Goal: Task Accomplishment & Management: Manage account settings

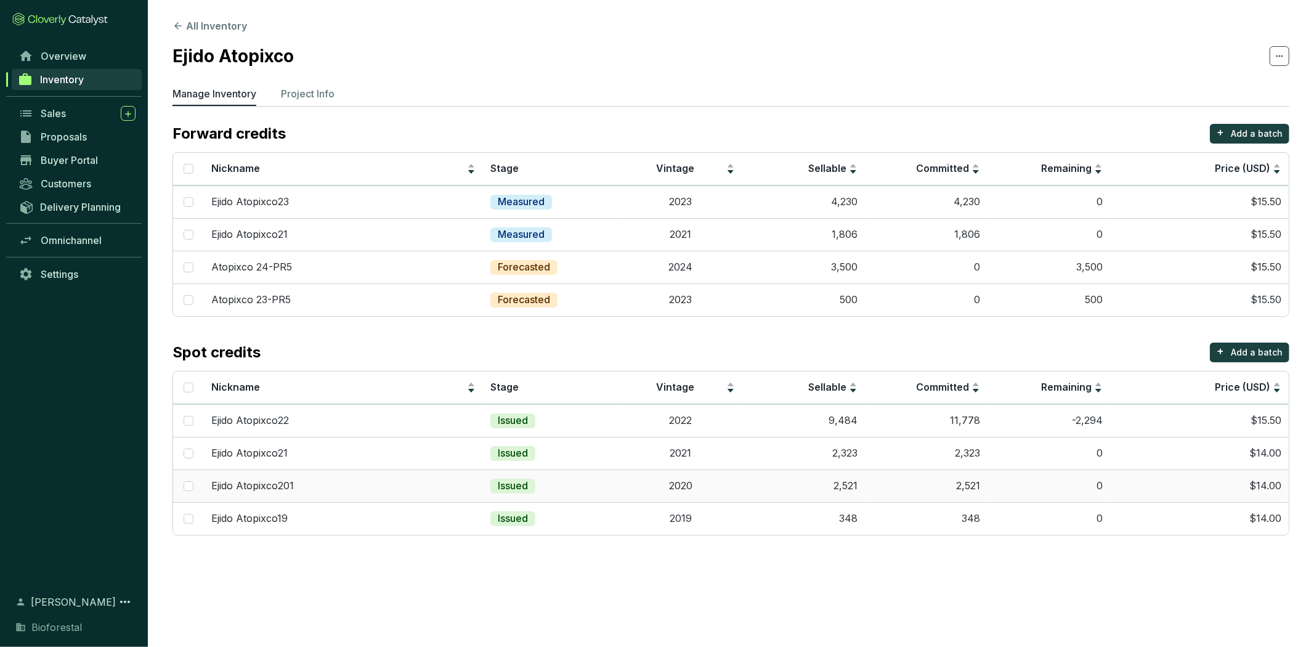
click at [625, 493] on td "2020" at bounding box center [680, 485] width 123 height 33
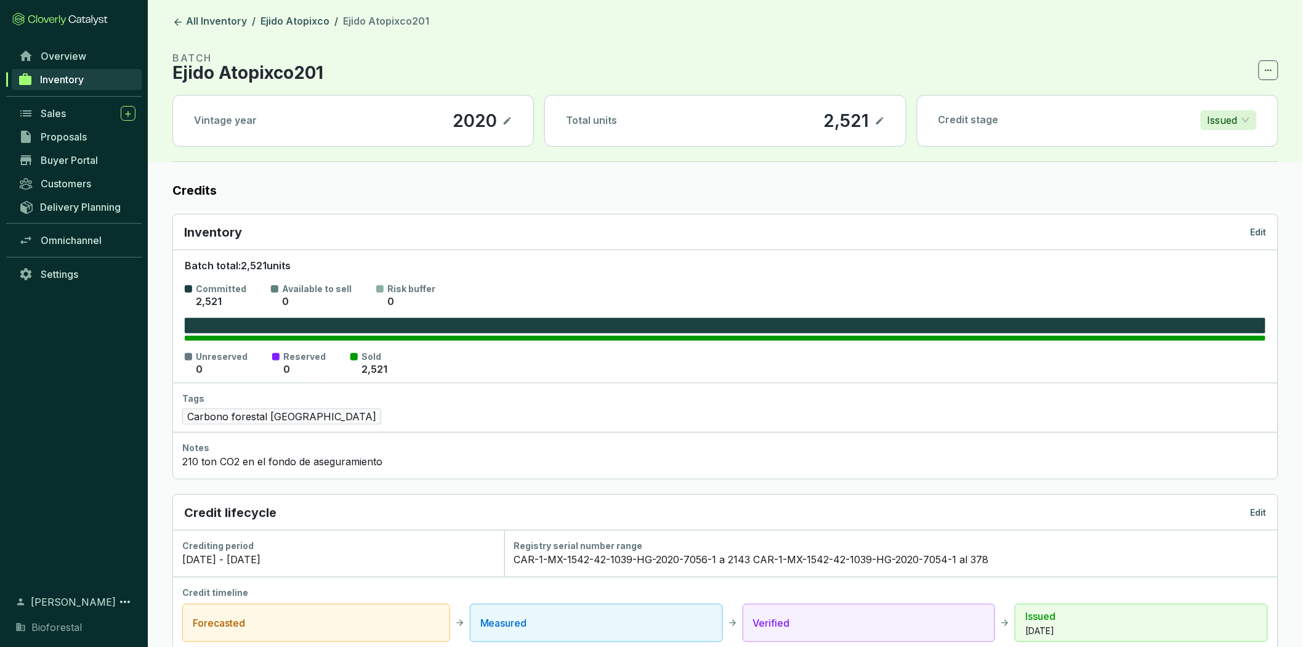
click at [294, 76] on p "Ejido Atopixco201" at bounding box center [247, 72] width 151 height 15
click at [1264, 68] on icon at bounding box center [1269, 70] width 10 height 15
click at [1208, 53] on section "BATCH Ejido Atopixco201" at bounding box center [725, 65] width 1106 height 30
click at [1254, 231] on p "Edit" at bounding box center [1259, 232] width 16 height 12
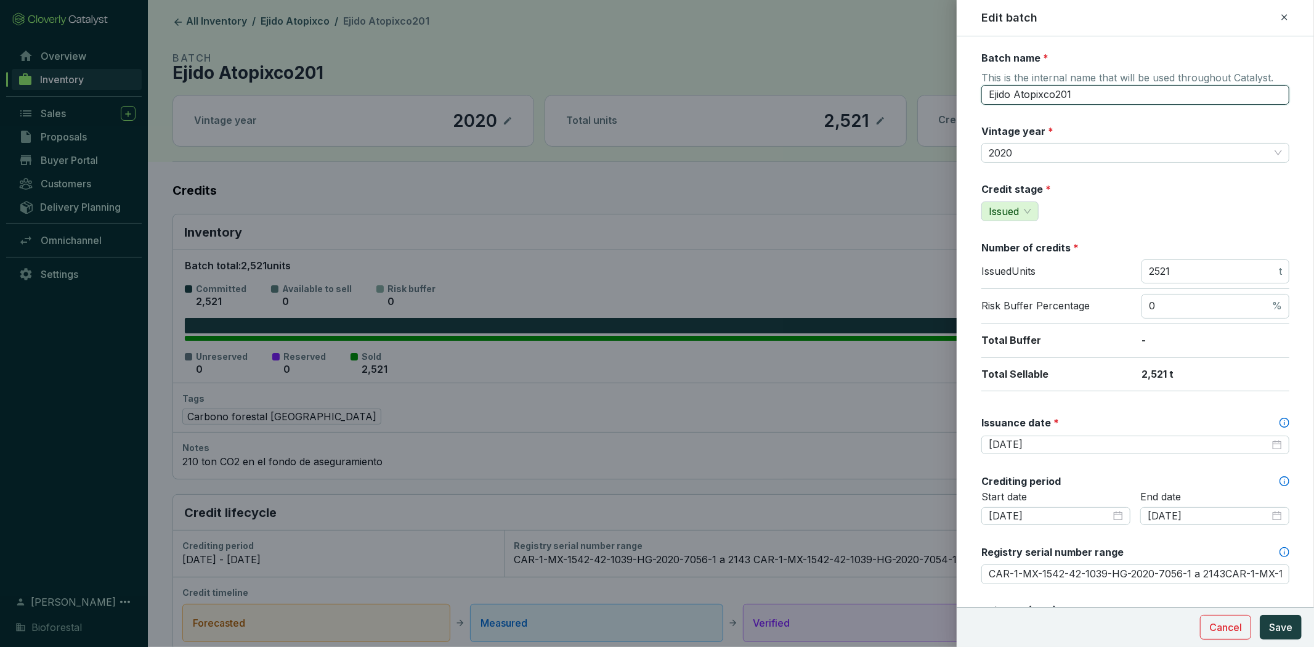
click at [1062, 95] on input "Ejido Atopixco201" at bounding box center [1135, 95] width 308 height 20
click at [1068, 93] on input "Ejido Atopixco201" at bounding box center [1135, 95] width 308 height 20
click at [1068, 94] on input "Ejido Atopixco201" at bounding box center [1135, 95] width 308 height 20
click at [1072, 96] on input "Ejido Atopixco201" at bounding box center [1135, 95] width 308 height 20
type input "Ejido Atopixco20"
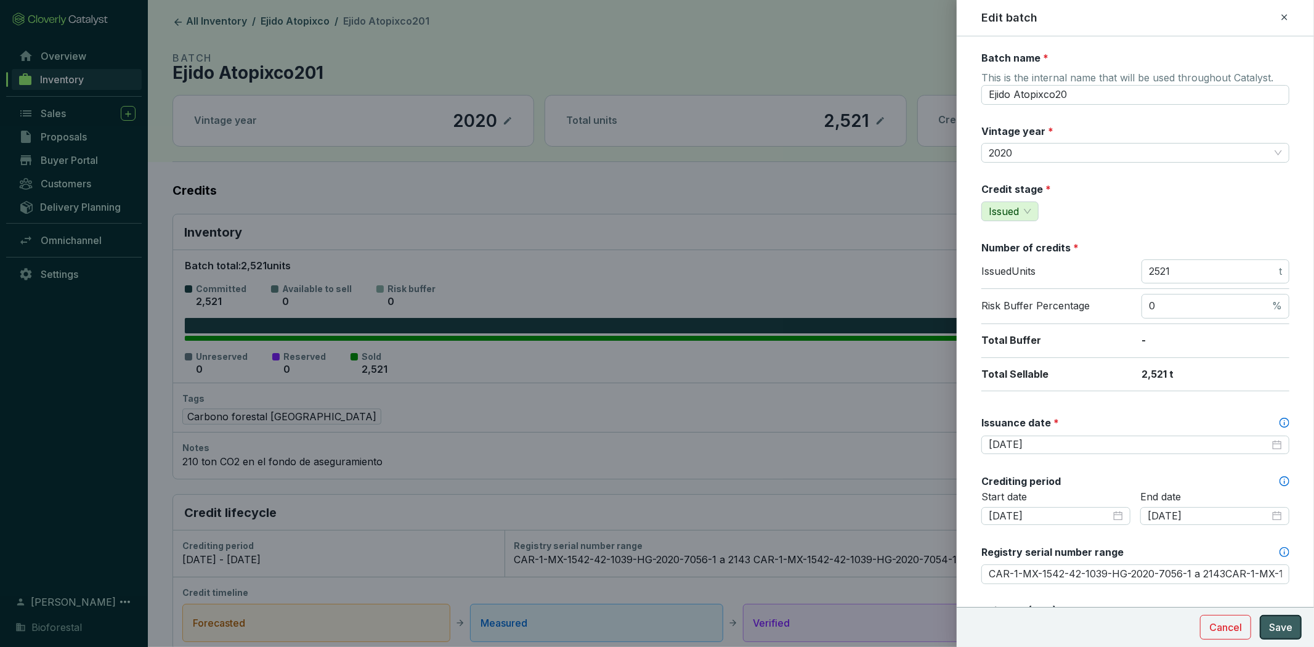
click at [1277, 620] on span "Save" at bounding box center [1280, 627] width 23 height 15
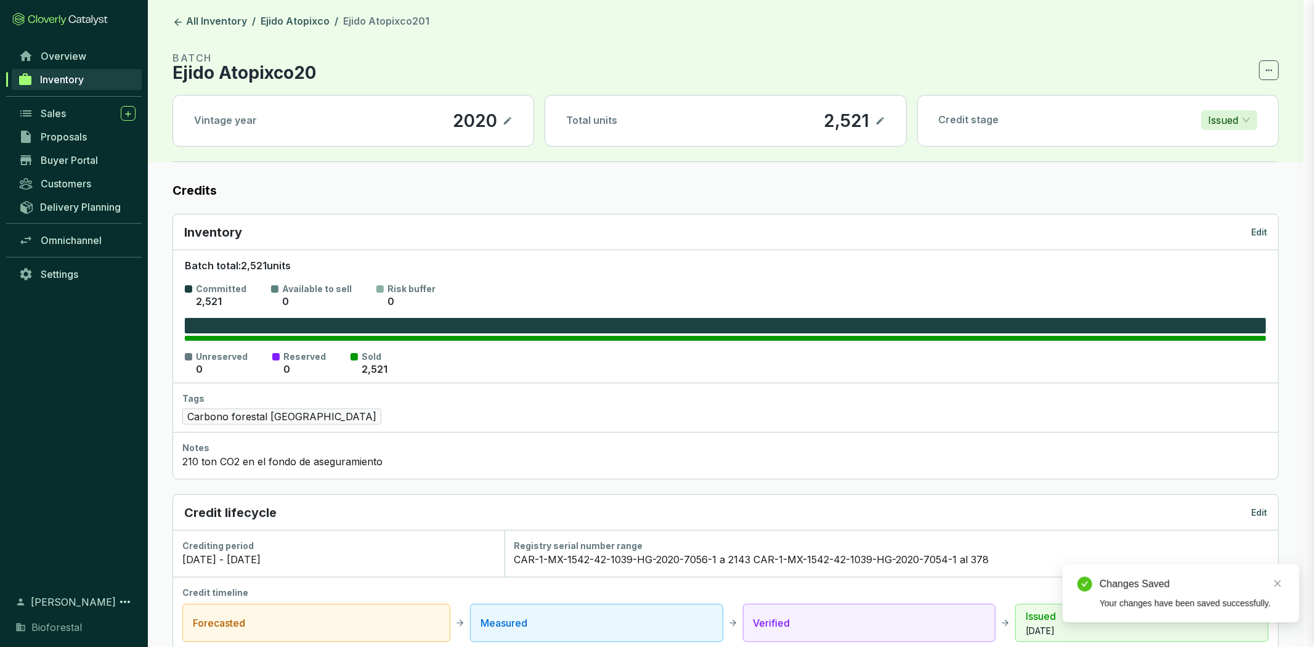
type input "CAR-1-MX-1542-42-1039-HG-2020-7056-1 a 2143CAR-1-MX-1542-42-1039-HG-2020-7054-1…"
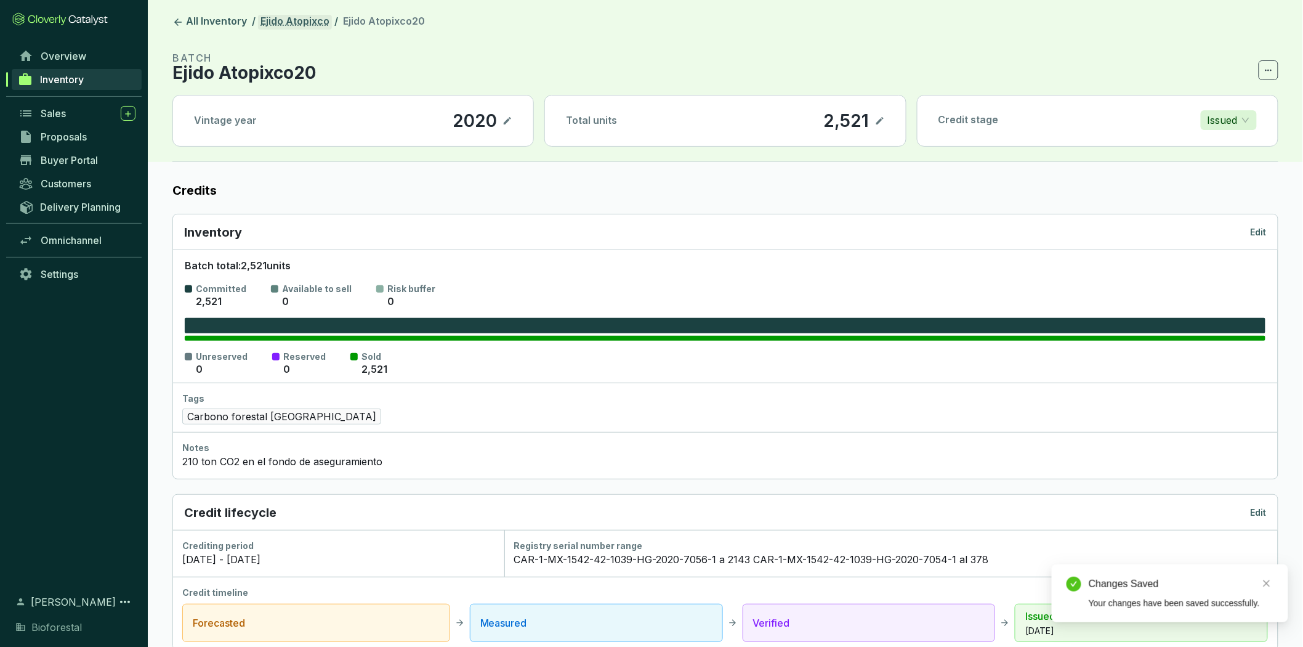
click at [279, 26] on link "Ejido Atopixco" at bounding box center [295, 22] width 74 height 15
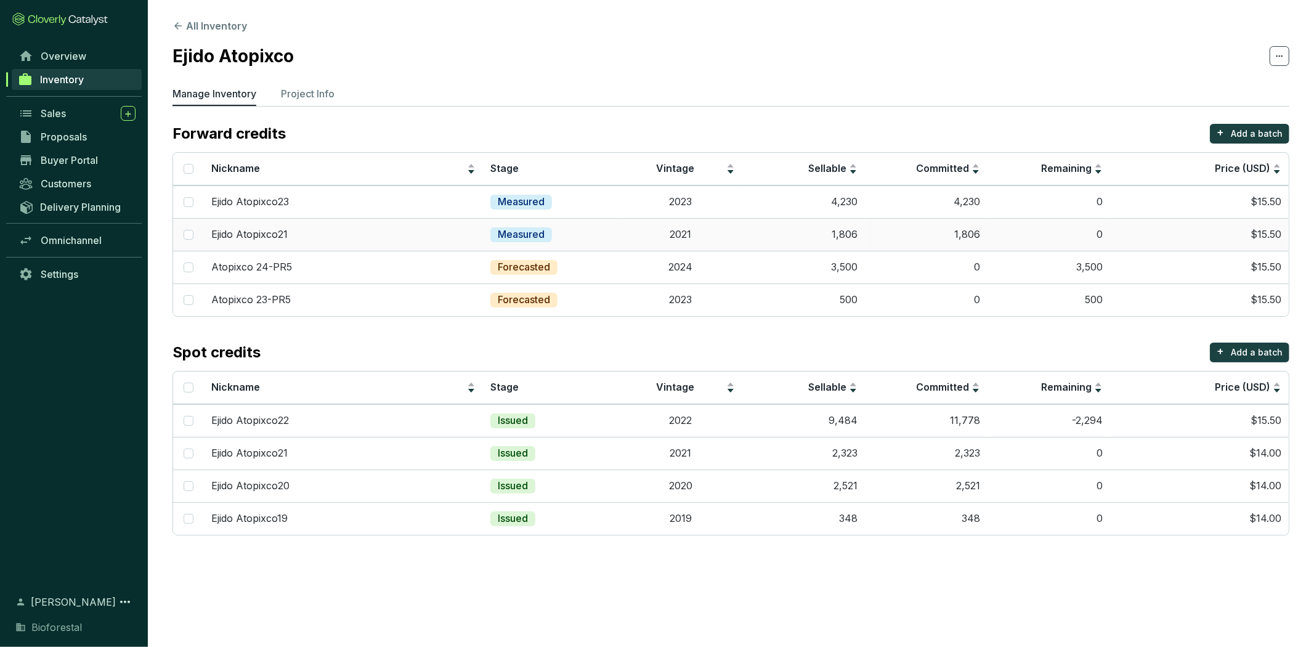
click at [499, 230] on p "Measured" at bounding box center [521, 235] width 47 height 14
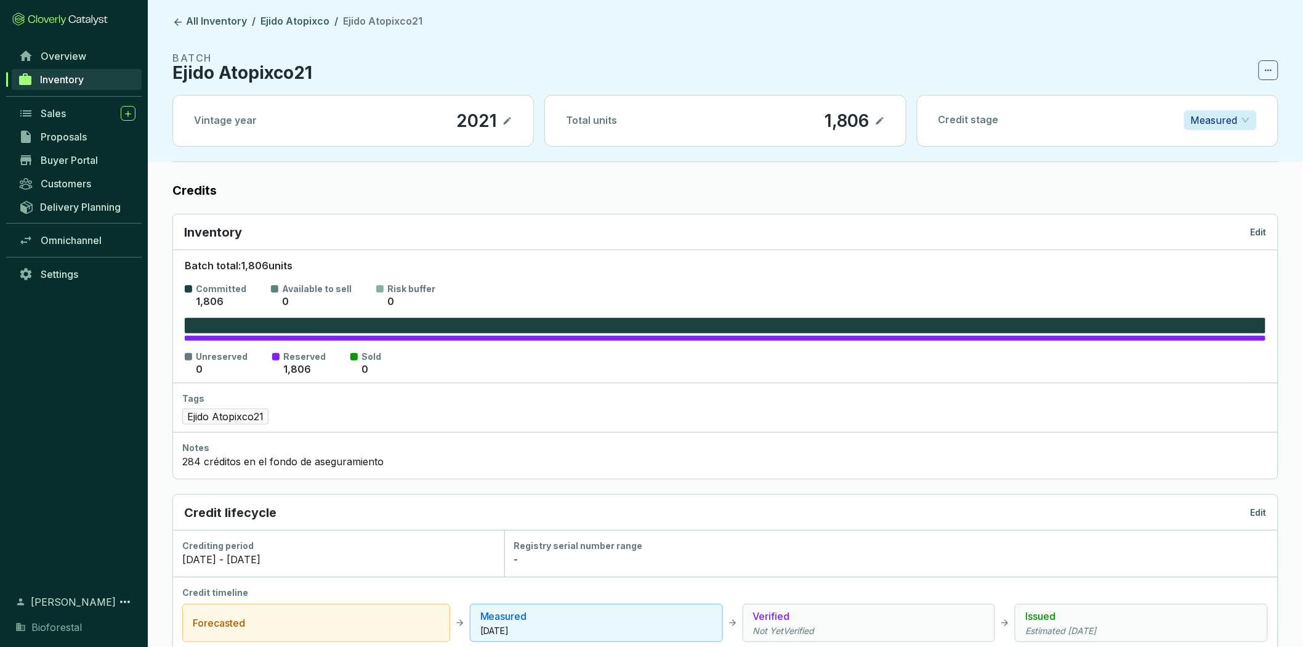
click at [879, 118] on icon at bounding box center [880, 120] width 10 height 15
click at [1230, 120] on p "Measured" at bounding box center [1214, 120] width 47 height 18
click at [1227, 201] on p "Issued" at bounding box center [1221, 204] width 53 height 14
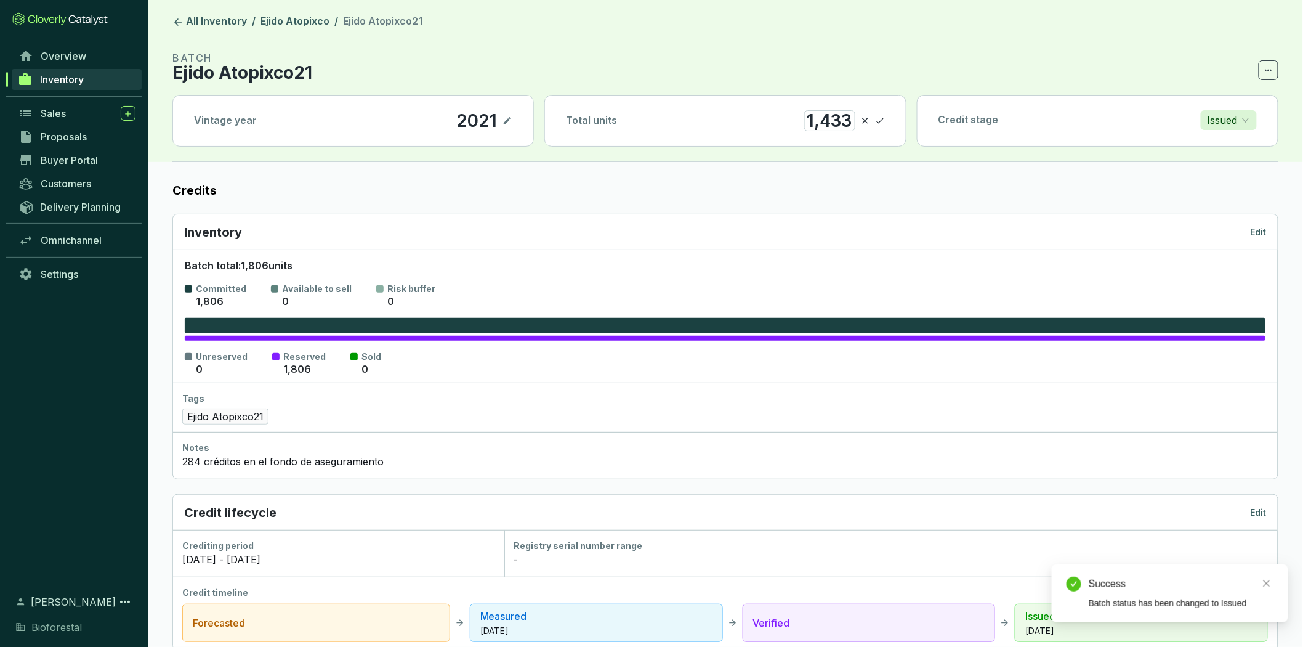
click at [1008, 180] on section "Credits Inventory Edit Batch total: 1,806 units Committed 1,806 Available to se…" at bounding box center [725, 641] width 1155 height 959
click at [879, 119] on icon at bounding box center [880, 120] width 10 height 15
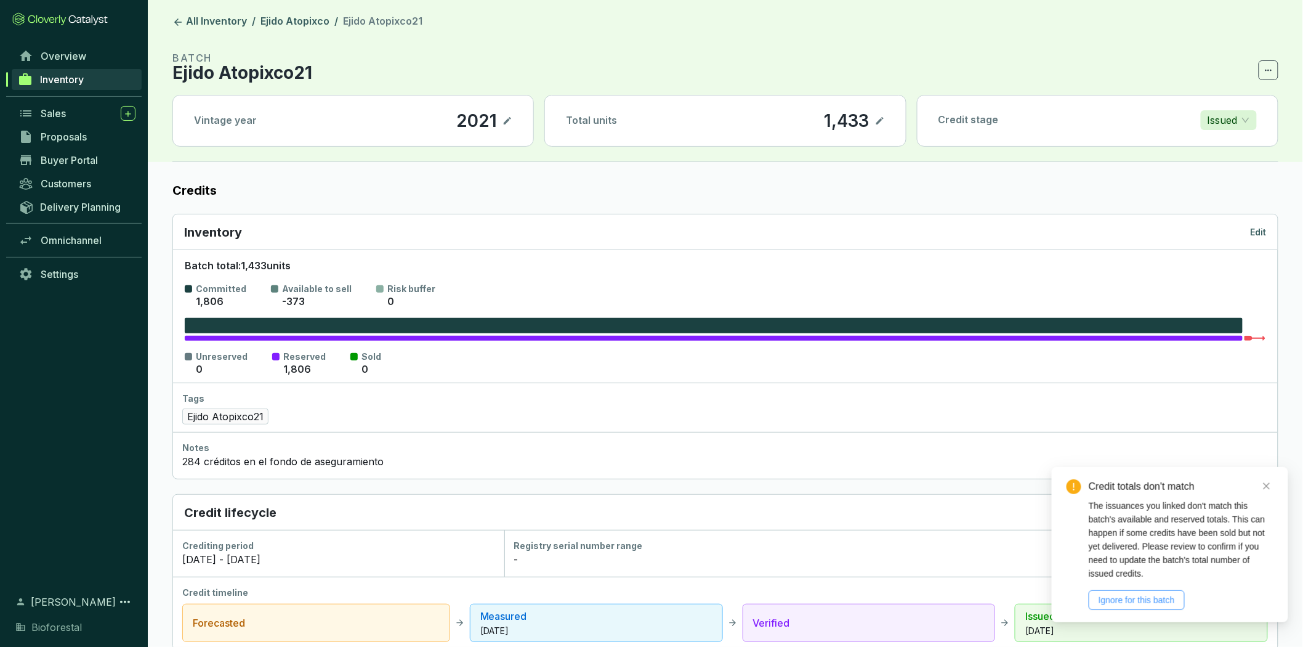
click at [1157, 594] on span "Ignore for this batch" at bounding box center [1137, 600] width 76 height 14
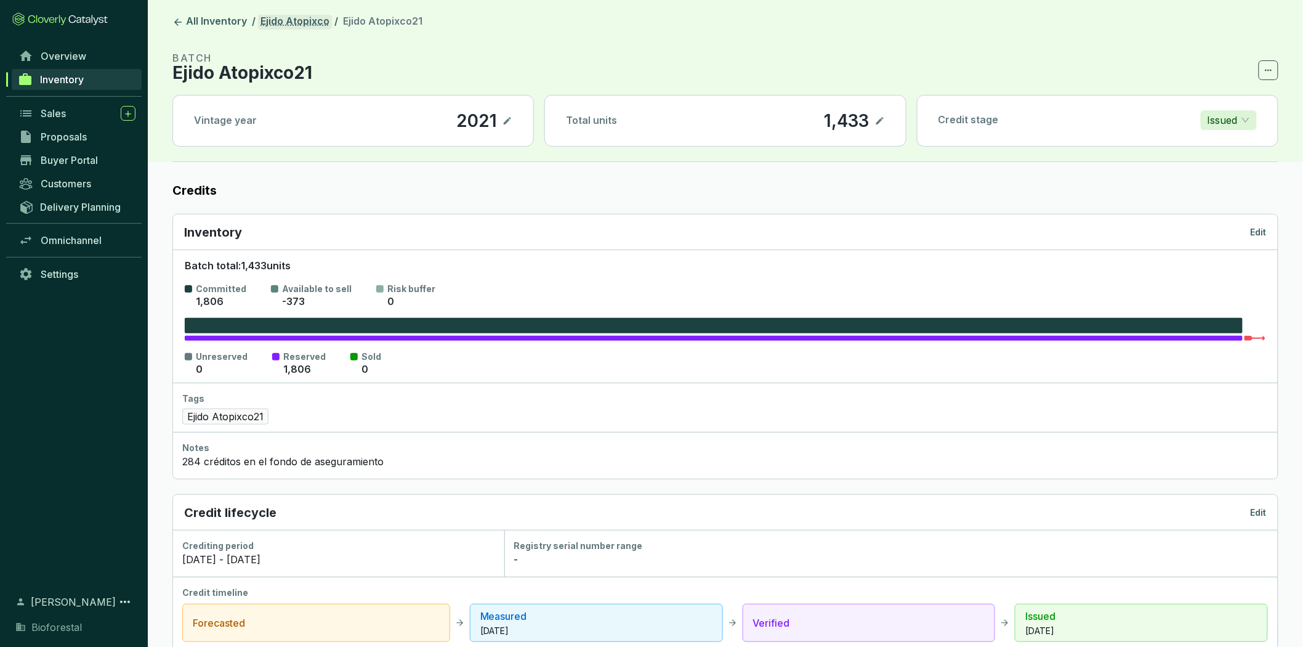
click at [298, 22] on link "Ejido Atopixco" at bounding box center [295, 22] width 74 height 15
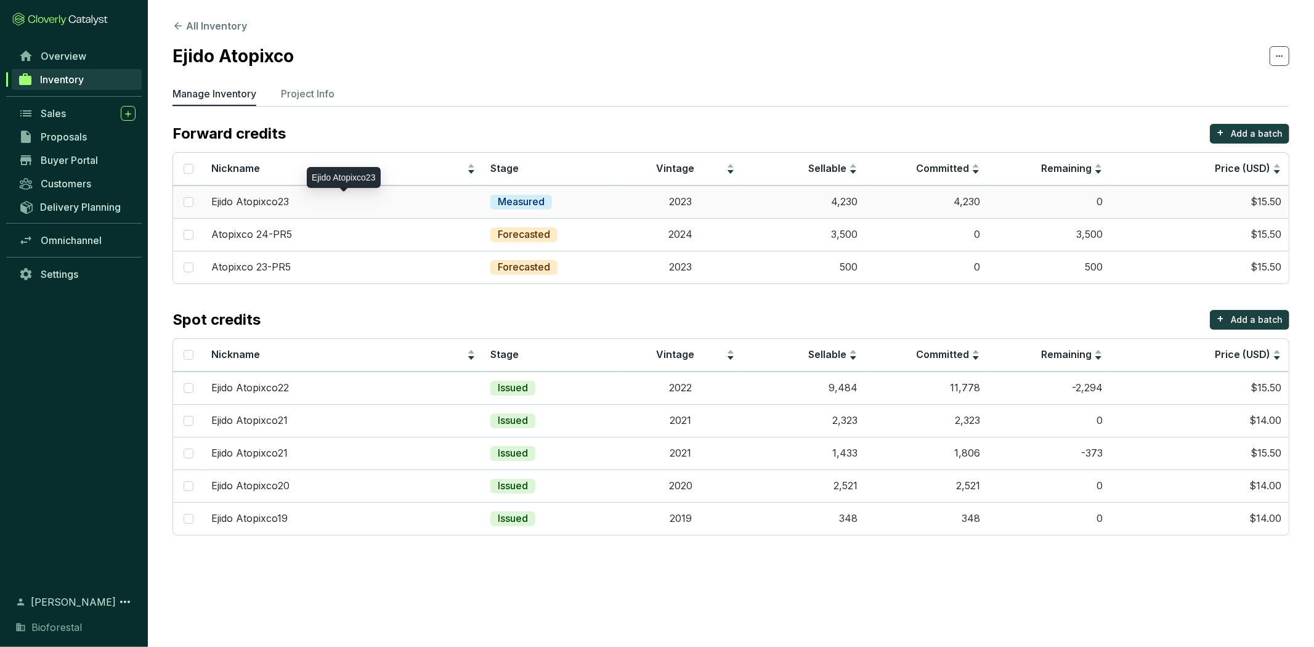
click at [282, 200] on p "Ejido Atopixco23" at bounding box center [251, 202] width 78 height 14
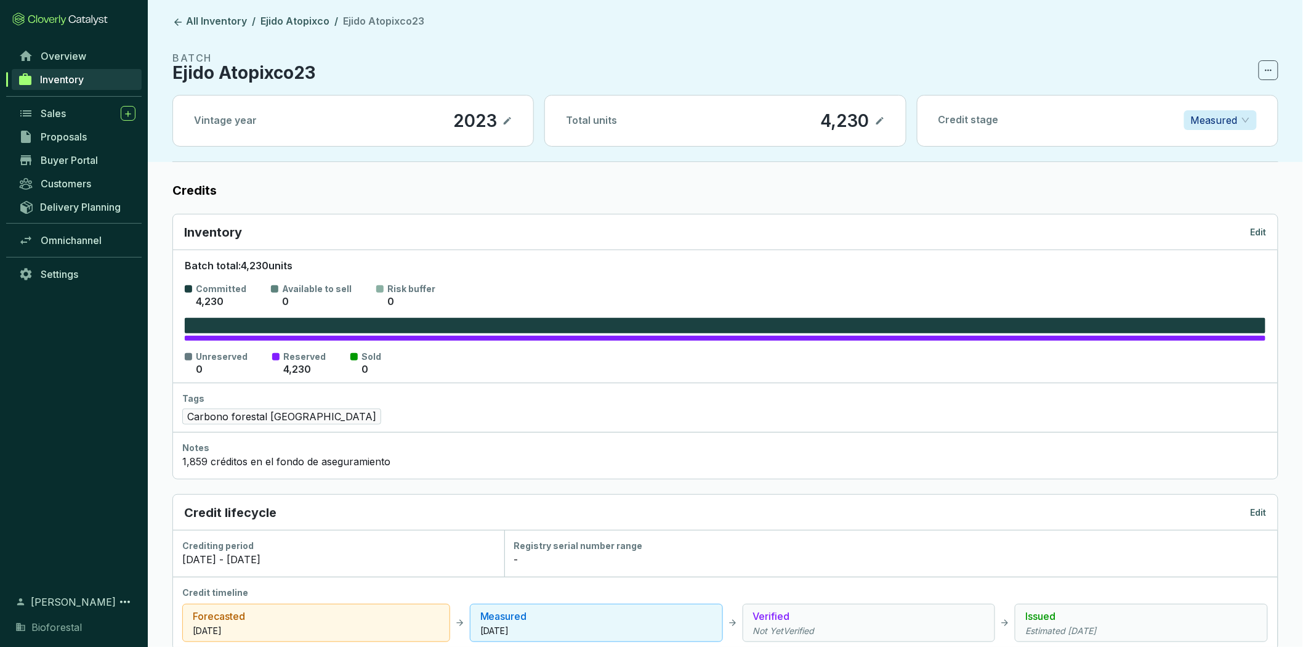
click at [883, 117] on icon at bounding box center [880, 120] width 10 height 15
click at [1221, 113] on p "Measured" at bounding box center [1214, 120] width 47 height 18
click at [1219, 198] on p "Issued" at bounding box center [1221, 204] width 53 height 14
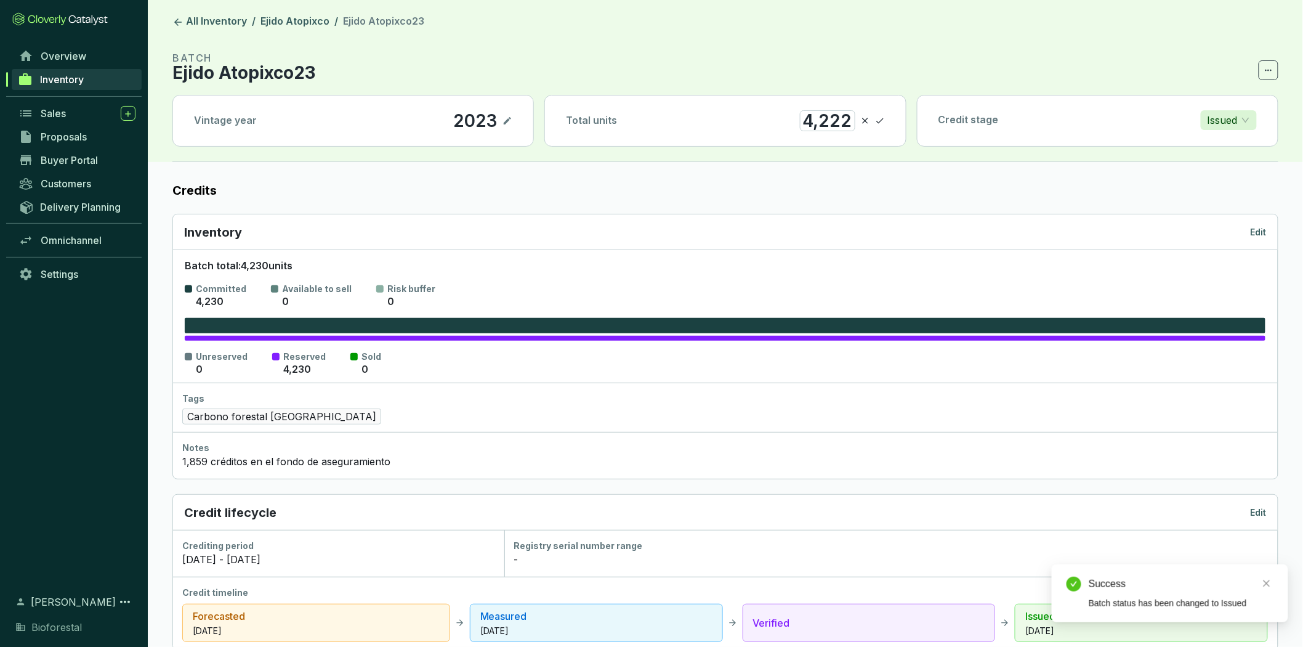
click at [881, 121] on icon at bounding box center [879, 121] width 7 height 6
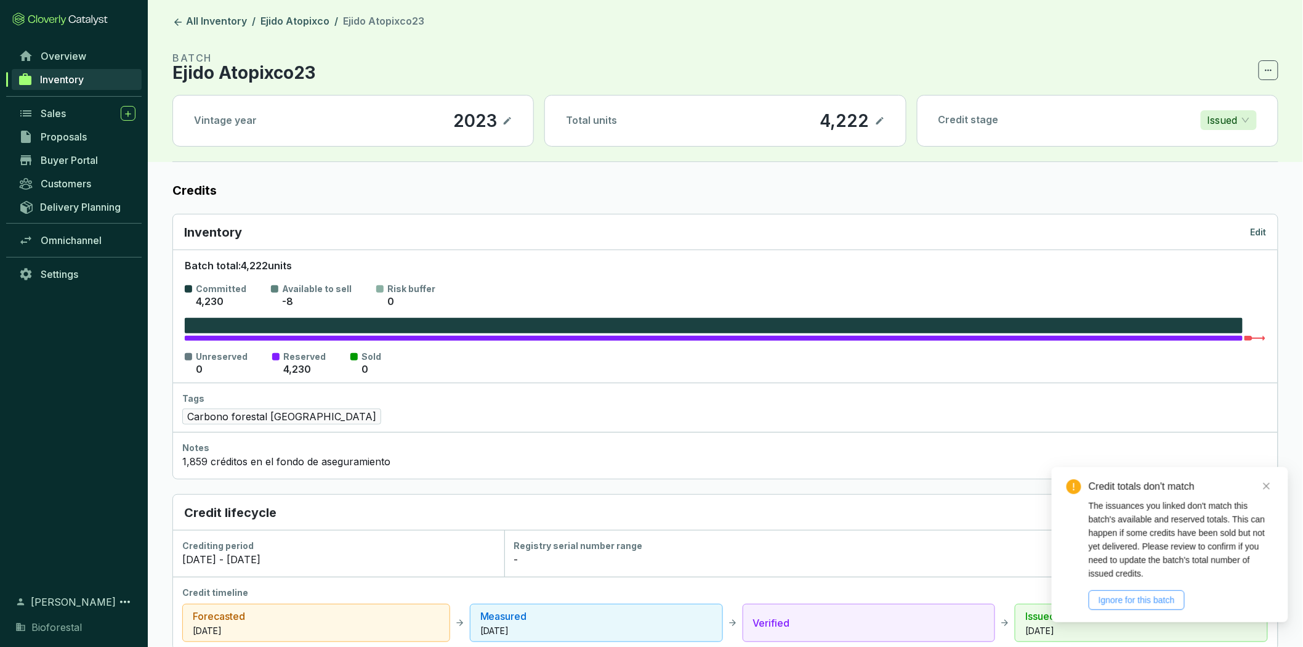
click at [1147, 600] on span "Ignore for this batch" at bounding box center [1137, 600] width 76 height 14
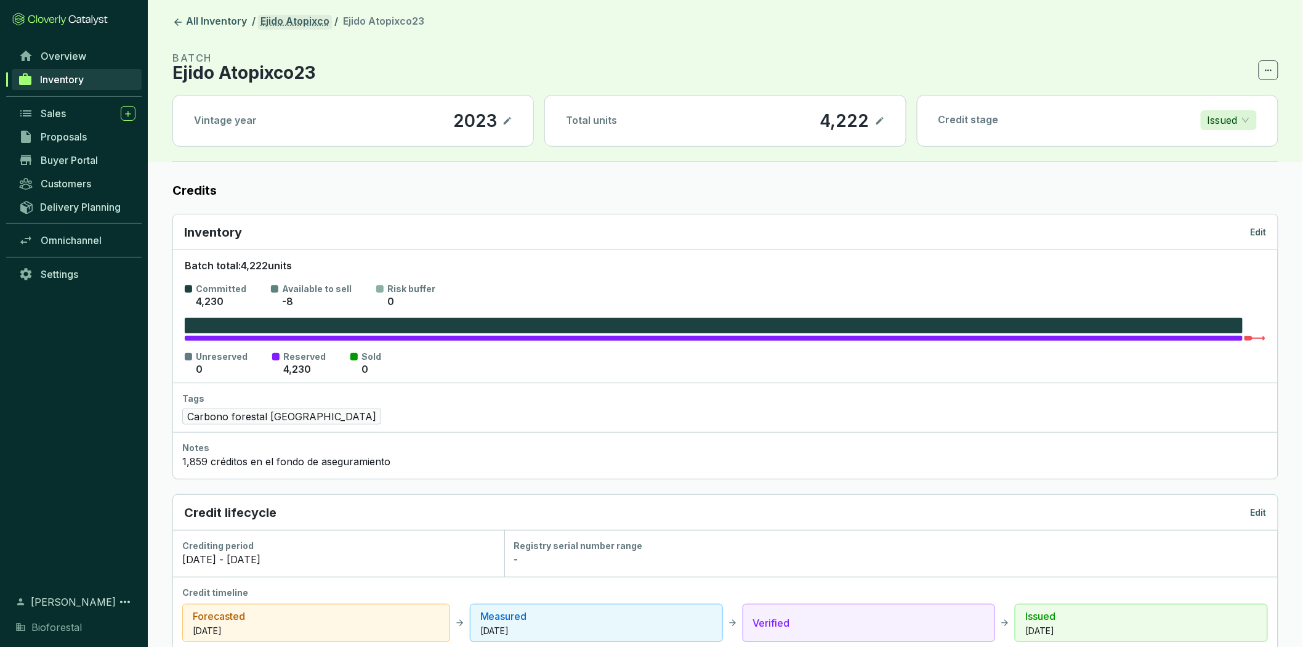
click at [305, 15] on link "Ejido Atopixco" at bounding box center [295, 22] width 74 height 15
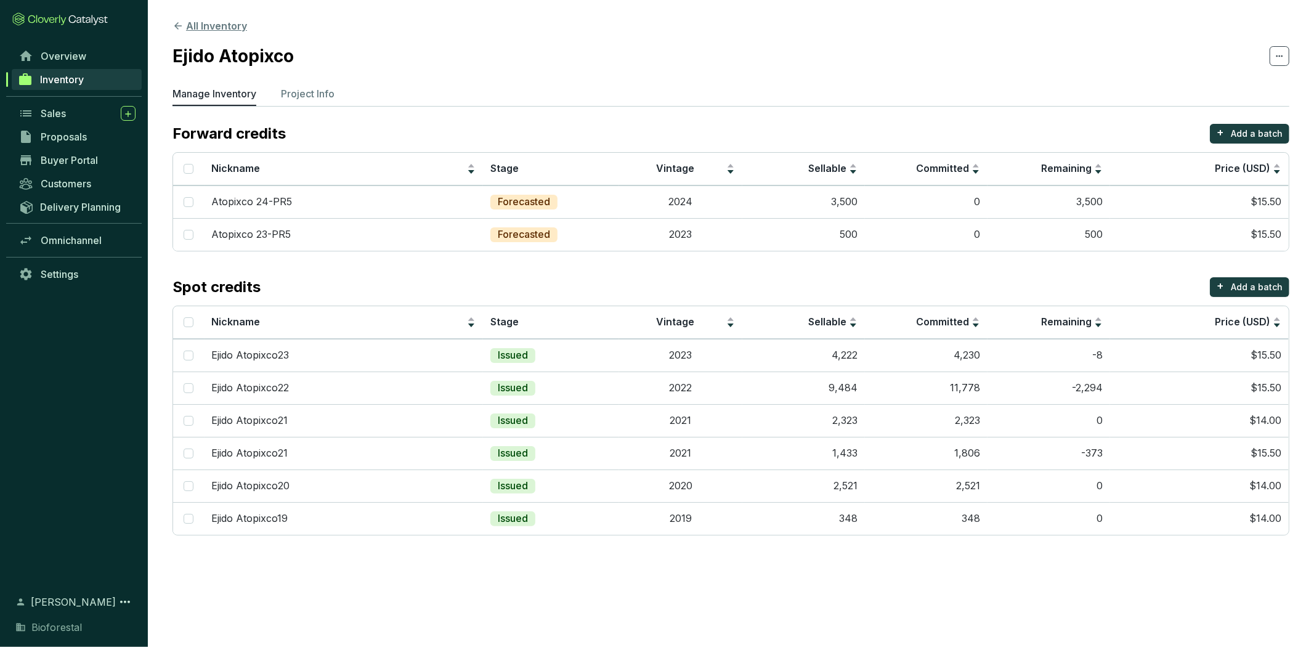
click at [225, 26] on button "All Inventory" at bounding box center [209, 25] width 75 height 15
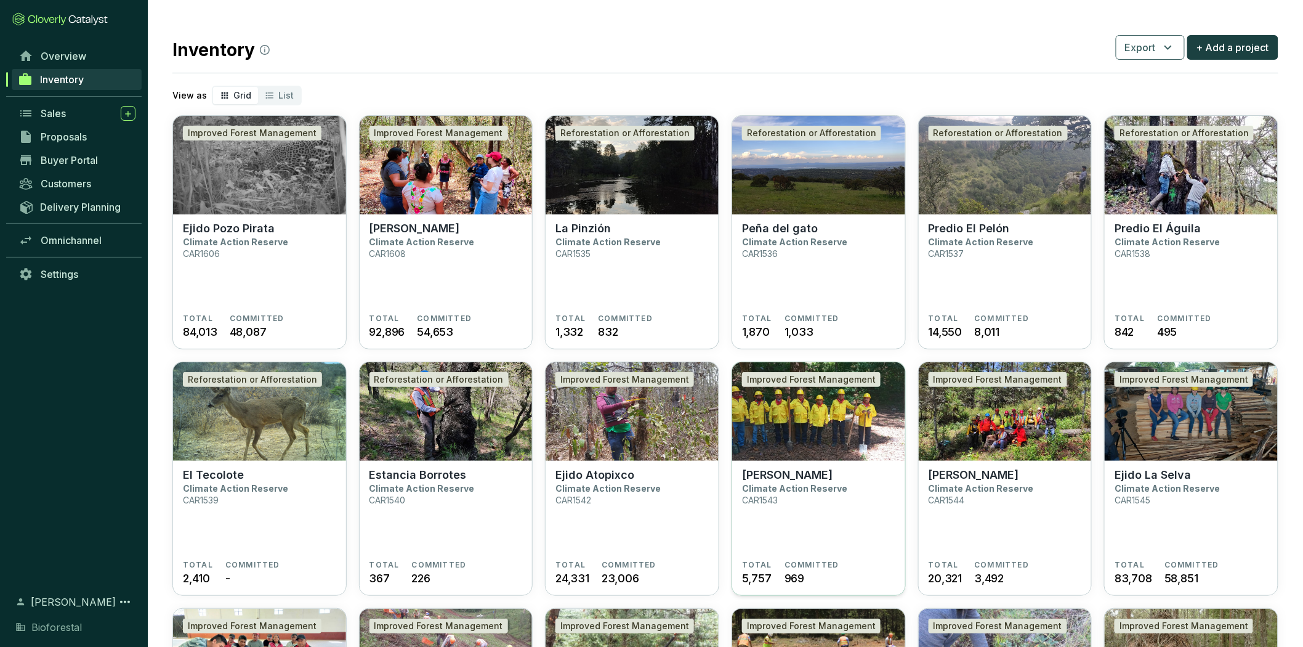
click at [793, 468] on p "[PERSON_NAME]" at bounding box center [787, 475] width 91 height 14
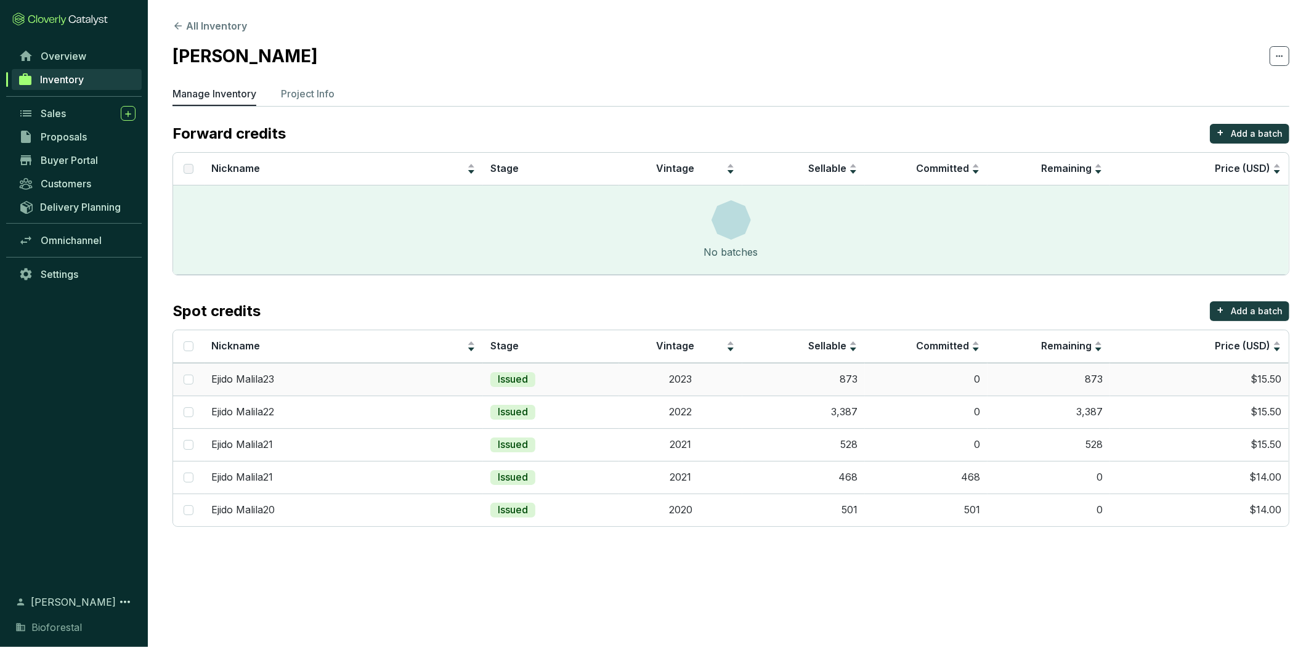
click at [667, 373] on td "2023" at bounding box center [680, 379] width 123 height 33
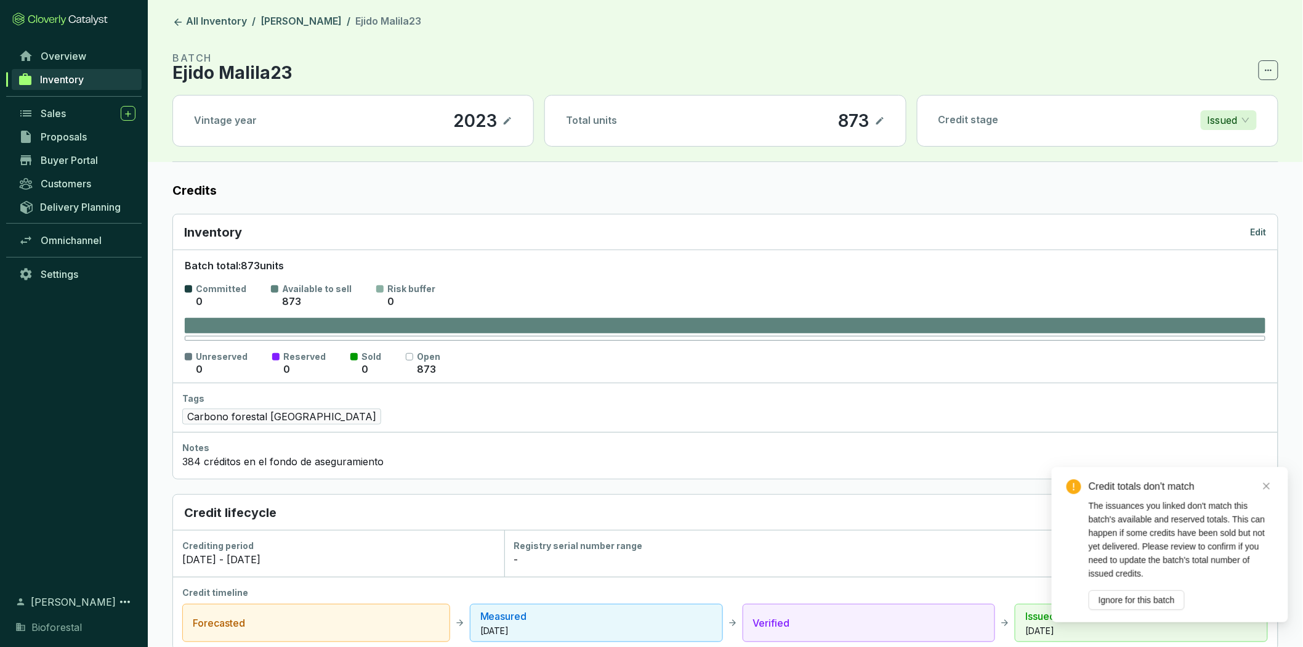
scroll to position [512, 0]
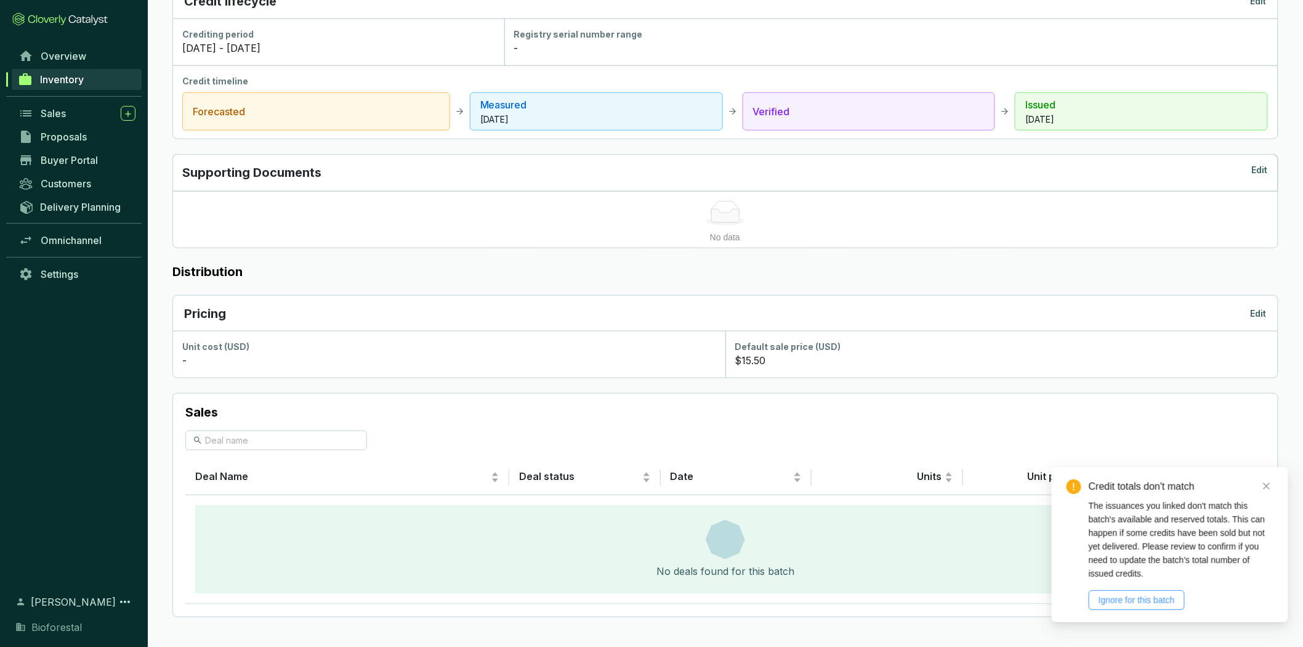
click at [1131, 594] on span "Ignore for this batch" at bounding box center [1137, 600] width 76 height 14
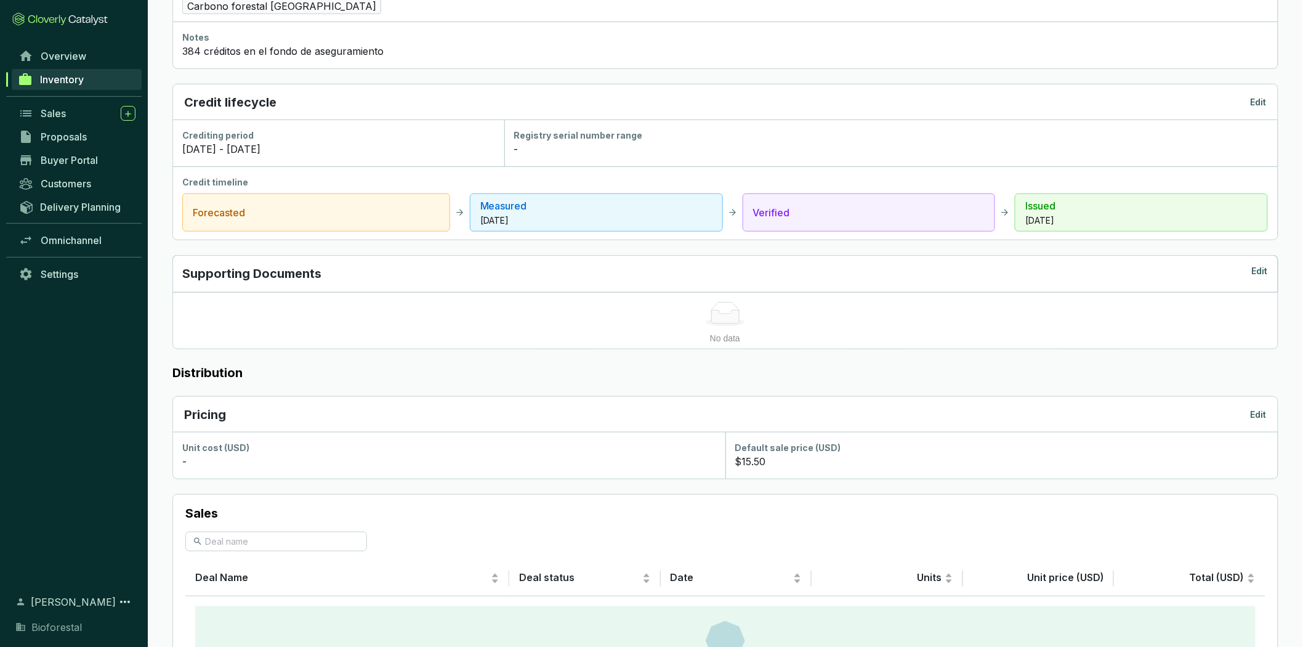
scroll to position [0, 0]
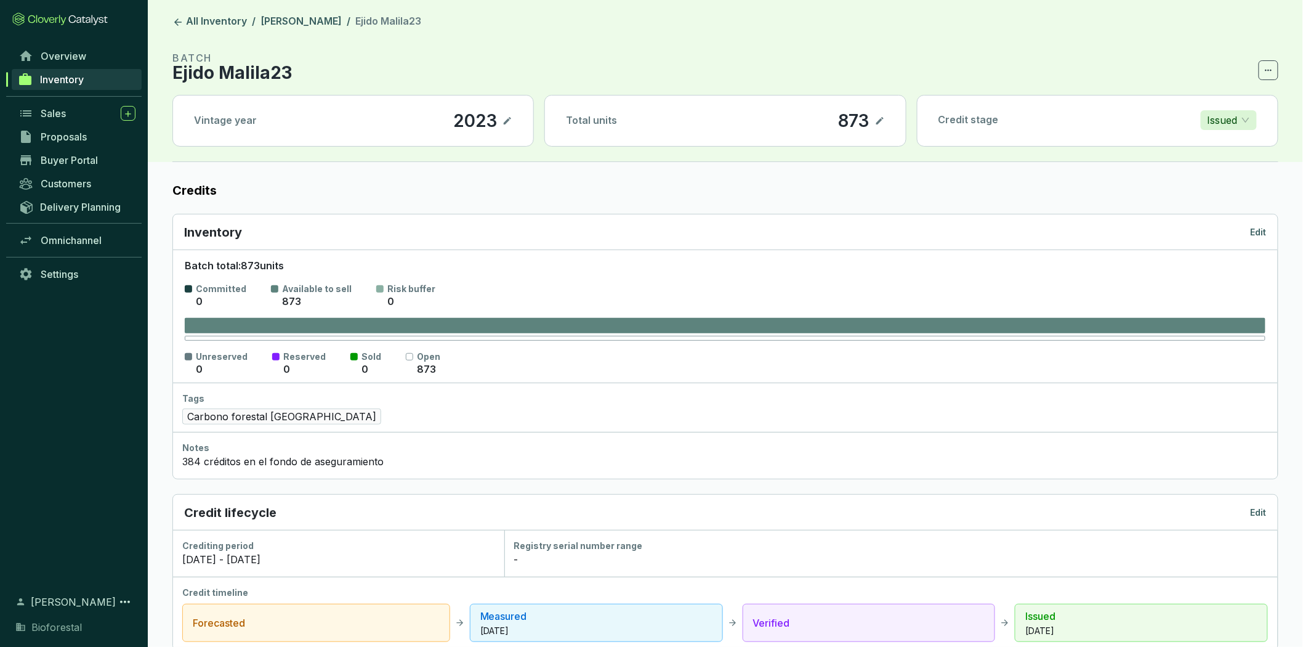
click at [91, 81] on link "Inventory" at bounding box center [77, 79] width 130 height 21
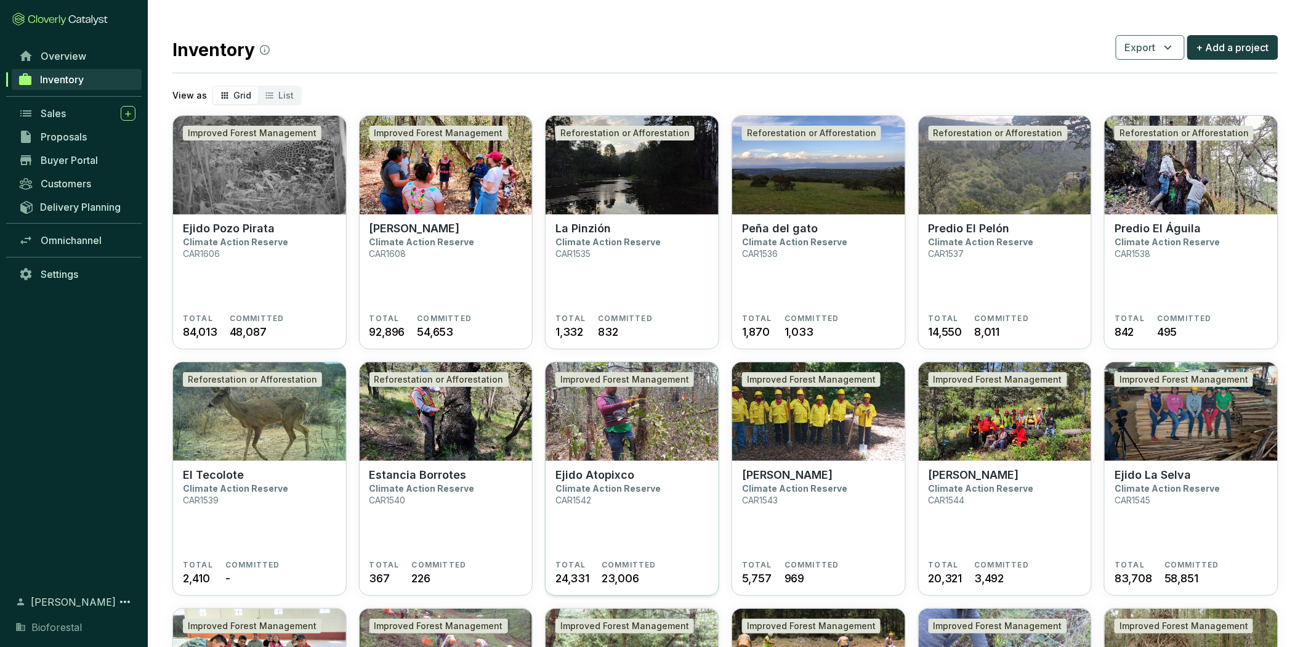
click at [594, 487] on p "Climate Action Reserve" at bounding box center [607, 488] width 105 height 10
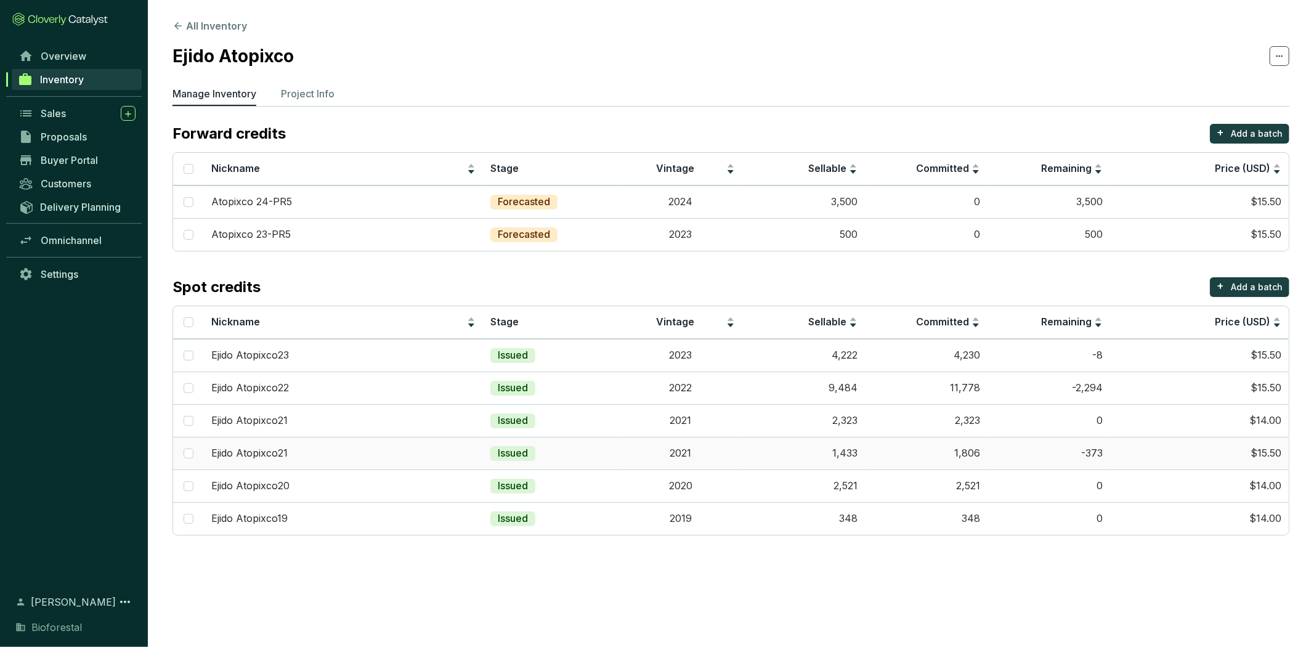
click at [834, 457] on td "1,433" at bounding box center [803, 453] width 123 height 33
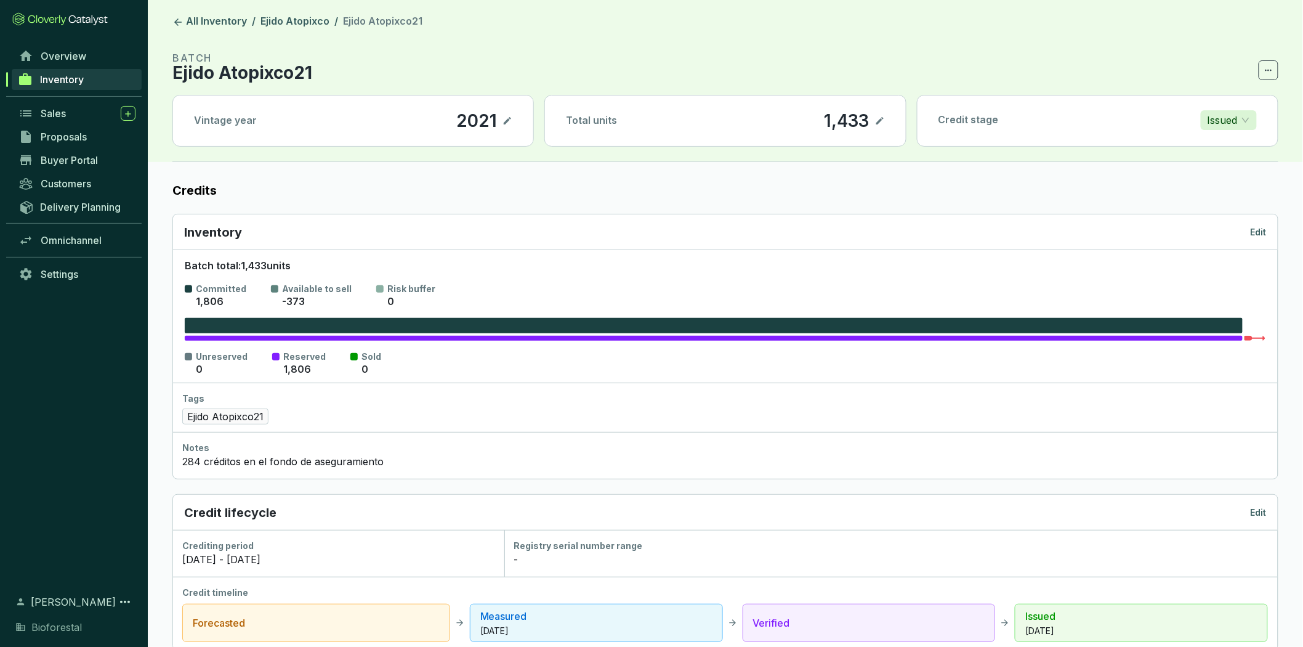
click at [1266, 511] on p "Edit" at bounding box center [1259, 512] width 16 height 12
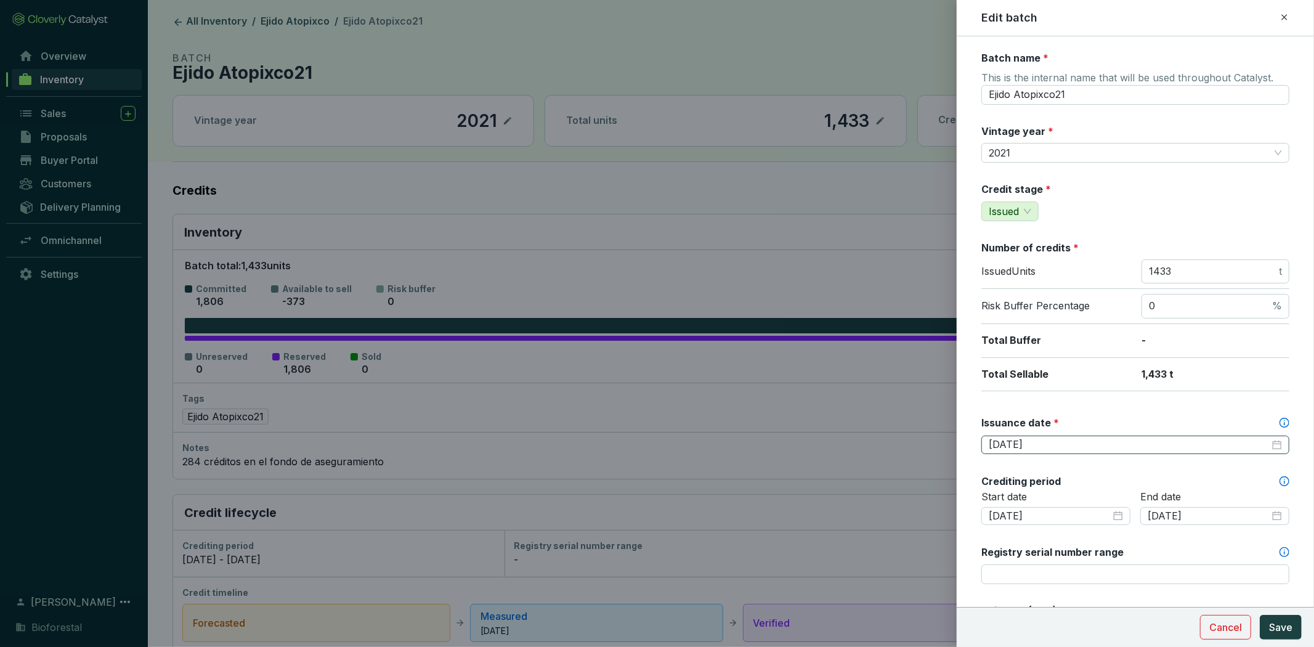
click at [1265, 446] on div "[DATE]" at bounding box center [1134, 445] width 293 height 14
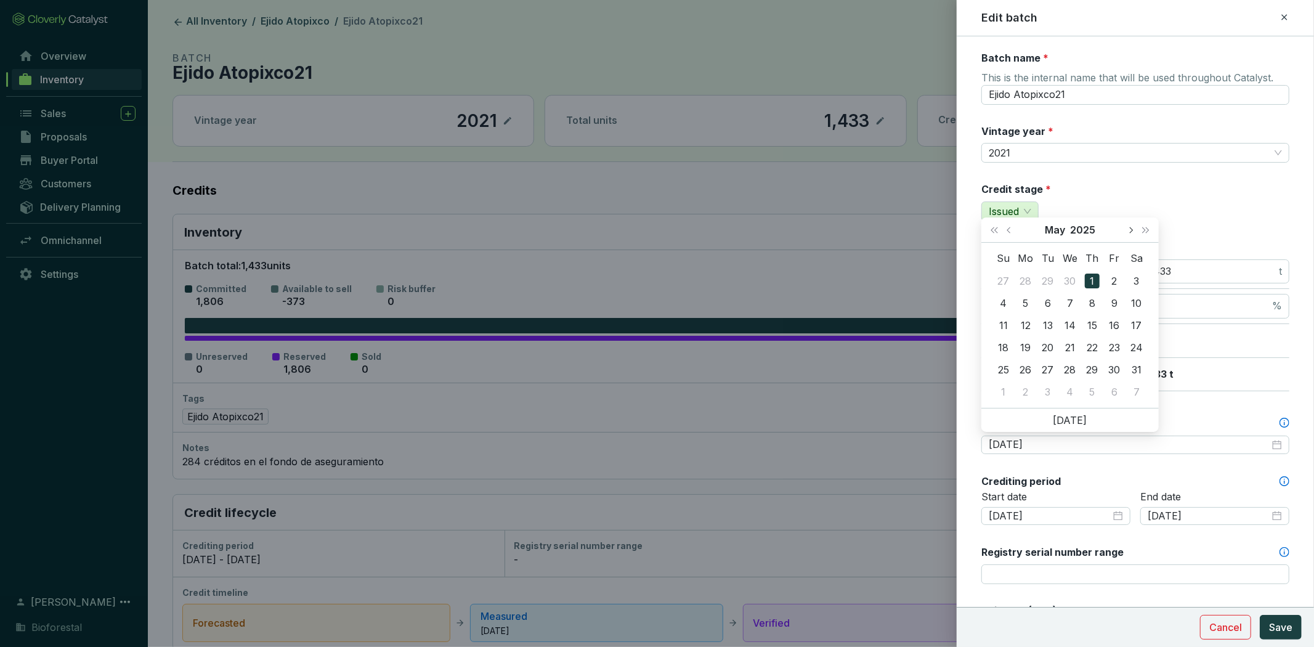
click at [1133, 229] on button "Next month (PageDown)" at bounding box center [1130, 229] width 16 height 25
type input "[DATE]"
click at [1086, 323] on div "17" at bounding box center [1091, 325] width 15 height 15
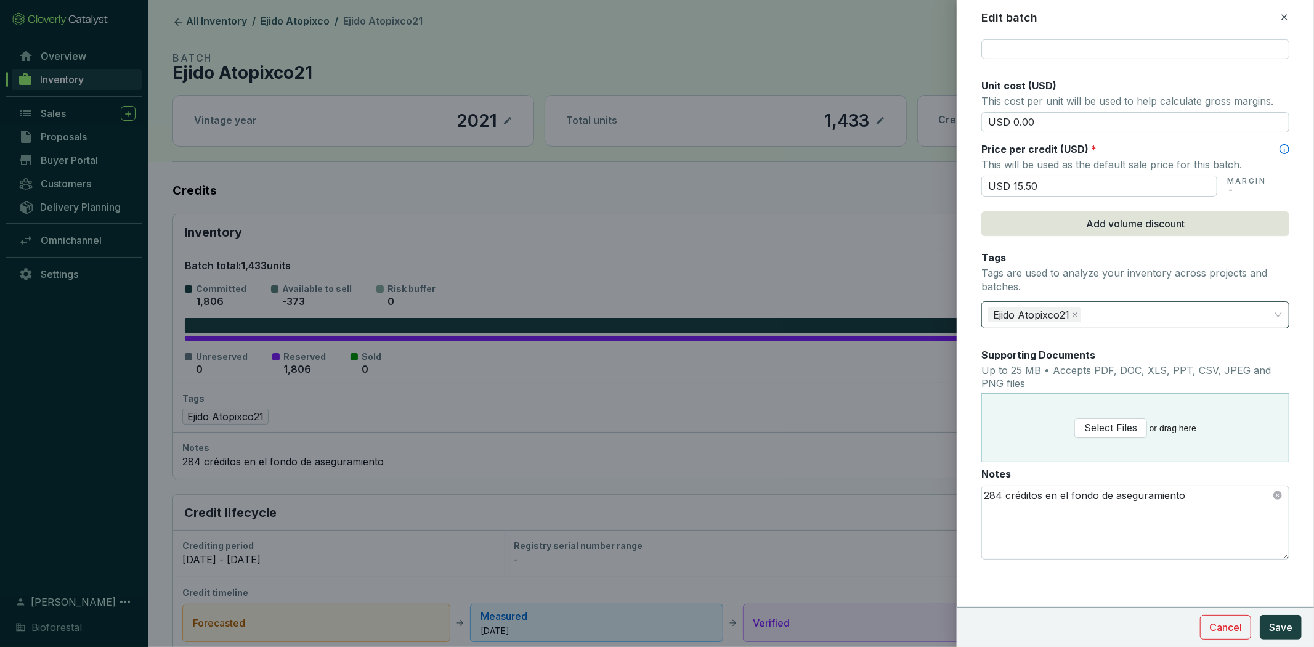
scroll to position [114, 0]
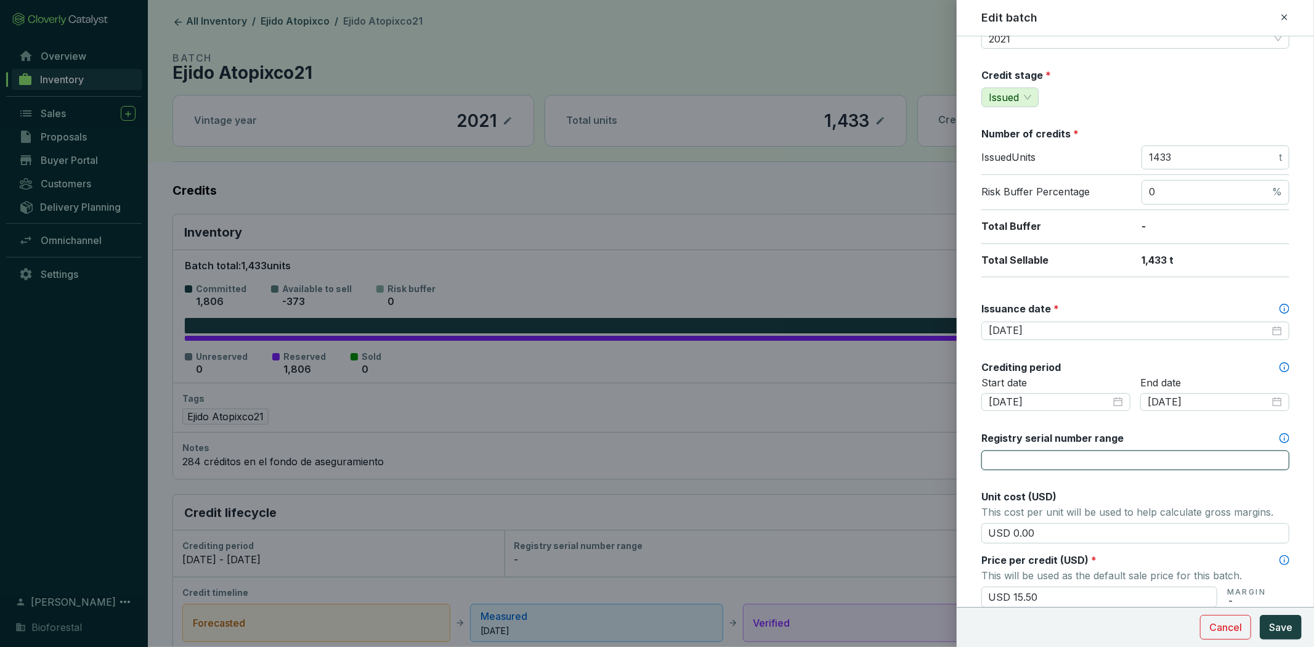
click at [1129, 458] on input "Registry serial number range" at bounding box center [1135, 460] width 308 height 20
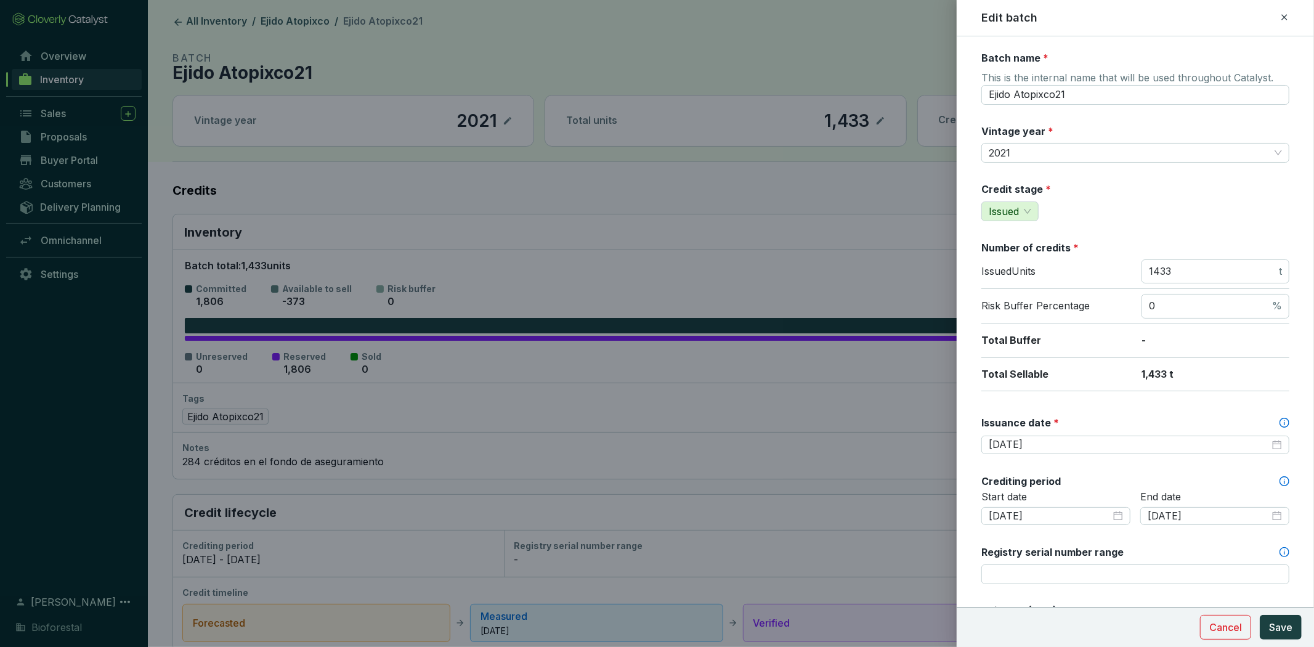
scroll to position [68, 0]
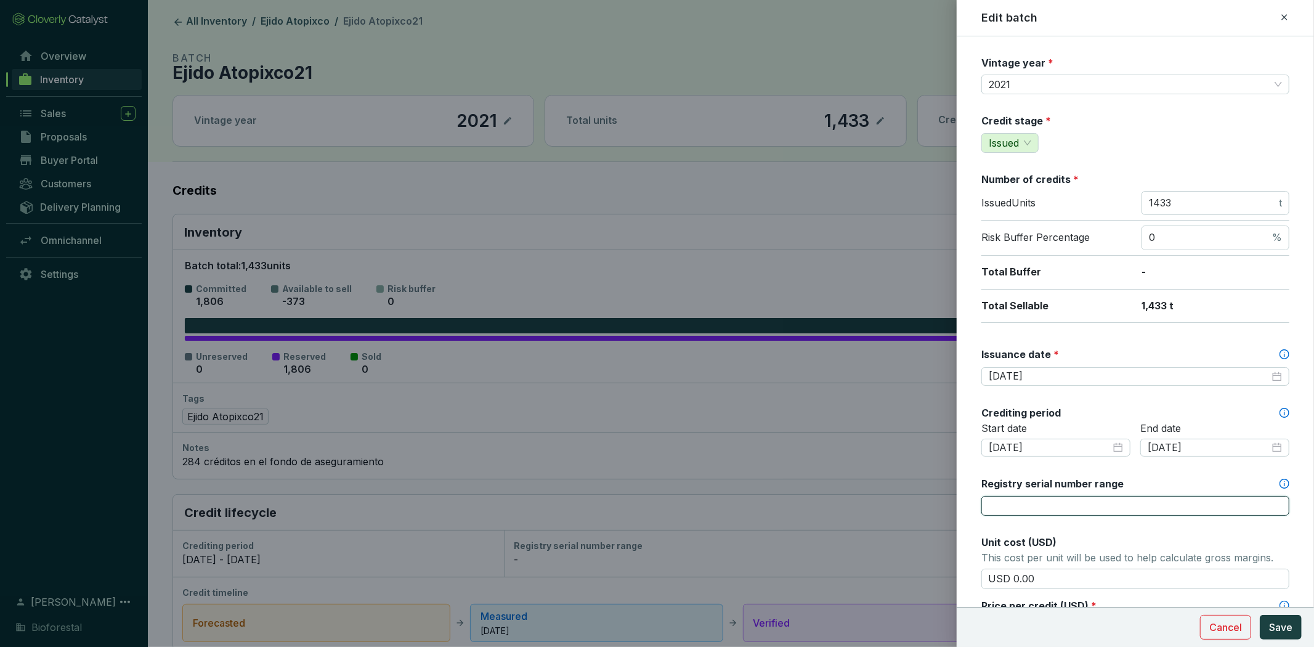
click at [1108, 502] on input "Registry serial number range" at bounding box center [1135, 506] width 308 height 20
paste input "CAR-1-MX-1542-42-1039-HG-2021-9071-1 to 1433"
type input "CAR-1-MX-1542-42-1039-HG-2021-9071-1 to 1433"
click at [1288, 625] on span "Save" at bounding box center [1280, 627] width 23 height 15
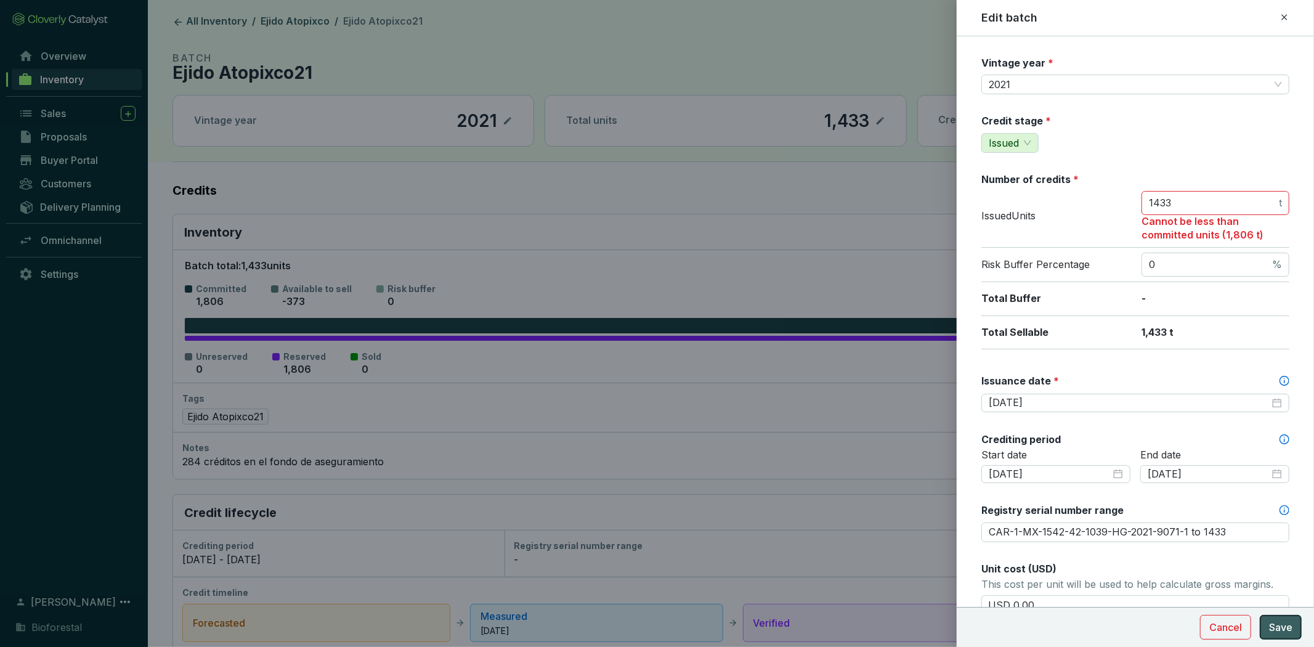
click at [1287, 628] on span "Save" at bounding box center [1280, 627] width 23 height 15
click at [1285, 626] on span "Save" at bounding box center [1280, 627] width 23 height 15
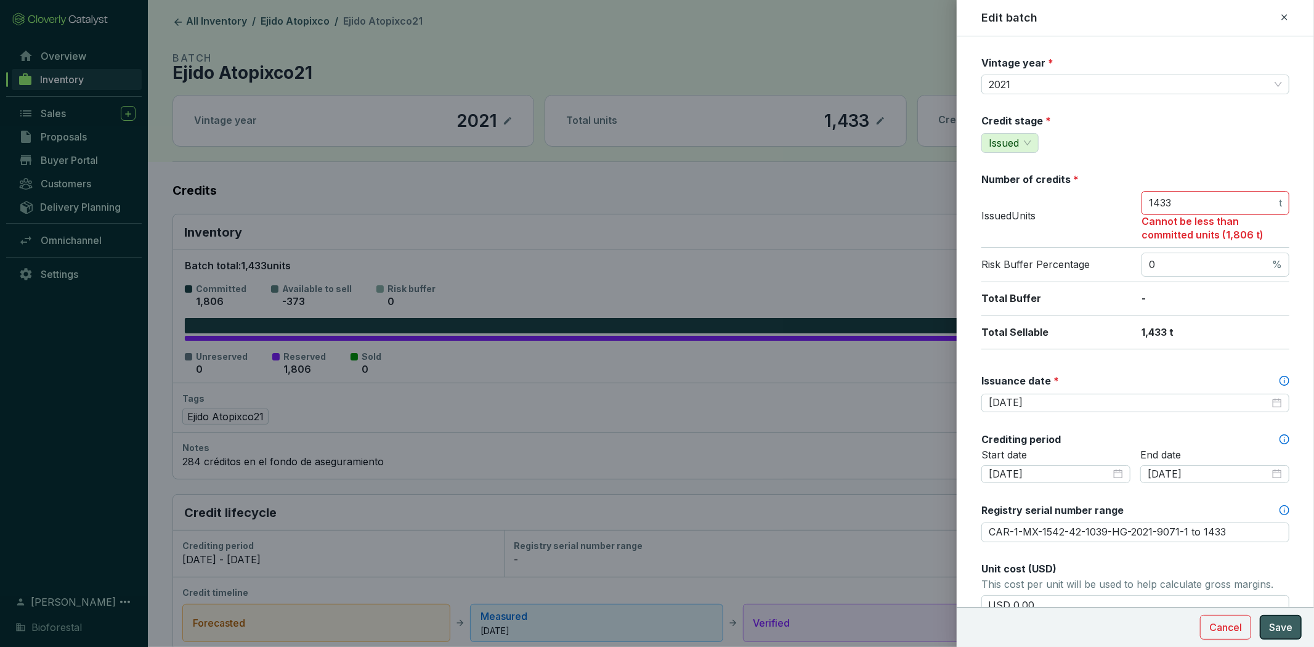
click at [1285, 626] on span "Save" at bounding box center [1280, 627] width 23 height 15
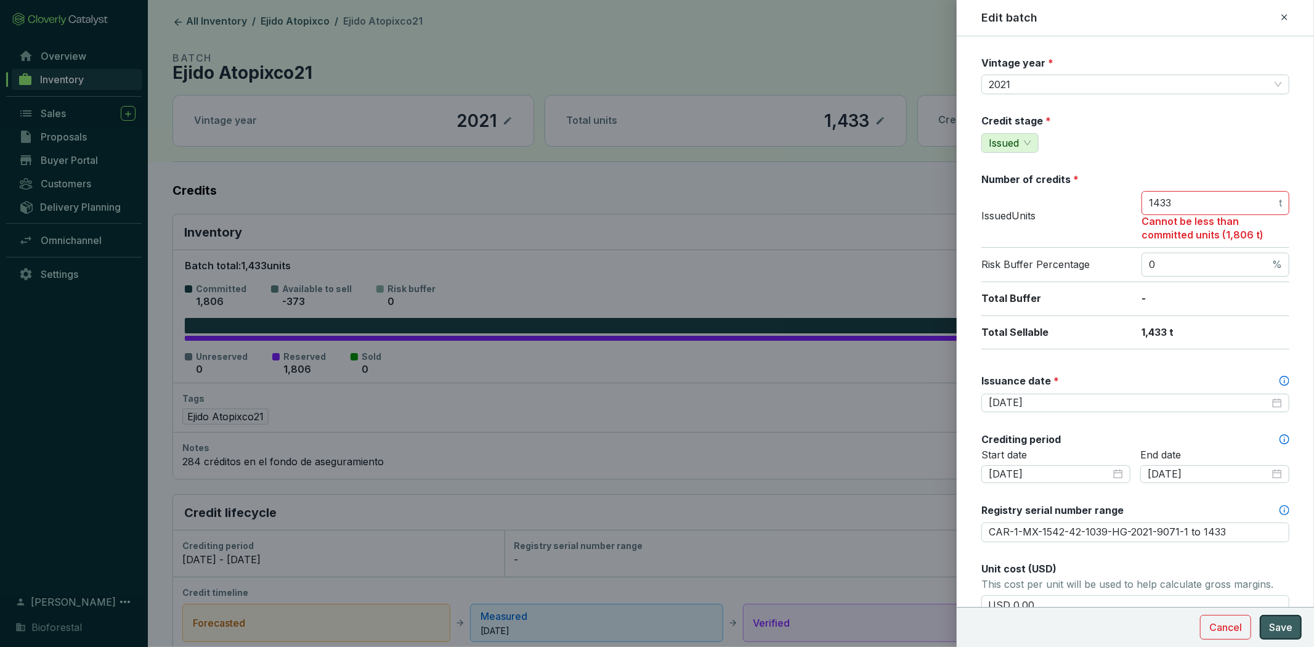
click at [1285, 626] on span "Save" at bounding box center [1280, 627] width 23 height 15
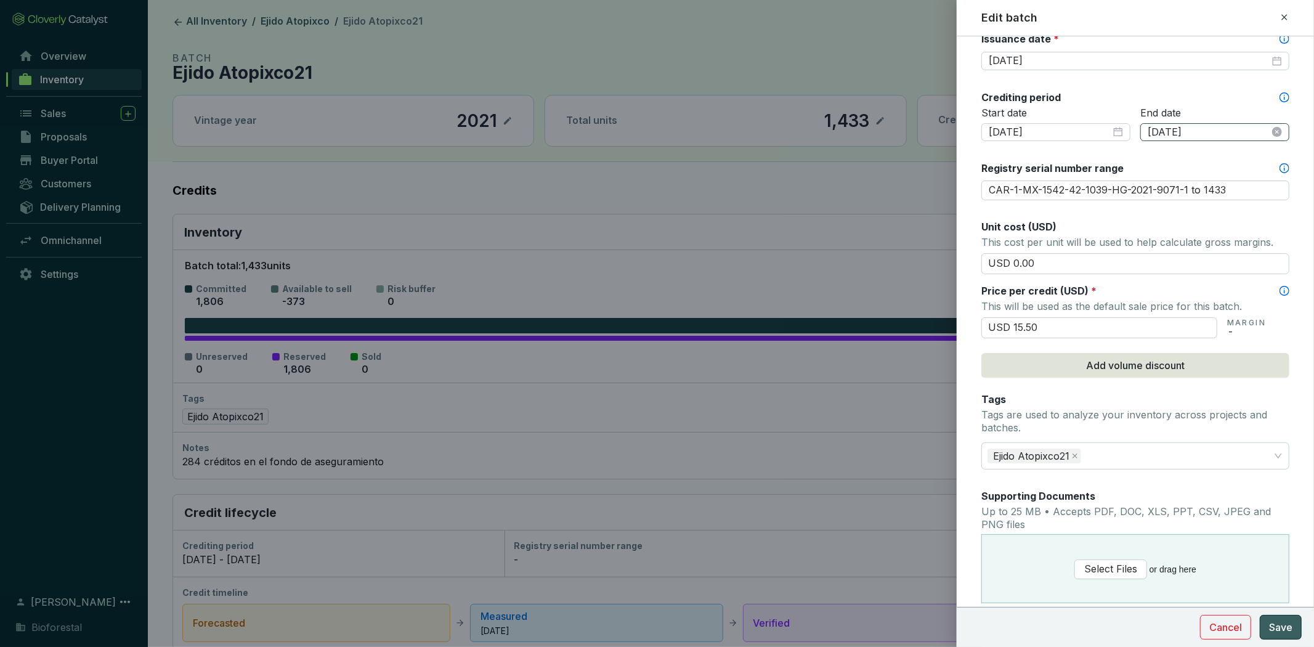
scroll to position [0, 0]
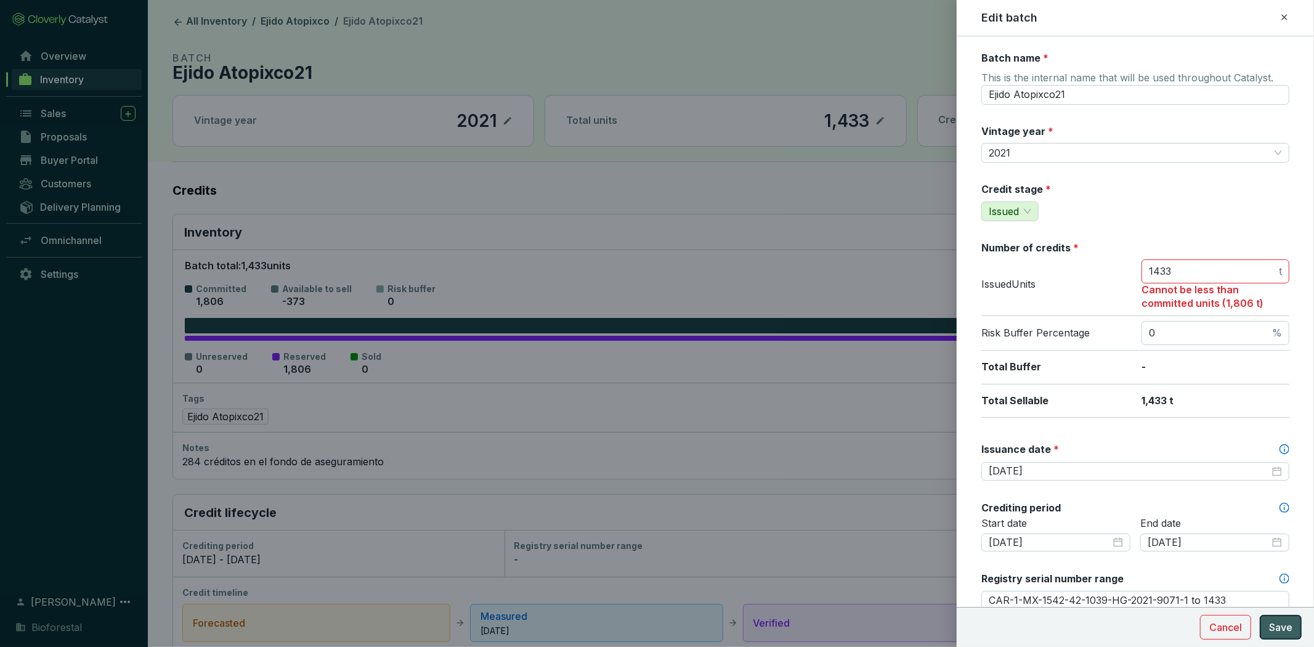
click at [1281, 622] on span "Save" at bounding box center [1280, 627] width 23 height 15
click at [1282, 622] on span "Save" at bounding box center [1280, 627] width 23 height 15
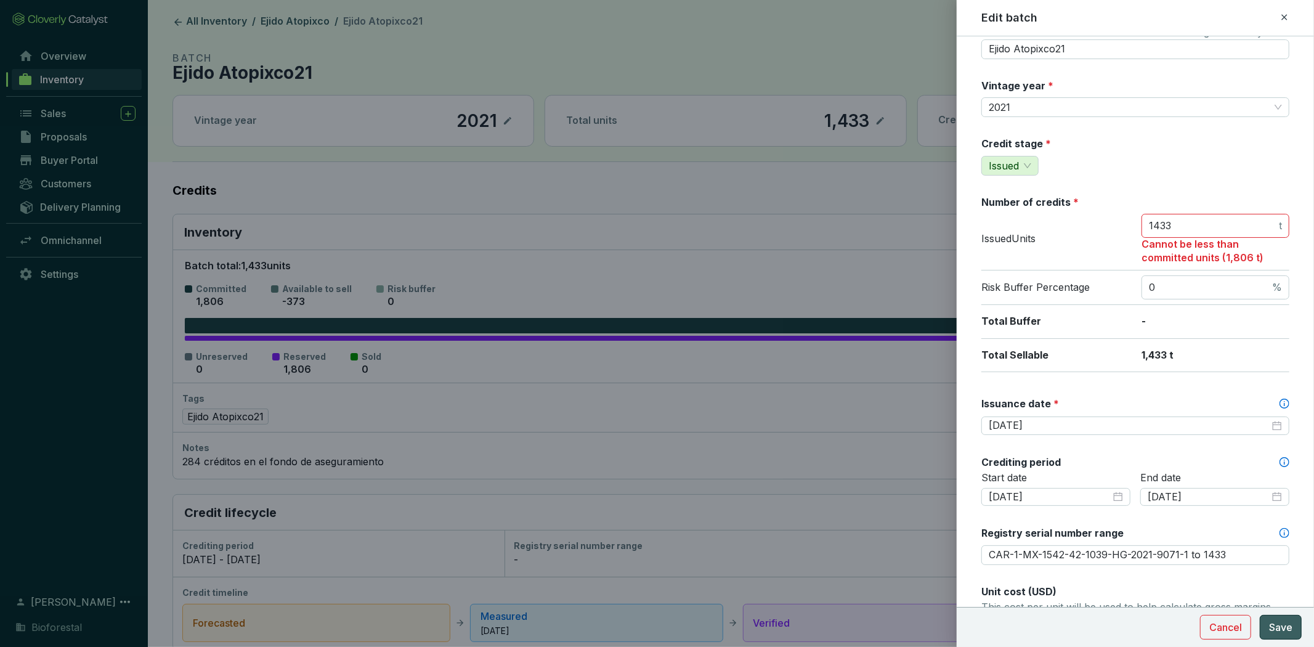
scroll to position [59, 0]
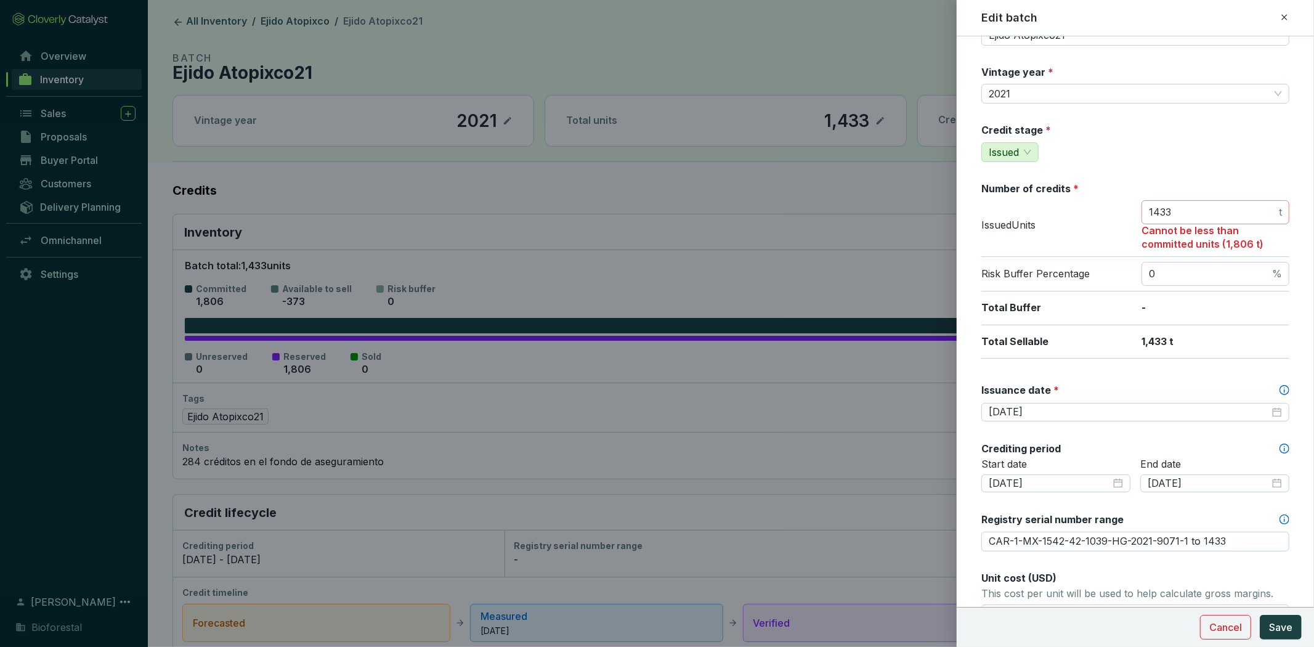
click at [1181, 201] on span "1433 t" at bounding box center [1215, 212] width 148 height 25
click at [1176, 210] on input "1433" at bounding box center [1212, 213] width 127 height 14
drag, startPoint x: 1176, startPoint y: 210, endPoint x: 1150, endPoint y: 210, distance: 26.5
click at [1150, 210] on input "1433" at bounding box center [1212, 213] width 127 height 14
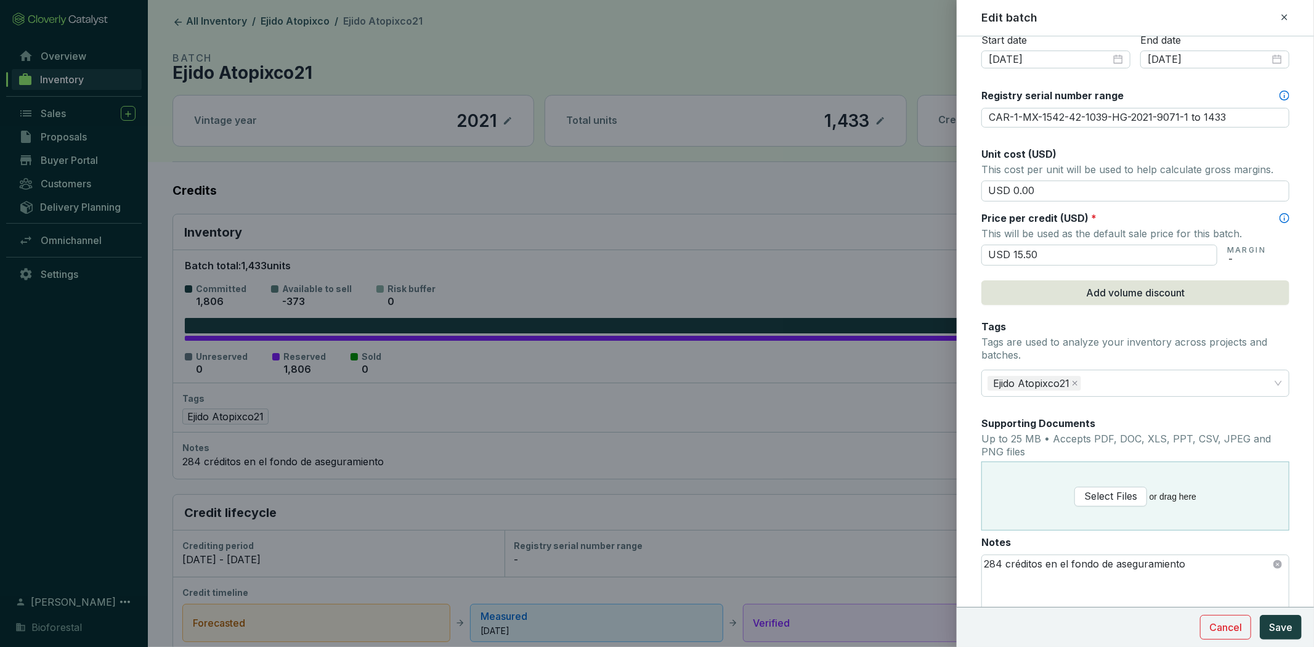
scroll to position [551, 0]
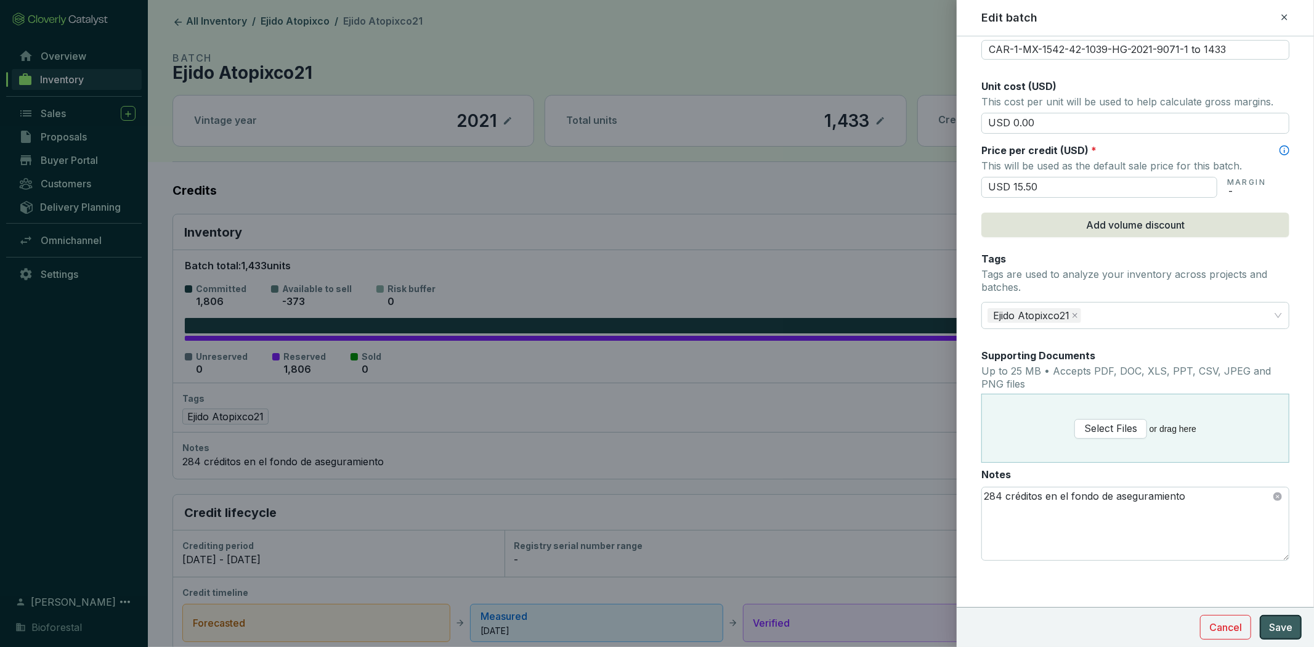
type input "1806"
click at [1290, 625] on span "Save" at bounding box center [1280, 627] width 23 height 15
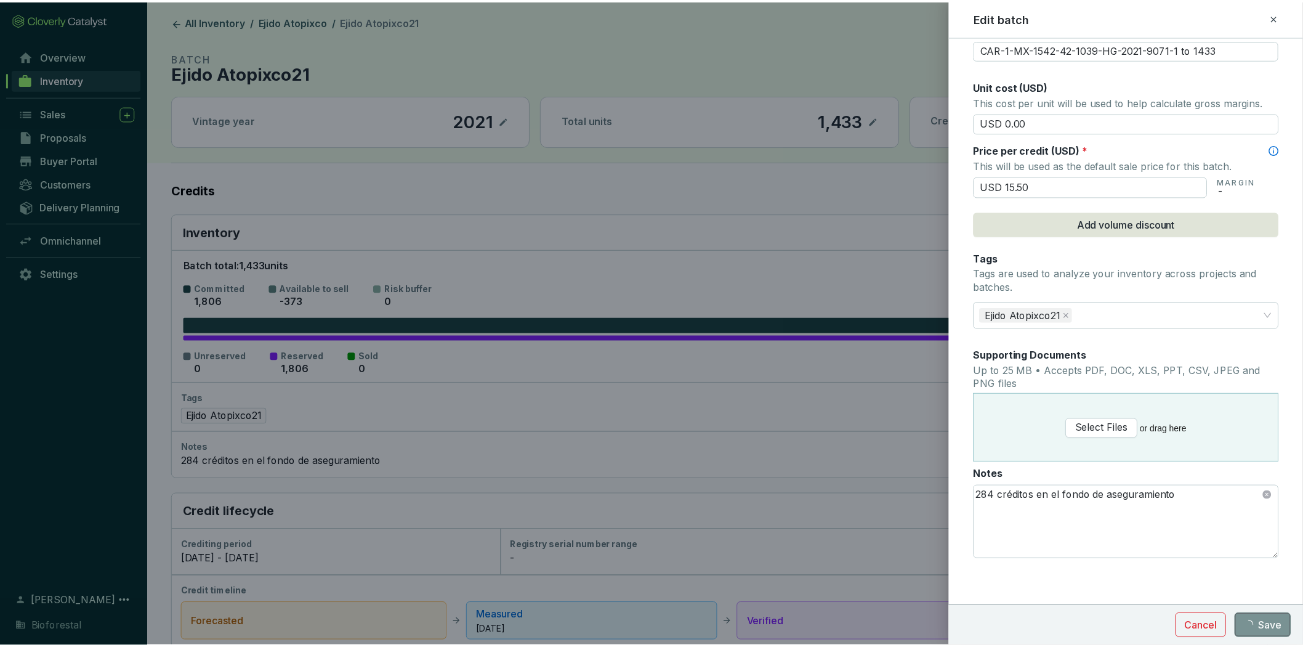
scroll to position [524, 0]
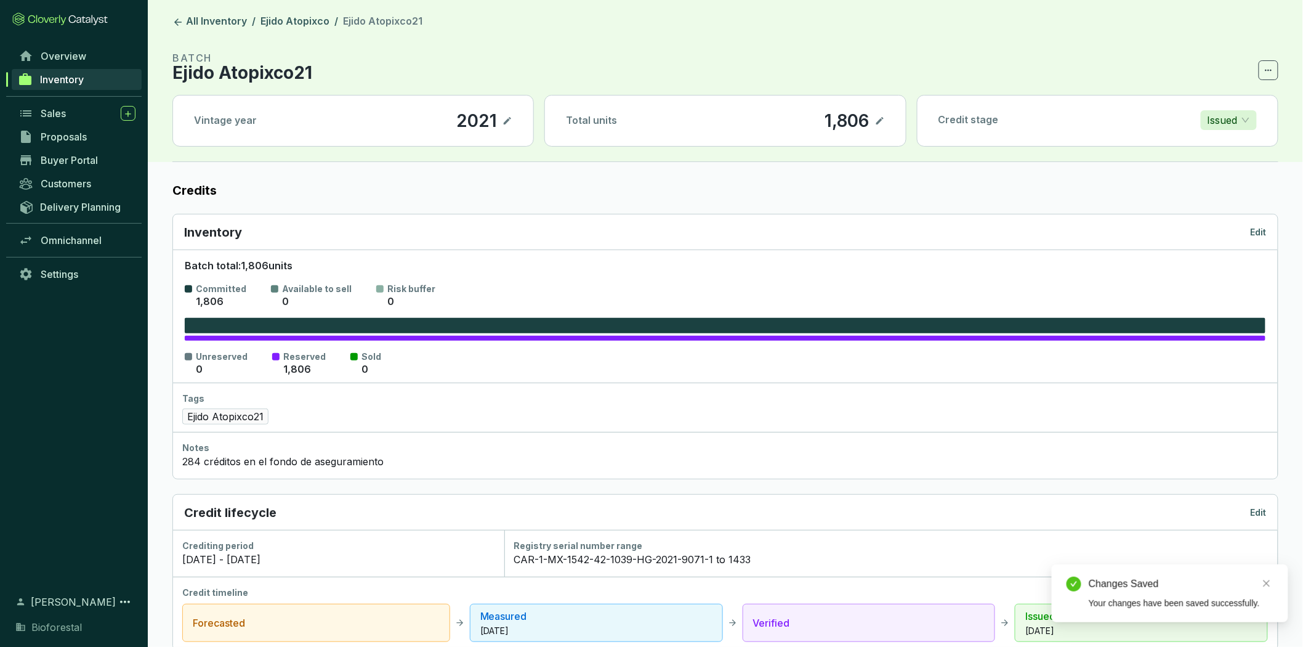
click at [879, 122] on icon at bounding box center [879, 120] width 7 height 7
click at [847, 118] on div "1,806" at bounding box center [830, 120] width 50 height 21
click at [879, 124] on icon at bounding box center [880, 120] width 10 height 15
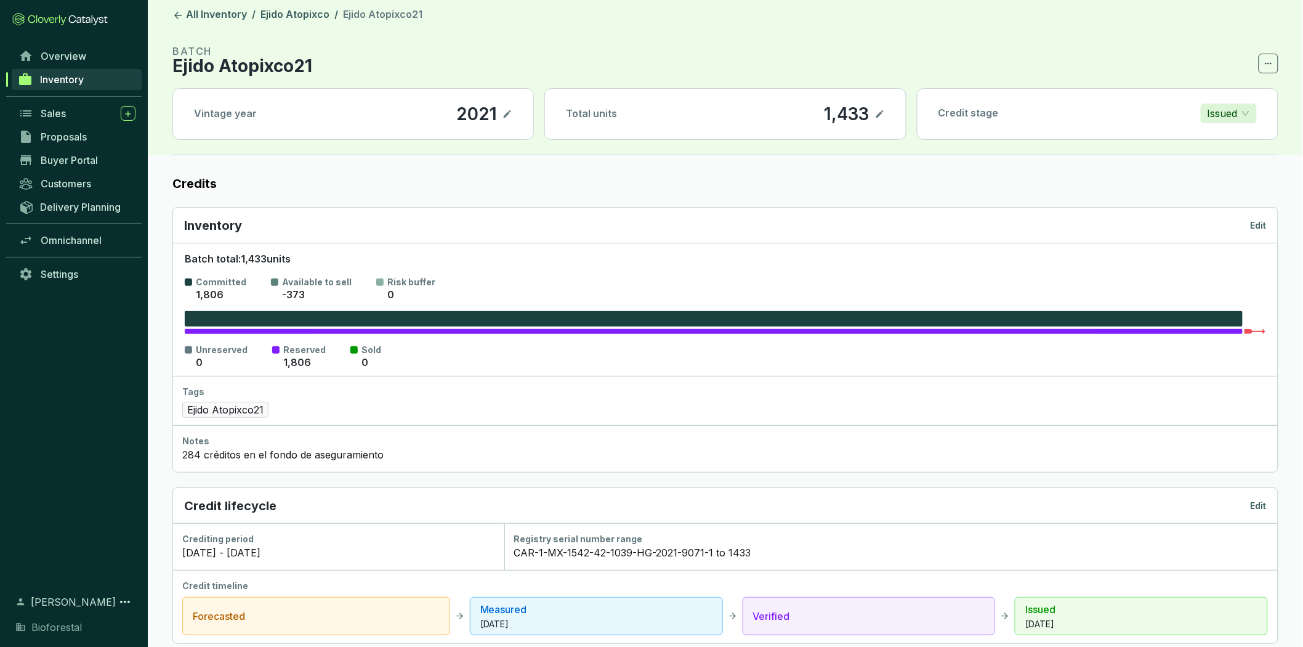
scroll to position [0, 0]
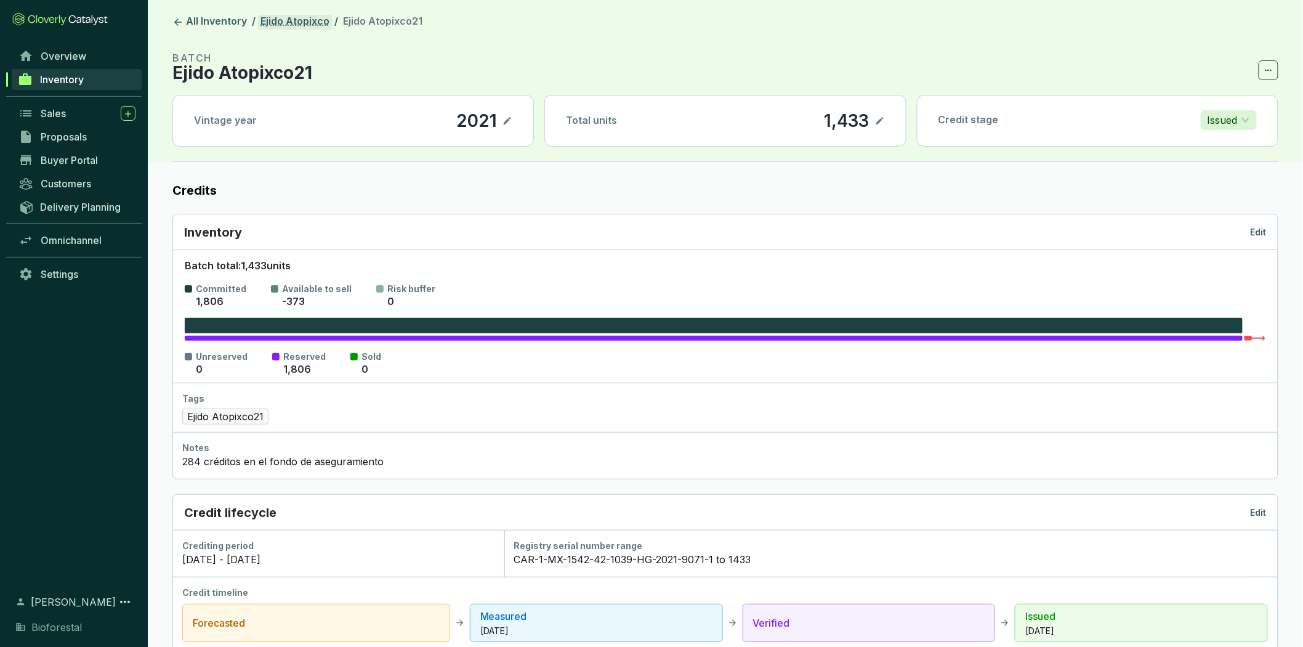
click at [303, 17] on link "Ejido Atopixco" at bounding box center [295, 22] width 74 height 15
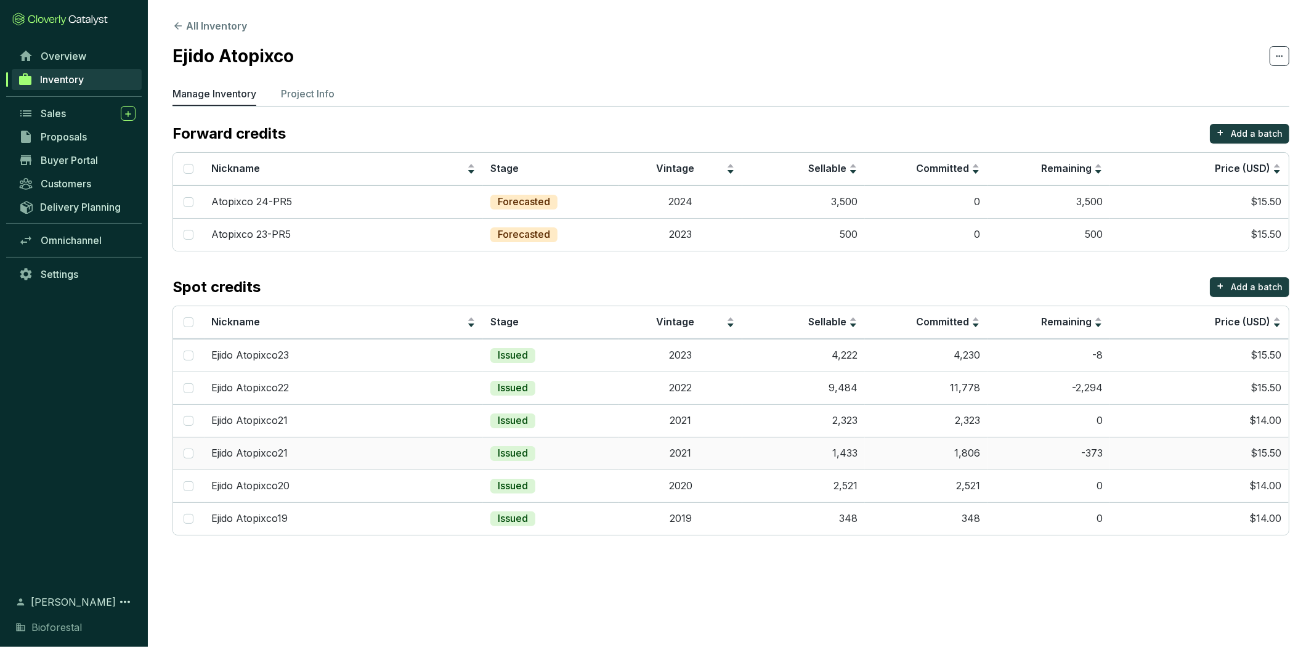
click at [896, 458] on td "1,806" at bounding box center [926, 453] width 123 height 33
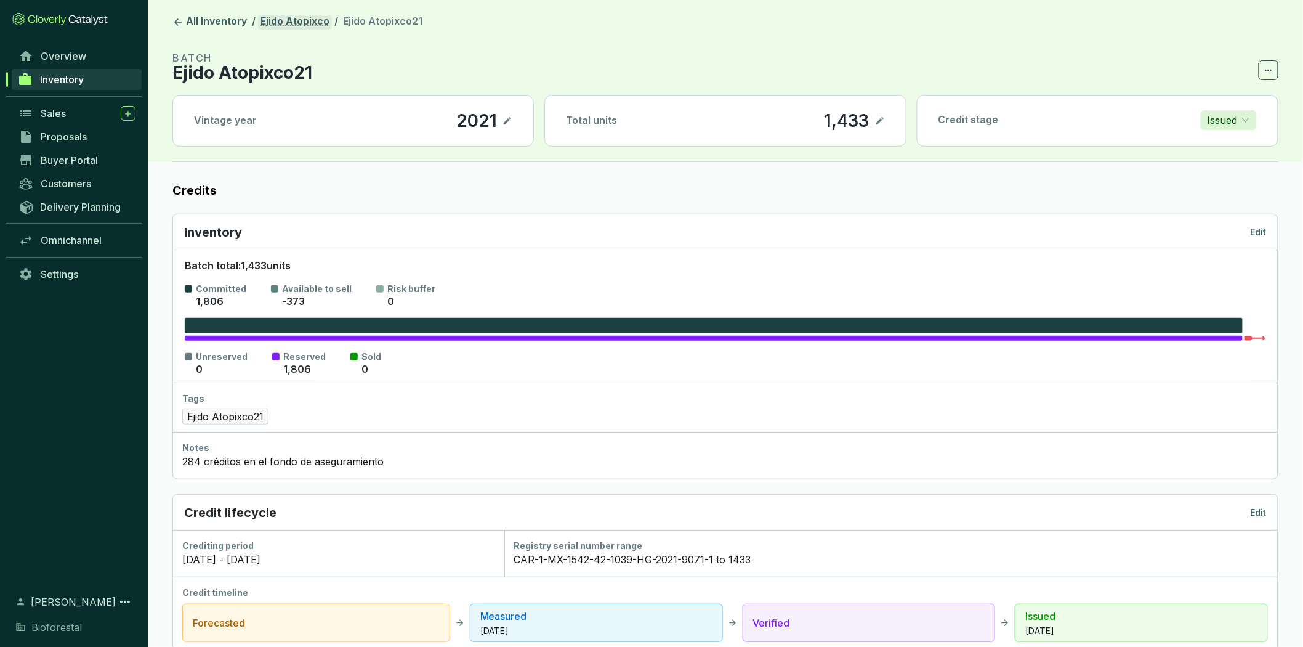
click at [318, 22] on link "Ejido Atopixco" at bounding box center [295, 22] width 74 height 15
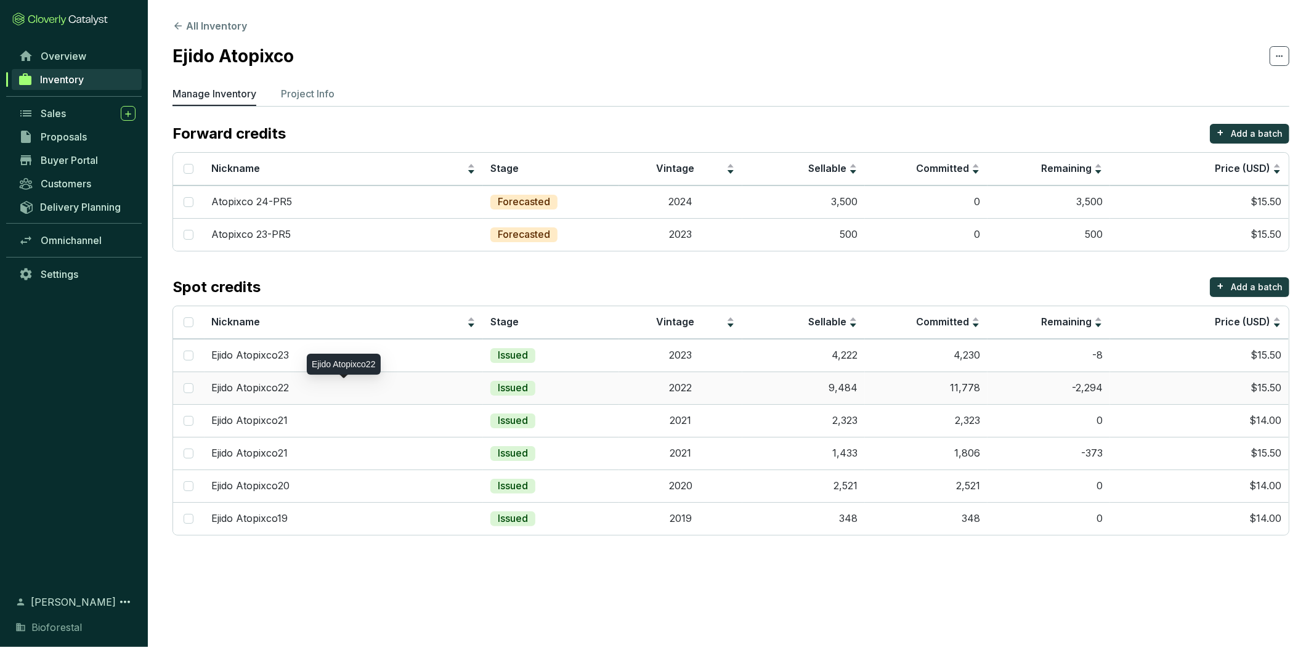
click at [401, 392] on div "Ejido Atopixco22" at bounding box center [344, 388] width 264 height 14
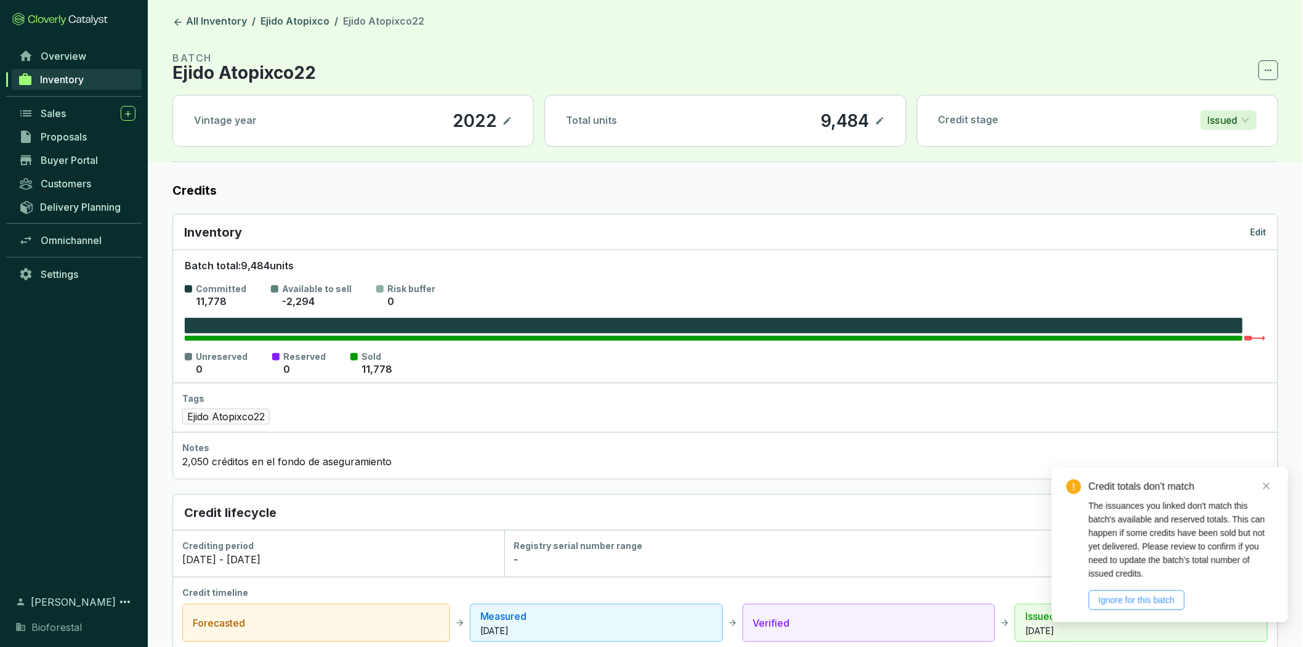
click at [1155, 593] on span "Ignore for this batch" at bounding box center [1137, 600] width 76 height 14
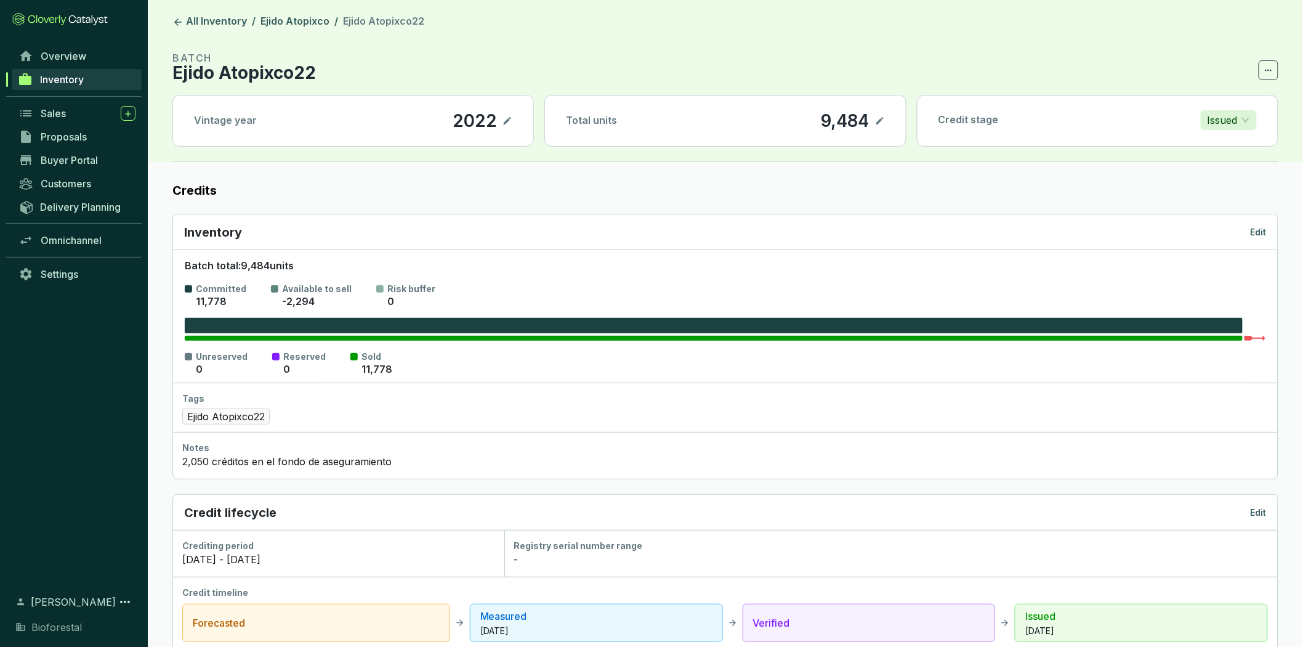
click at [1259, 231] on p "Edit" at bounding box center [1259, 232] width 16 height 12
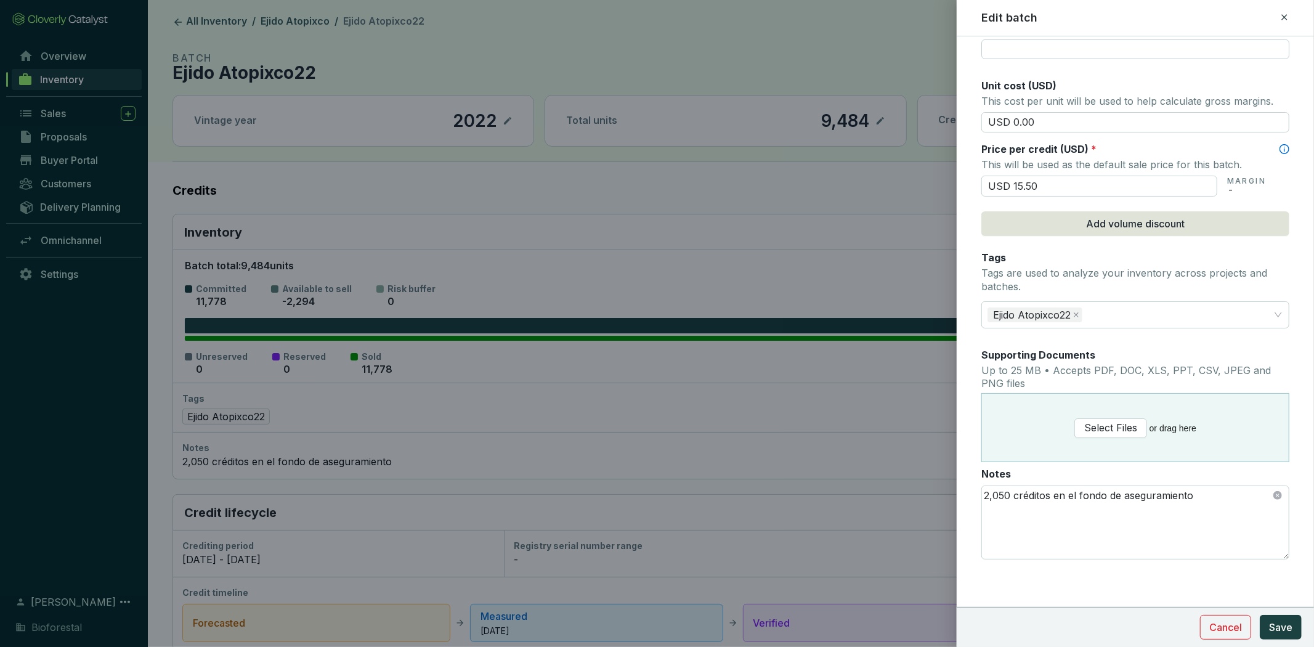
scroll to position [114, 0]
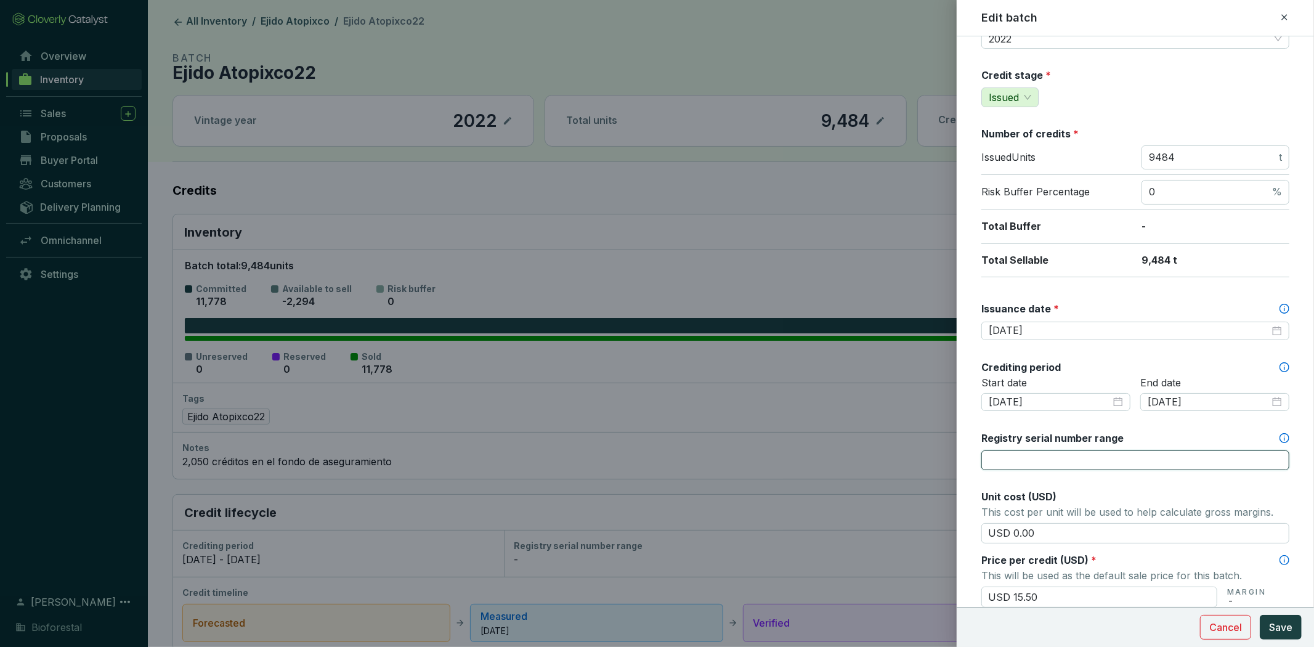
drag, startPoint x: 1164, startPoint y: 461, endPoint x: 1158, endPoint y: 457, distance: 6.7
click at [1164, 461] on input "Registry serial number range" at bounding box center [1135, 460] width 308 height 20
click at [1032, 459] on input "Registry serial number range" at bounding box center [1135, 460] width 308 height 20
paste input "CAR-1-MX-1542-42-1039-HG-2022-9065-1 to 688"
click at [1254, 454] on input "CAR-1-MX-1542-42-1039-HG-2022-9065-1 to 688" at bounding box center [1135, 460] width 308 height 20
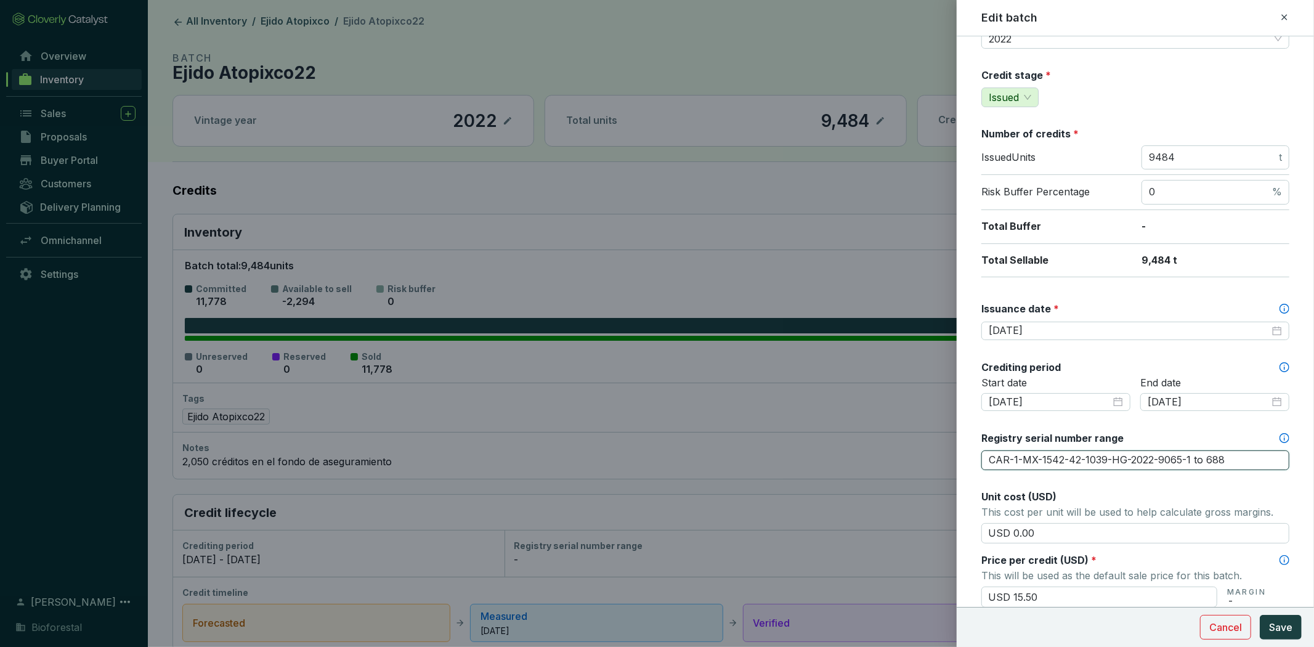
paste input "CAR-1-MX-1542-42-1039-HG-2022-9069-1 to 8796"
click at [1267, 329] on div "2025-05-01" at bounding box center [1134, 331] width 293 height 14
type input "CAR-1-MX-1542-42-1039-HG-2022-9065-1 to 688 CAR-1-MX-1542-42-1039-HG-2022-9069-…"
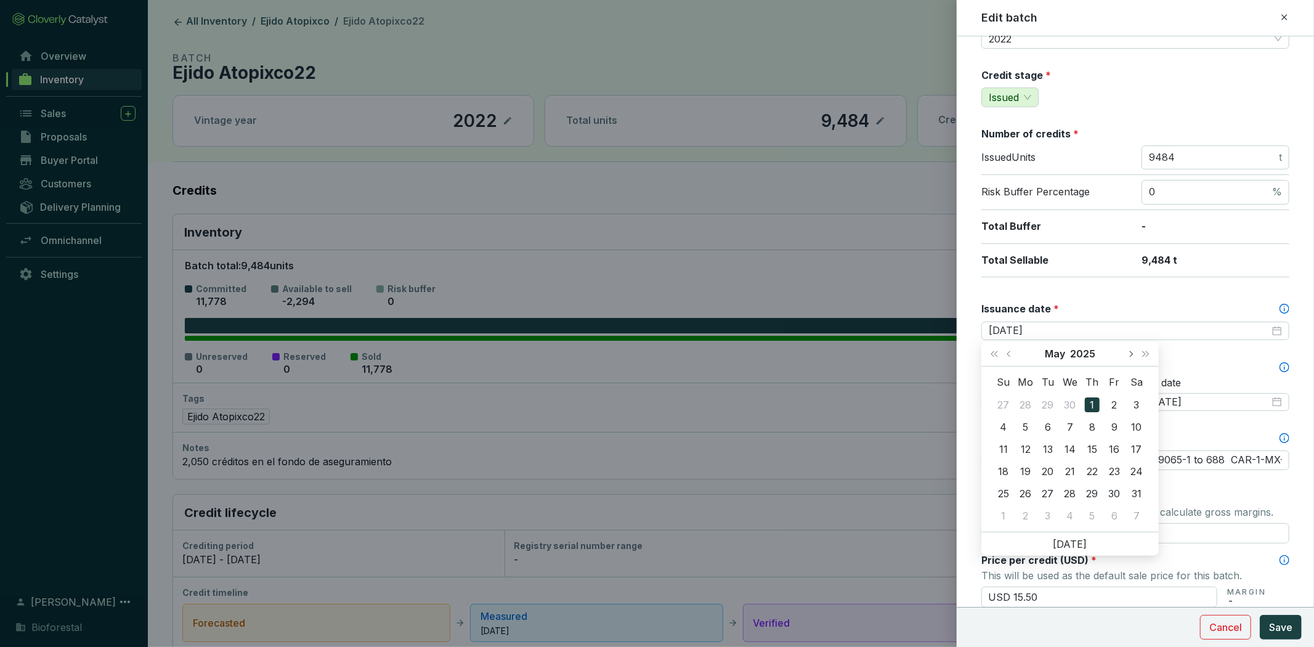
click at [1126, 349] on button "Next month (PageDown)" at bounding box center [1130, 353] width 16 height 25
type input "2025-07-17"
click at [1090, 447] on div "17" at bounding box center [1091, 449] width 15 height 15
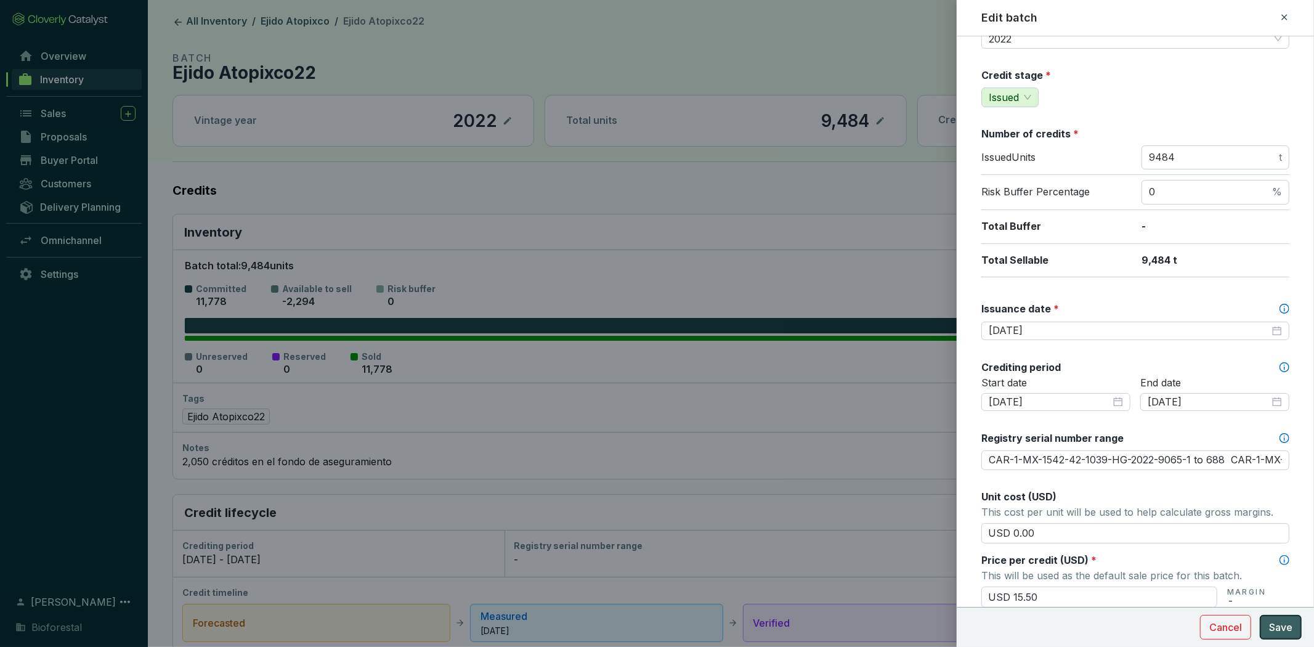
click at [1285, 629] on span "Save" at bounding box center [1280, 627] width 23 height 15
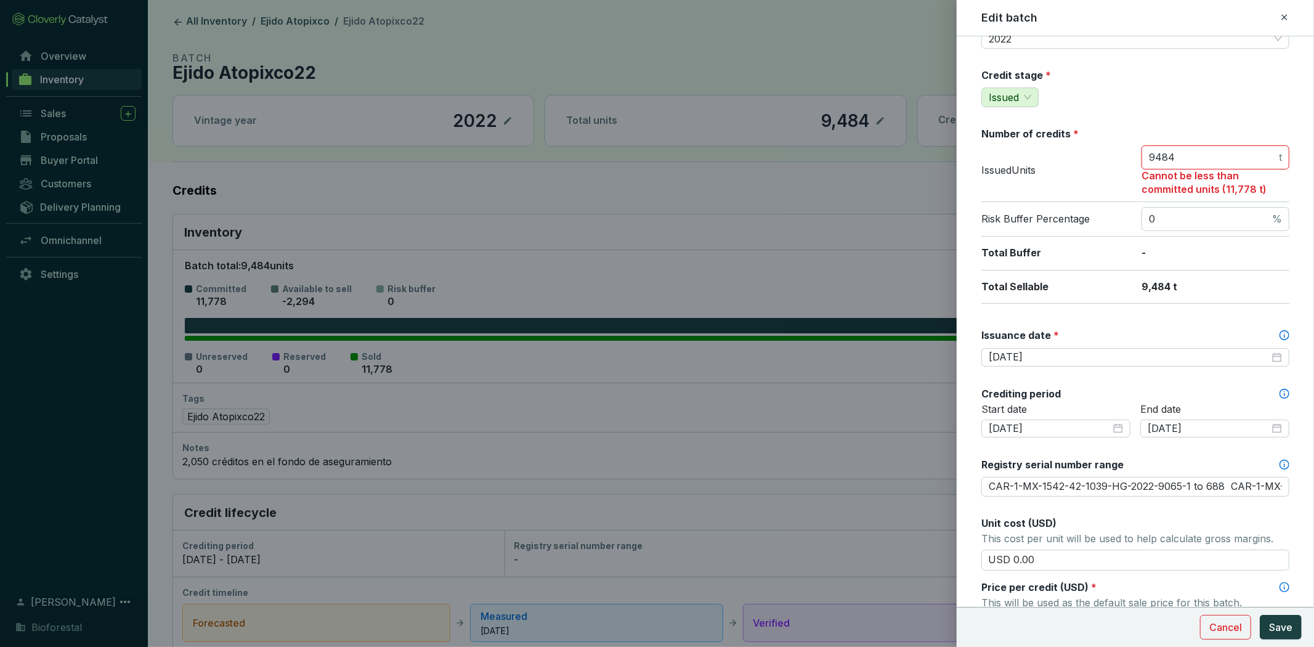
click at [1181, 154] on input "9484" at bounding box center [1212, 158] width 127 height 14
type input "9"
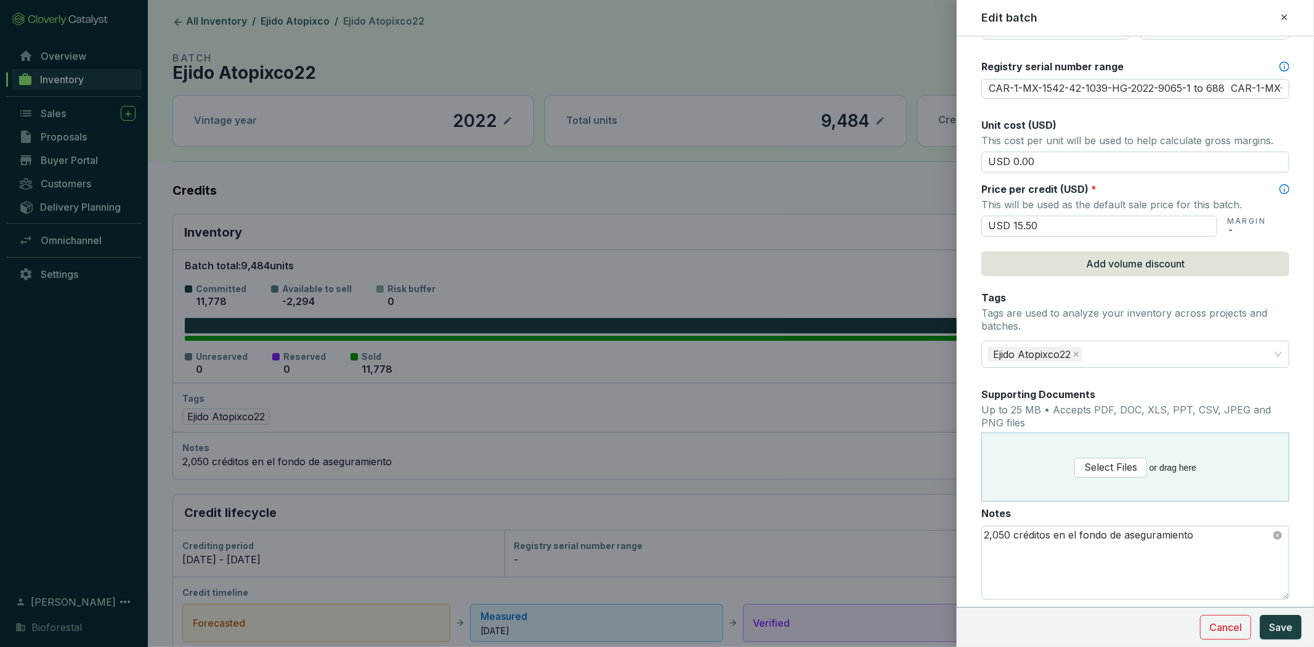
scroll to position [551, 0]
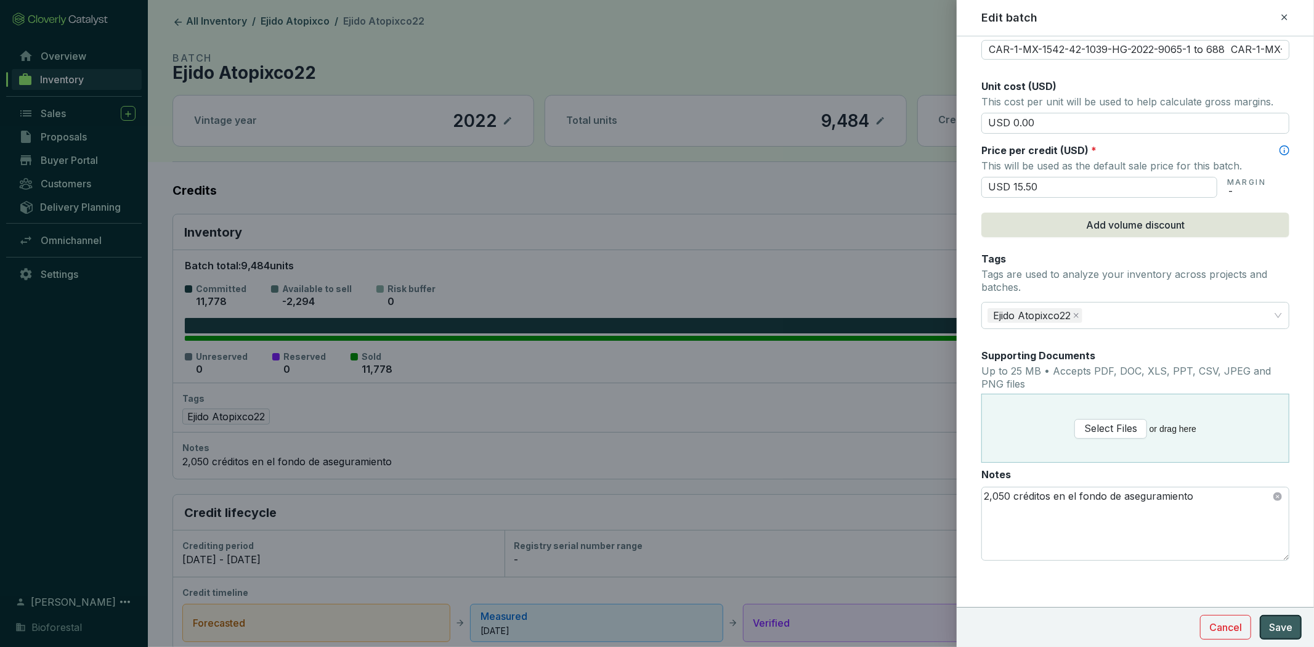
type input "11778"
click at [1278, 631] on span "Save" at bounding box center [1280, 627] width 23 height 15
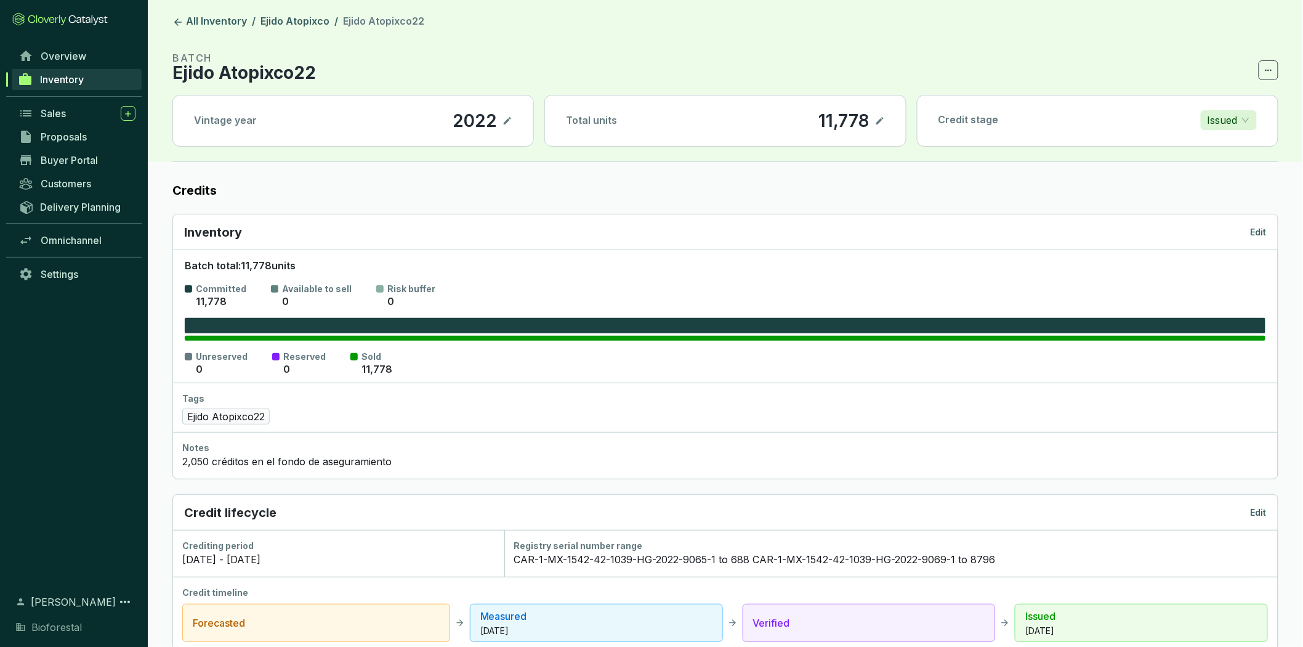
click at [878, 120] on icon at bounding box center [880, 120] width 10 height 15
click at [882, 120] on icon at bounding box center [880, 120] width 10 height 15
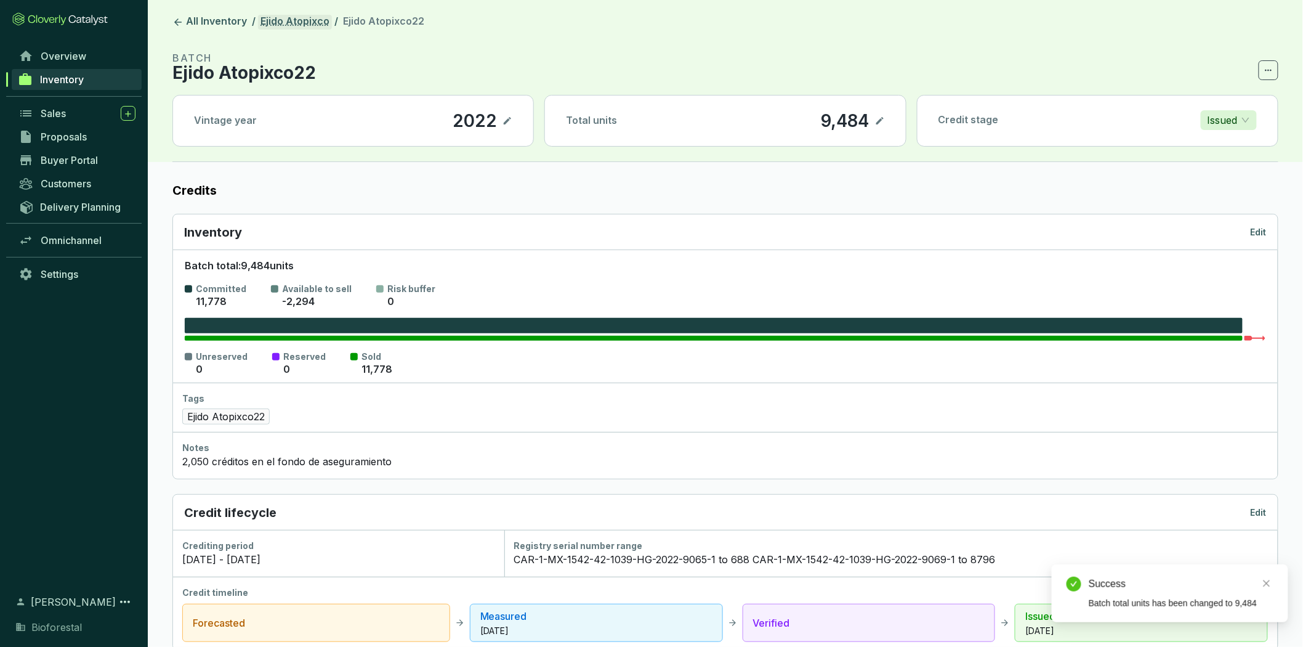
click at [305, 20] on link "Ejido Atopixco" at bounding box center [295, 22] width 74 height 15
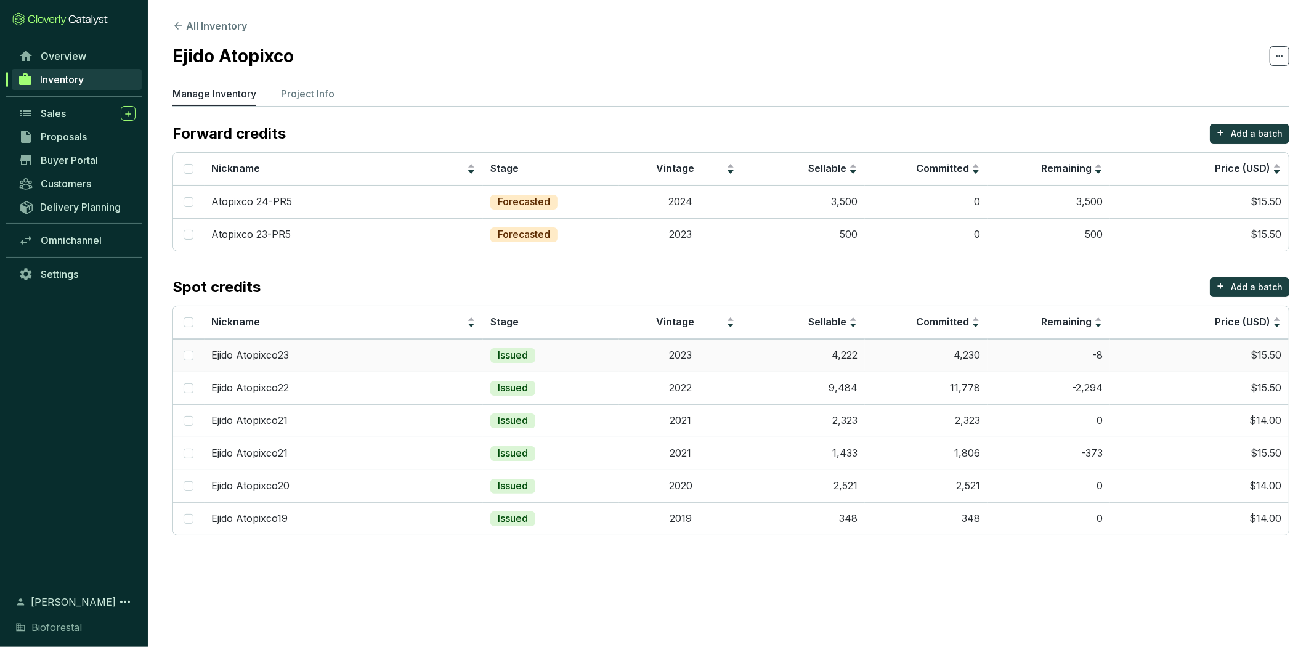
click at [809, 356] on td "4,222" at bounding box center [803, 355] width 123 height 33
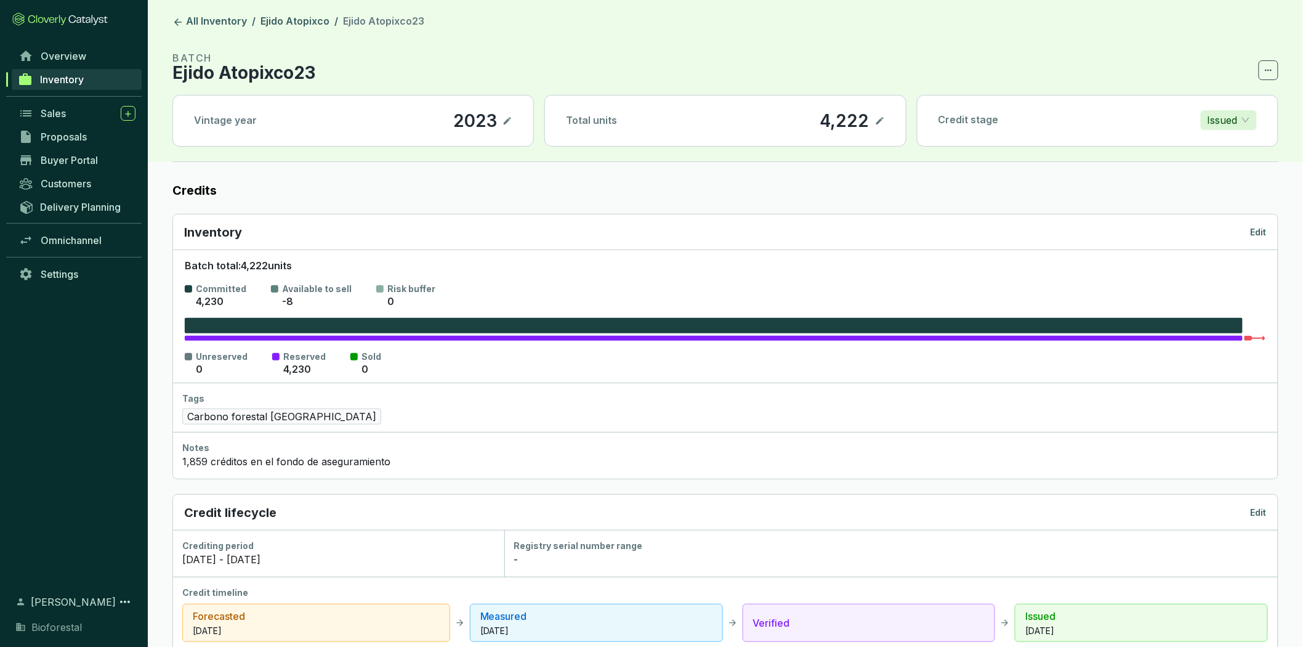
click at [1260, 232] on p "Edit" at bounding box center [1259, 232] width 16 height 12
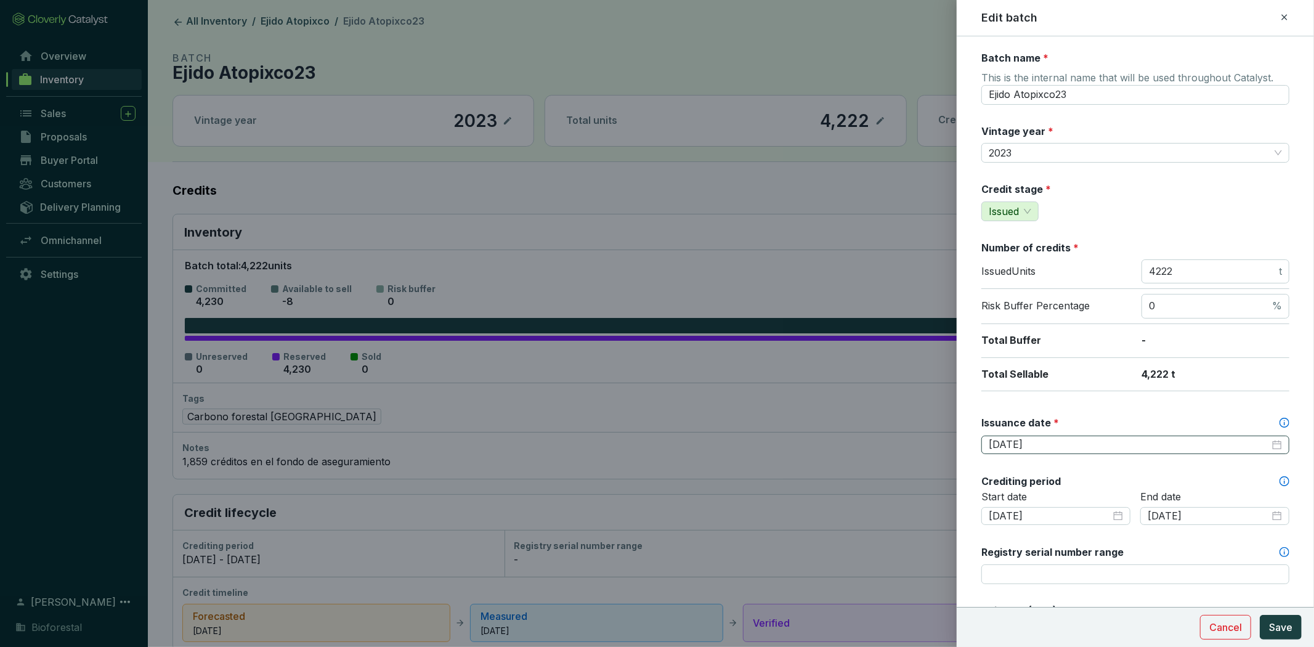
click at [1267, 443] on div "2025-05-01" at bounding box center [1134, 445] width 293 height 14
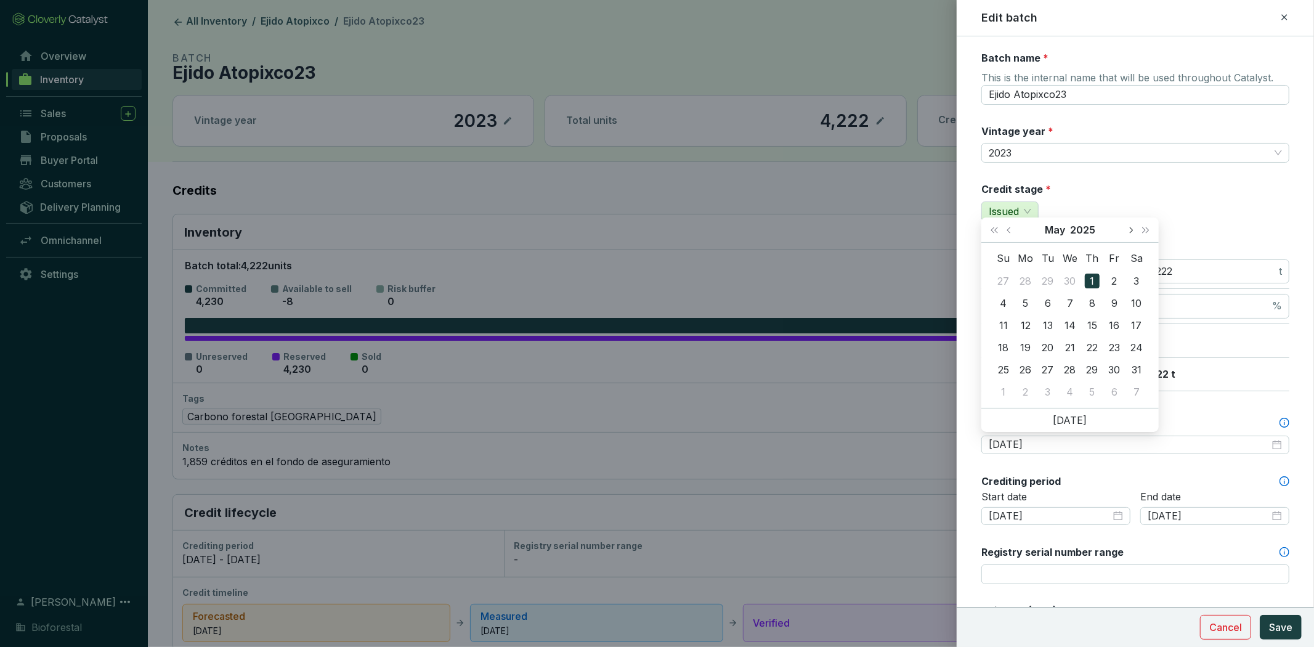
click at [1127, 231] on button "Next month (PageDown)" at bounding box center [1130, 229] width 16 height 25
type input "2025-07-17"
click at [1087, 319] on div "17" at bounding box center [1091, 325] width 15 height 15
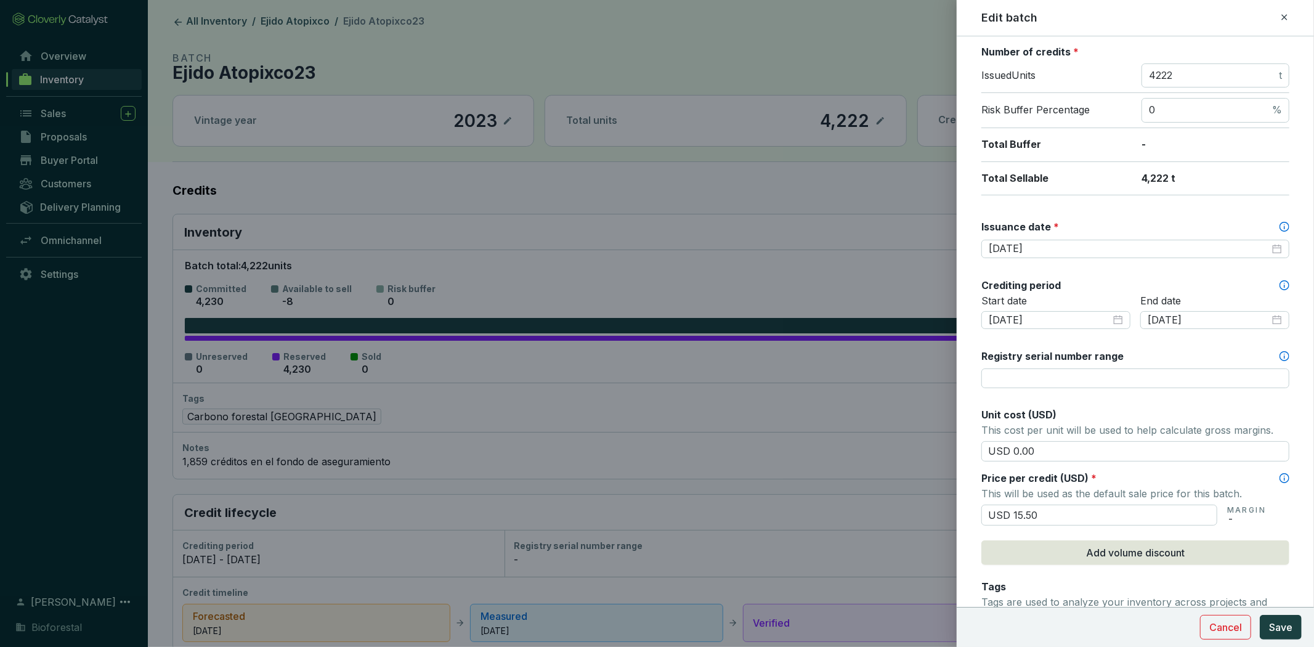
scroll to position [205, 0]
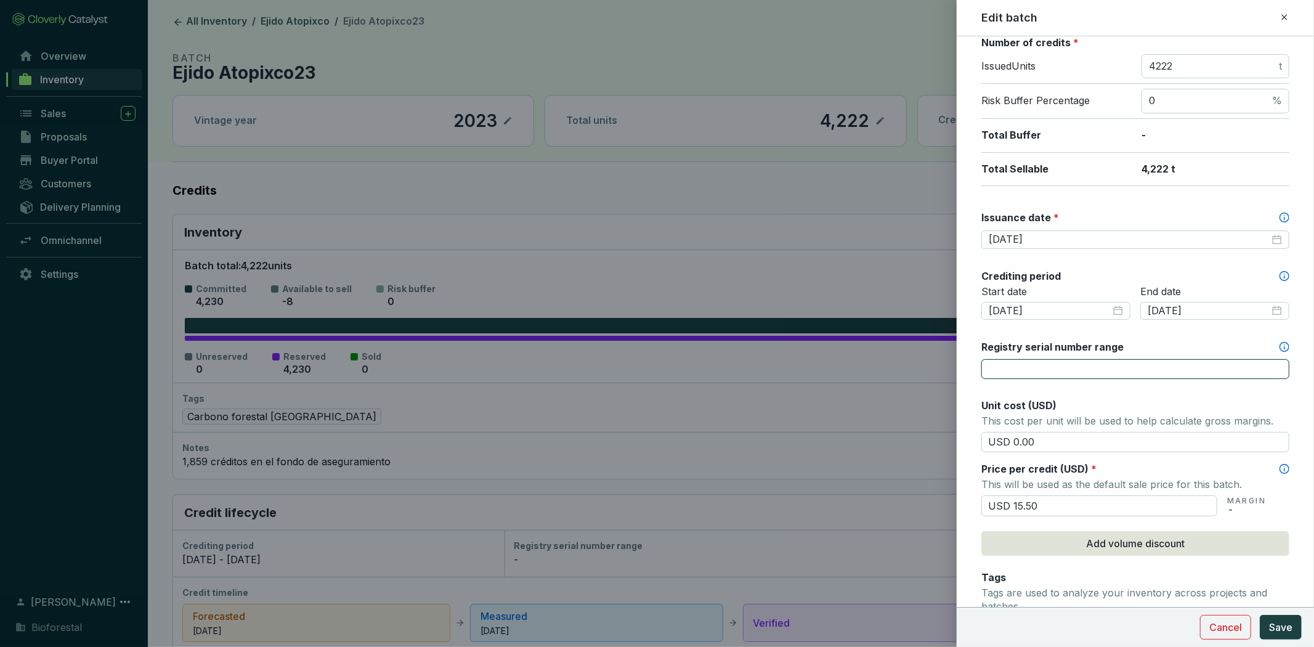
click at [1044, 367] on input "Registry serial number range" at bounding box center [1135, 369] width 308 height 20
paste input "CAR-1-MX-1542-42-1039-HG-2023-9067-1 to 4222"
type input "CAR-1-MX-1542-42-1039-HG-2023-9067-1 to 4222"
click at [1283, 632] on span "Save" at bounding box center [1280, 627] width 23 height 15
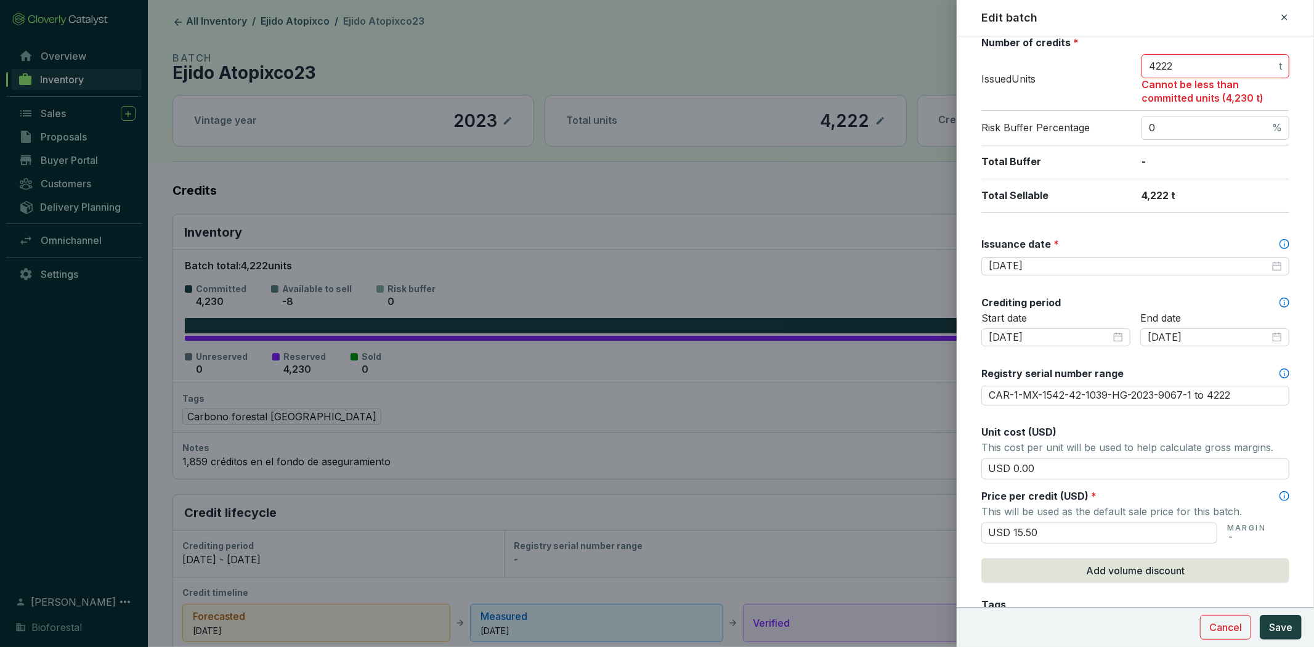
click at [1175, 62] on input "4222" at bounding box center [1212, 67] width 127 height 14
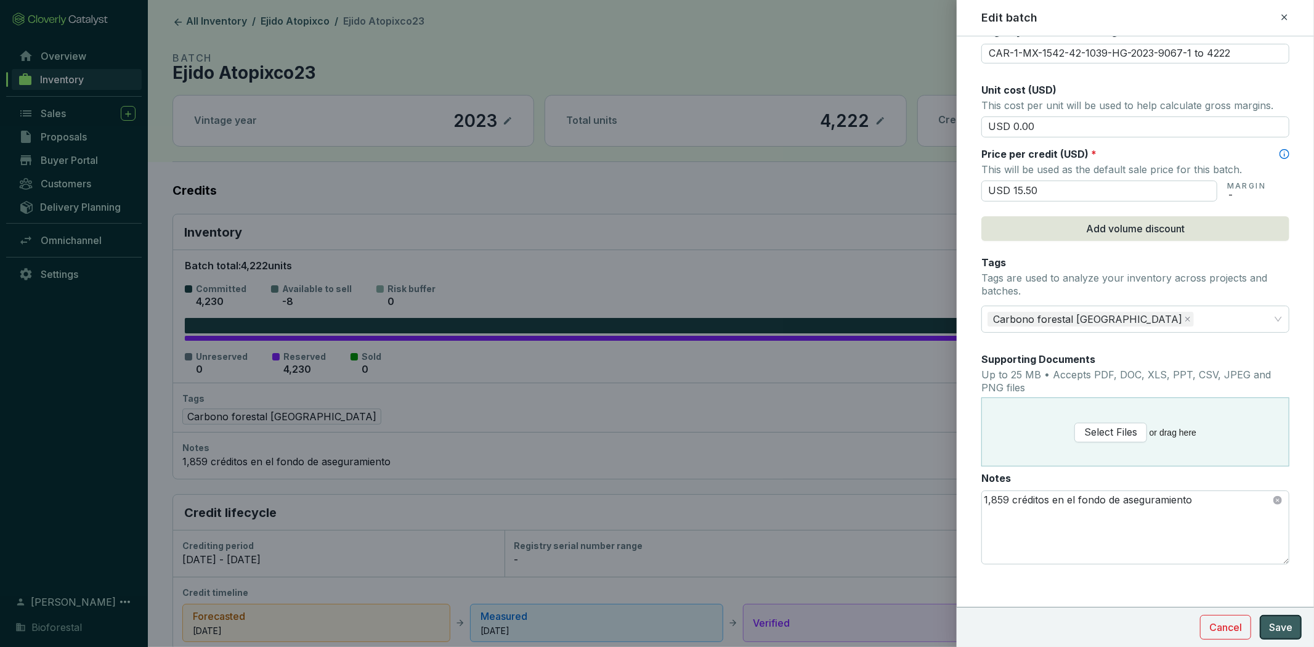
type input "4230"
click at [1274, 626] on span "Save" at bounding box center [1280, 627] width 23 height 15
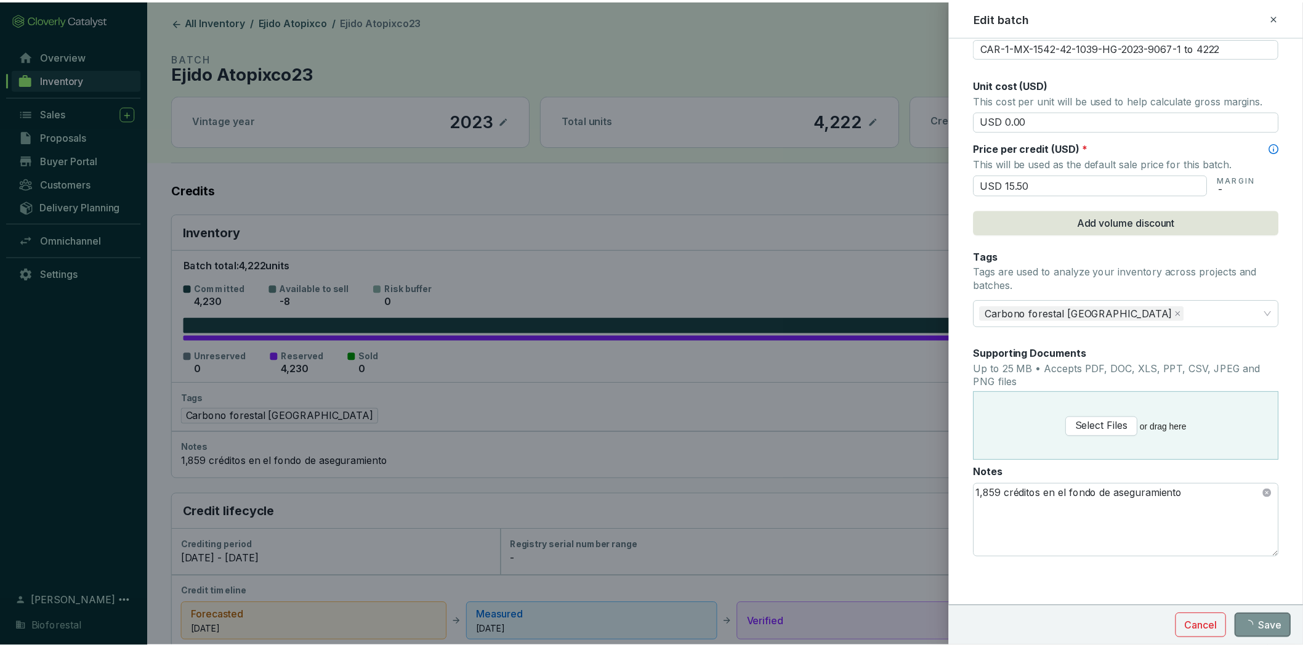
scroll to position [520, 0]
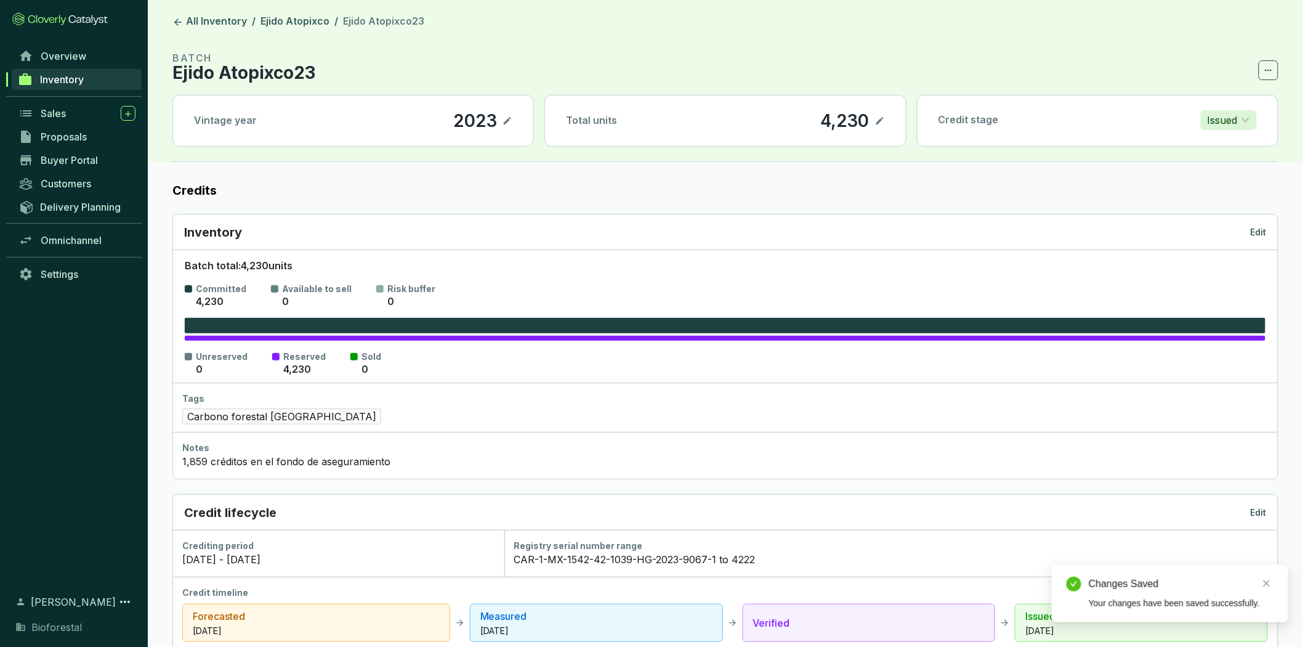
click at [882, 121] on icon at bounding box center [880, 120] width 10 height 15
click at [852, 121] on div "4,230" at bounding box center [828, 120] width 55 height 21
click at [883, 120] on icon at bounding box center [880, 120] width 10 height 15
click at [283, 23] on link "Ejido Atopixco" at bounding box center [295, 22] width 74 height 15
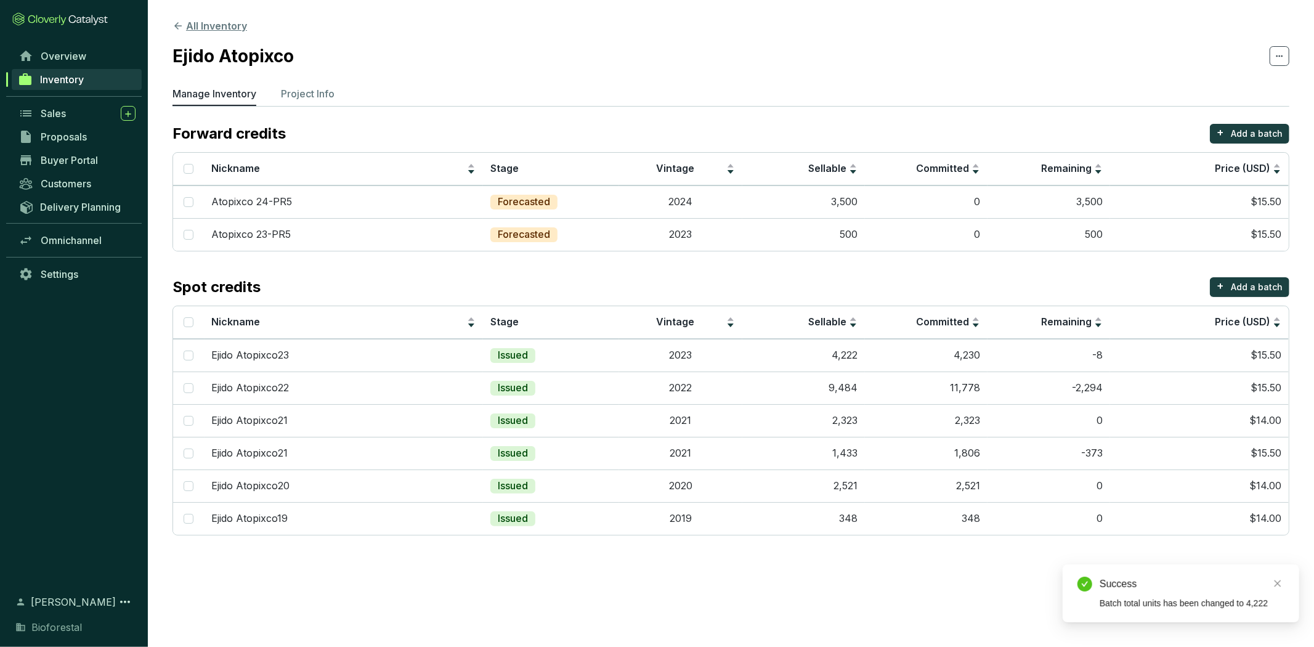
click at [212, 26] on button "All Inventory" at bounding box center [209, 25] width 75 height 15
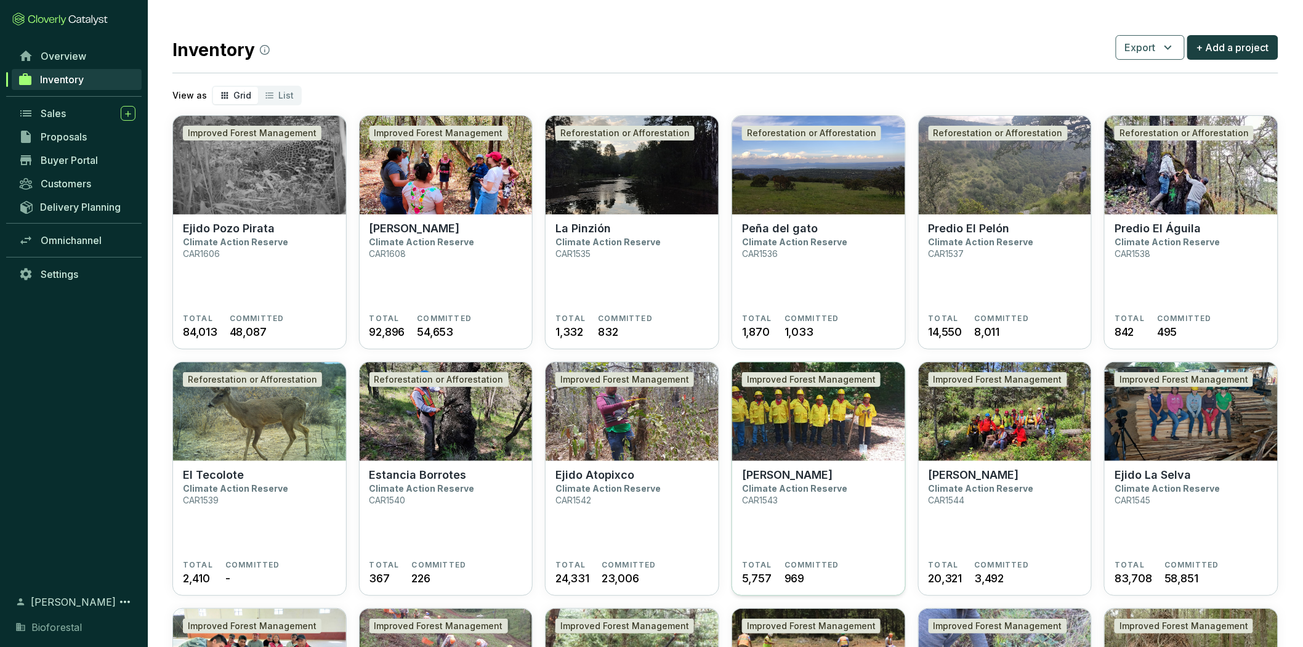
click at [773, 469] on p "[PERSON_NAME]" at bounding box center [787, 475] width 91 height 14
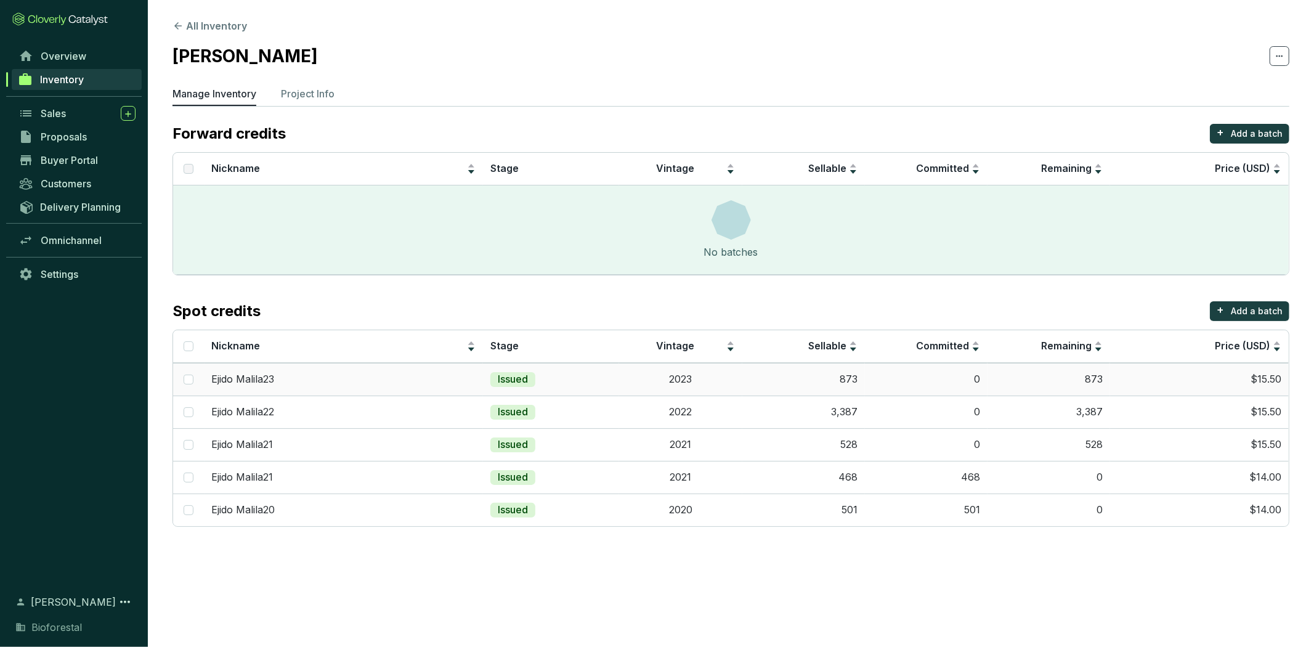
click at [569, 378] on td "Issued" at bounding box center [551, 379] width 136 height 33
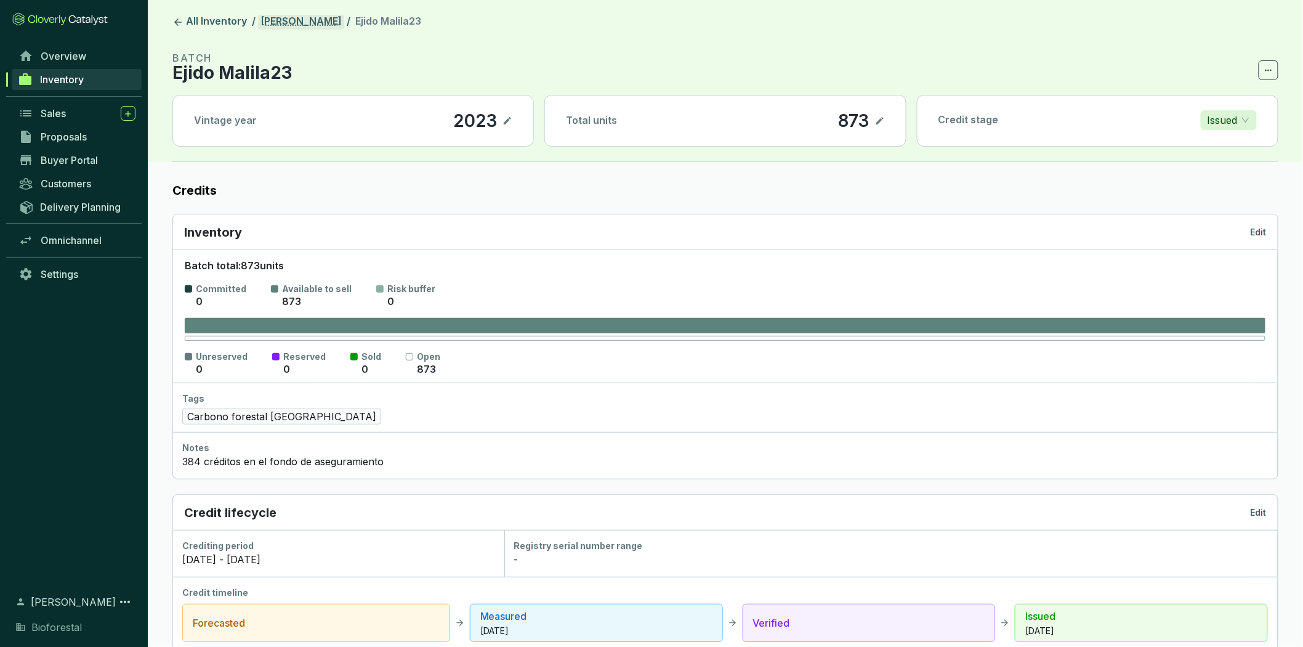
click at [278, 15] on link "[PERSON_NAME]" at bounding box center [301, 22] width 86 height 15
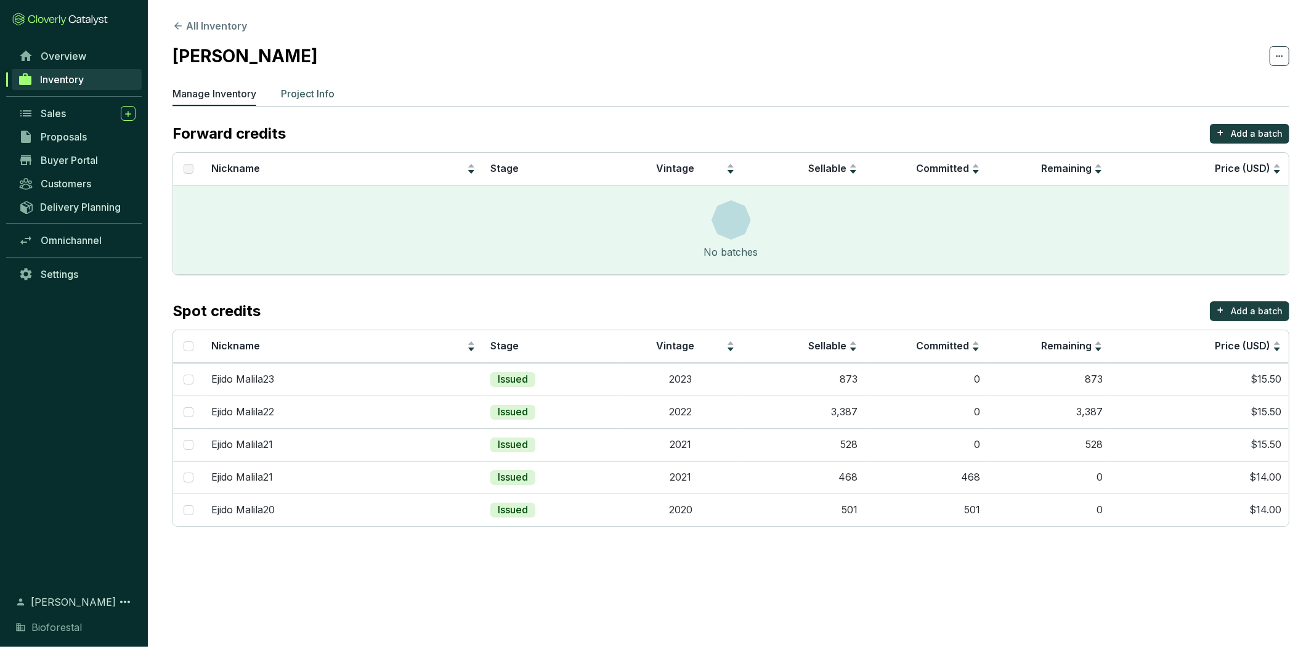
click at [311, 89] on p "Project Info" at bounding box center [308, 93] width 54 height 15
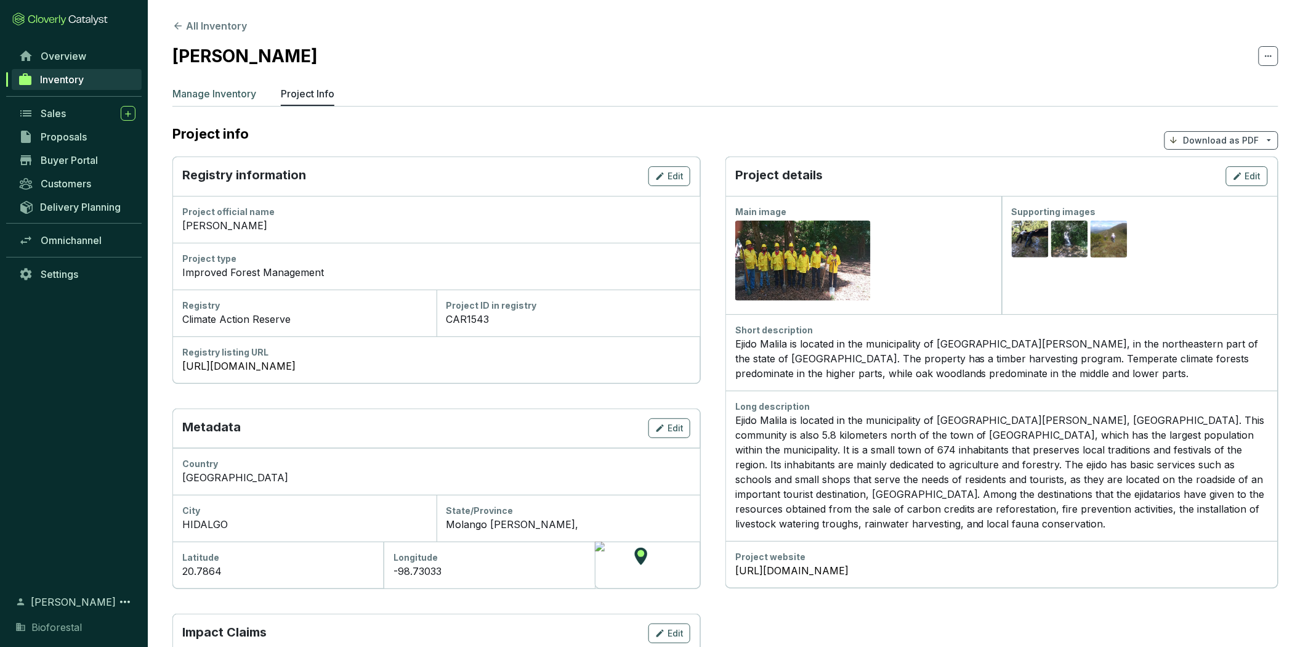
click at [243, 88] on p "Manage Inventory" at bounding box center [214, 93] width 84 height 15
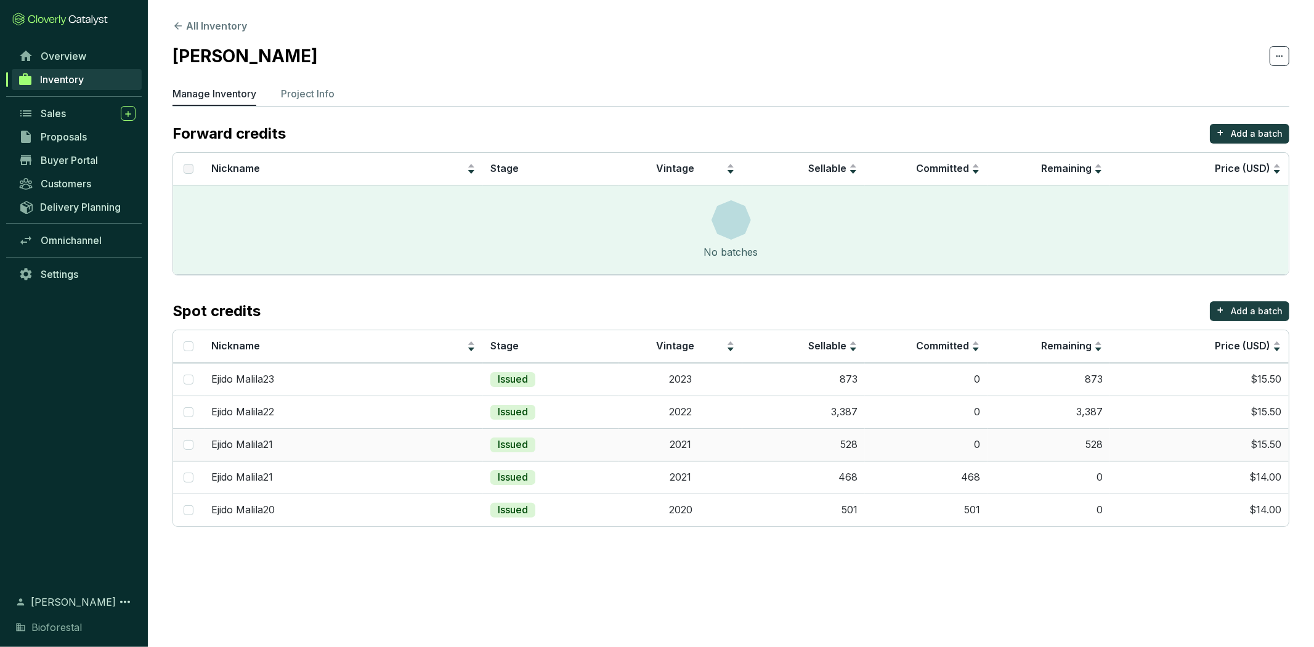
click at [588, 441] on td "Issued" at bounding box center [551, 444] width 136 height 33
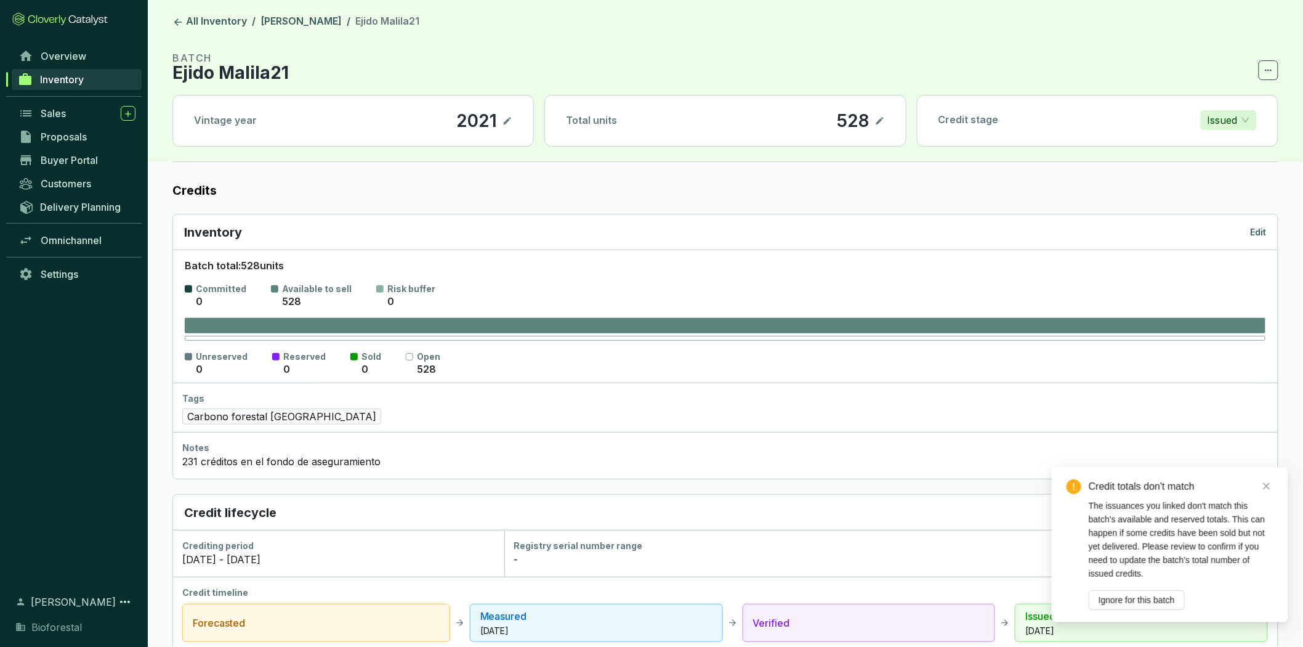
drag, startPoint x: 1159, startPoint y: 594, endPoint x: 1161, endPoint y: 576, distance: 18.6
click at [1158, 594] on span "Ignore for this batch" at bounding box center [1137, 600] width 76 height 14
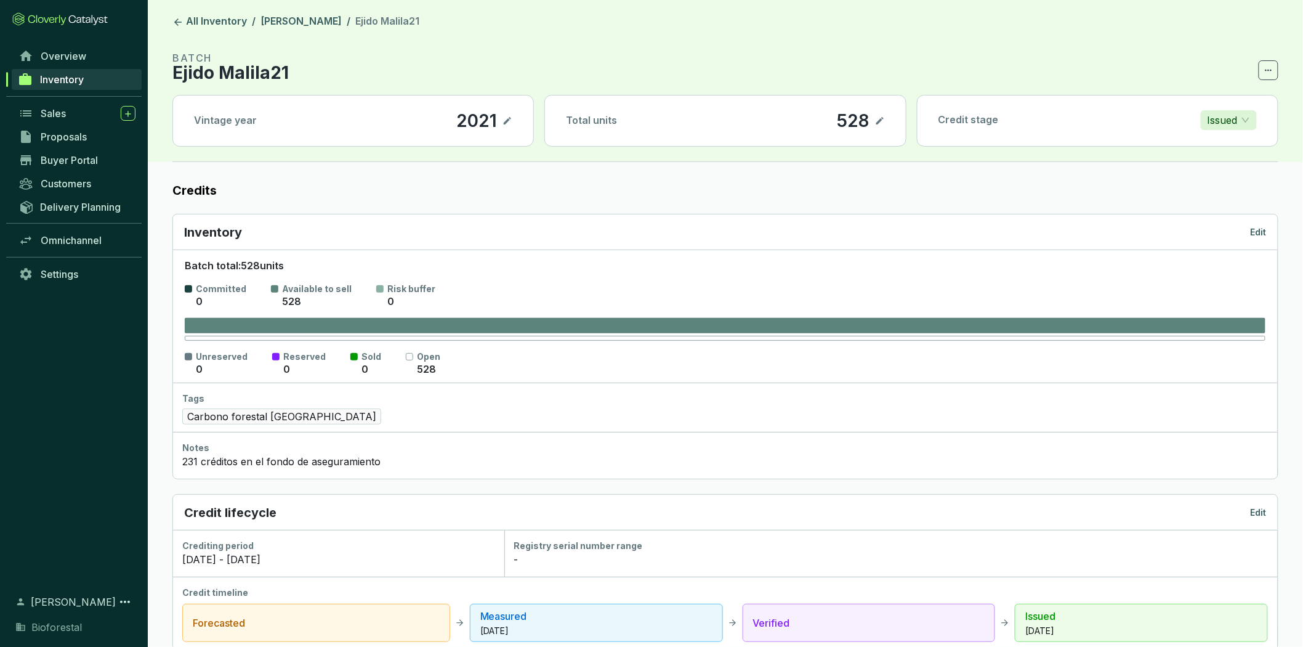
click at [1264, 232] on p "Edit" at bounding box center [1259, 232] width 16 height 12
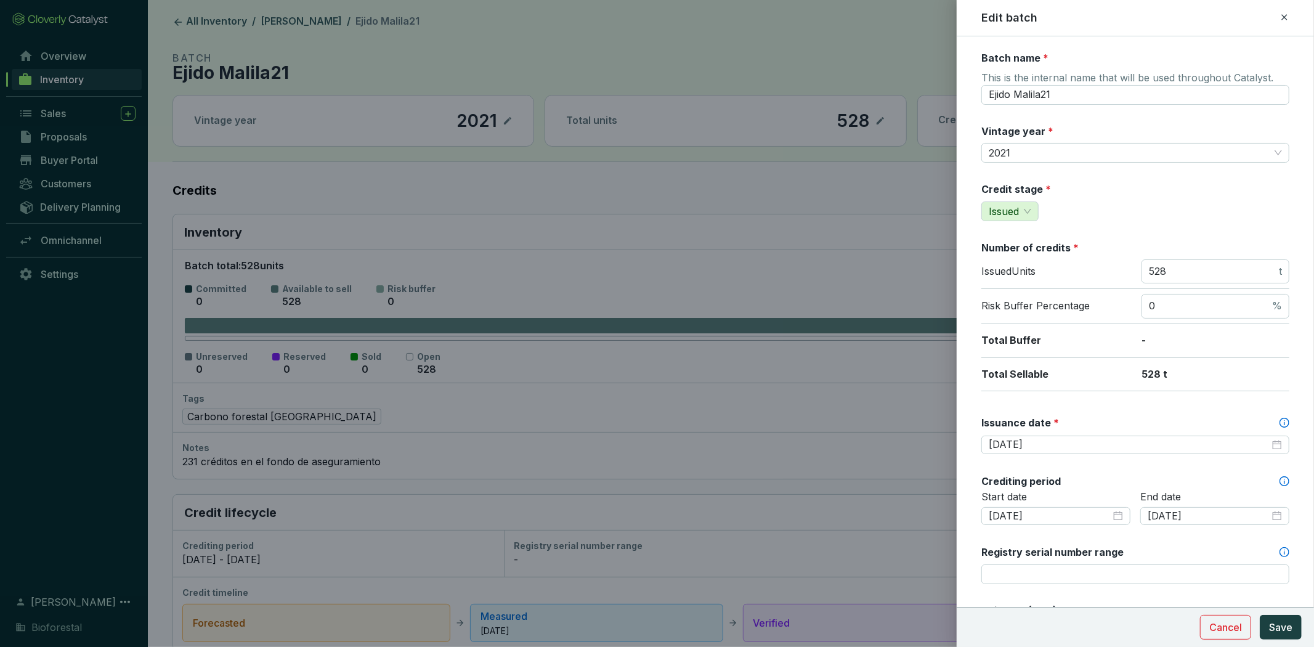
scroll to position [410, 0]
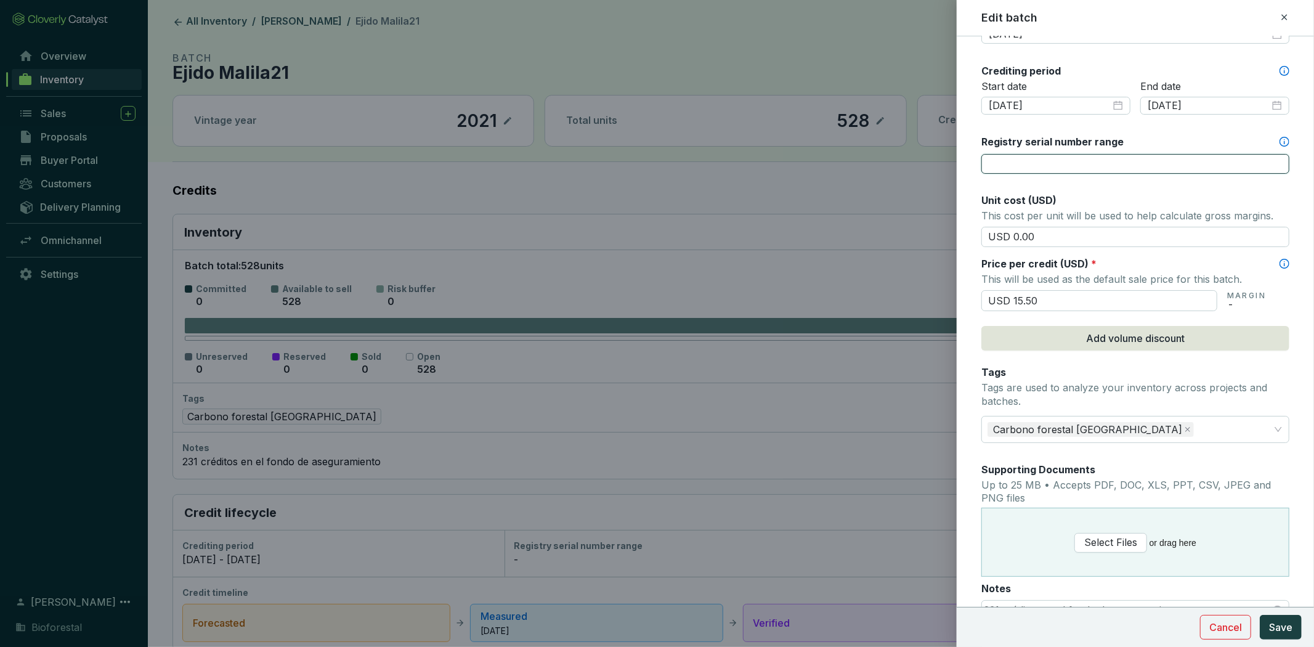
click at [1054, 163] on input "Registry serial number range" at bounding box center [1135, 164] width 308 height 20
paste input "CAR-1-MX-1543-42-1039-HG-2021-9079-1 to 528"
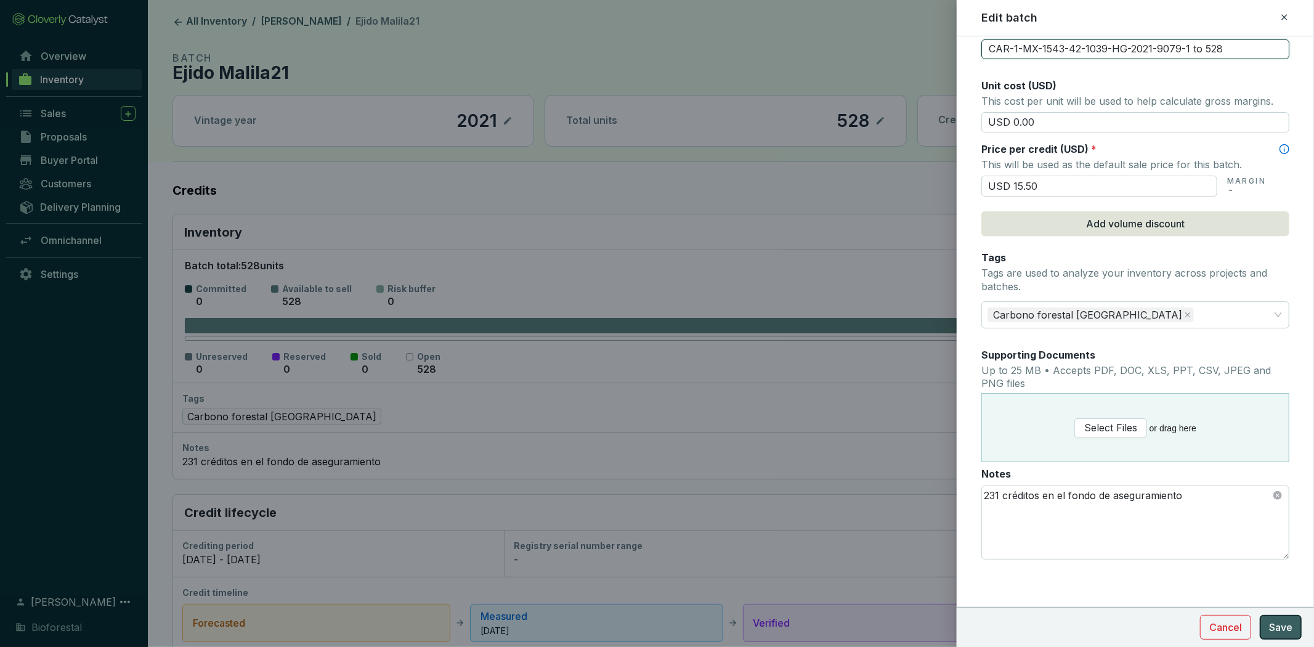
type input "CAR-1-MX-1543-42-1039-HG-2021-9079-1 to 528"
click at [1275, 630] on span "Save" at bounding box center [1280, 627] width 23 height 15
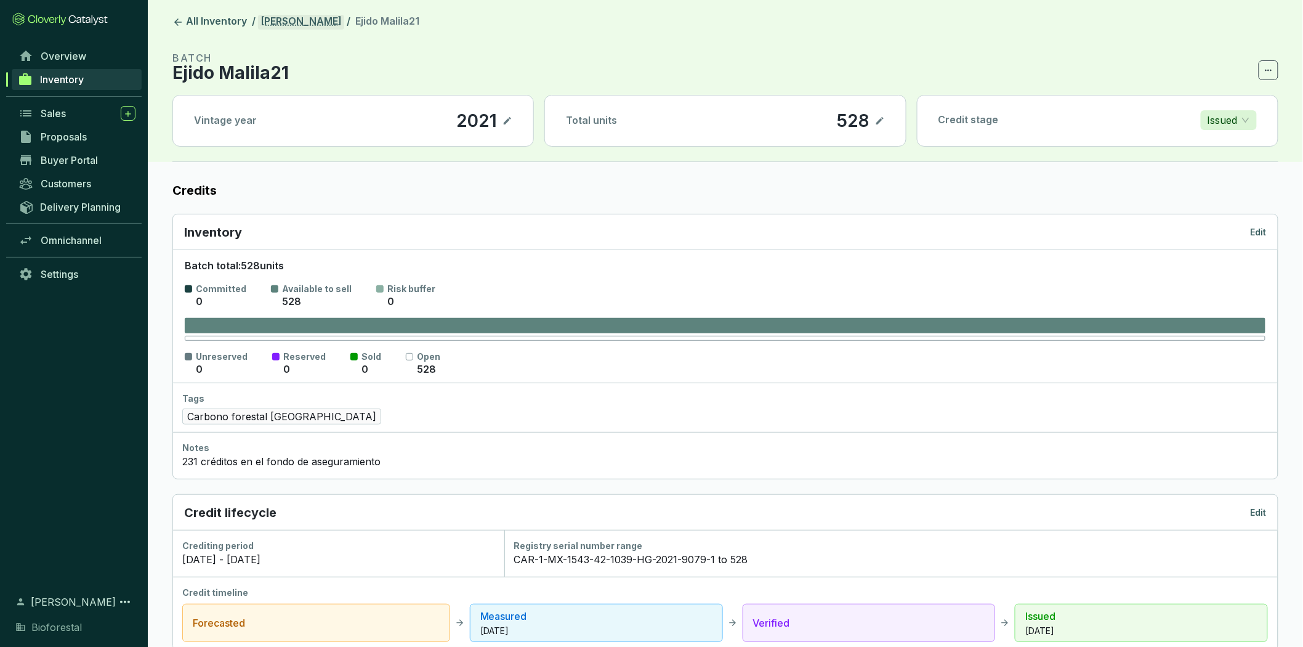
click at [290, 20] on link "Ejido Malila" at bounding box center [301, 22] width 86 height 15
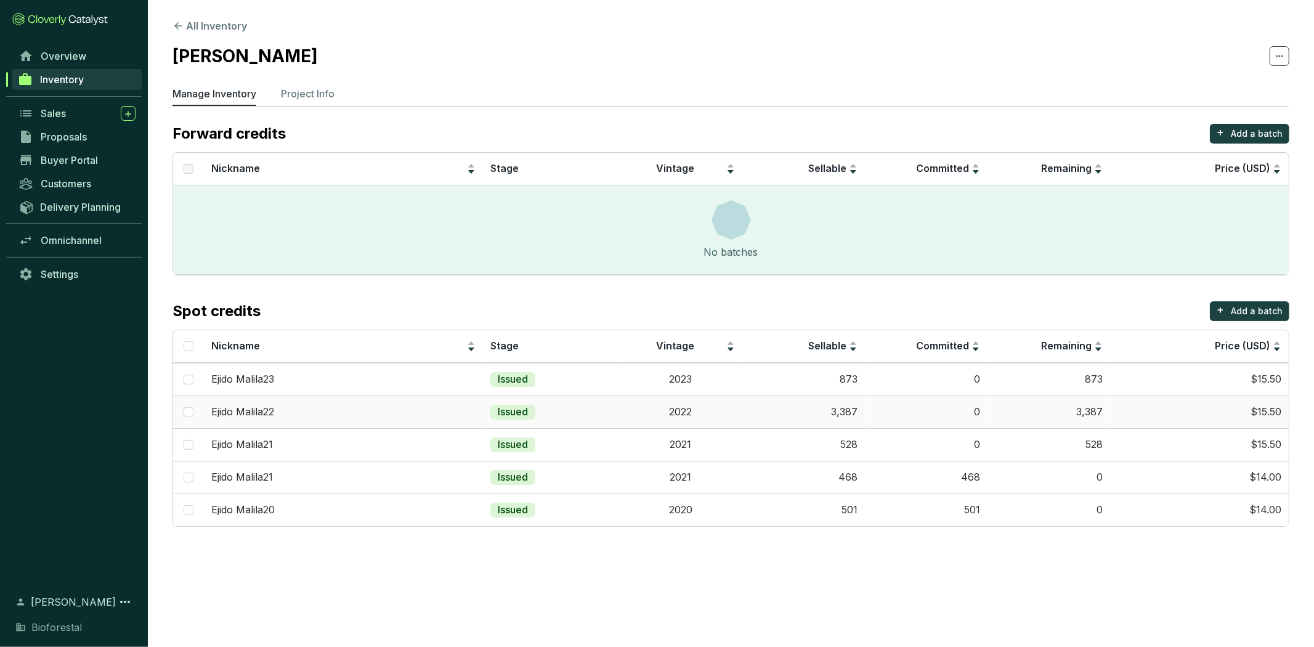
click at [906, 417] on td "0" at bounding box center [926, 411] width 123 height 33
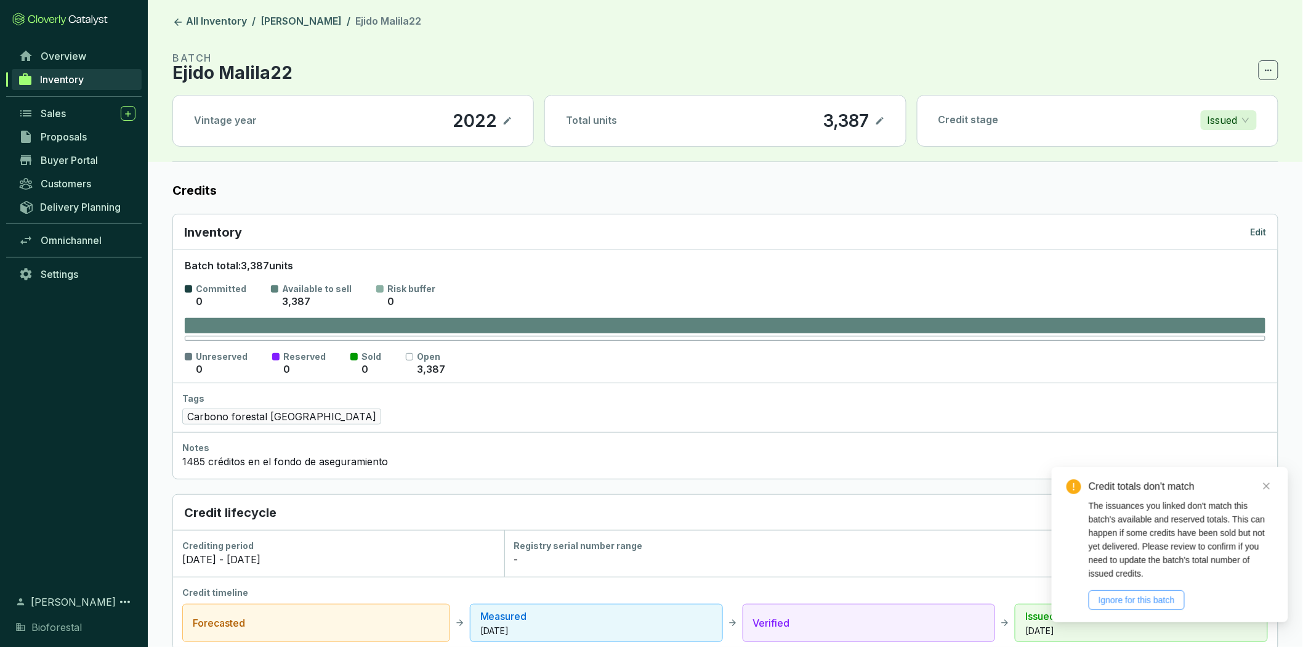
click at [1150, 598] on span "Ignore for this batch" at bounding box center [1137, 600] width 76 height 14
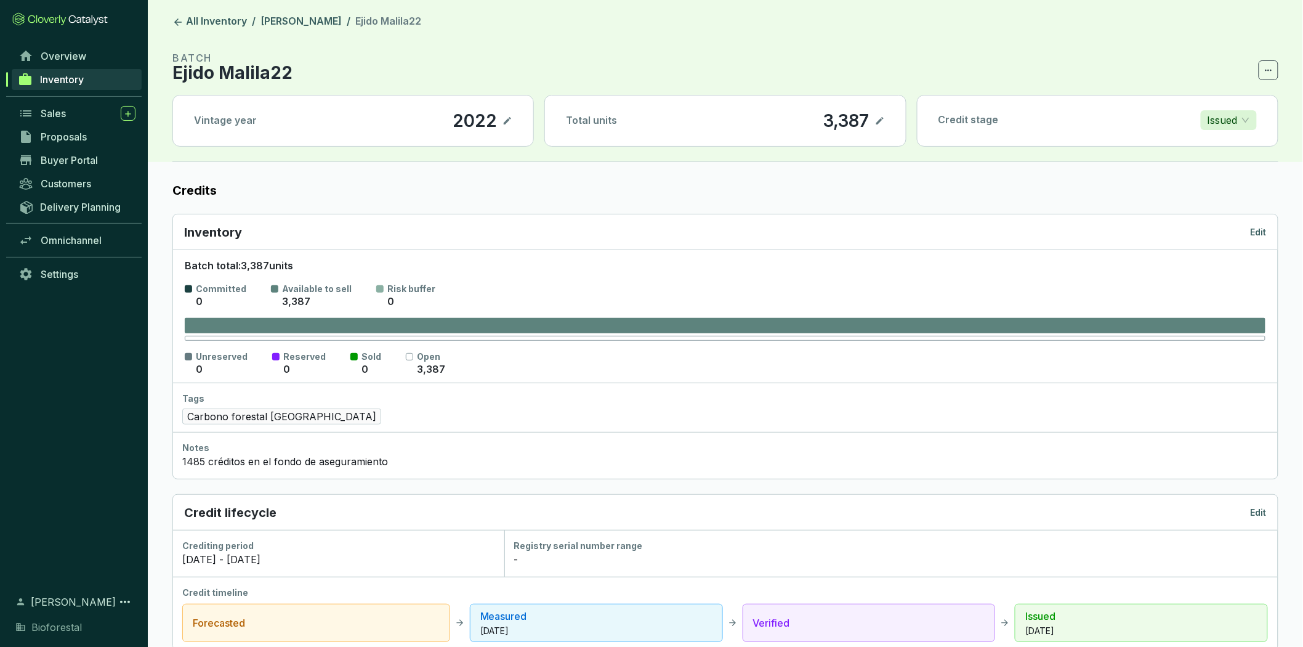
click at [1264, 232] on p "Edit" at bounding box center [1259, 232] width 16 height 12
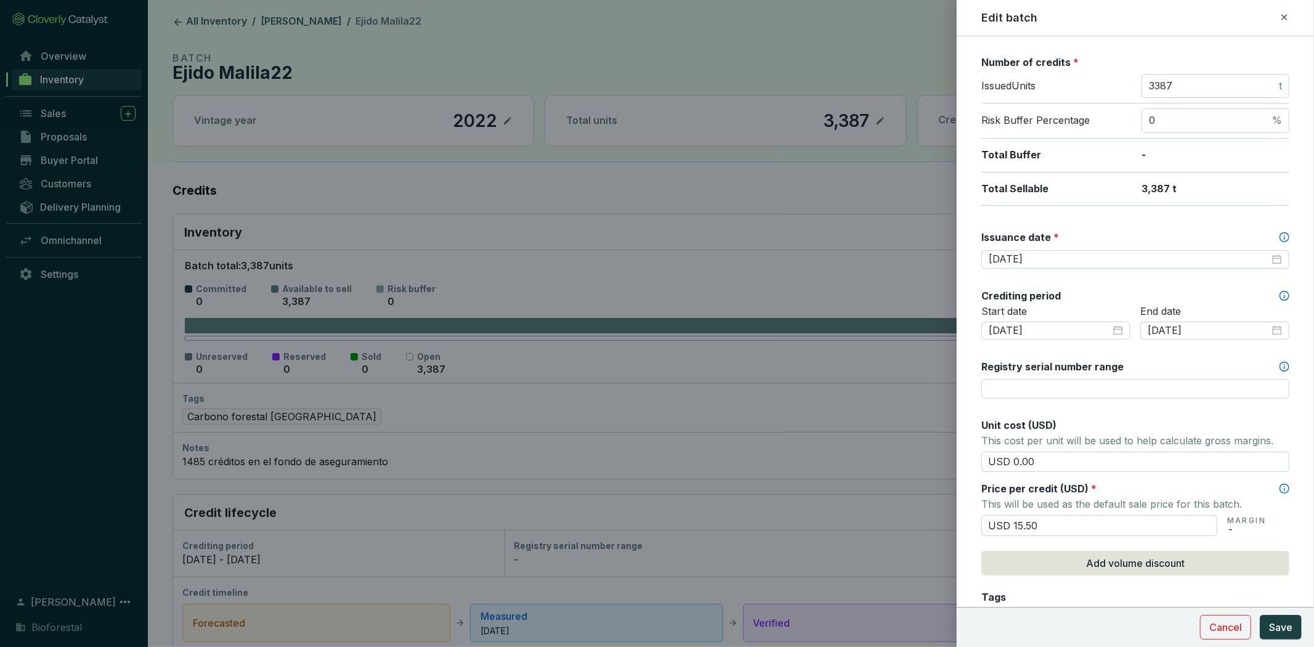
scroll to position [205, 0]
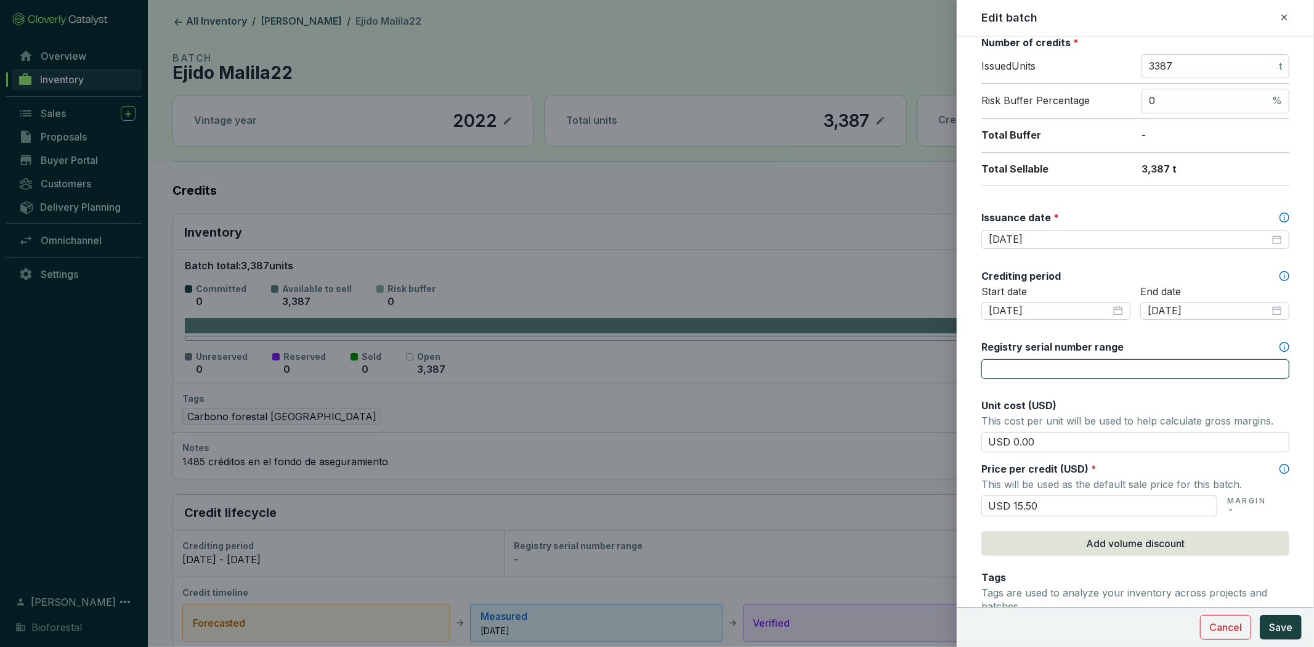
click at [1163, 368] on input "Registry serial number range" at bounding box center [1135, 369] width 308 height 20
click at [1079, 366] on input "Registry serial number range" at bounding box center [1135, 369] width 308 height 20
paste input "CAR-1-MX-1543-42-1039-HG-2022-9075-1 to 142"
click at [1243, 371] on input "CAR-1-MX-1543-42-1039-HG-2022-9075-1 to 142" at bounding box center [1135, 369] width 308 height 20
paste input "CAR-1-MX-1543-42-1039-HG-2022-9077-1 to 3245"
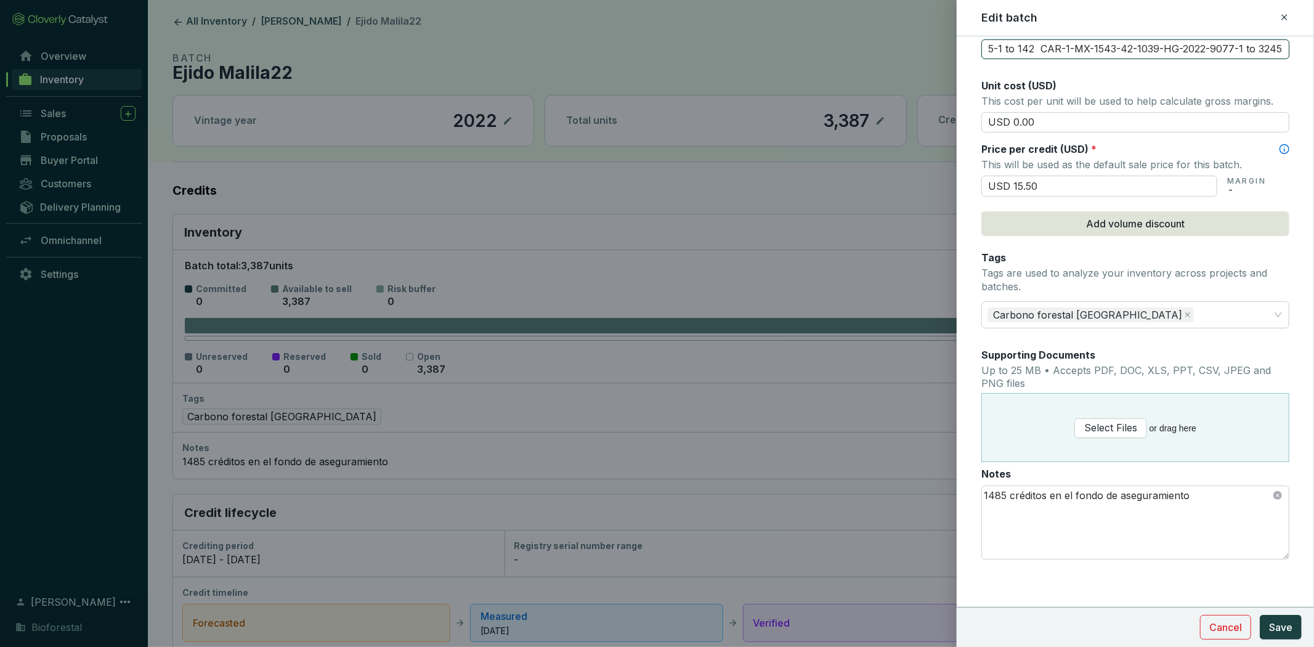
scroll to position [114, 0]
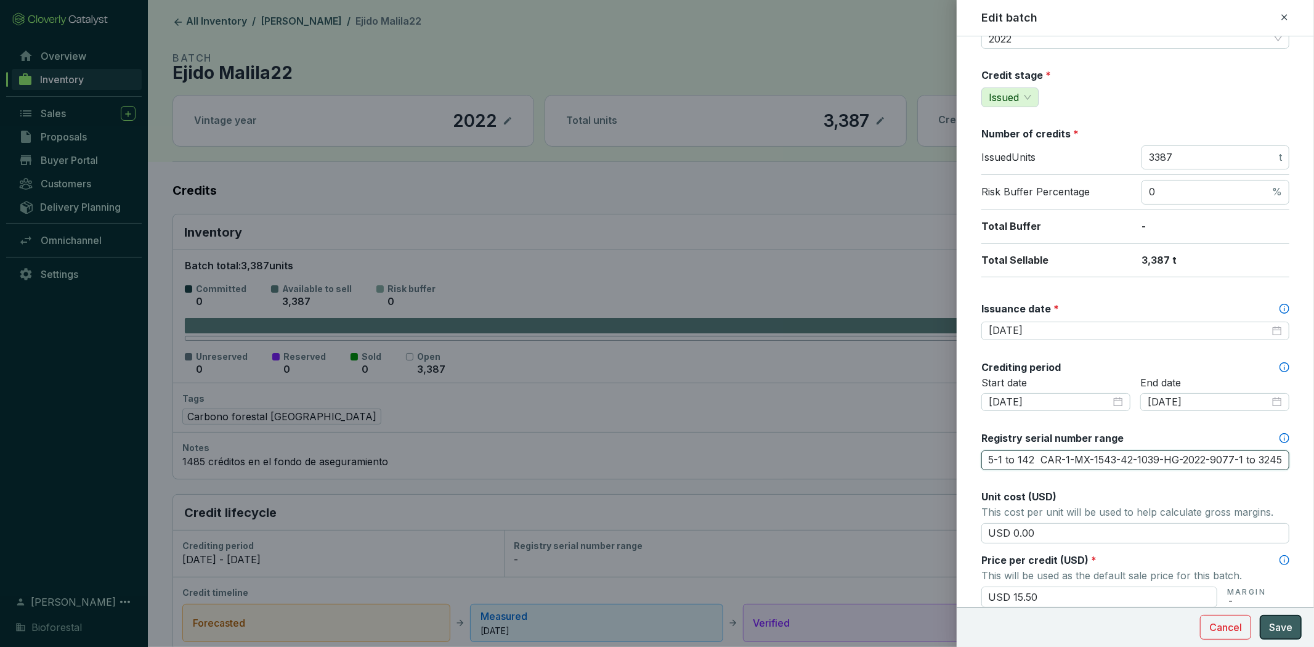
type input "CAR-1-MX-1543-42-1039-HG-2022-9075-1 to 142 CAR-1-MX-1543-42-1039-HG-2022-9077-…"
click at [1284, 624] on span "Save" at bounding box center [1280, 627] width 23 height 15
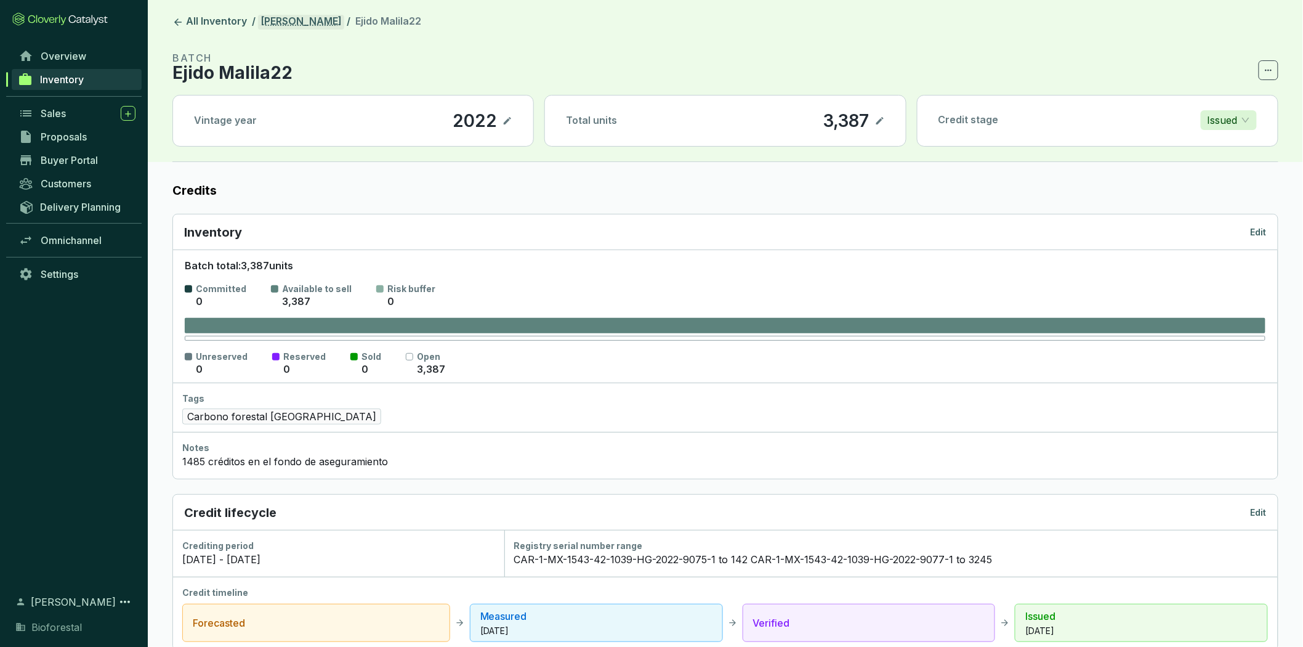
click at [309, 17] on link "Ejido Malila" at bounding box center [301, 22] width 86 height 15
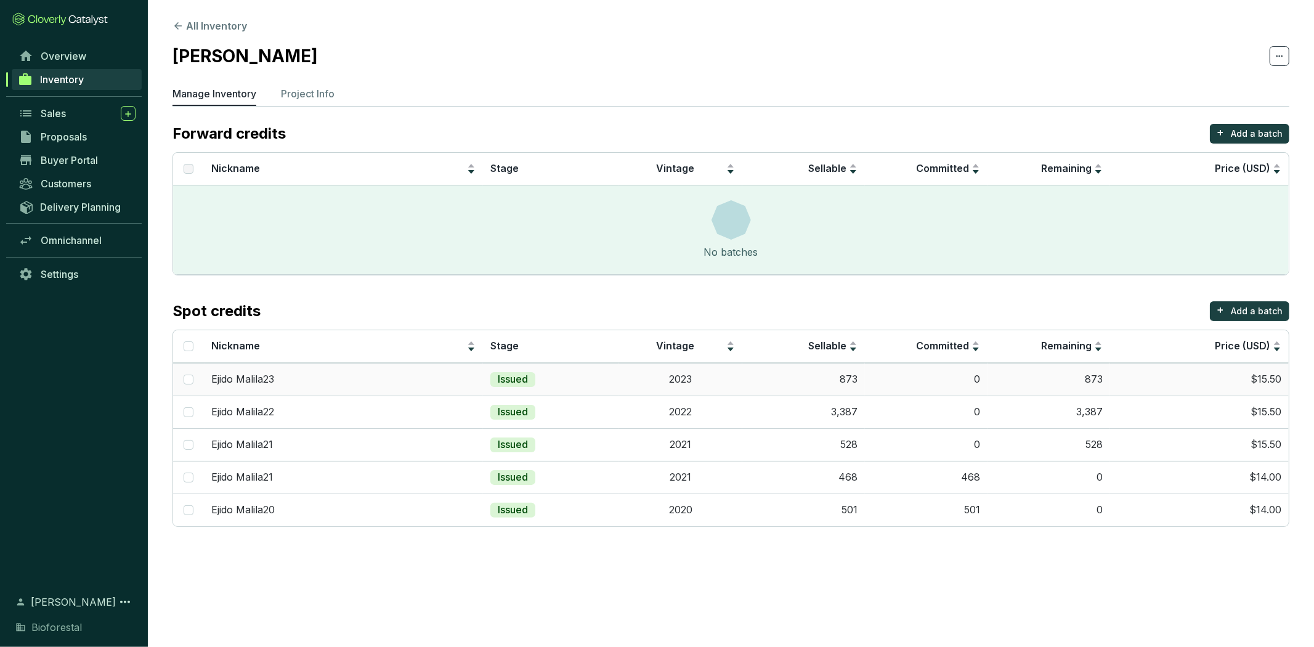
click at [694, 377] on td "2023" at bounding box center [680, 379] width 123 height 33
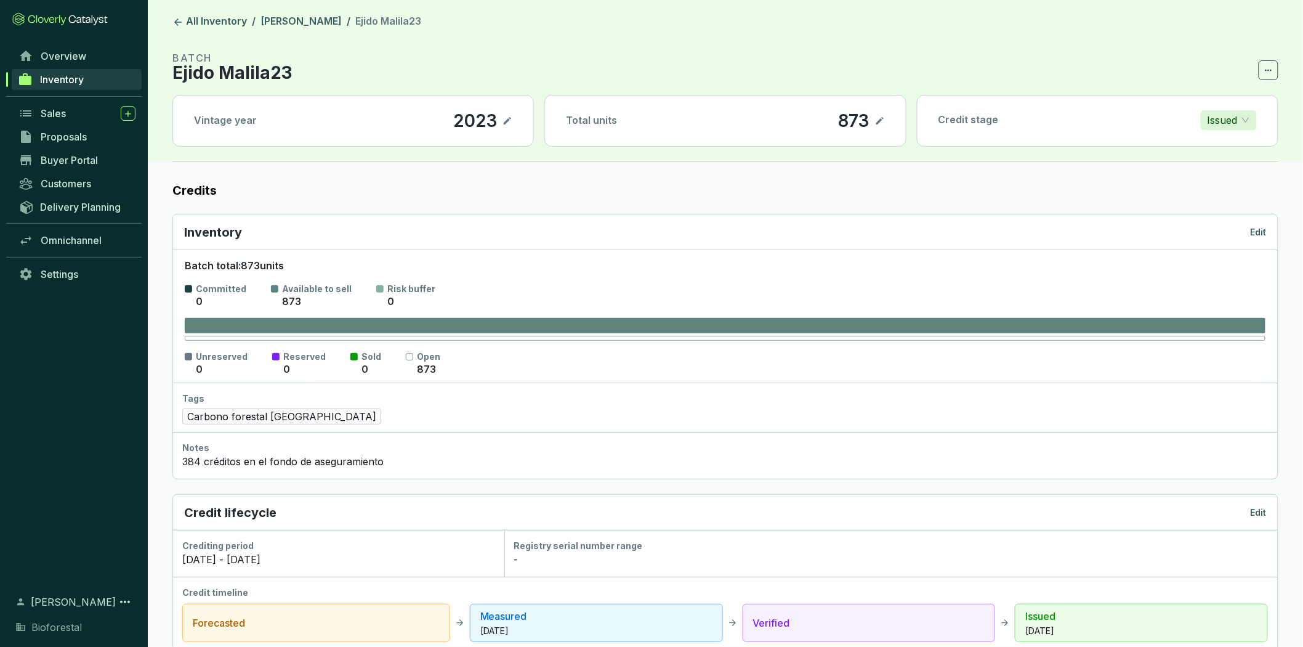
click at [1264, 232] on p "Edit" at bounding box center [1259, 232] width 16 height 12
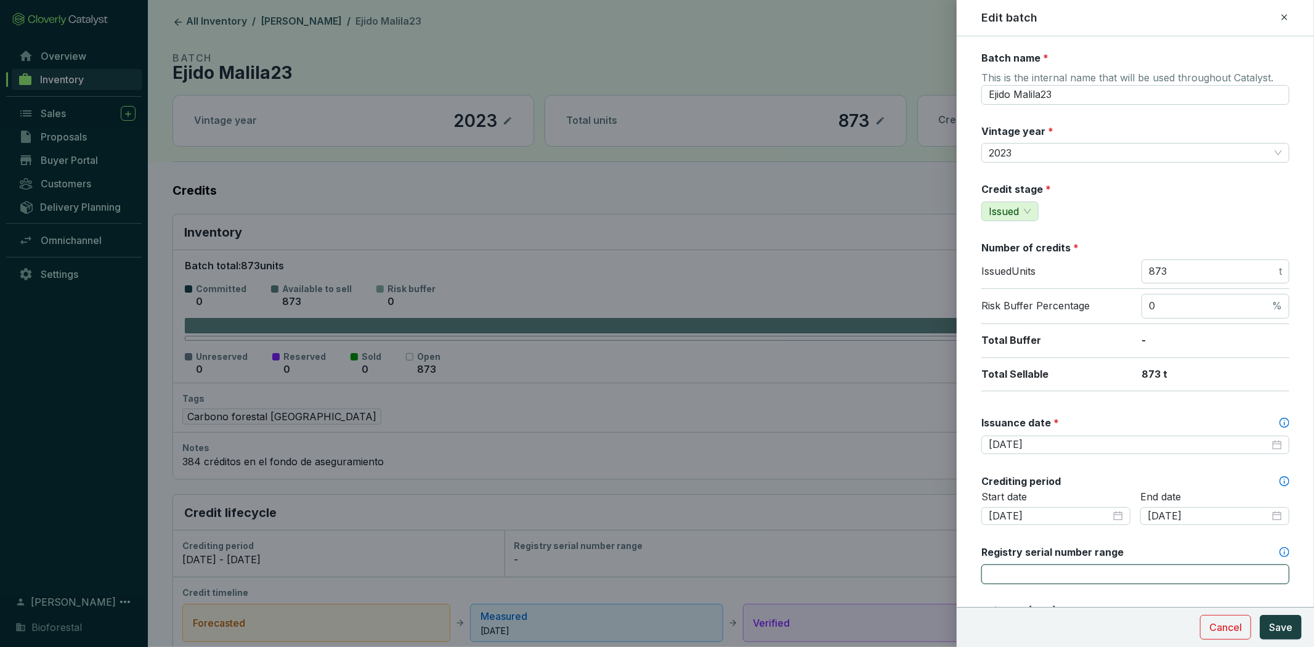
click at [1134, 571] on input "Registry serial number range" at bounding box center [1135, 574] width 308 height 20
paste input "CAR-1-MX-1543-42-1039-HG-2023-9073-1 to 873"
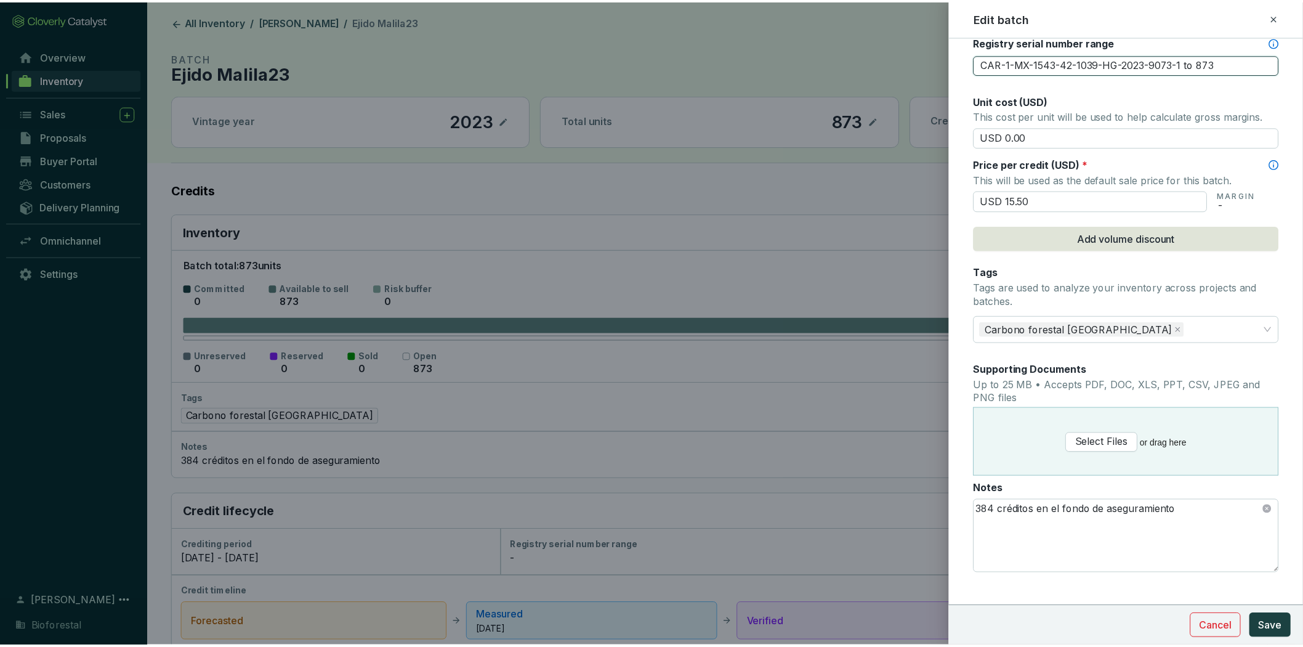
scroll to position [525, 0]
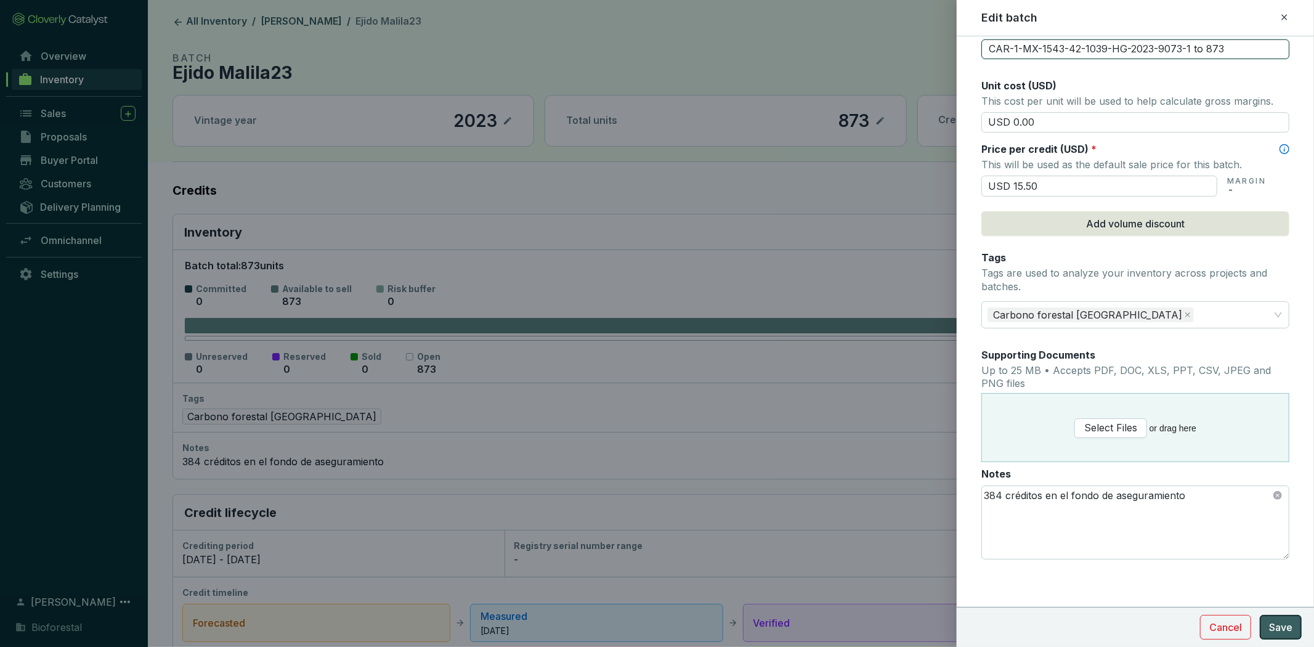
type input "CAR-1-MX-1543-42-1039-HG-2023-9073-1 to 873"
click at [1298, 618] on button "Save" at bounding box center [1280, 627] width 42 height 25
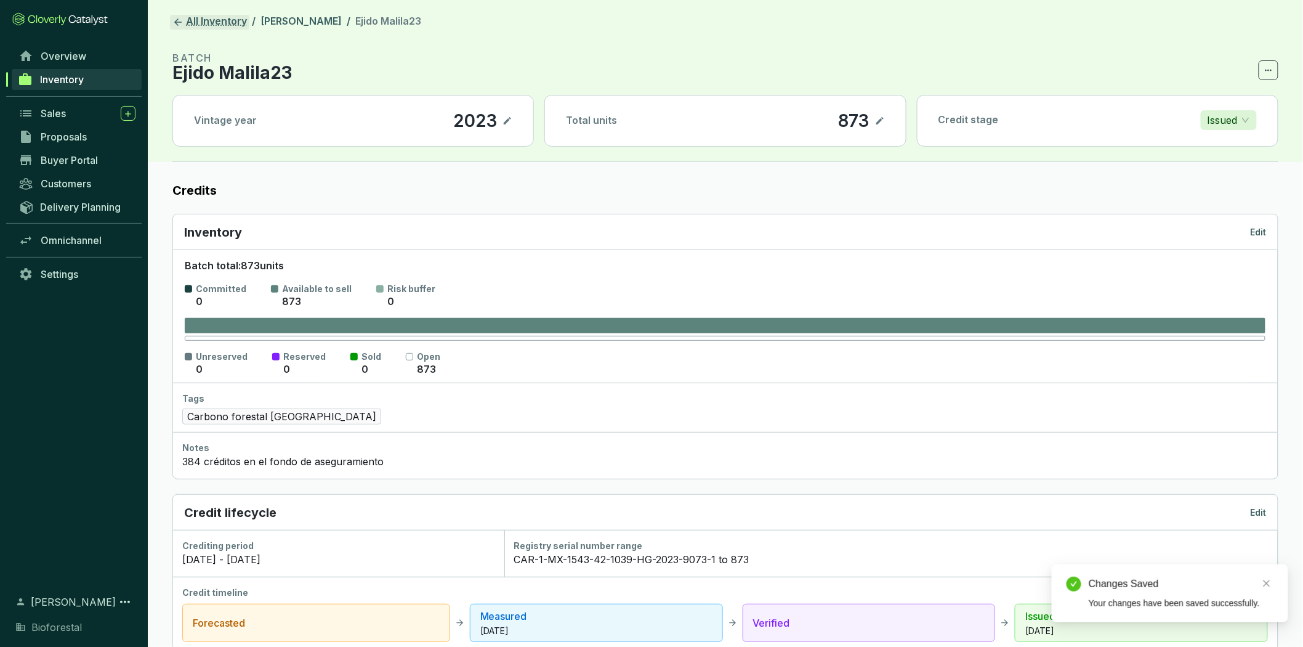
click at [232, 22] on link "All Inventory" at bounding box center [209, 22] width 79 height 15
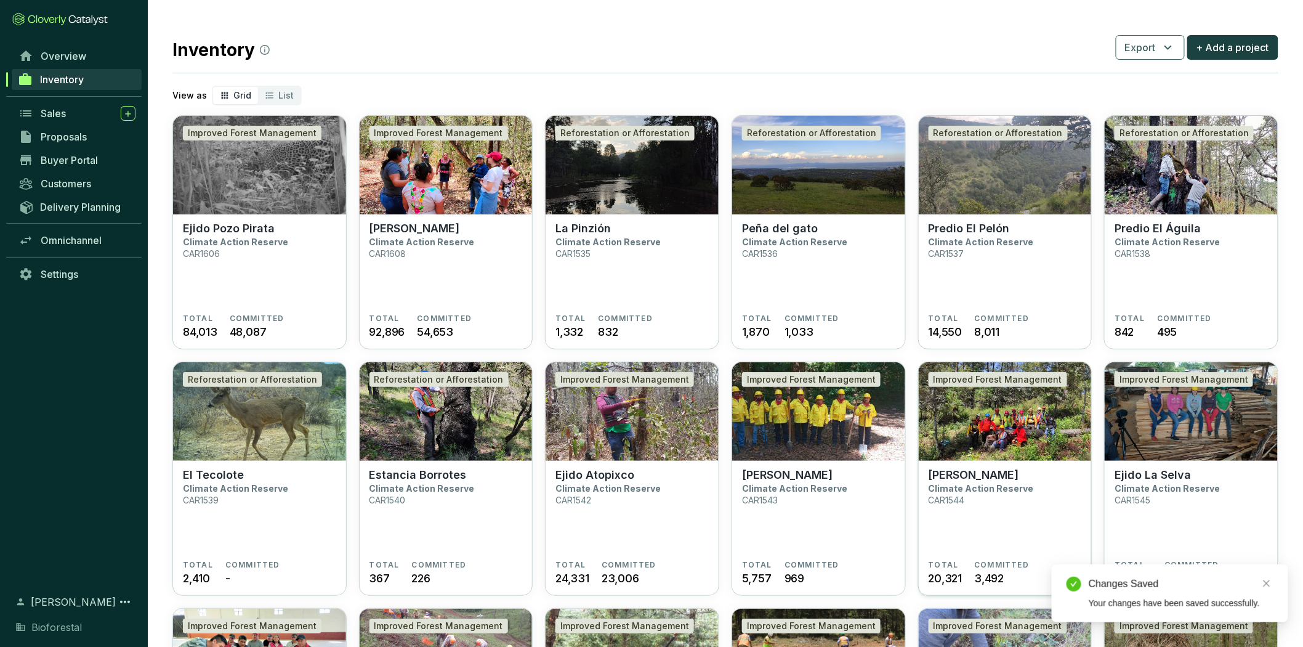
click at [992, 482] on section "Ejido Zacualtipán Climate Action Reserve CAR1544" at bounding box center [1005, 514] width 153 height 92
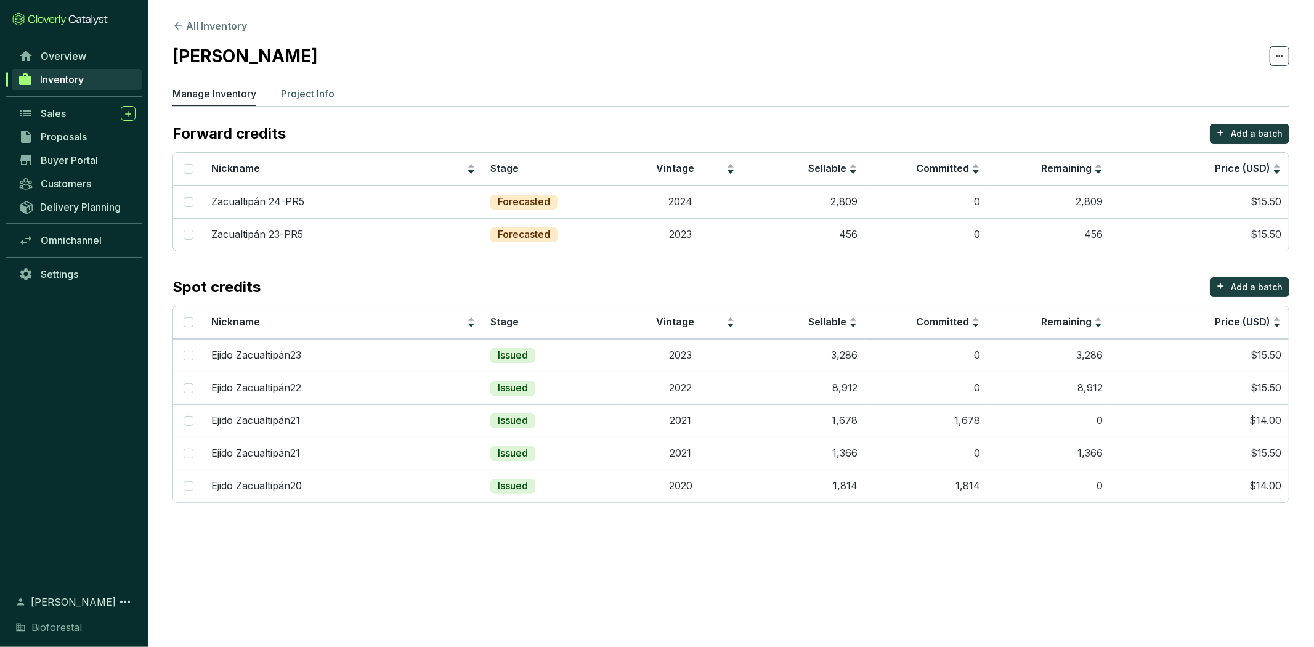
click at [327, 90] on p "Project Info" at bounding box center [308, 93] width 54 height 15
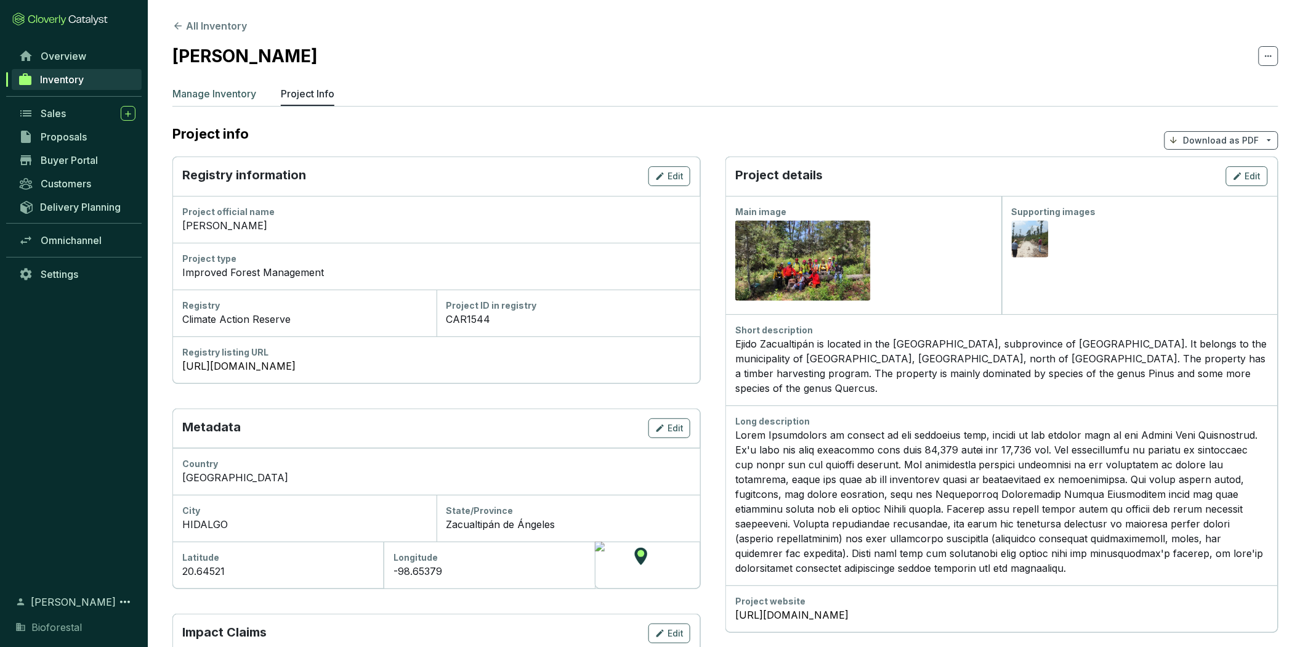
click at [256, 87] on p "Manage Inventory" at bounding box center [214, 93] width 84 height 15
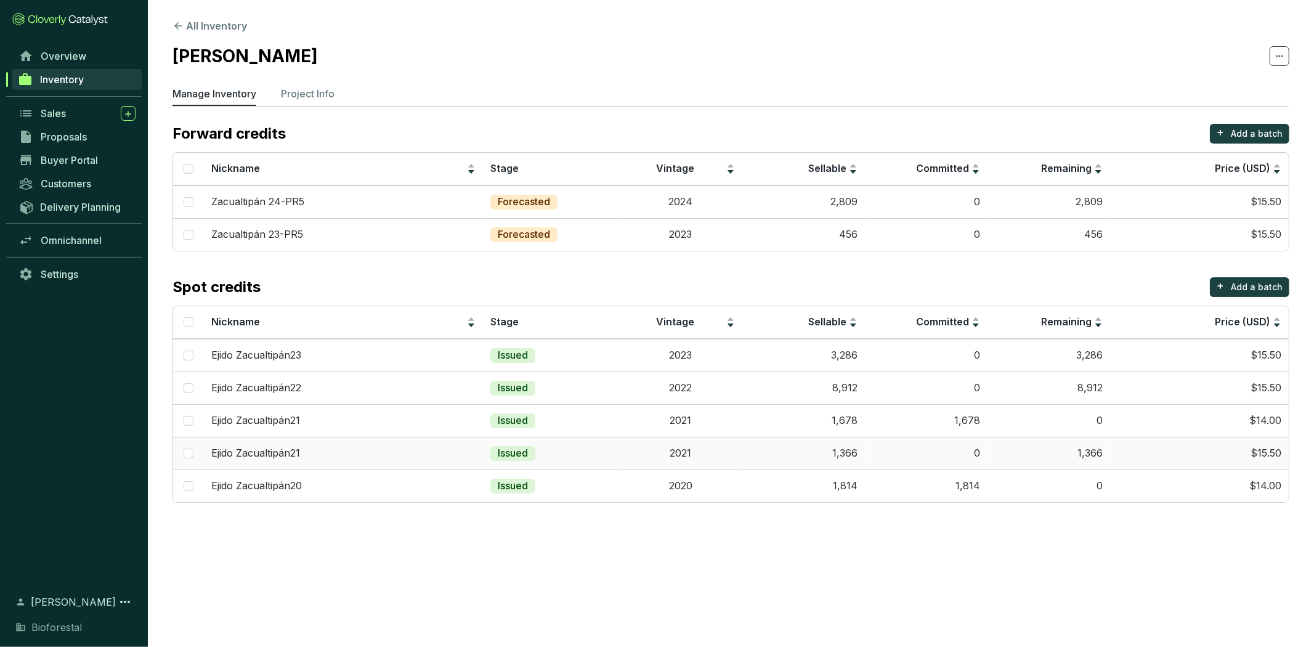
click at [871, 447] on td "0" at bounding box center [926, 453] width 123 height 33
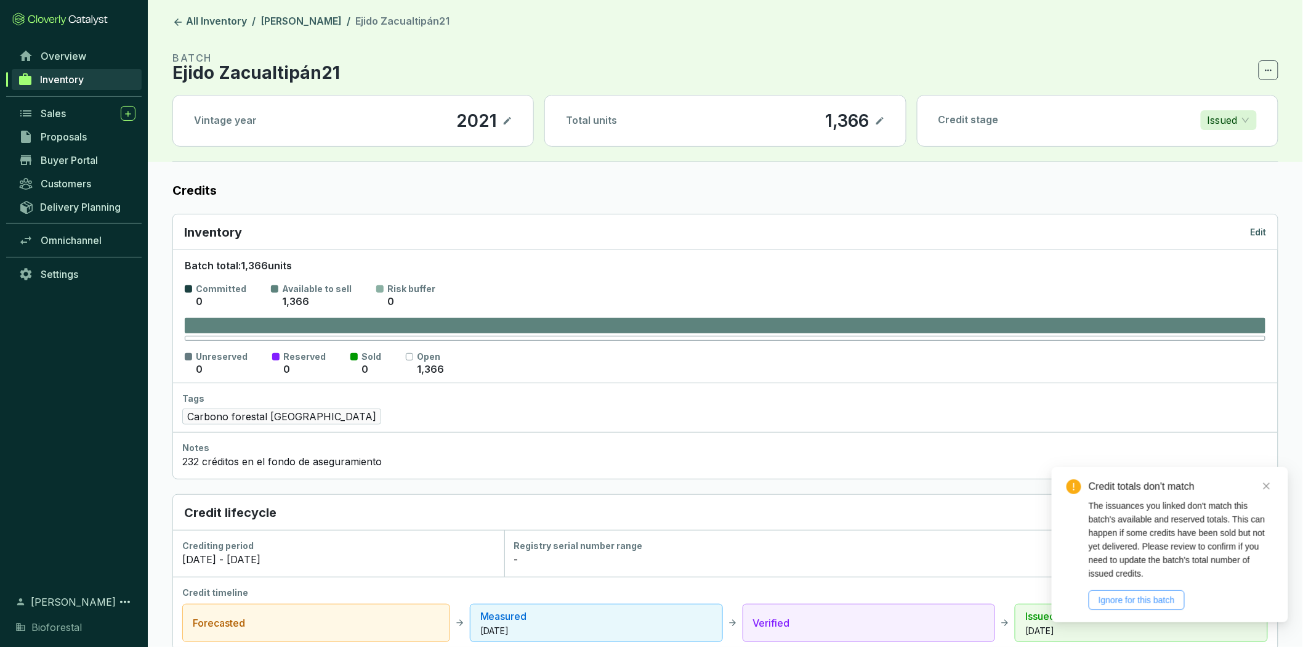
click at [1129, 596] on span "Ignore for this batch" at bounding box center [1137, 600] width 76 height 14
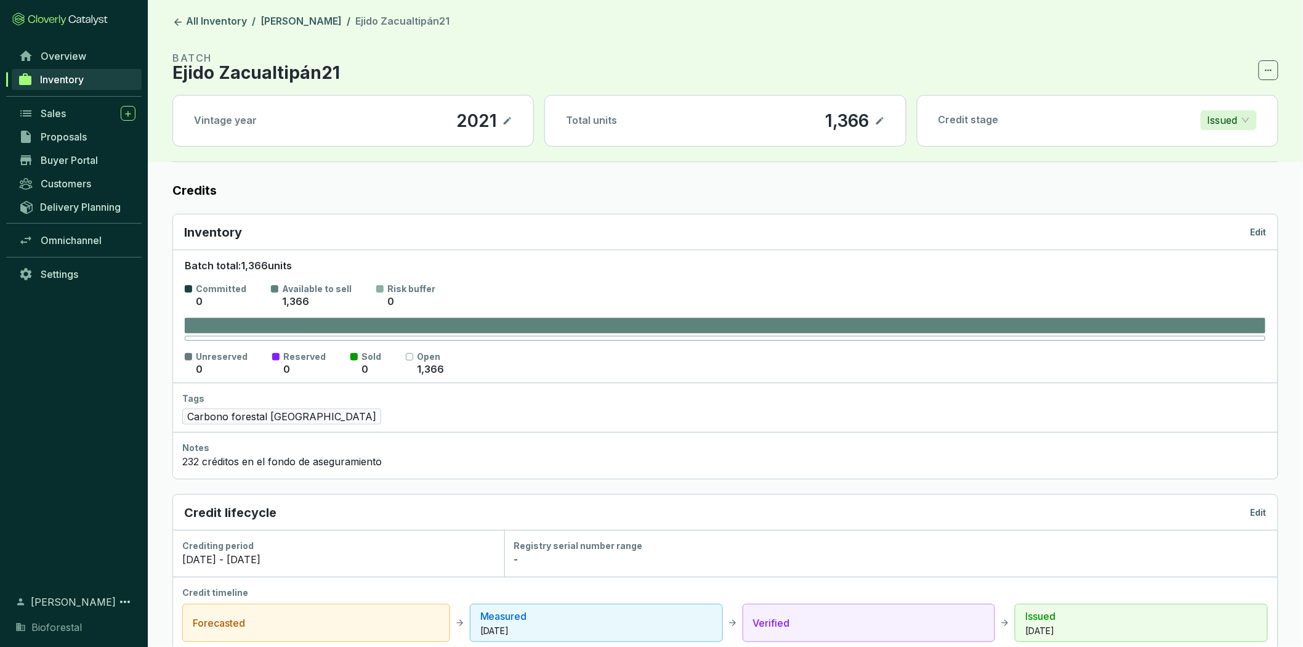
scroll to position [410, 0]
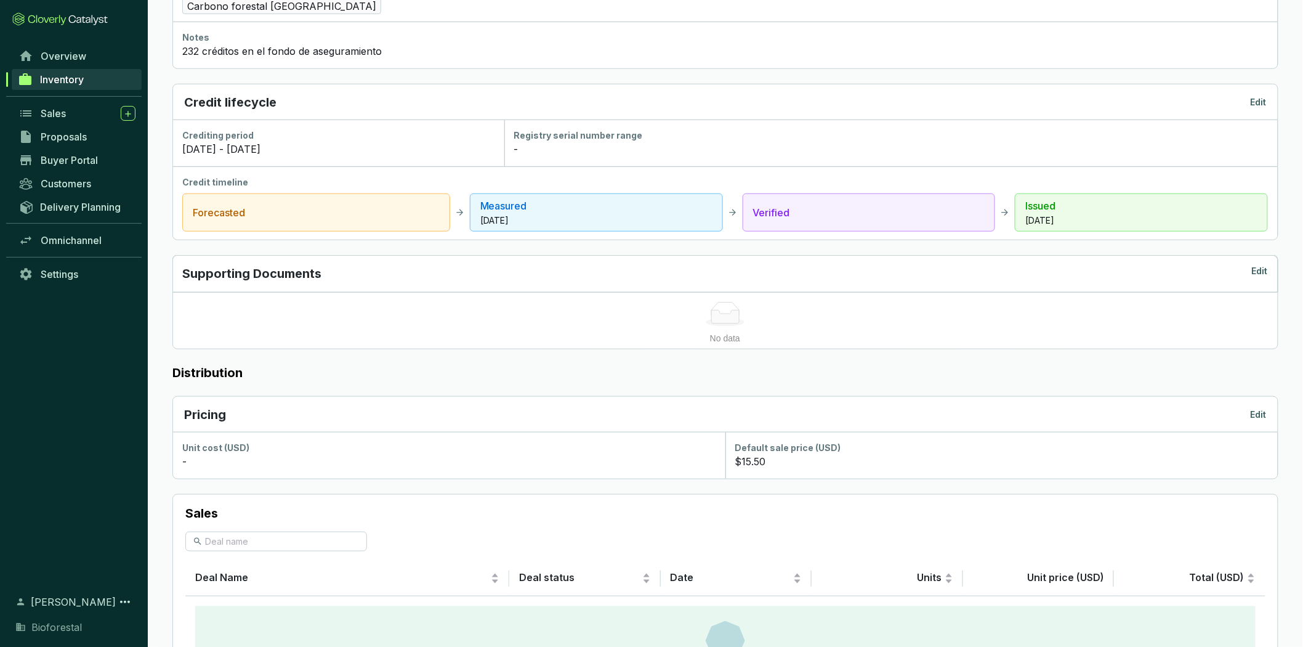
click at [1255, 272] on p "Edit" at bounding box center [1260, 273] width 16 height 17
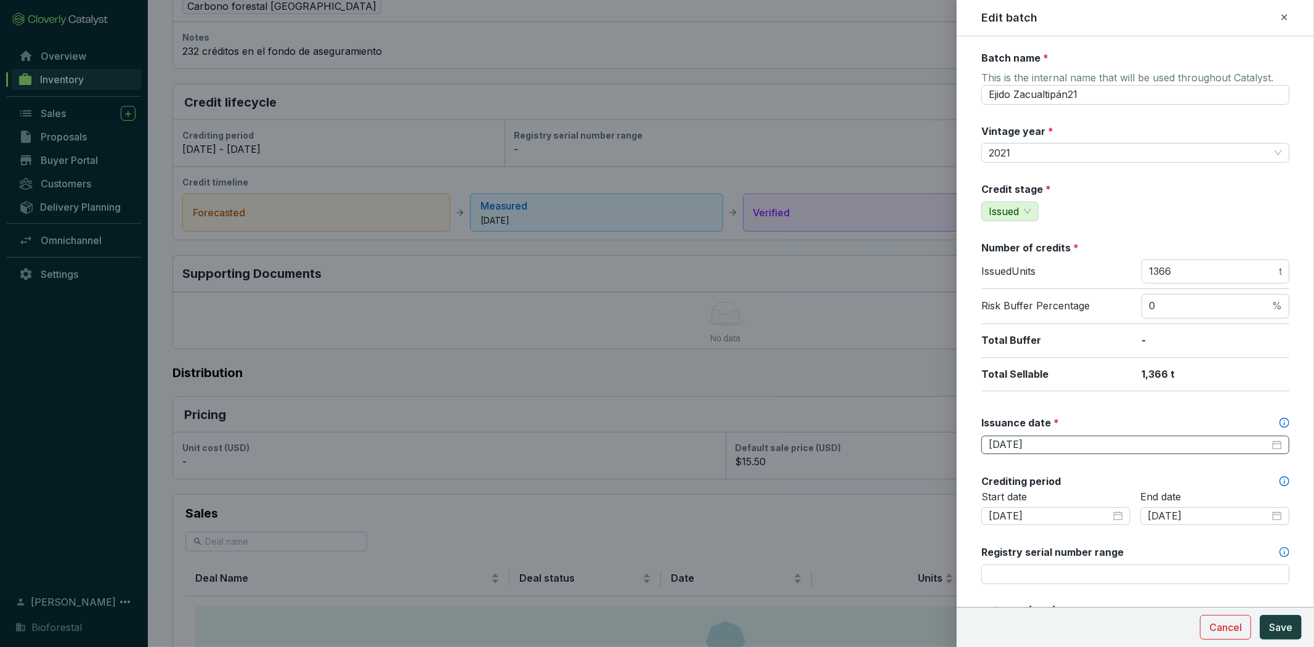
click at [1267, 447] on div "[DATE]" at bounding box center [1134, 445] width 293 height 14
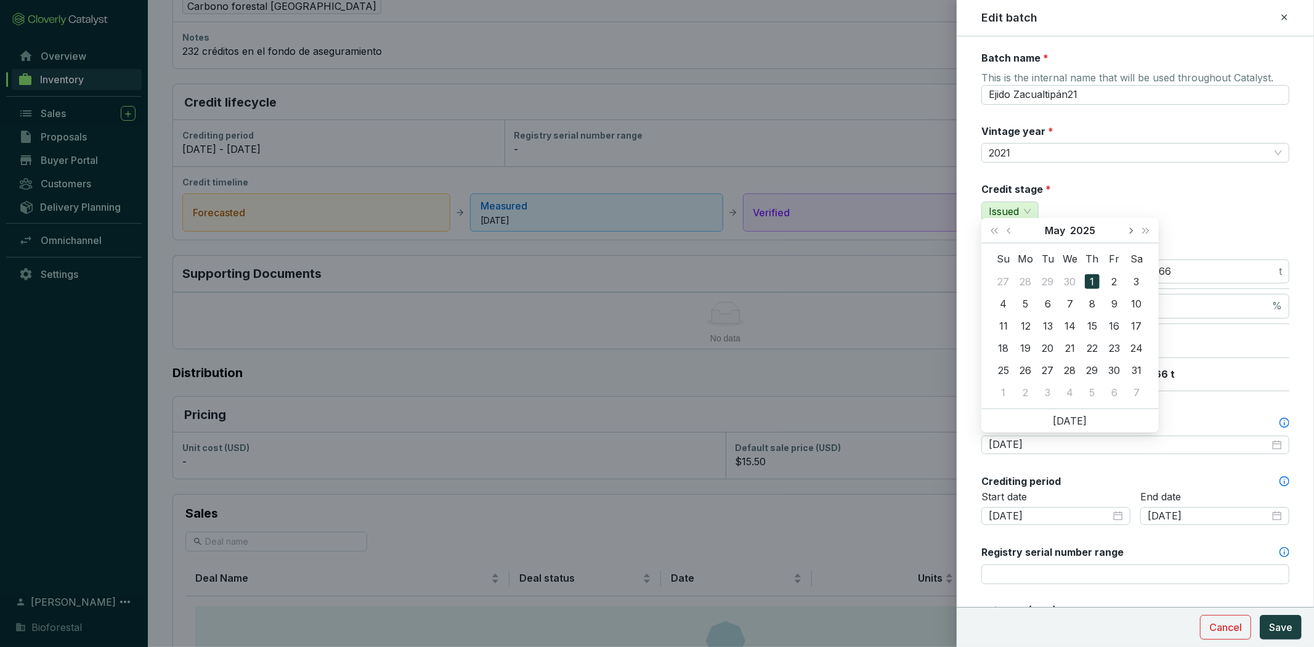
click at [1131, 229] on span "Next month (PageDown)" at bounding box center [1130, 230] width 6 height 6
type input "[DATE]"
click at [1088, 320] on div "17" at bounding box center [1091, 325] width 15 height 15
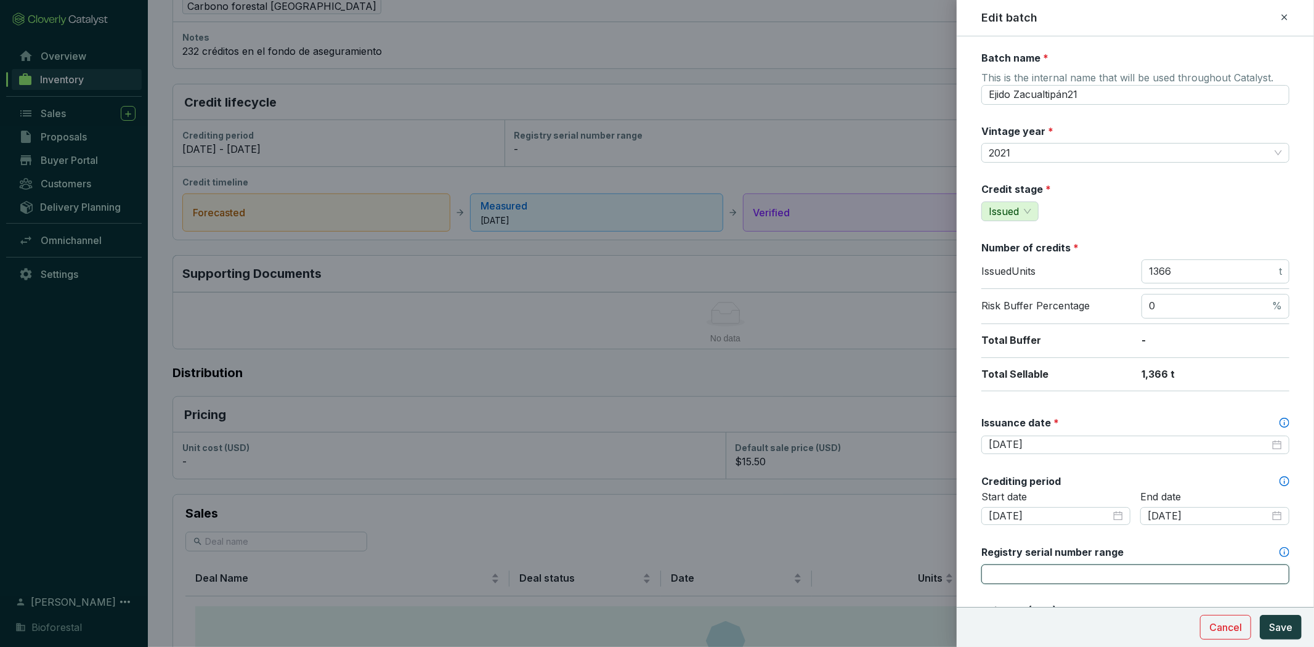
click at [1067, 564] on input "Registry serial number range" at bounding box center [1135, 574] width 308 height 20
paste input "CAR-1-MX-1544-42-1039-HG-2021-9087-1 to 1282"
type input "CAR-1-MX-1544-42-1039-HG-2021-9087-1 to 1282"
click at [1285, 621] on span "Save" at bounding box center [1280, 627] width 23 height 15
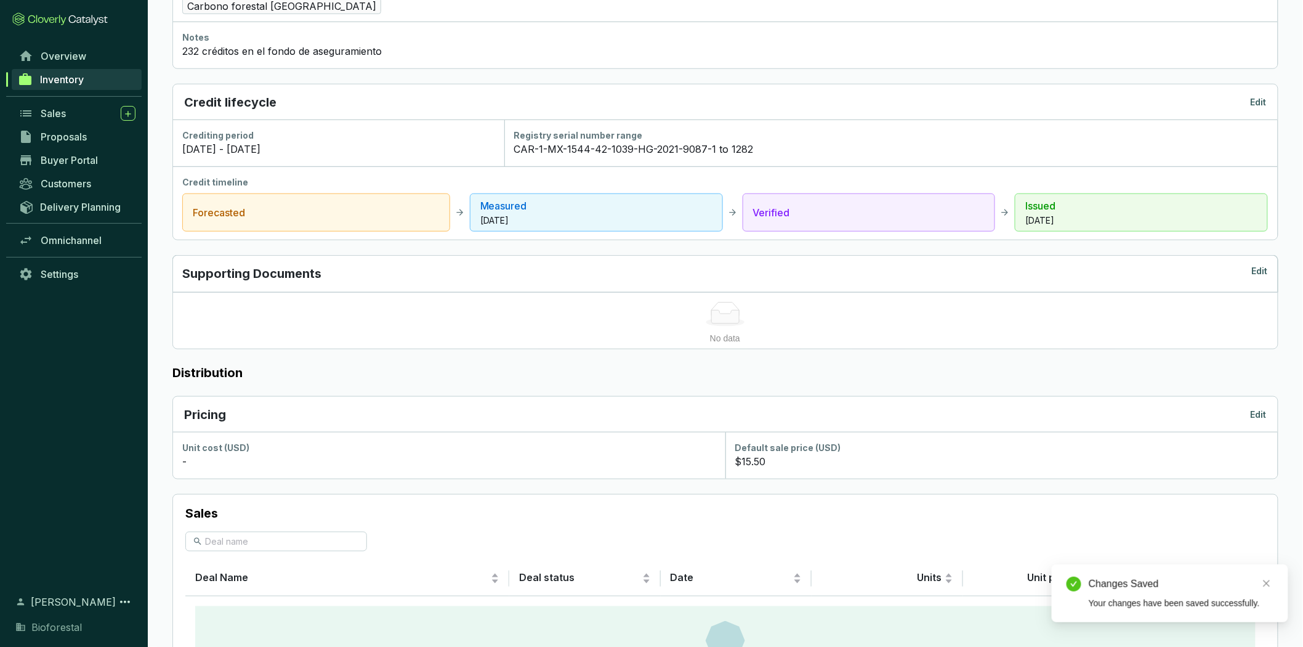
scroll to position [0, 0]
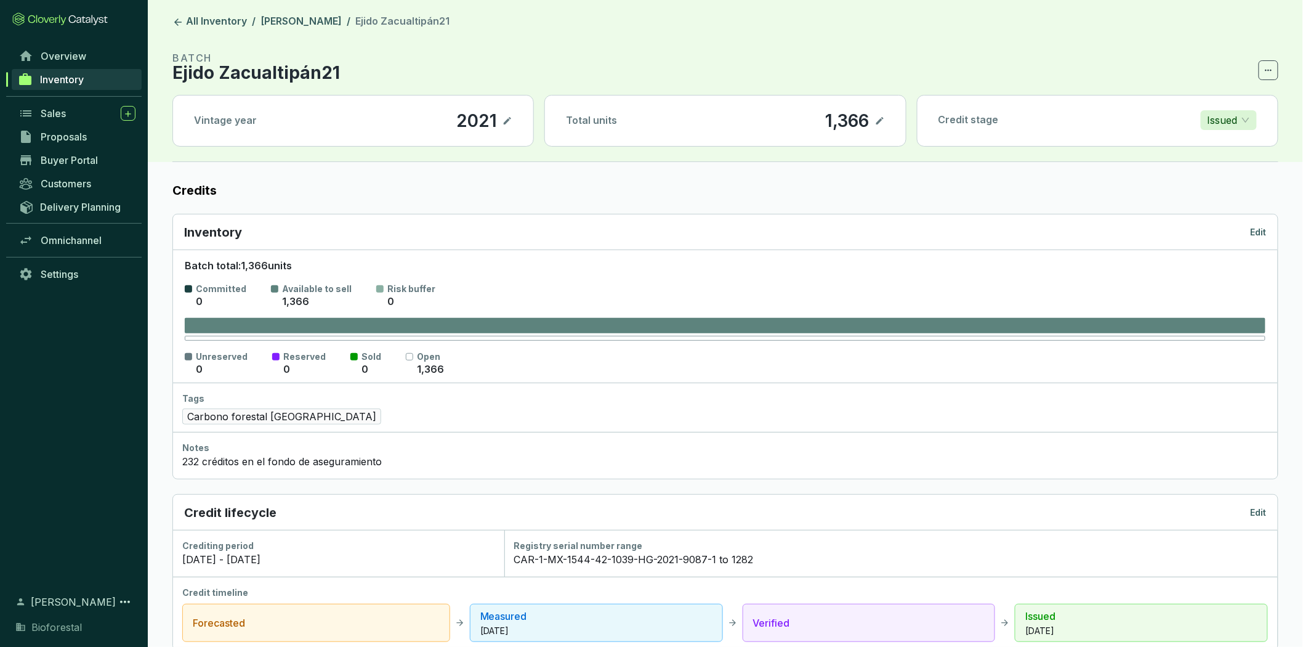
click at [881, 119] on icon at bounding box center [879, 120] width 7 height 7
click at [1075, 194] on label "Credits" at bounding box center [725, 190] width 1106 height 17
click at [881, 118] on icon at bounding box center [880, 120] width 10 height 15
click at [326, 23] on link "[PERSON_NAME]" at bounding box center [301, 22] width 86 height 15
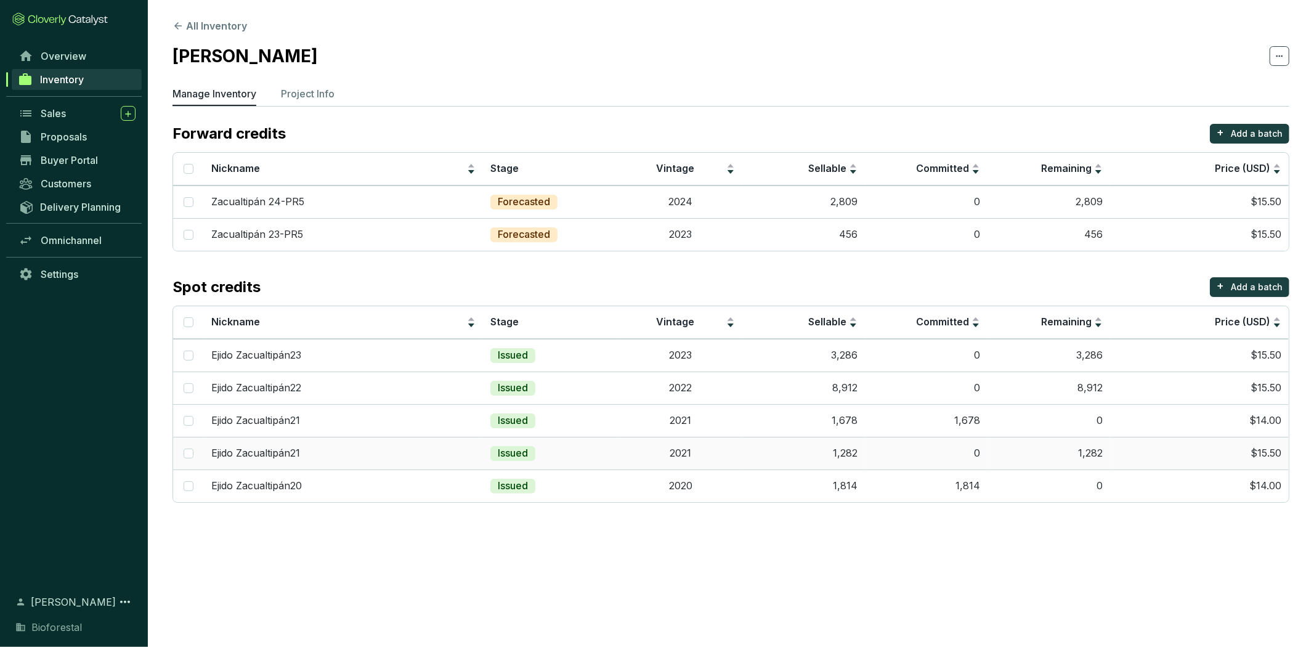
click at [819, 459] on td "1,282" at bounding box center [803, 453] width 123 height 33
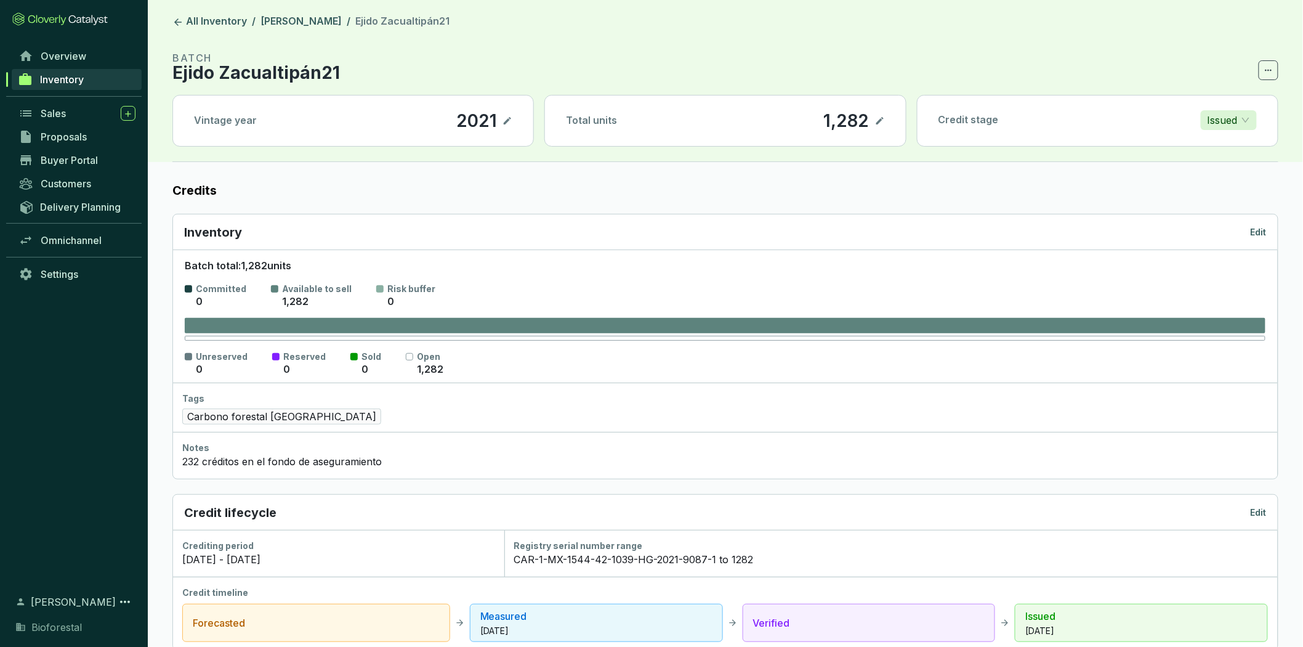
click at [1227, 123] on p "Issued" at bounding box center [1223, 120] width 30 height 18
click at [1241, 207] on p "Issued" at bounding box center [1237, 204] width 52 height 14
click at [324, 25] on link "[PERSON_NAME]" at bounding box center [301, 22] width 86 height 15
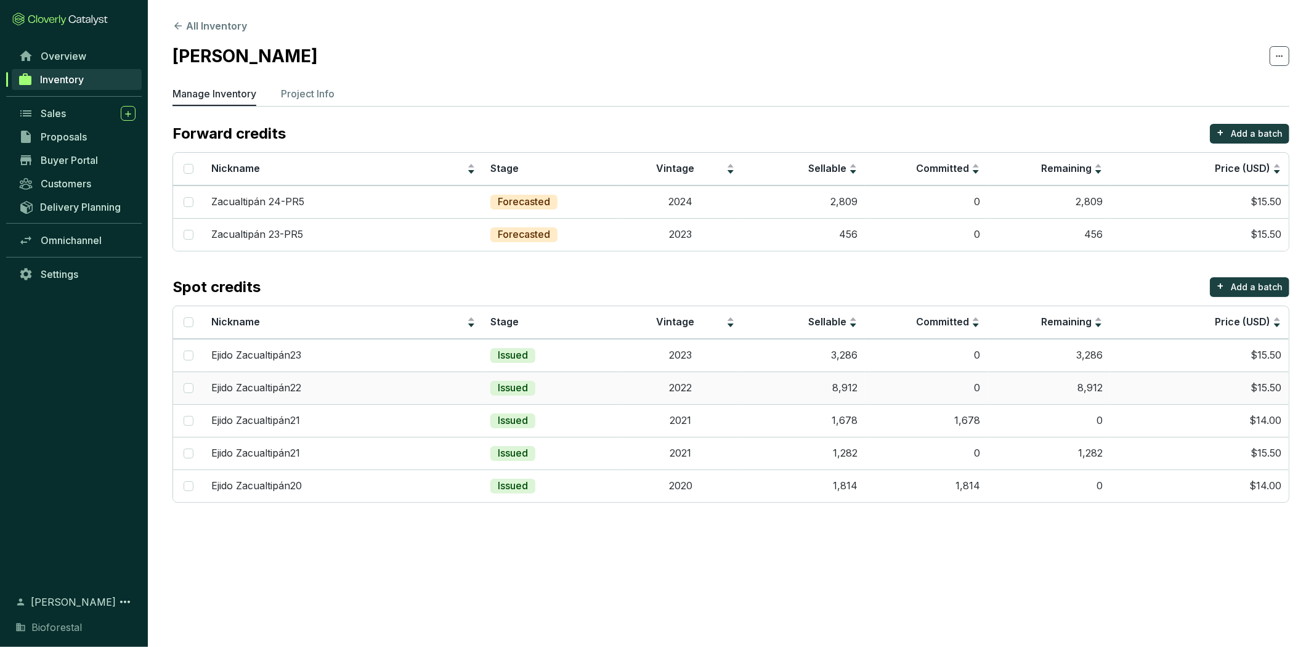
click at [802, 392] on td "8,912" at bounding box center [803, 387] width 123 height 33
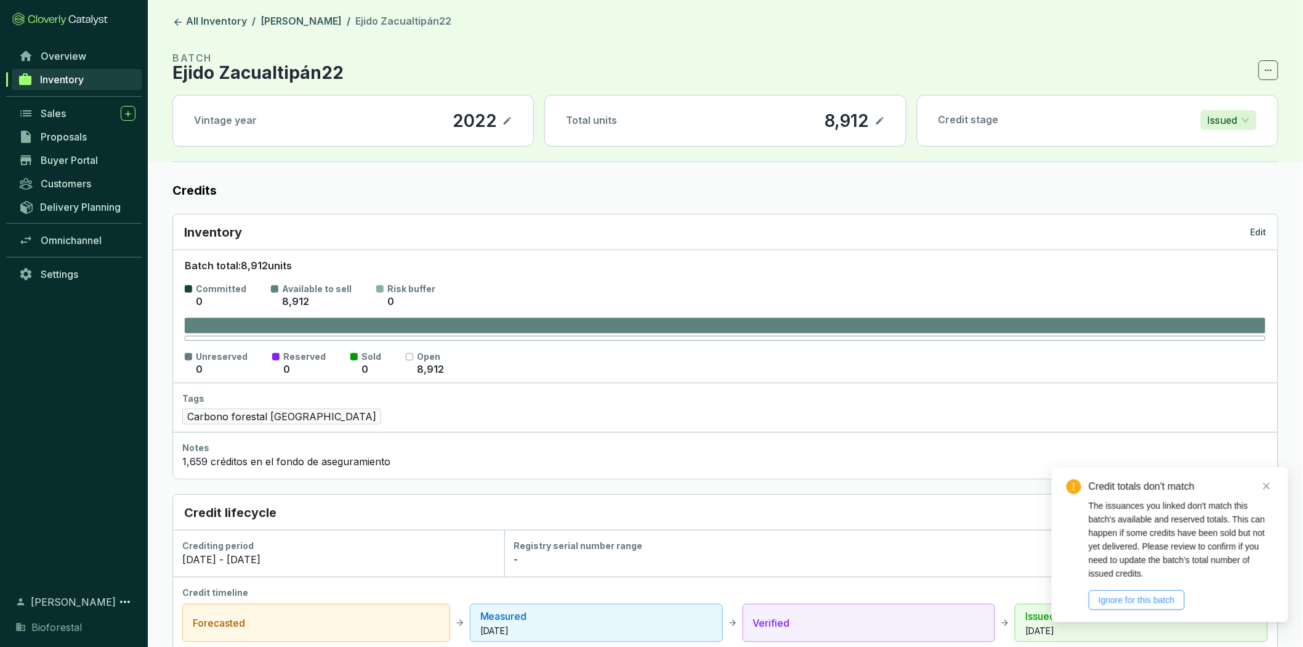
click at [1168, 594] on span "Ignore for this batch" at bounding box center [1137, 600] width 76 height 14
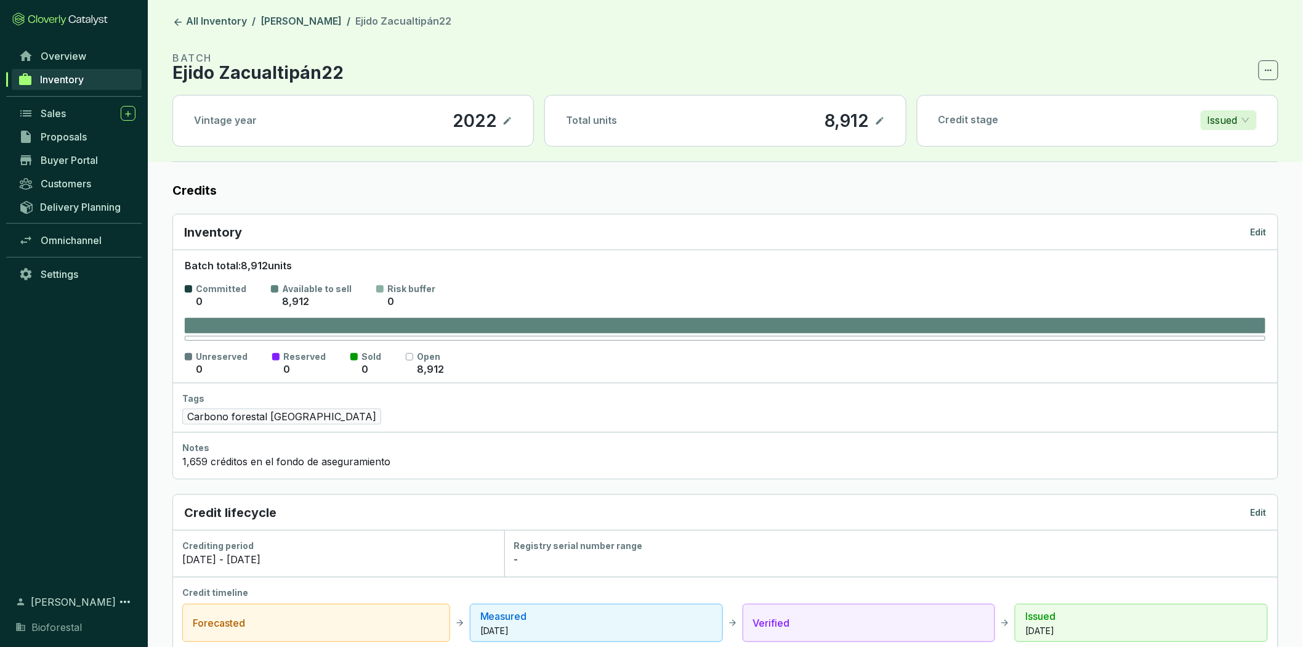
click at [1261, 229] on p "Edit" at bounding box center [1259, 232] width 16 height 12
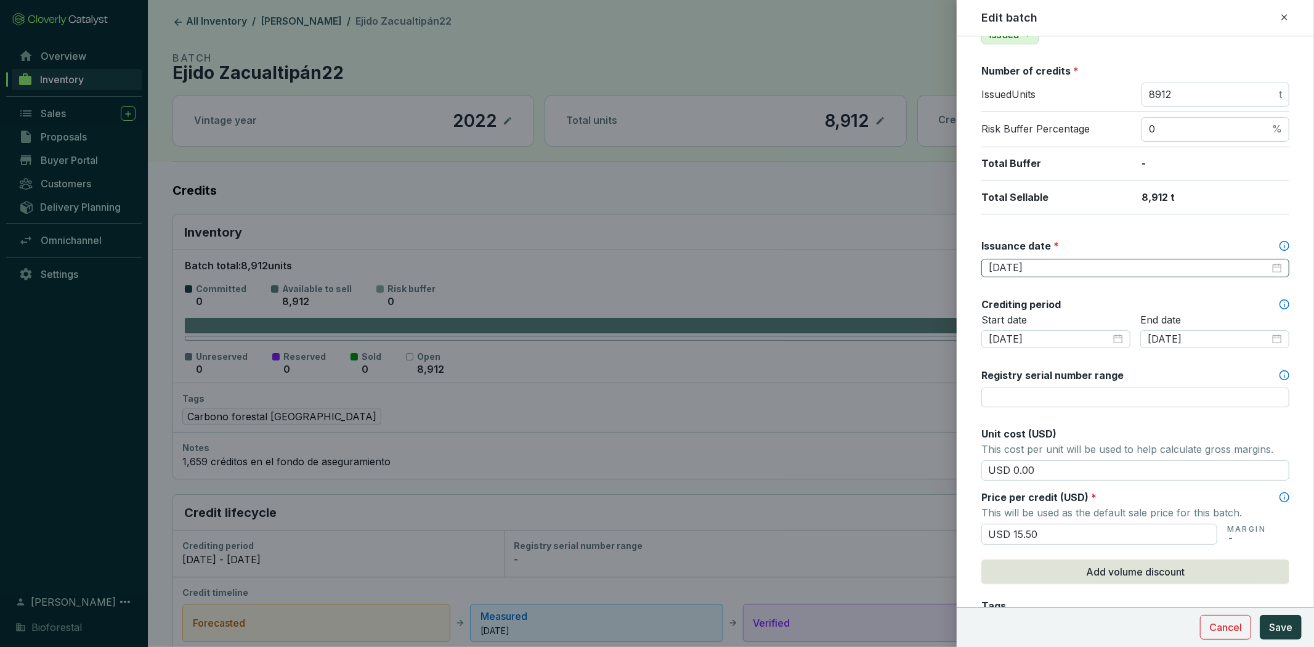
scroll to position [179, 0]
click at [1205, 267] on input "[DATE]" at bounding box center [1128, 266] width 281 height 14
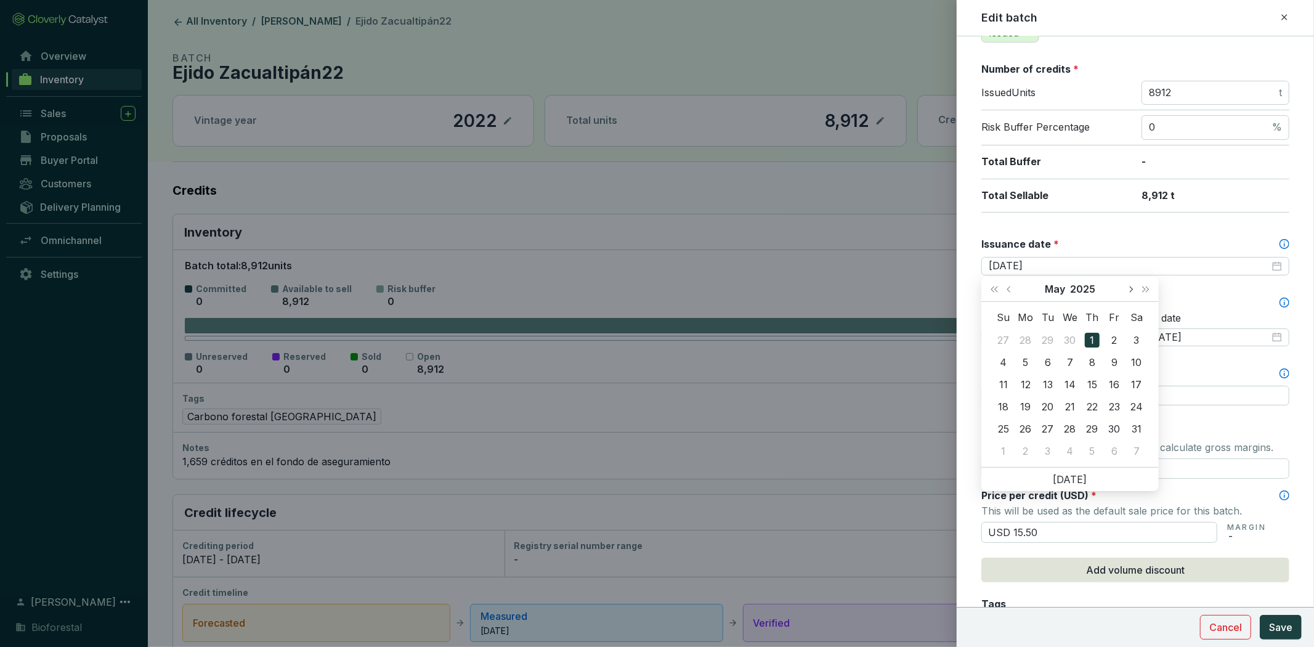
click at [1123, 288] on button "Next month (PageDown)" at bounding box center [1130, 289] width 16 height 25
type input "[DATE]"
click at [1093, 382] on div "17" at bounding box center [1091, 384] width 15 height 15
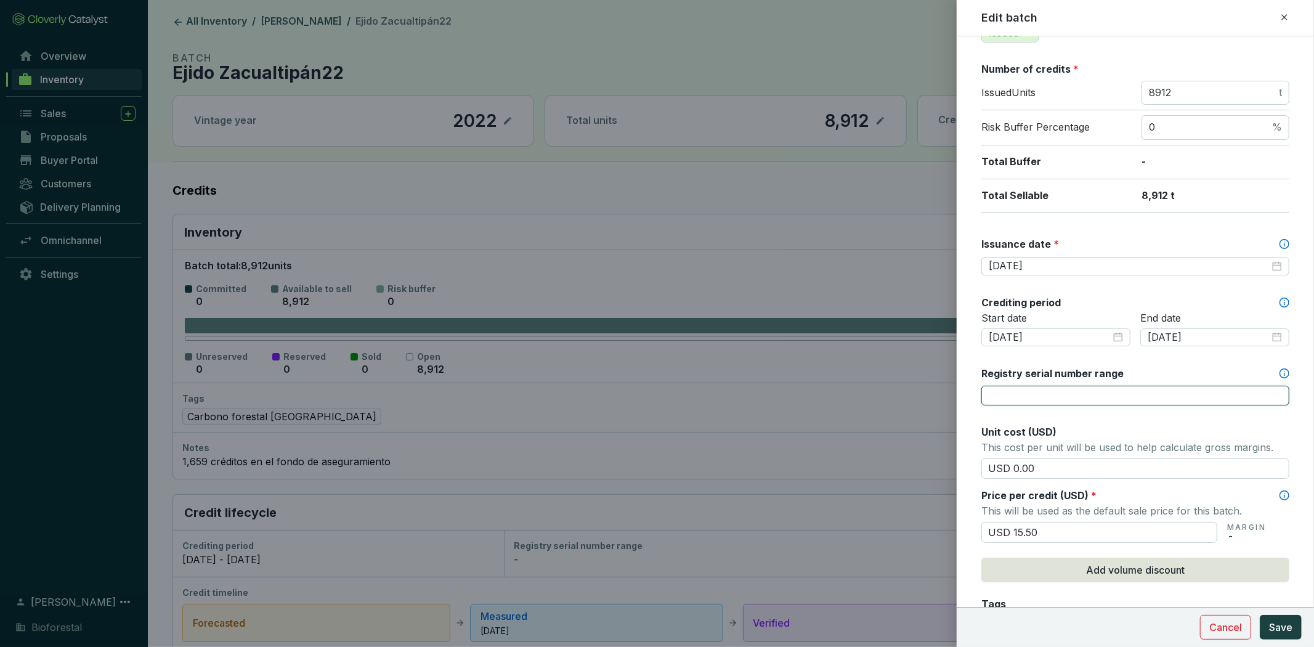
drag, startPoint x: 1143, startPoint y: 392, endPoint x: 1122, endPoint y: 397, distance: 21.5
click at [1143, 392] on input "Registry serial number range" at bounding box center [1135, 396] width 308 height 20
click at [1054, 392] on input "Registry serial number range" at bounding box center [1135, 396] width 308 height 20
paste input "CAR-1-MX-1544-42-1039-HG-2022-9081-1 to 535"
click at [1238, 390] on input "CAR-1-MX-1544-42-1039-HG-2022-9081-1 to 535" at bounding box center [1135, 396] width 308 height 20
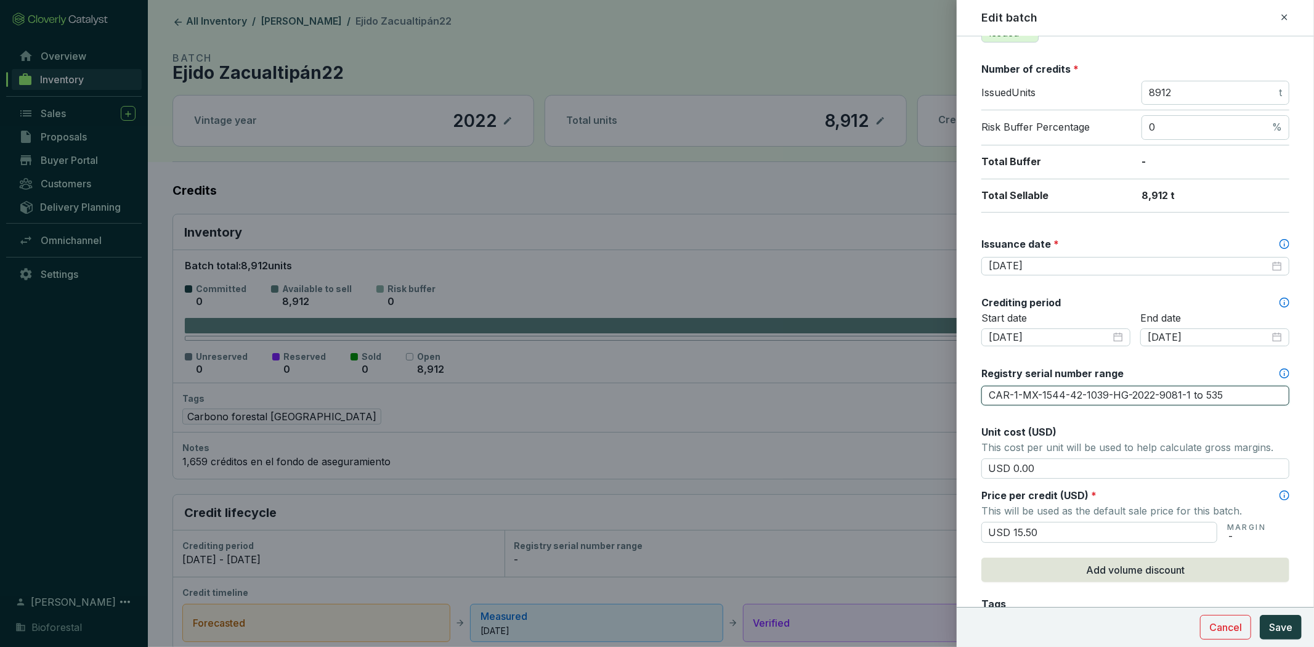
paste input "CAR-1-MX-1544-42-1039-HG-2022-9085-1 to 7867"
type input "CAR-1-MX-1544-42-1039-HG-2022-9081-1 to 535 CAR-1-MX-1544-42-1039-HG-2022-9085-…"
click at [1288, 621] on span "Save" at bounding box center [1280, 627] width 23 height 15
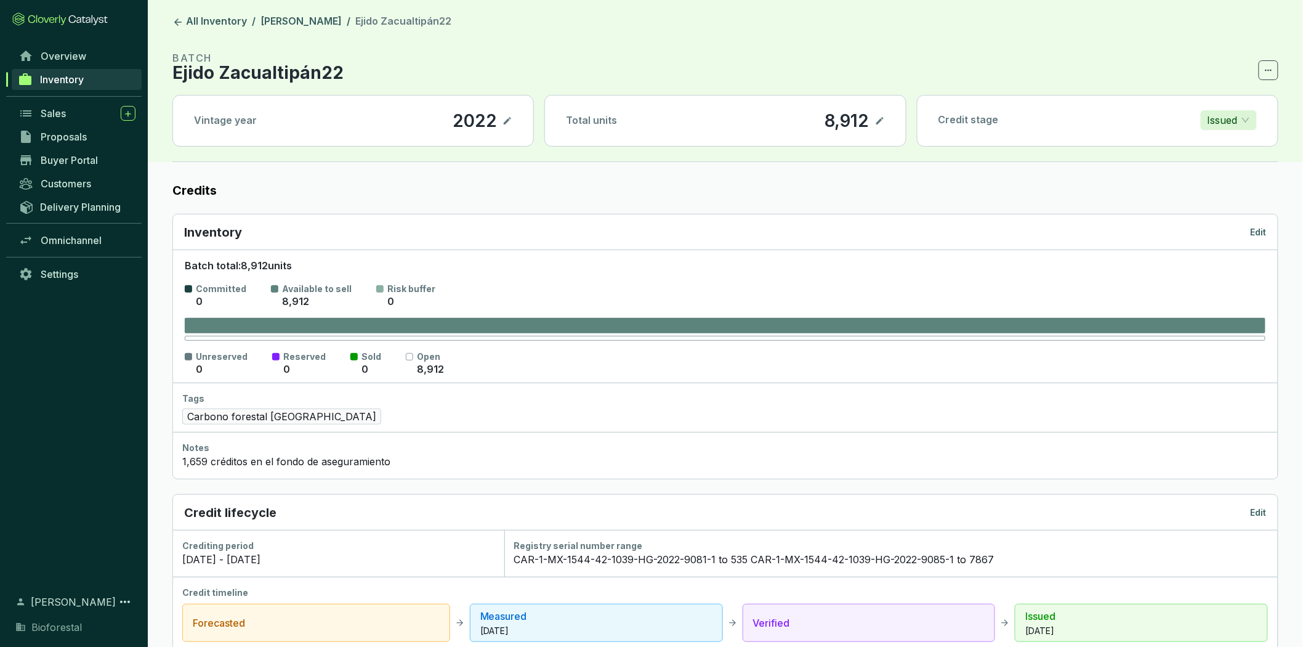
click at [882, 119] on icon at bounding box center [879, 120] width 7 height 7
click at [879, 119] on icon at bounding box center [880, 120] width 10 height 15
click at [328, 20] on link "[PERSON_NAME]" at bounding box center [301, 22] width 86 height 15
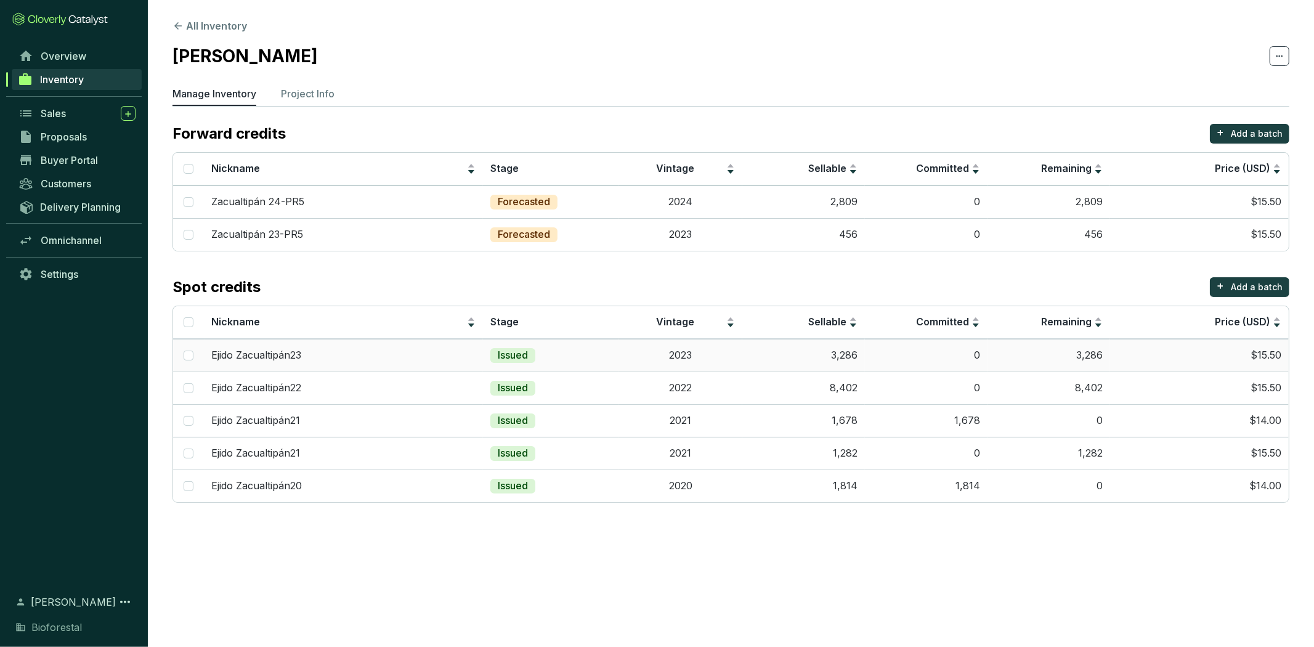
click at [900, 355] on td "0" at bounding box center [926, 355] width 123 height 33
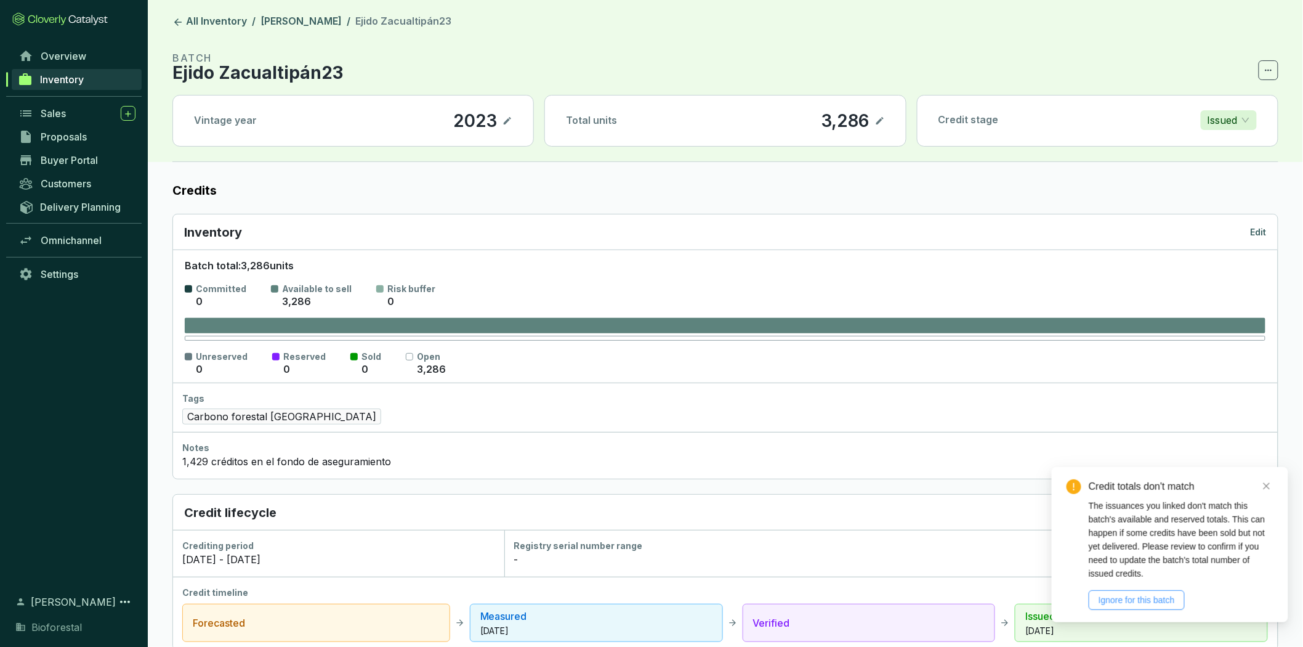
click at [1161, 605] on span "Ignore for this batch" at bounding box center [1137, 600] width 76 height 14
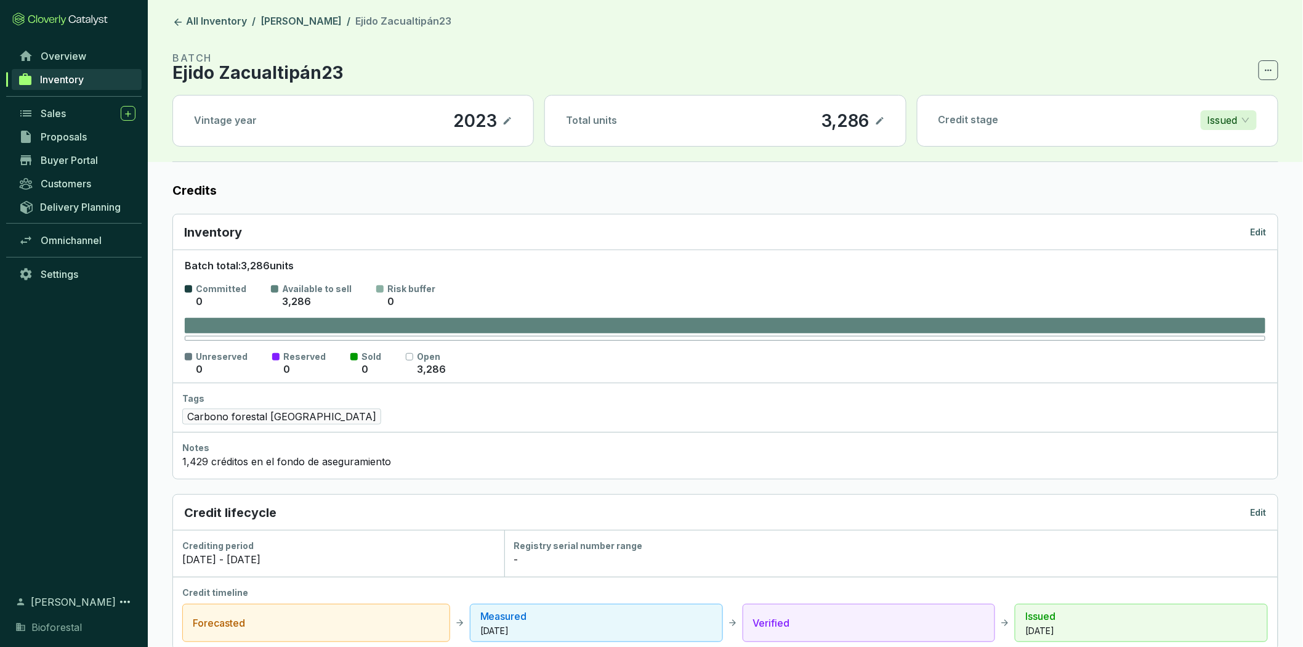
click at [1261, 234] on p "Edit" at bounding box center [1259, 232] width 16 height 12
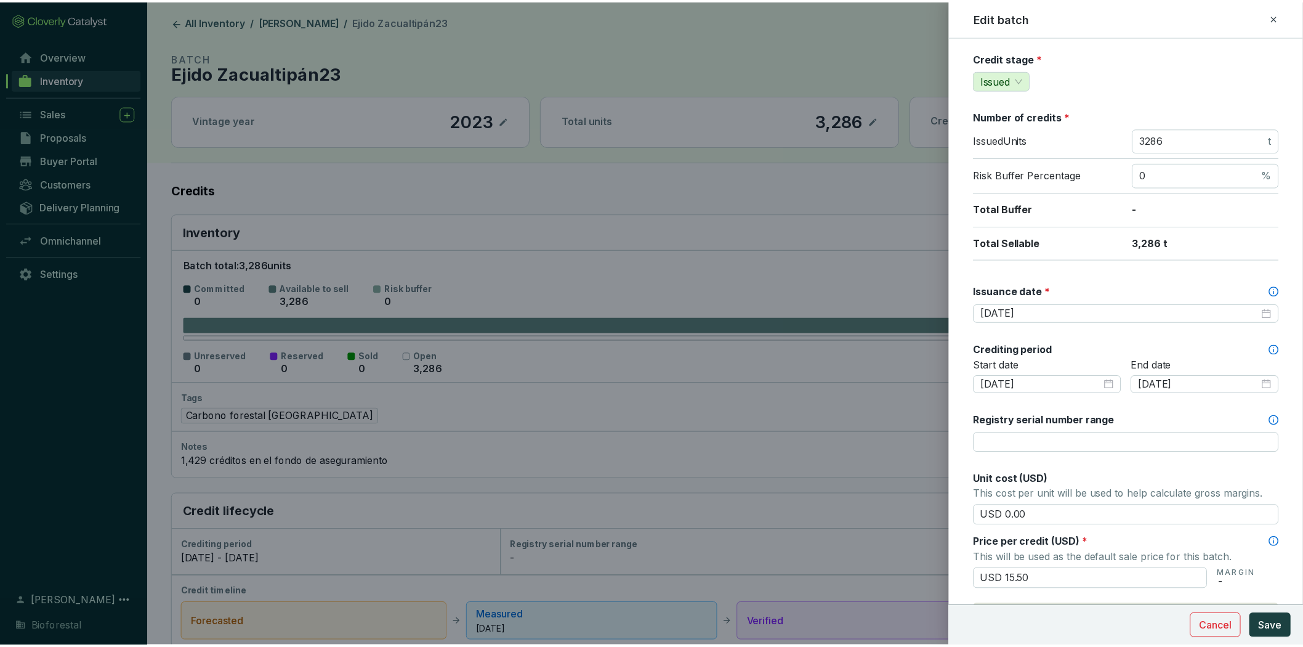
scroll to position [142, 0]
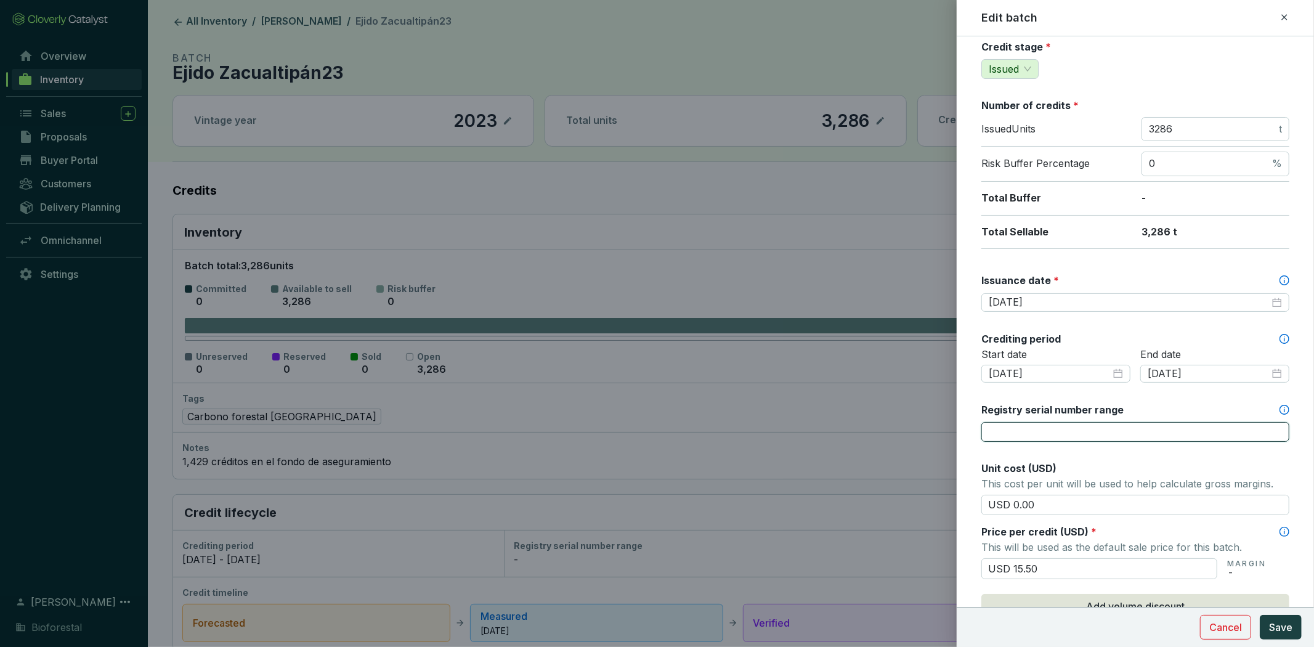
click at [1183, 429] on input "Registry serial number range" at bounding box center [1135, 432] width 308 height 20
paste input "CAR-1-MX-1544-42-1039-HG-2023-9083-1 to 3286"
click at [1261, 303] on div "[DATE]" at bounding box center [1134, 303] width 293 height 14
type input "CAR-1-MX-1544-42-1039-HG-2023-9083-1 to 3286"
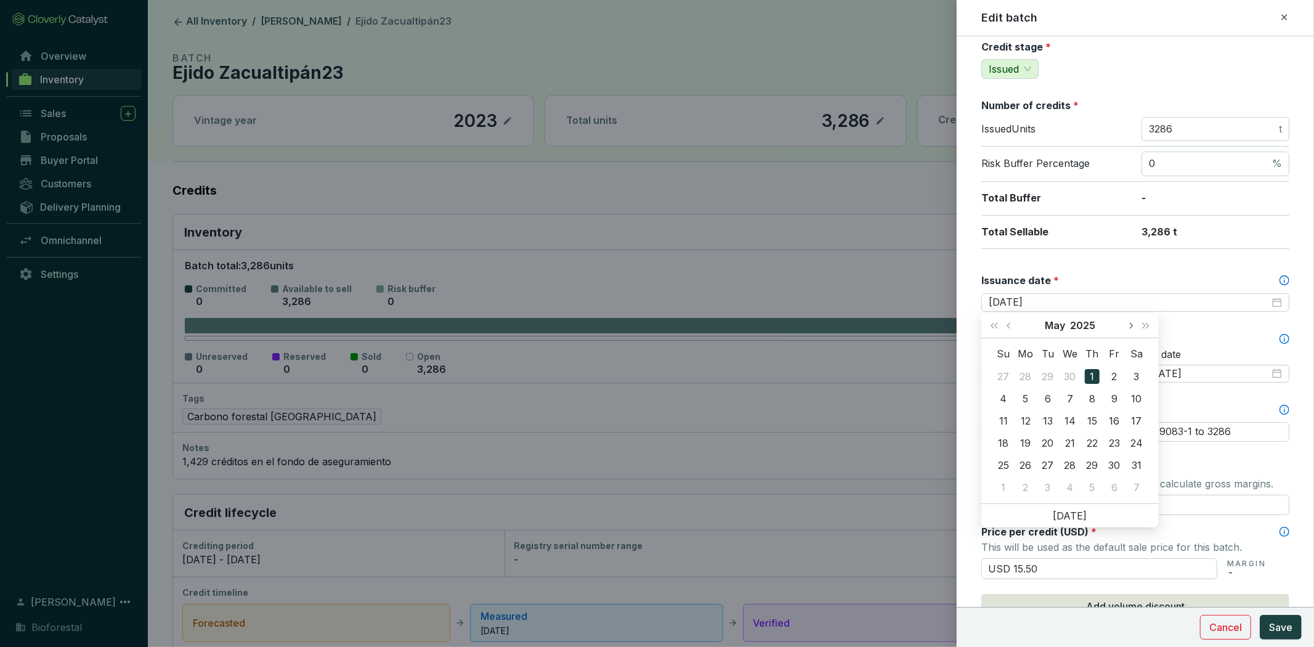
click at [1133, 321] on button "Next month (PageDown)" at bounding box center [1130, 325] width 16 height 25
type input "[DATE]"
click at [1090, 414] on div "17" at bounding box center [1091, 420] width 15 height 15
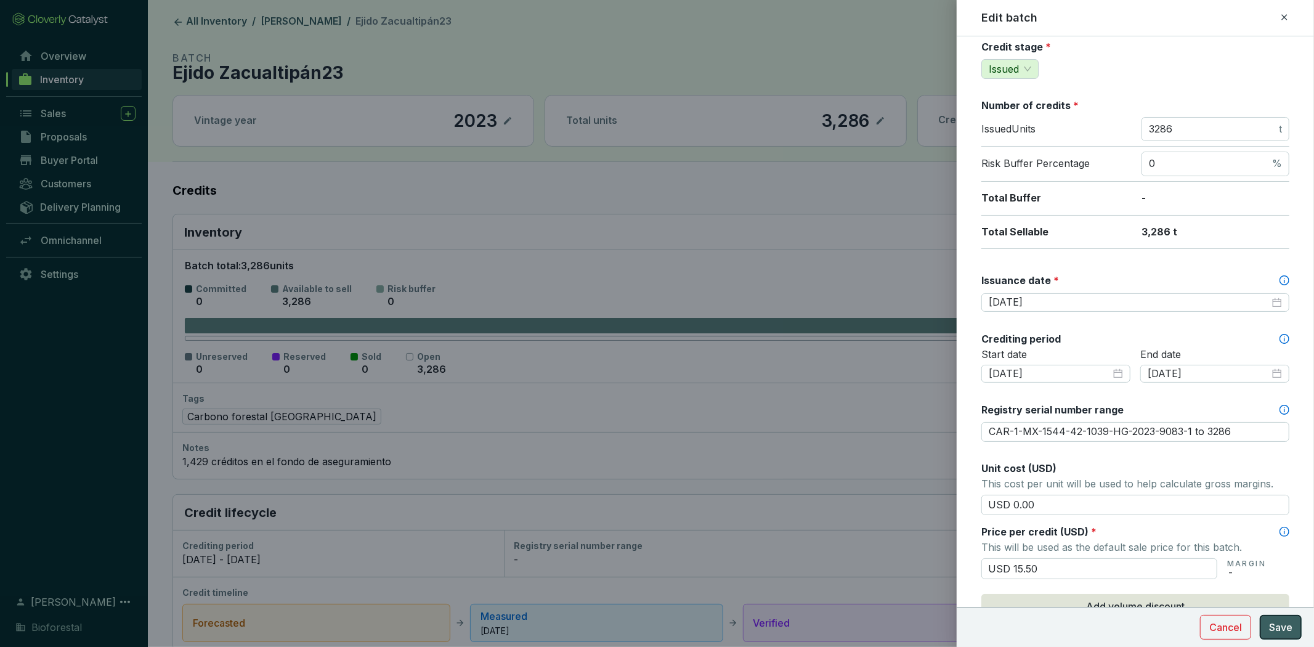
click at [1272, 622] on span "Save" at bounding box center [1280, 627] width 23 height 15
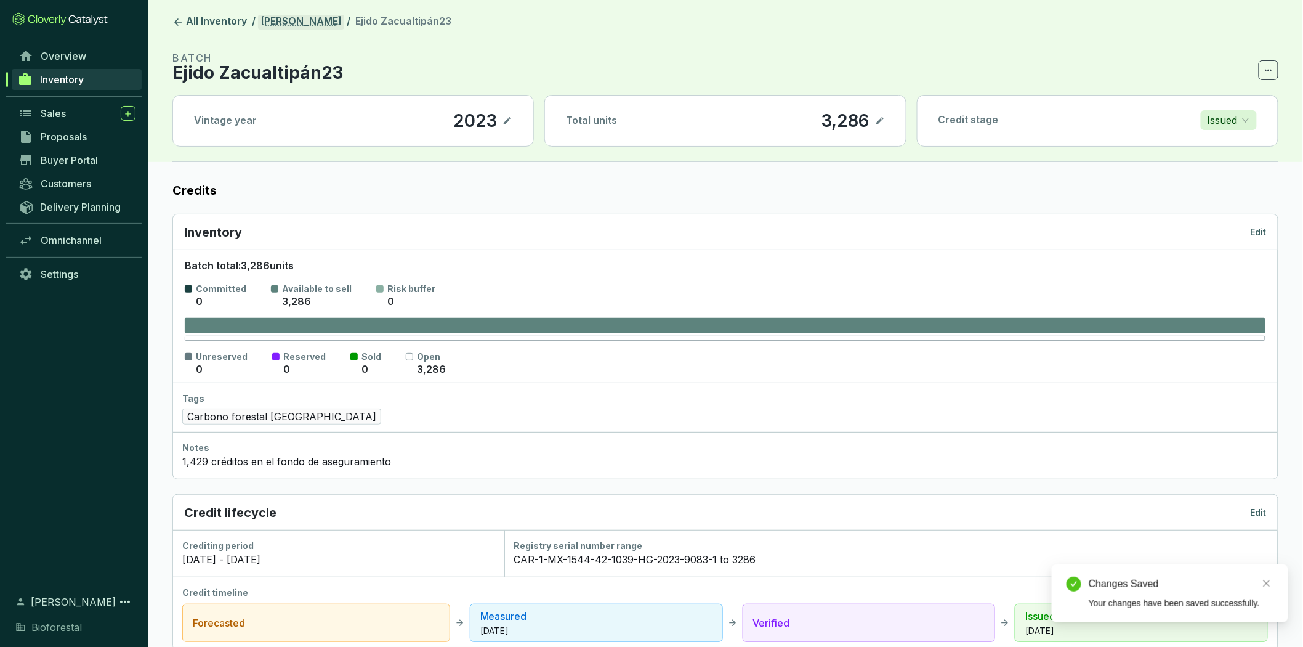
click at [315, 20] on link "[PERSON_NAME]" at bounding box center [301, 22] width 86 height 15
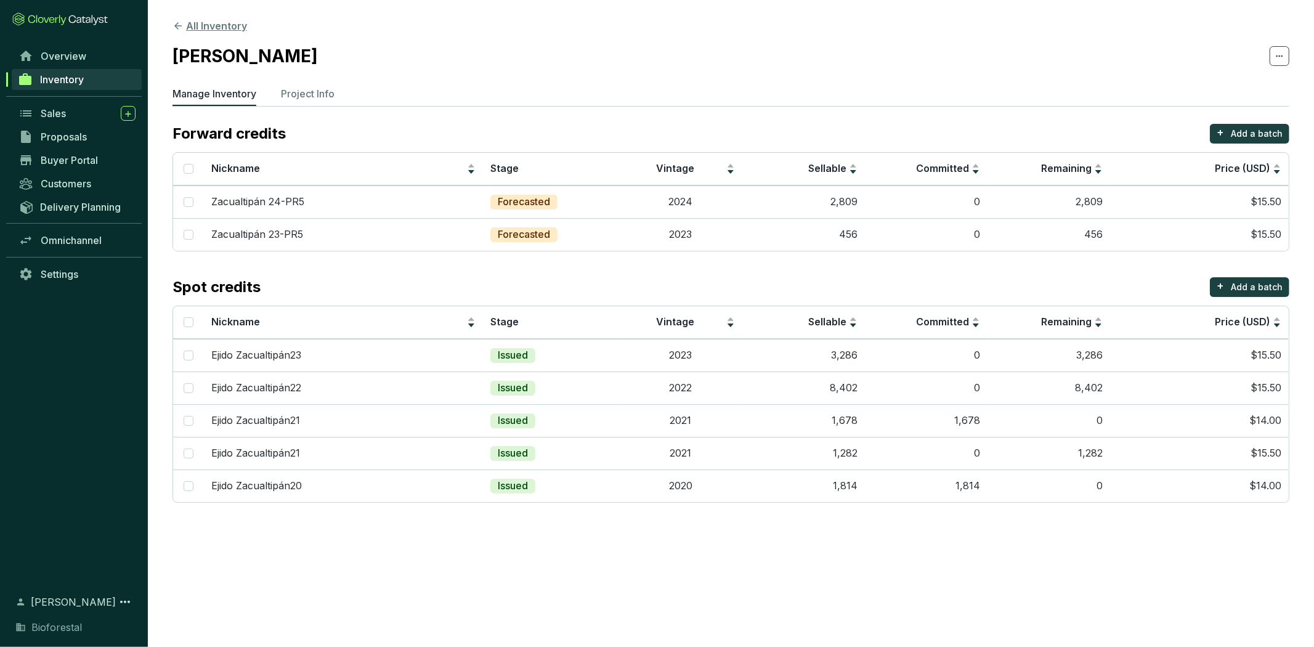
click at [208, 22] on button "All Inventory" at bounding box center [209, 25] width 75 height 15
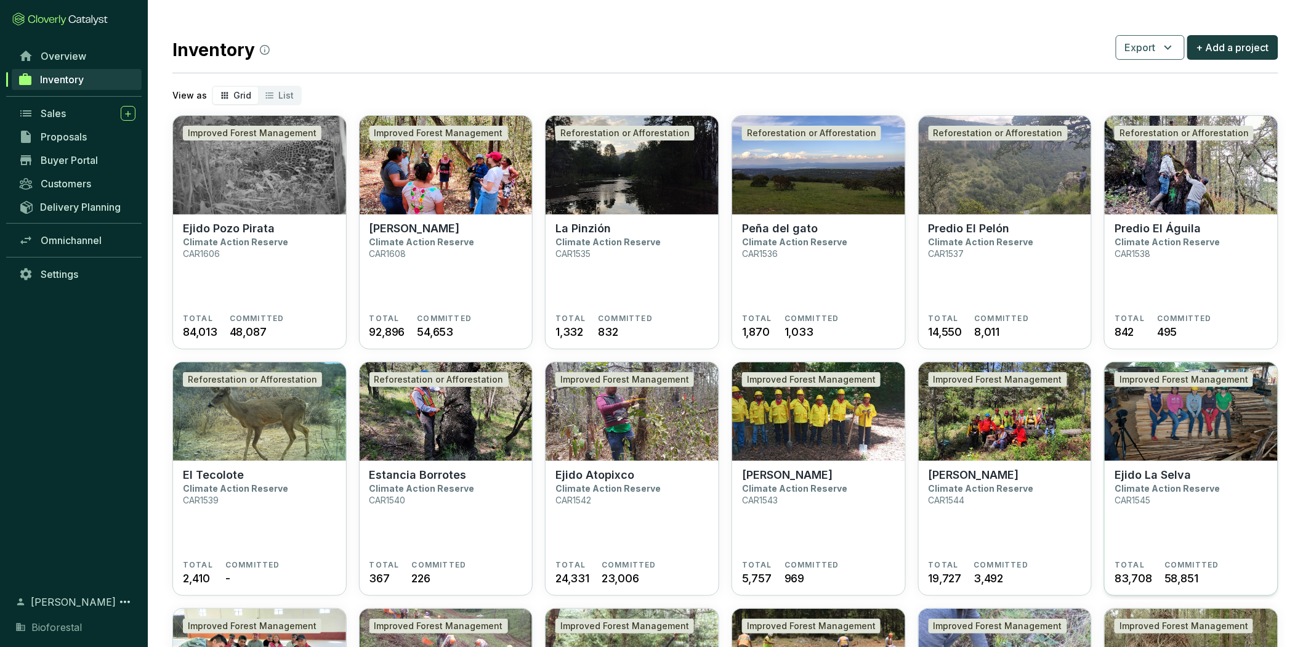
click at [1182, 466] on section "Ejido La Selva Climate Action Reserve CAR1545 TOTAL 83,708 COMMITTED 58,851" at bounding box center [1191, 528] width 173 height 135
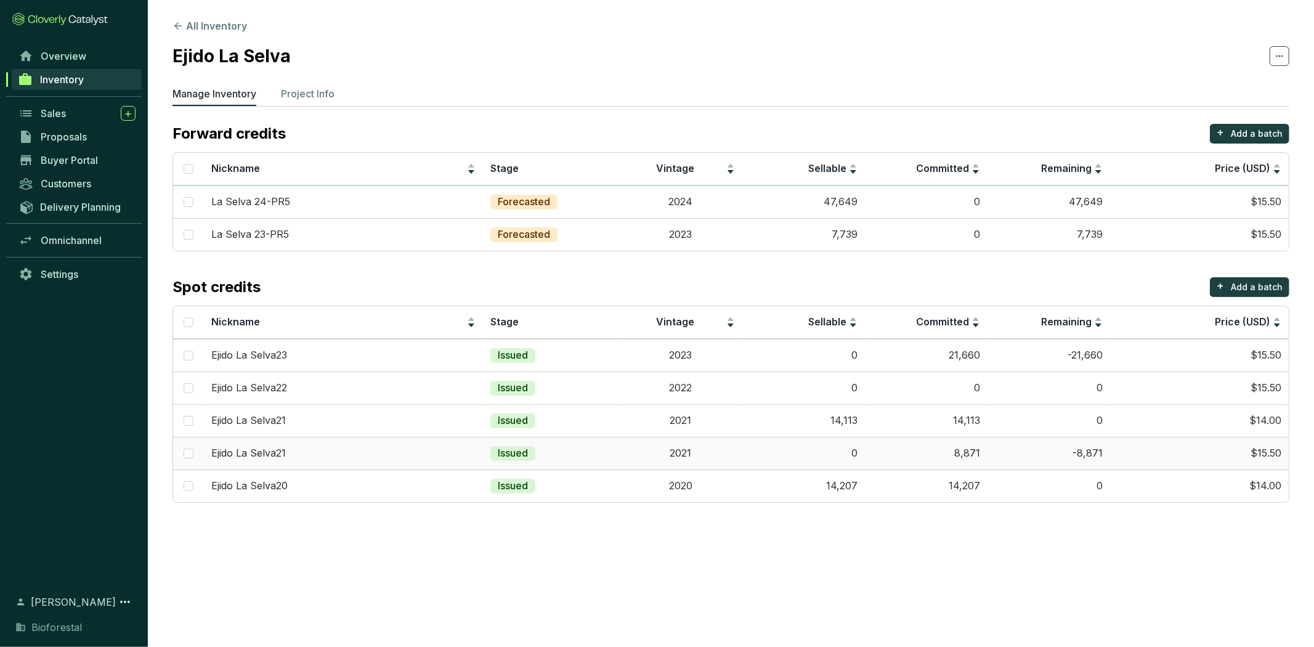
click at [679, 453] on td "2021" at bounding box center [680, 453] width 123 height 33
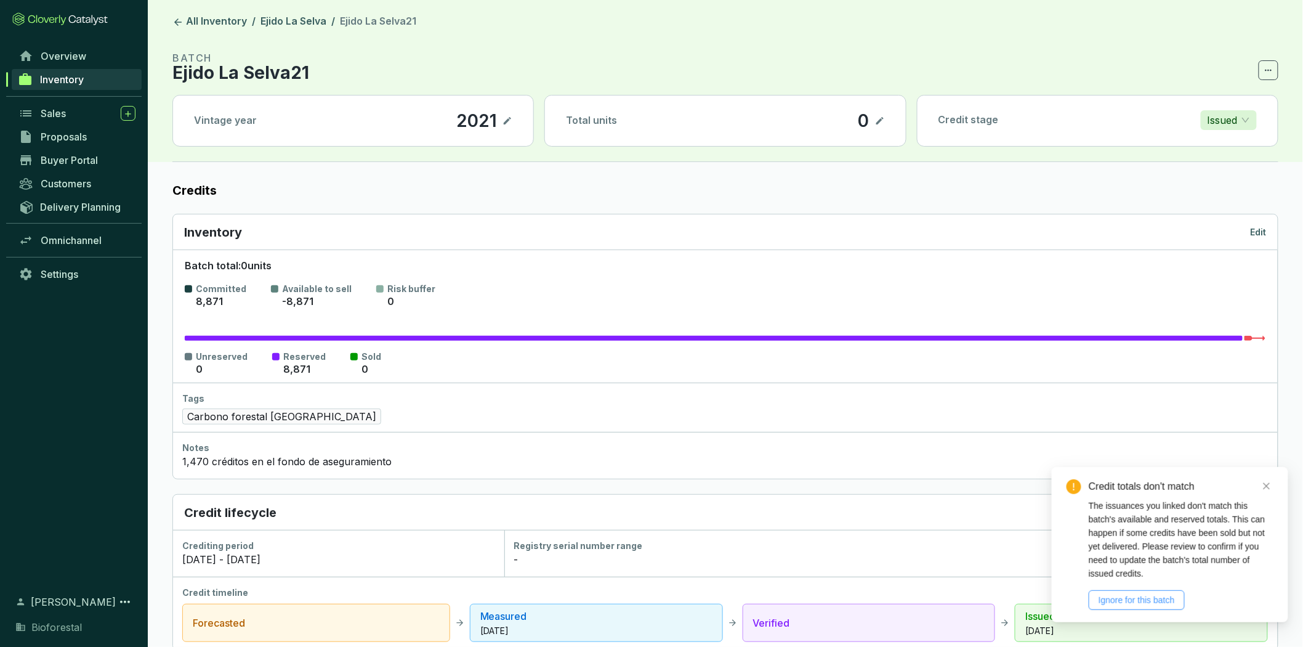
click at [1168, 599] on span "Ignore for this batch" at bounding box center [1137, 600] width 76 height 14
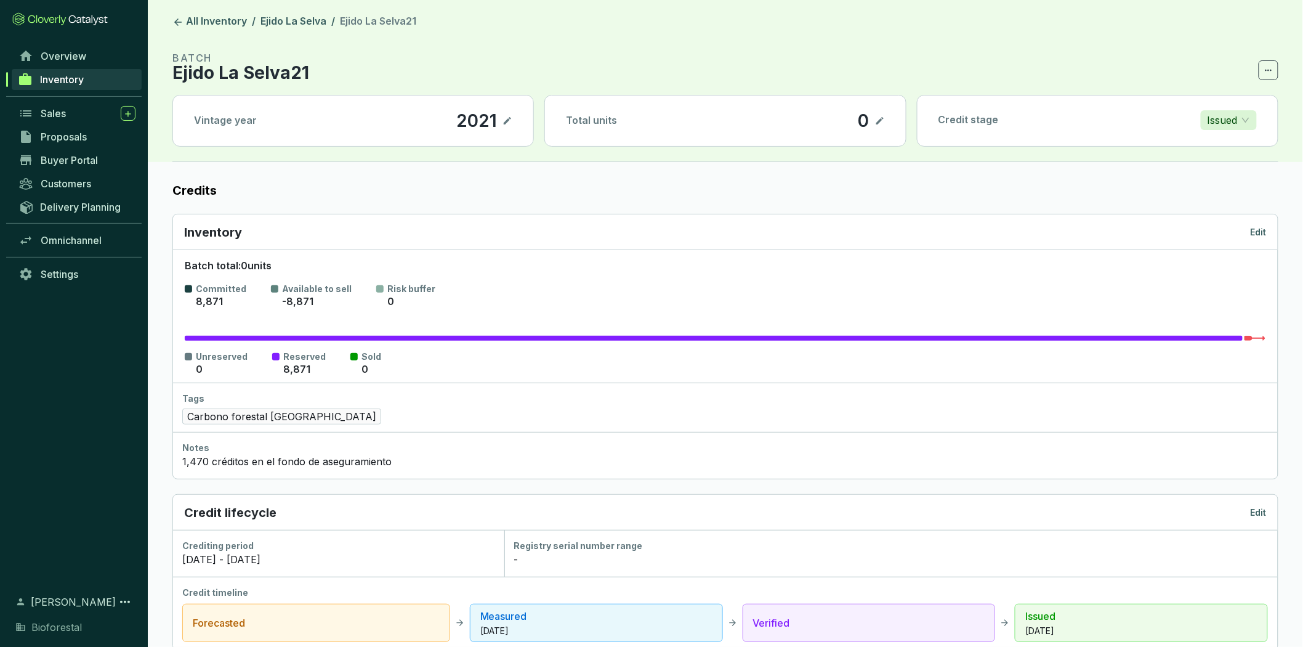
click at [1257, 509] on p "Edit" at bounding box center [1259, 512] width 16 height 12
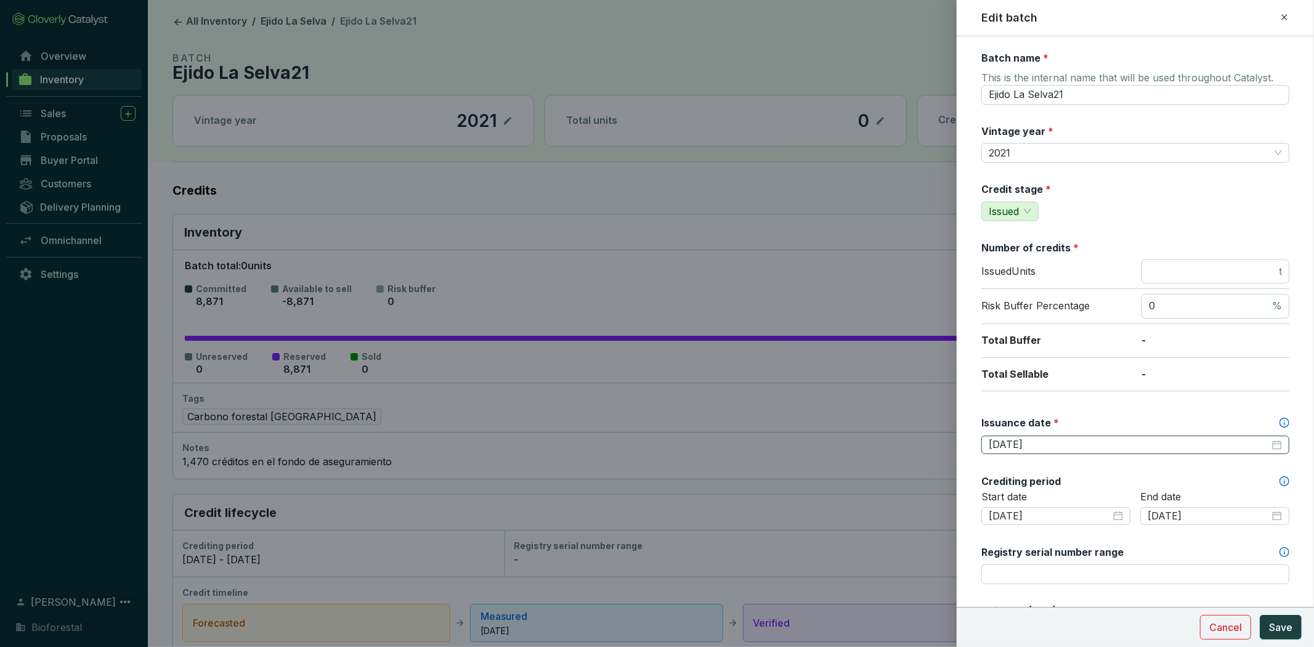
click at [1263, 440] on div "[DATE]" at bounding box center [1134, 445] width 293 height 14
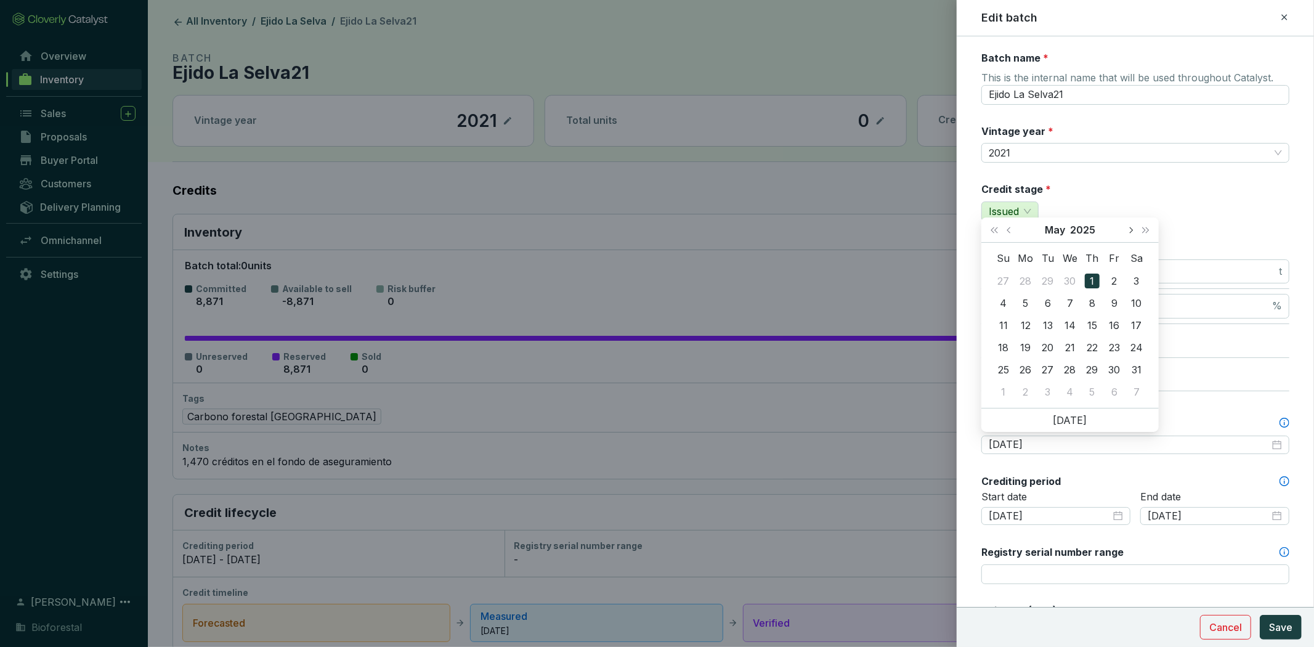
click at [1131, 230] on span "Next month (PageDown)" at bounding box center [1130, 230] width 6 height 6
type input "[DATE]"
click at [1097, 318] on div "17" at bounding box center [1091, 325] width 15 height 15
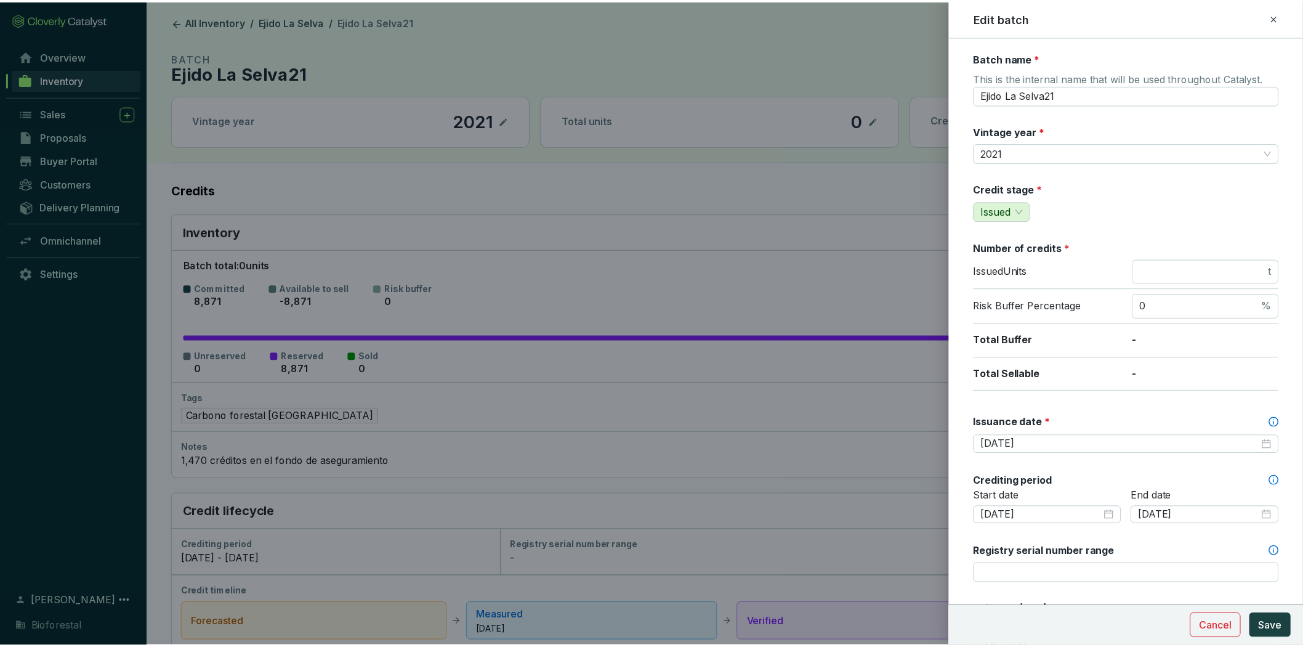
scroll to position [205, 0]
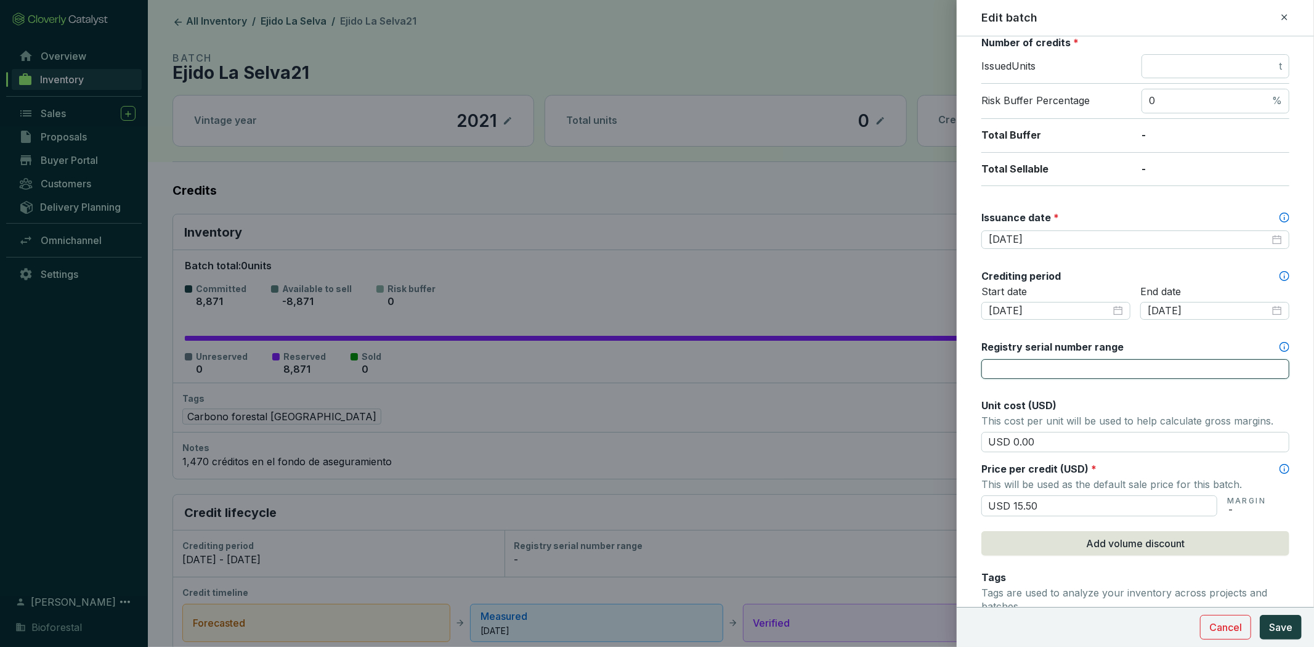
click at [1150, 371] on input "Registry serial number range" at bounding box center [1135, 369] width 308 height 20
click at [1279, 627] on span "Save" at bounding box center [1280, 627] width 23 height 15
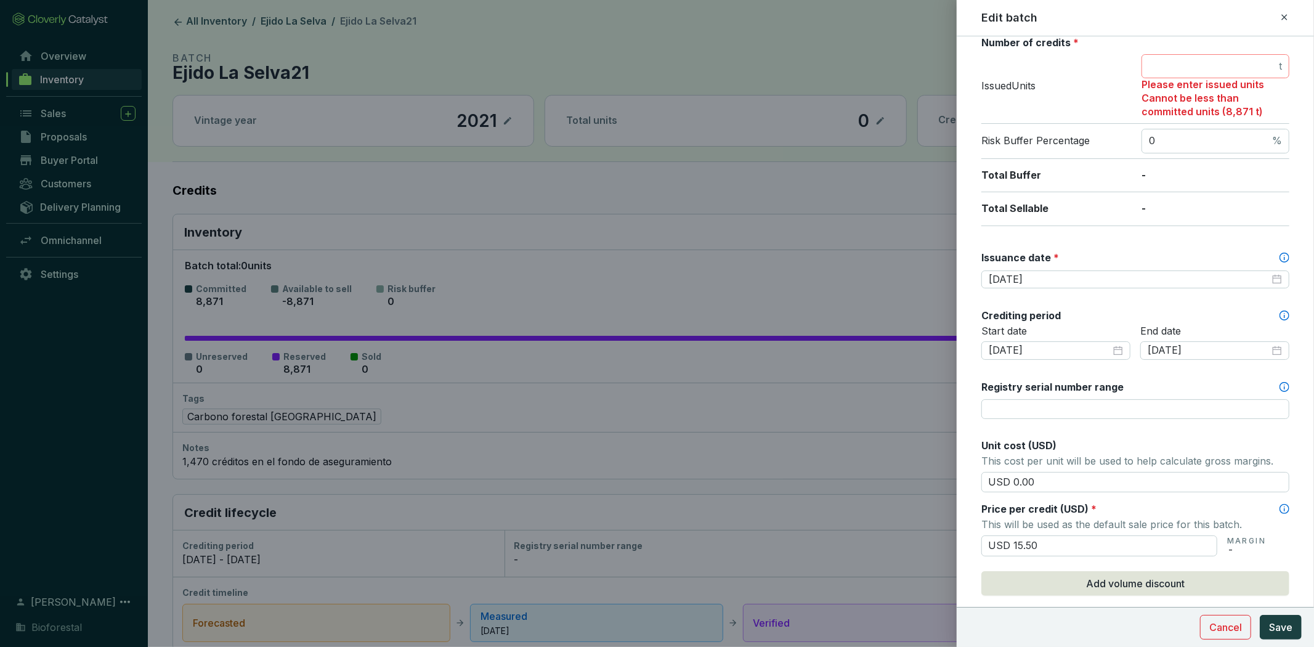
click at [1216, 75] on span "t" at bounding box center [1215, 66] width 148 height 25
click at [1216, 68] on input "number" at bounding box center [1212, 67] width 127 height 14
type input "8871"
click at [1293, 626] on button "Save" at bounding box center [1280, 627] width 42 height 25
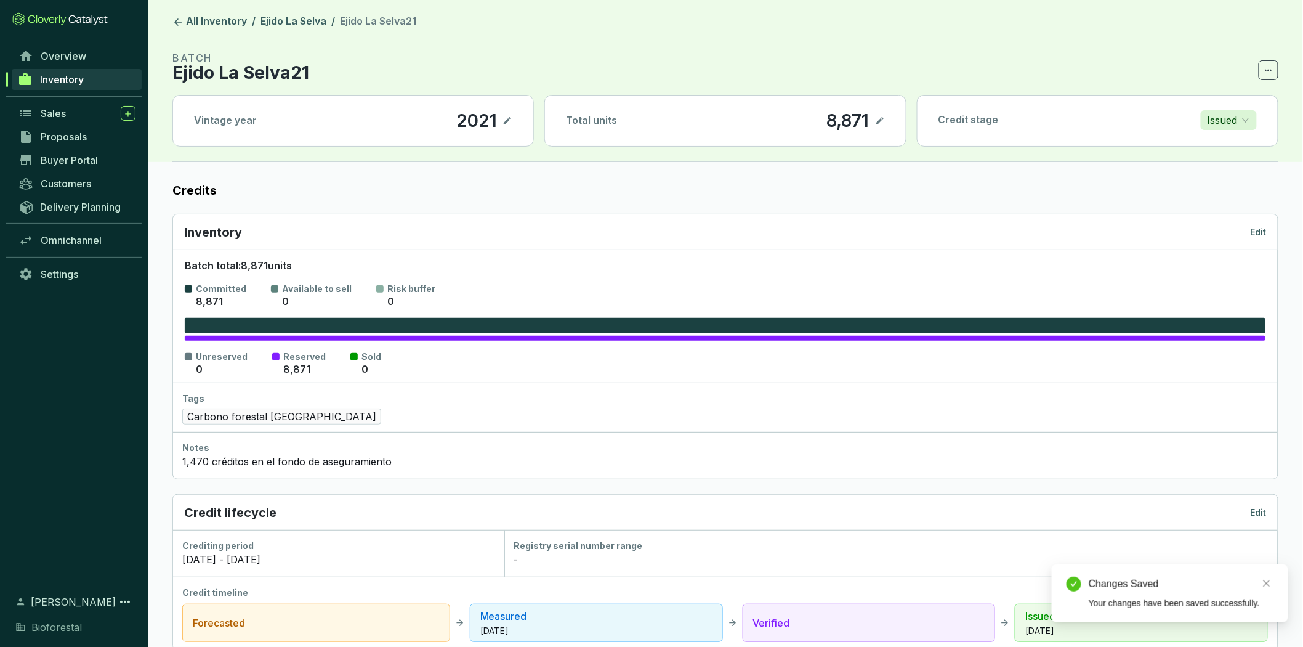
click at [878, 124] on icon at bounding box center [880, 120] width 10 height 15
click at [876, 118] on icon at bounding box center [880, 120] width 10 height 15
click at [297, 20] on link "Ejido La Selva" at bounding box center [293, 22] width 71 height 15
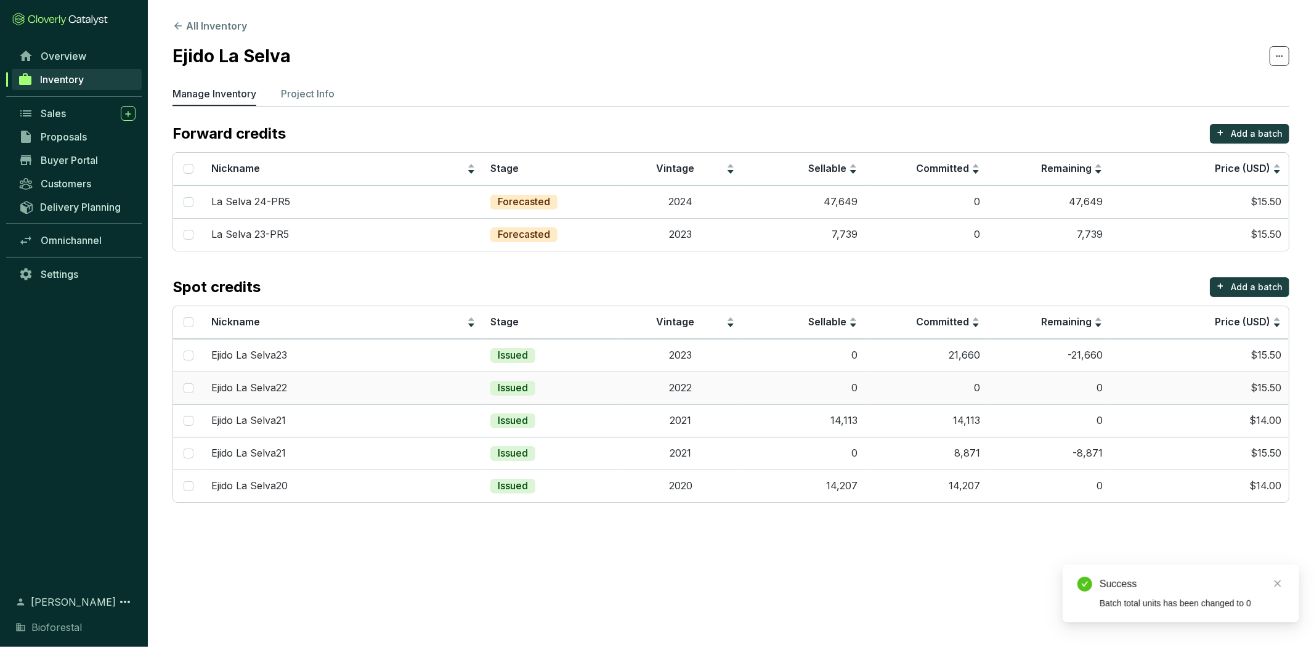
click at [821, 392] on td "0" at bounding box center [803, 387] width 123 height 33
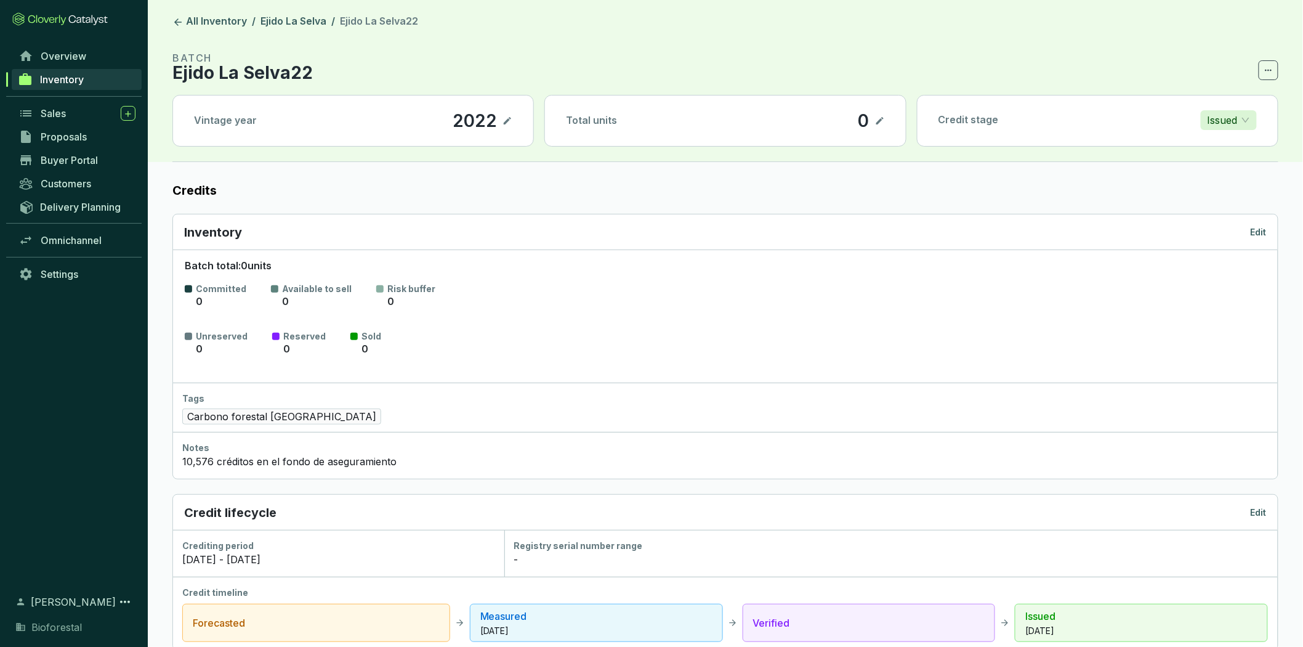
click at [1253, 232] on p "Edit" at bounding box center [1259, 232] width 16 height 12
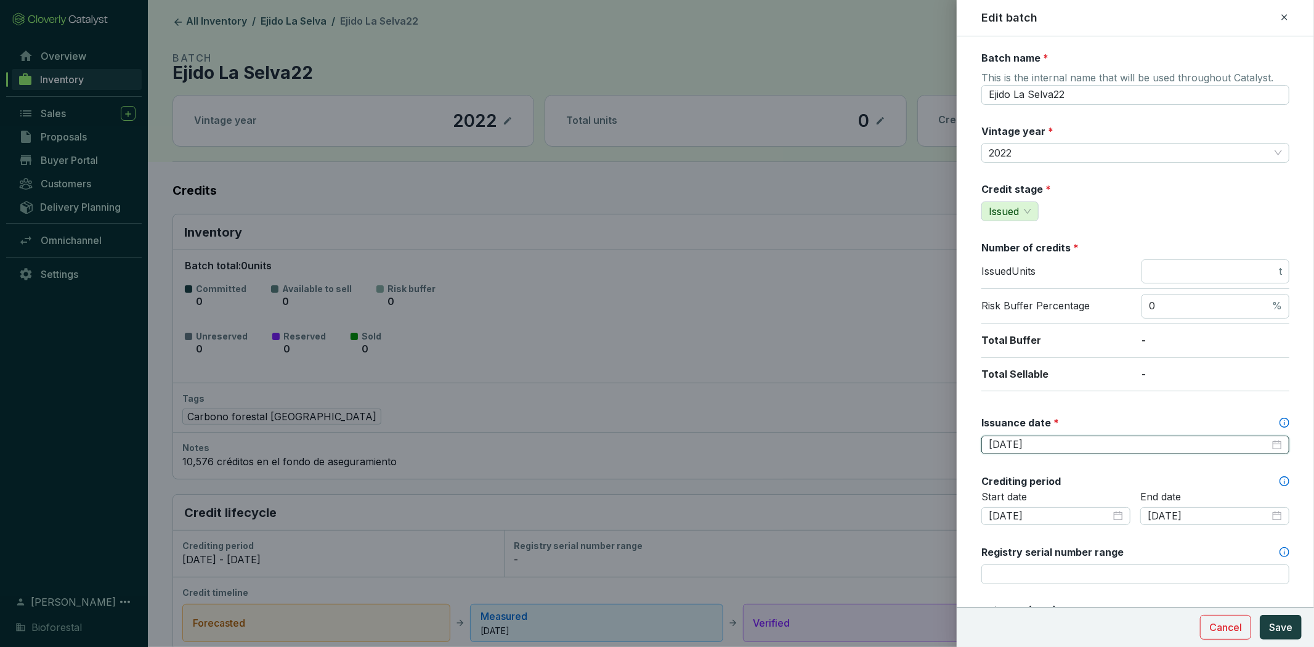
click at [1150, 442] on input "[DATE]" at bounding box center [1128, 445] width 281 height 14
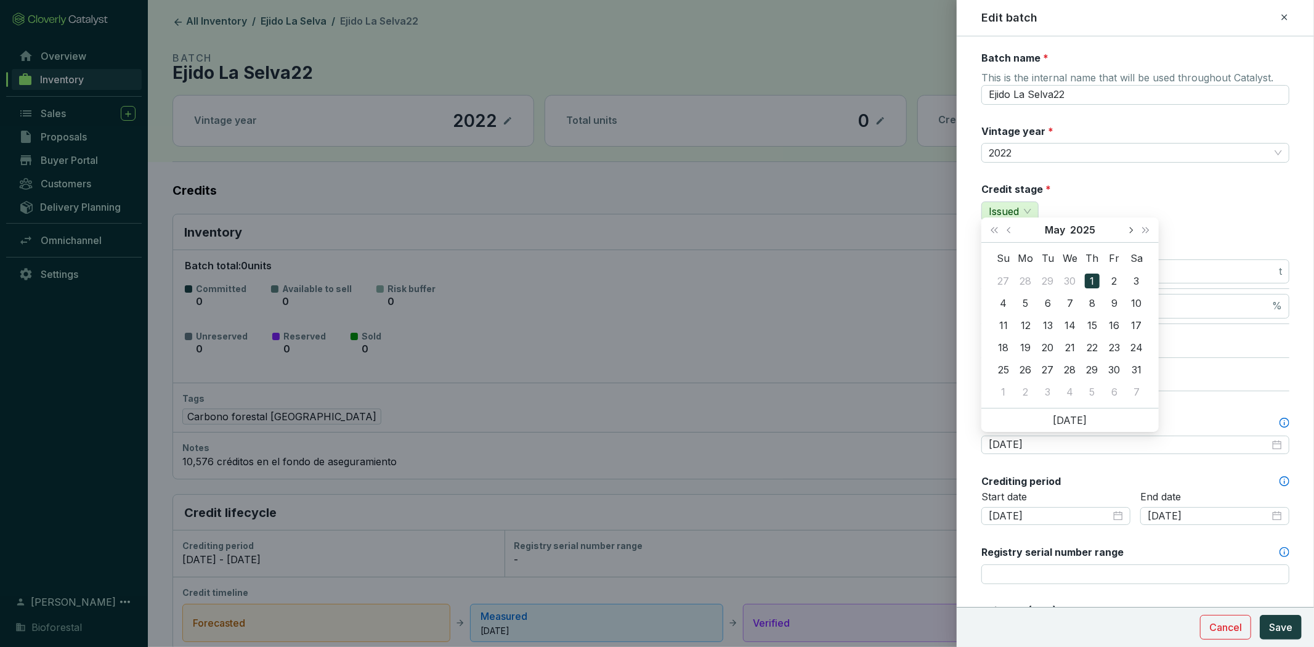
click at [1129, 232] on span "Next month (PageDown)" at bounding box center [1130, 230] width 6 height 6
type input "[DATE]"
click at [1087, 320] on div "17" at bounding box center [1091, 325] width 15 height 15
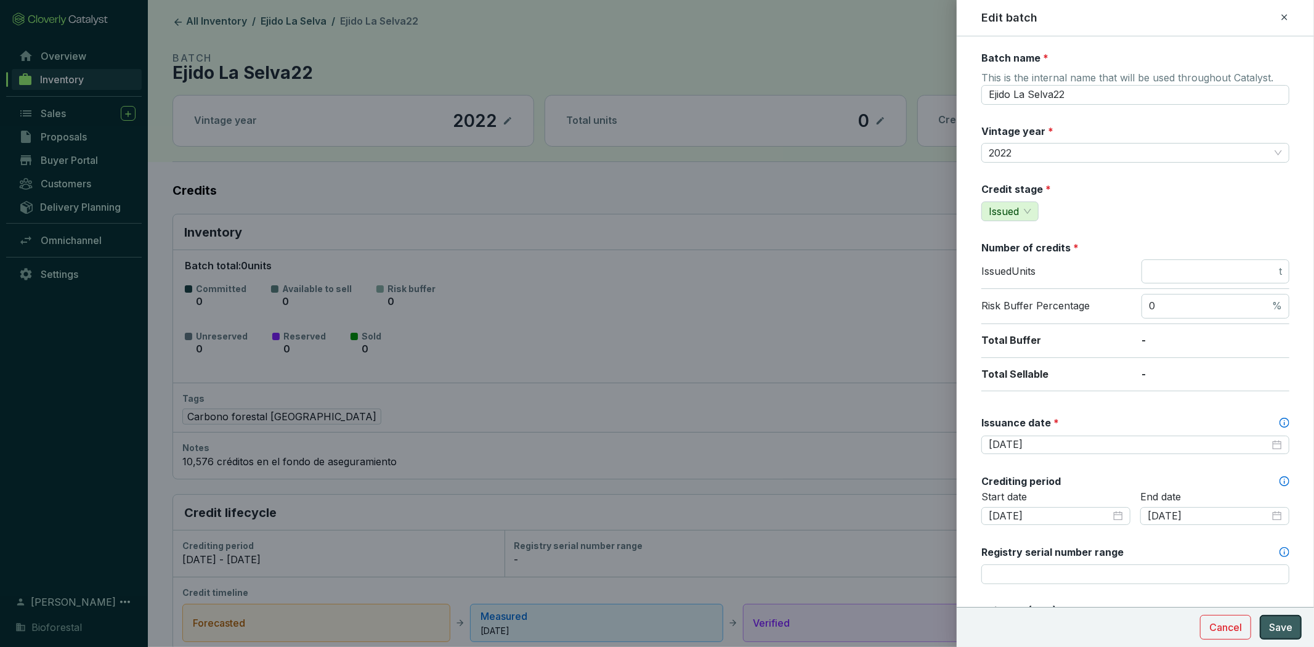
click at [1267, 629] on button "Save" at bounding box center [1280, 627] width 42 height 25
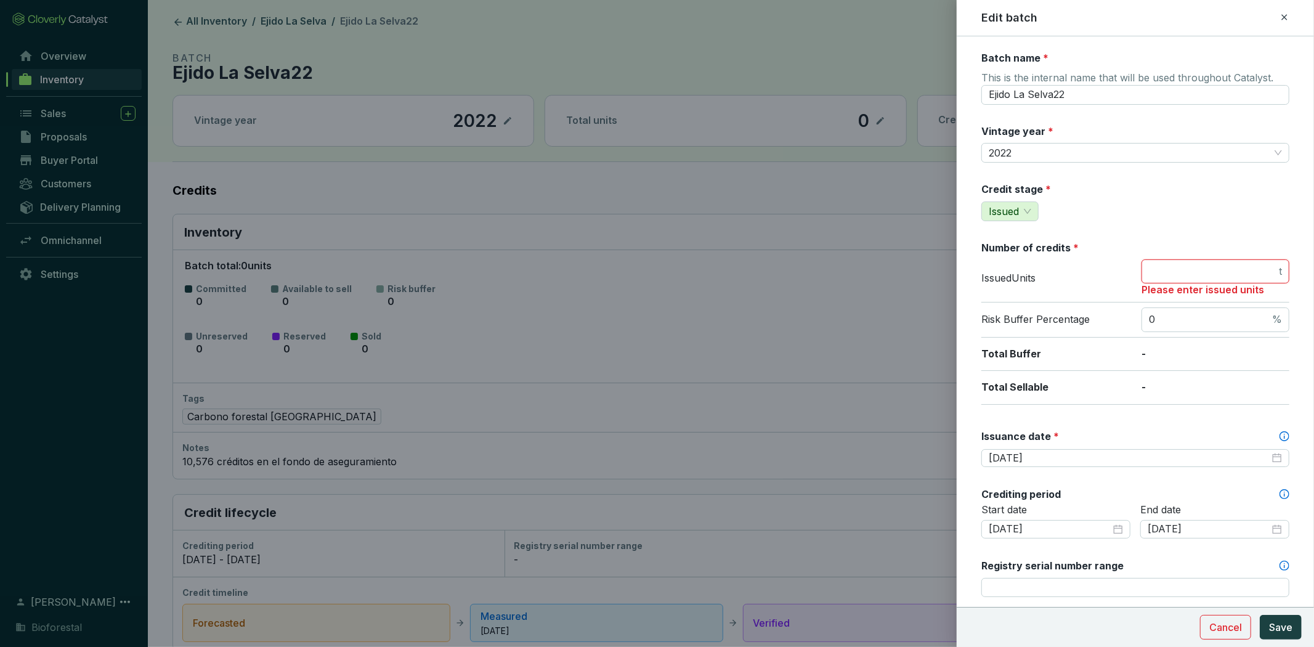
click at [1189, 273] on input "number" at bounding box center [1212, 272] width 127 height 14
type input "2"
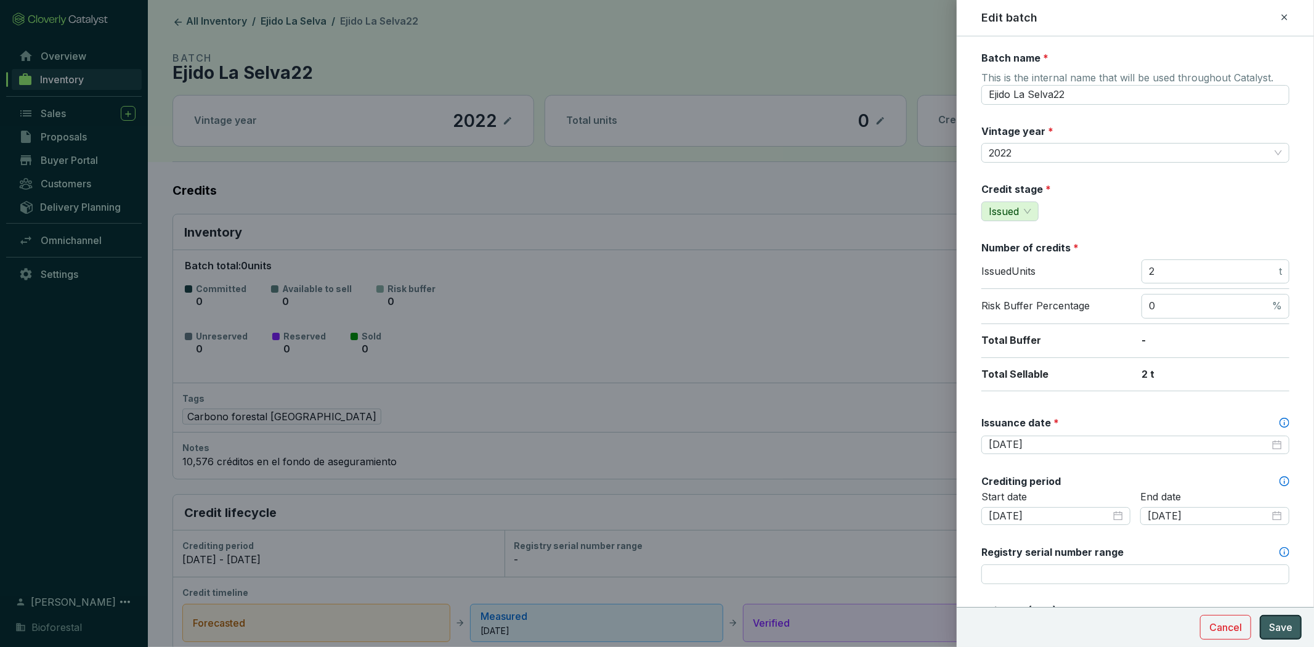
click at [1280, 620] on span "Save" at bounding box center [1280, 627] width 23 height 15
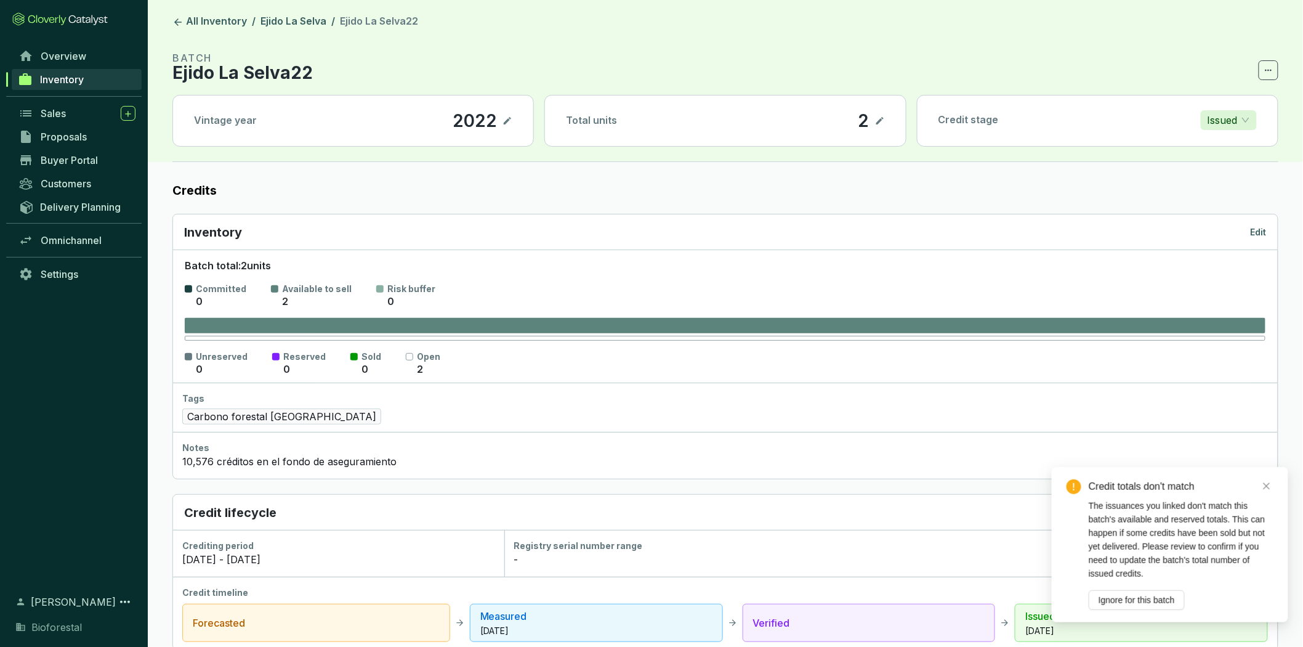
click at [879, 117] on icon at bounding box center [880, 120] width 10 height 15
click at [882, 121] on icon at bounding box center [880, 120] width 10 height 15
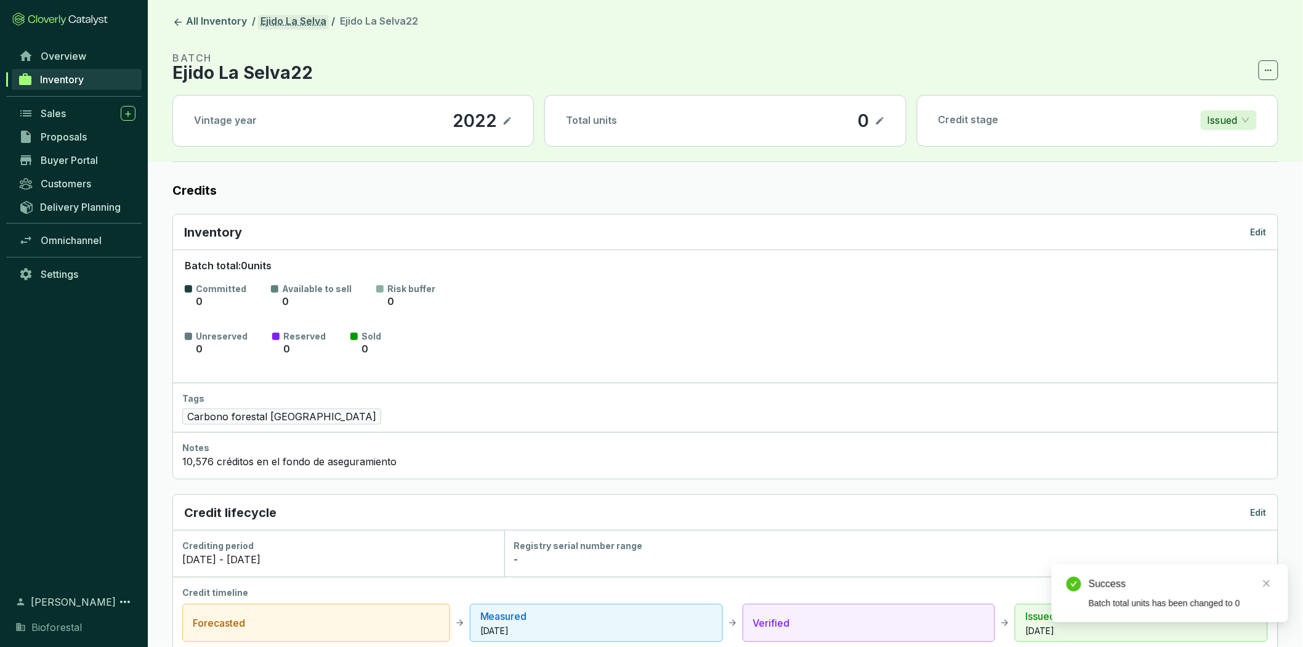
click at [290, 18] on link "Ejido La Selva" at bounding box center [293, 22] width 71 height 15
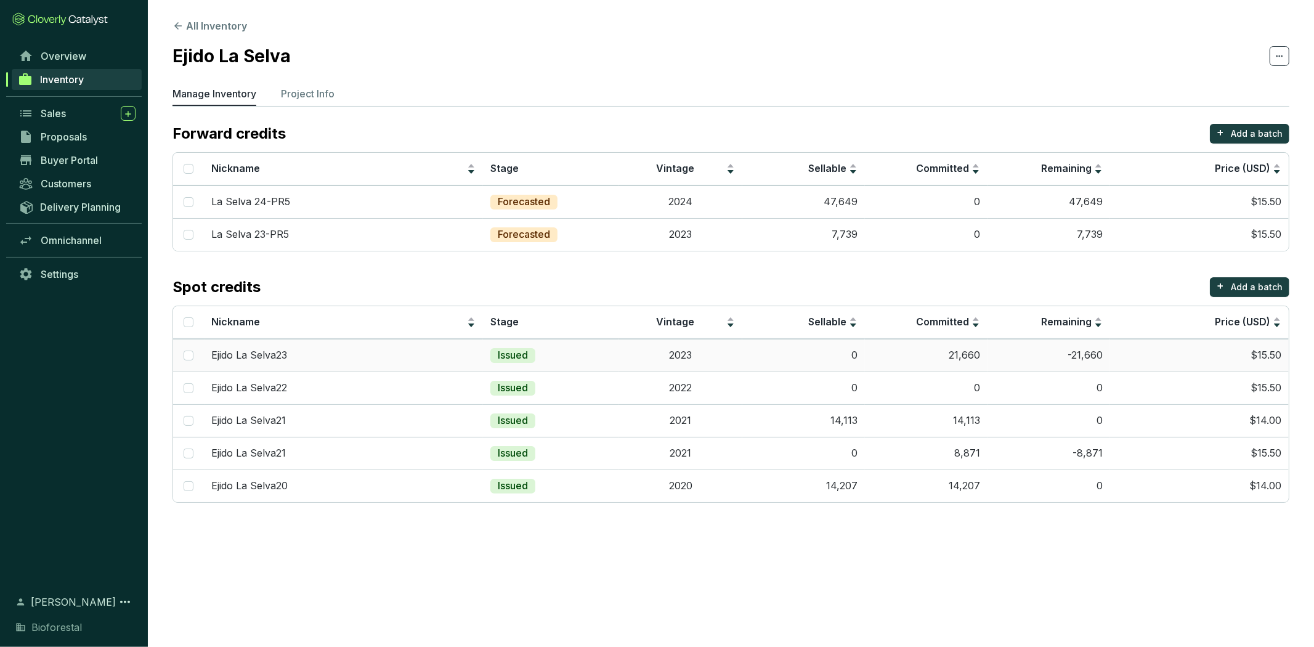
click at [812, 359] on td "0" at bounding box center [803, 355] width 123 height 33
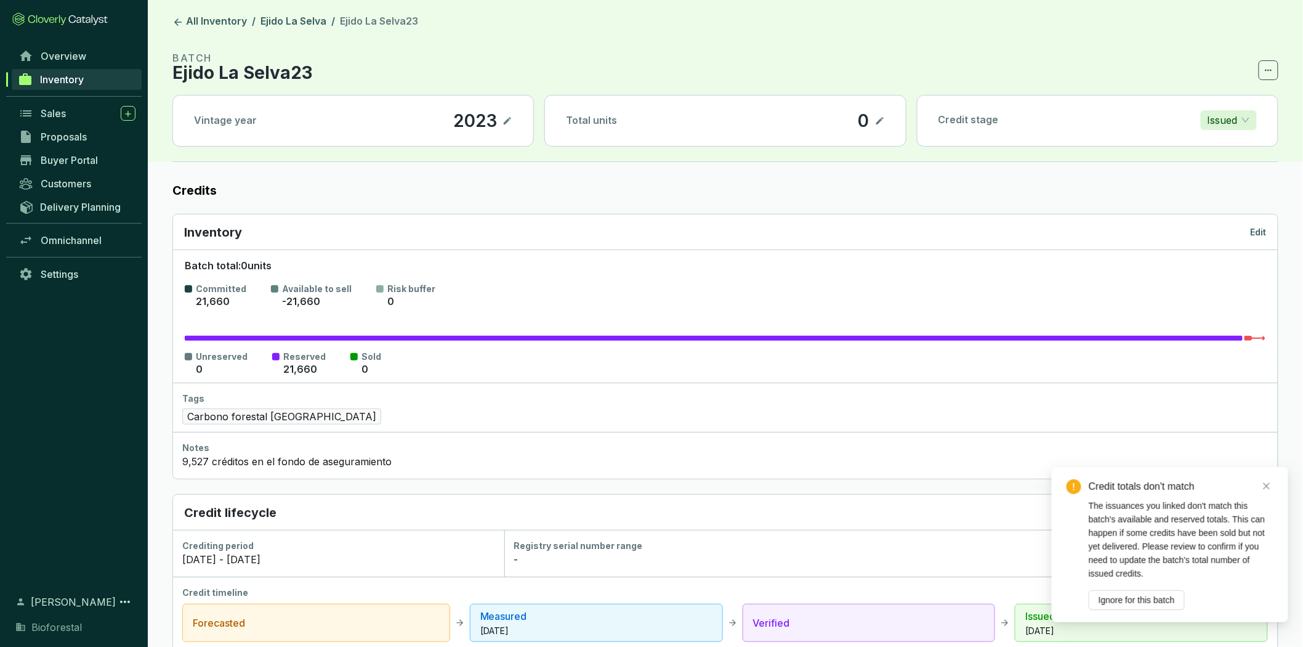
click at [1159, 594] on span "Ignore for this batch" at bounding box center [1137, 600] width 76 height 14
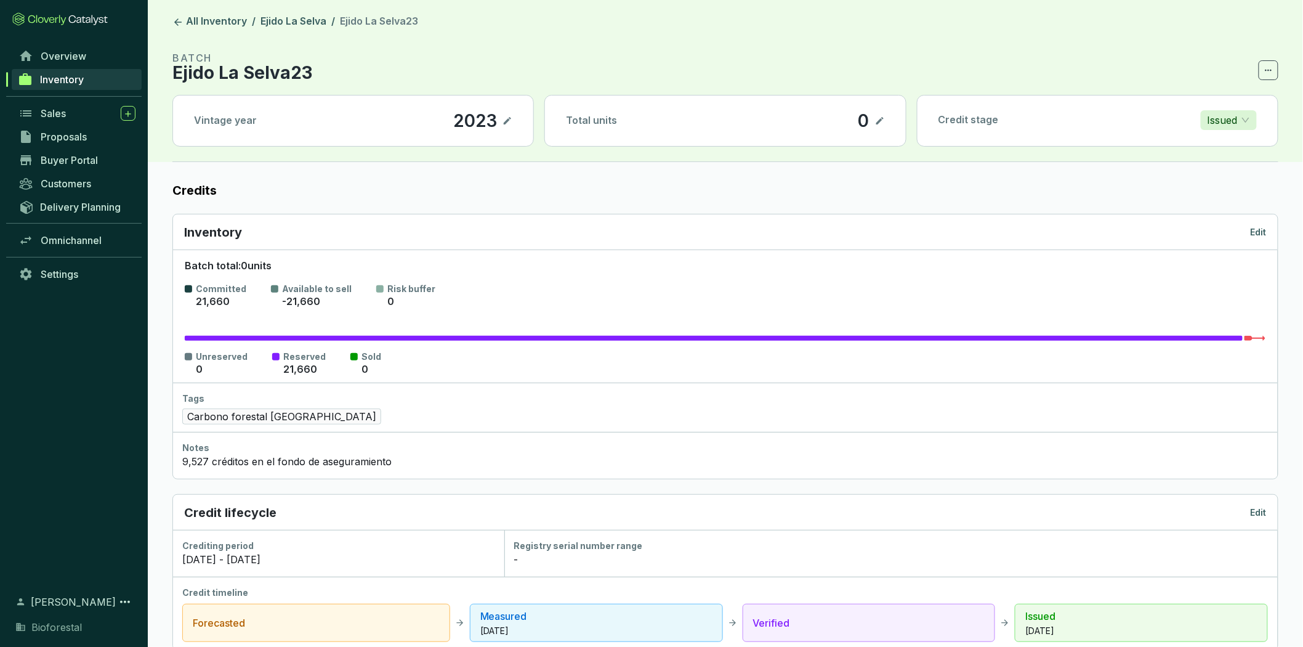
click at [1259, 510] on p "Edit" at bounding box center [1259, 512] width 16 height 12
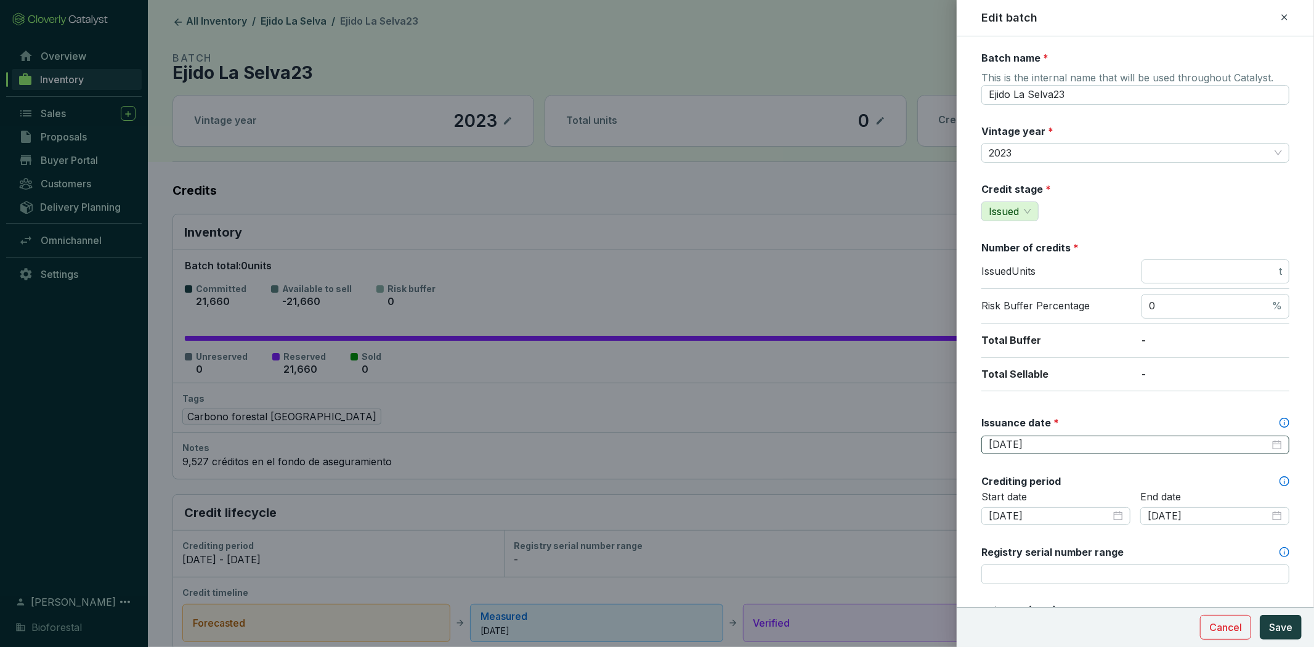
click at [1270, 446] on div "[DATE]" at bounding box center [1134, 445] width 293 height 14
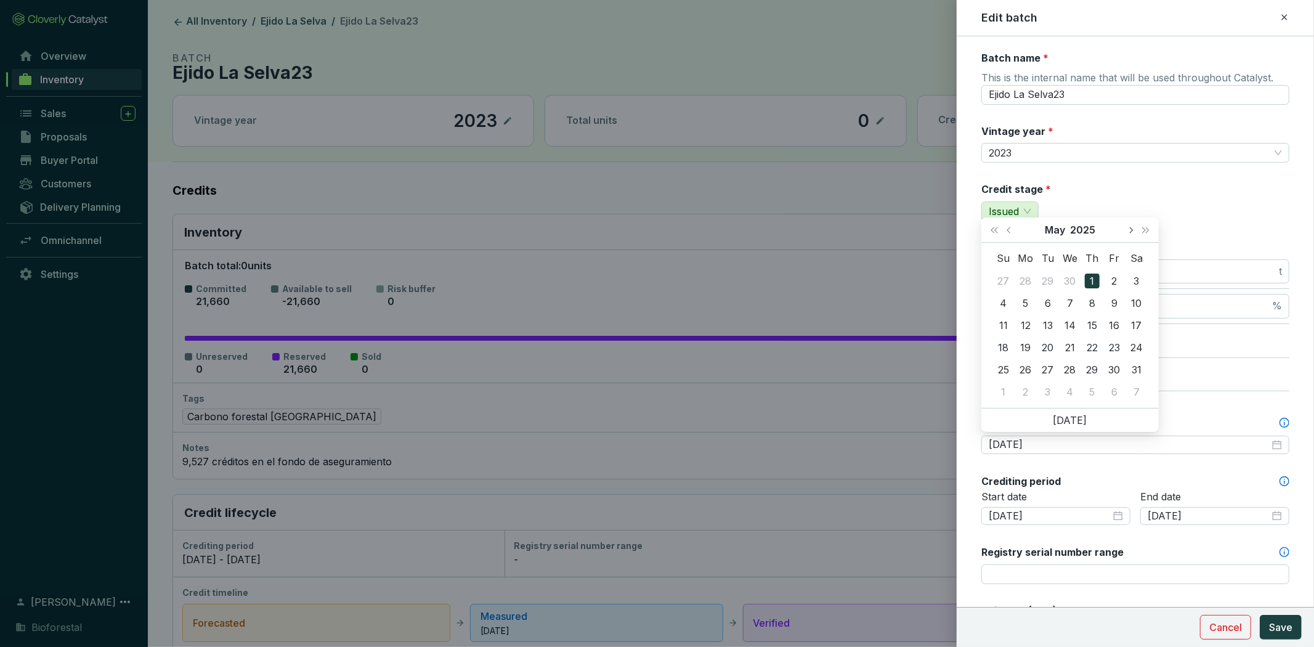
click at [1133, 227] on button "Next month (PageDown)" at bounding box center [1130, 229] width 16 height 25
type input "[DATE]"
click at [1093, 322] on div "17" at bounding box center [1091, 325] width 15 height 15
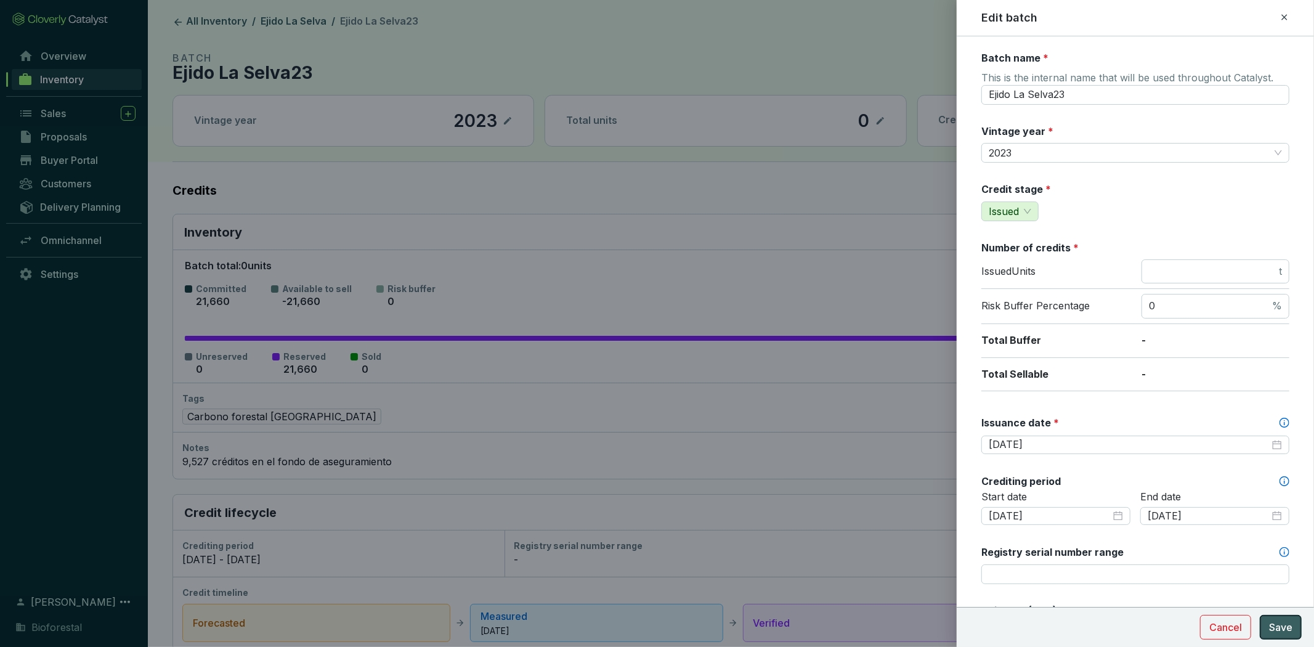
click at [1290, 617] on button "Save" at bounding box center [1280, 627] width 42 height 25
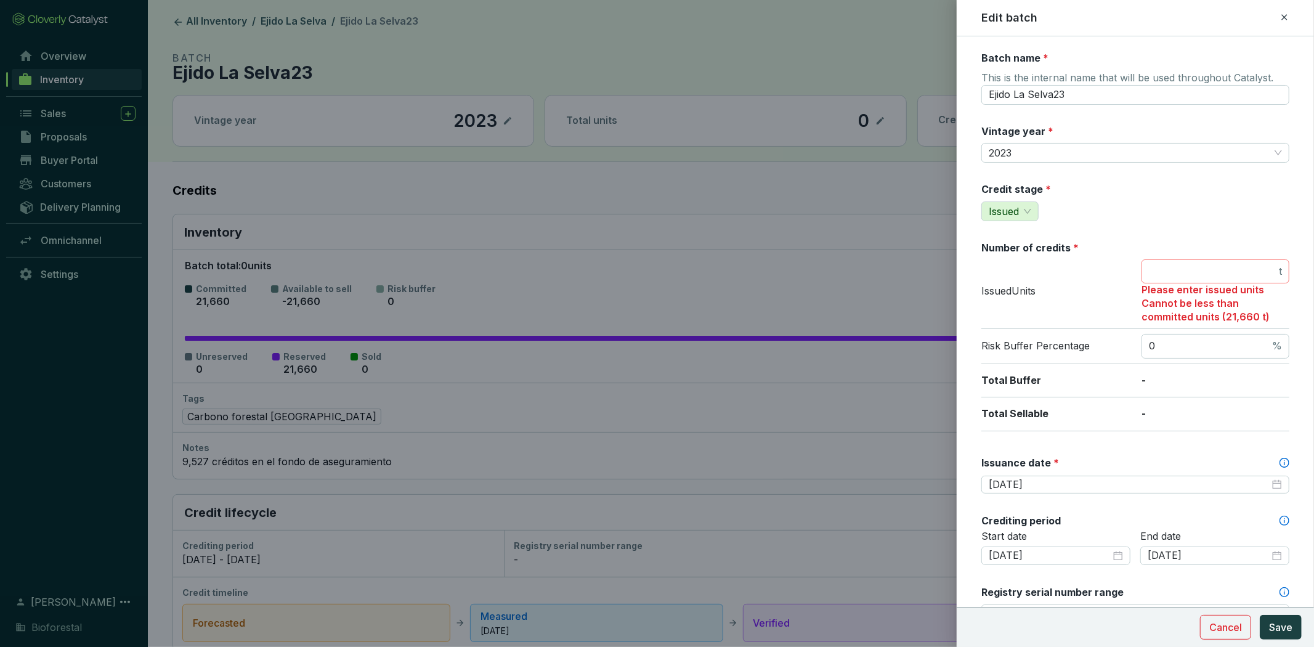
click at [1183, 278] on span "t" at bounding box center [1215, 271] width 148 height 25
click at [1189, 272] on input "number" at bounding box center [1212, 272] width 127 height 14
type input "21660"
click at [1284, 626] on span "Save" at bounding box center [1280, 627] width 23 height 15
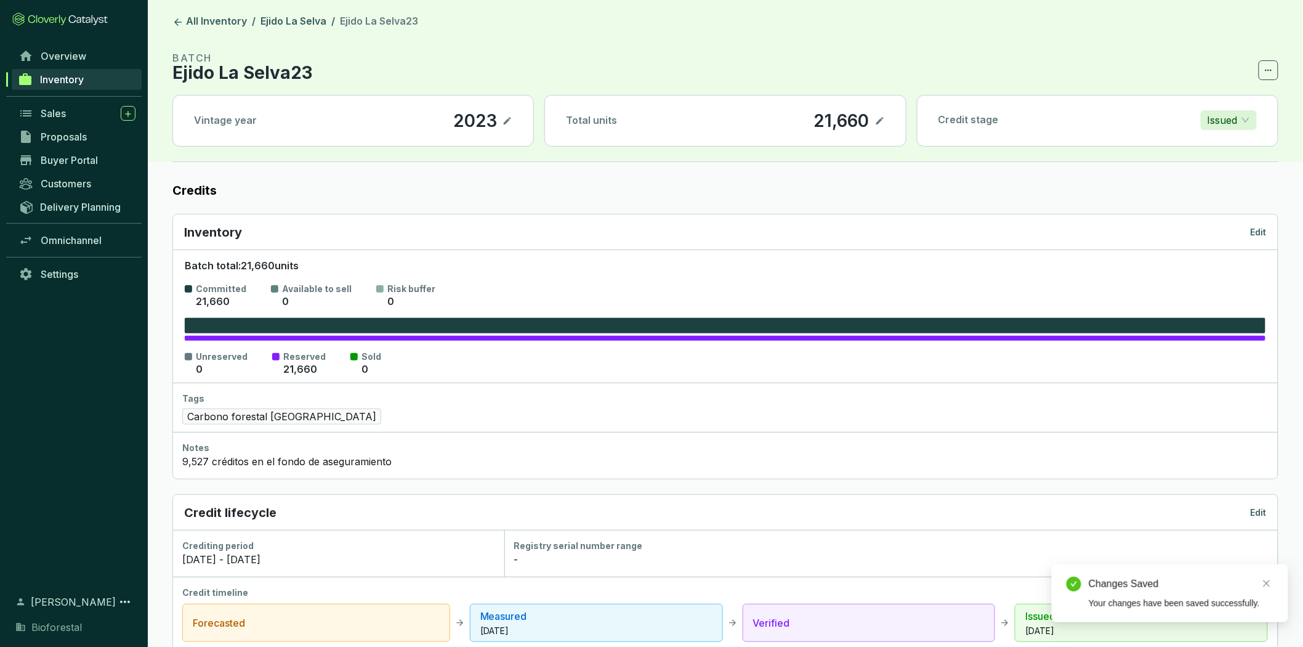
click at [883, 117] on icon at bounding box center [880, 120] width 10 height 15
click at [879, 116] on icon at bounding box center [880, 120] width 10 height 15
click at [305, 26] on link "Ejido La Selva" at bounding box center [293, 22] width 71 height 15
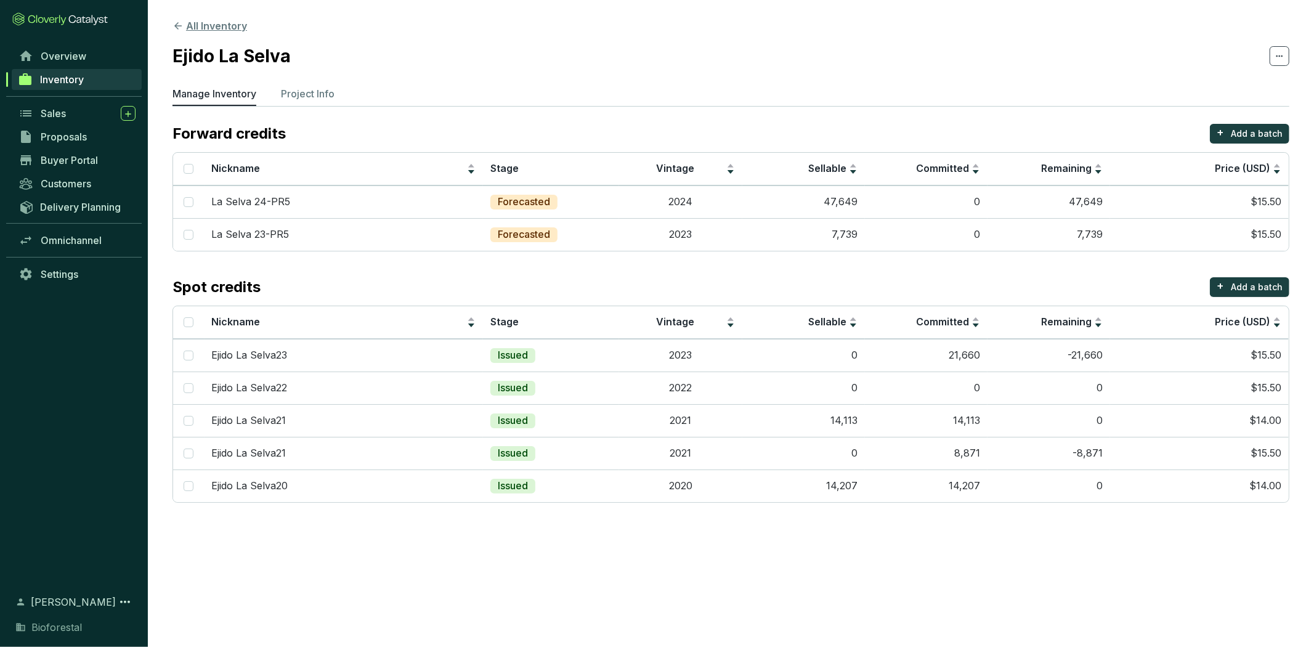
click at [233, 31] on button "All Inventory" at bounding box center [209, 25] width 75 height 15
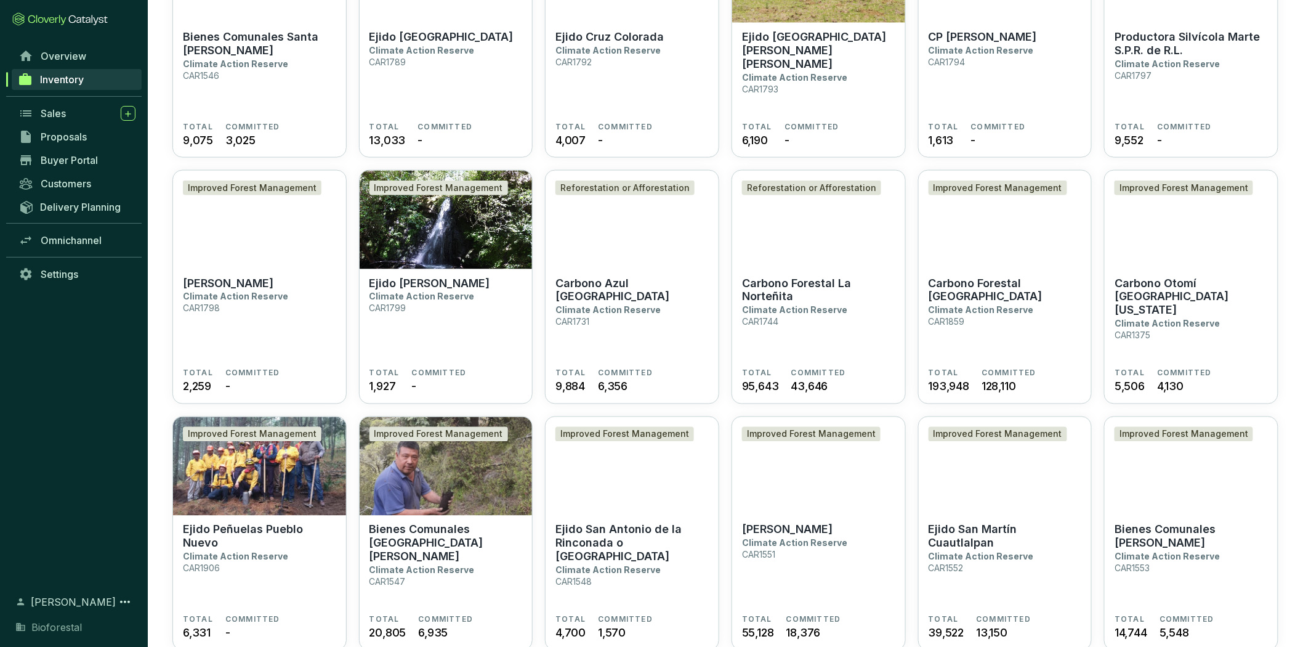
scroll to position [1094, 0]
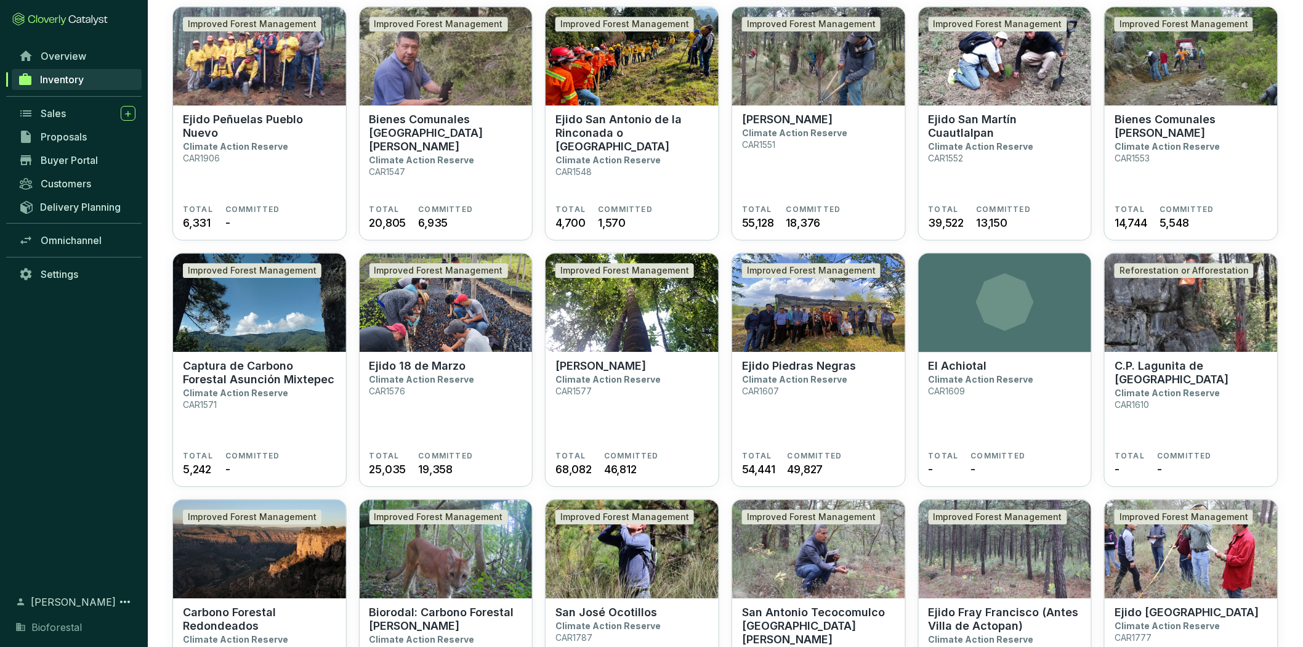
click at [853, 335] on img at bounding box center [818, 302] width 173 height 99
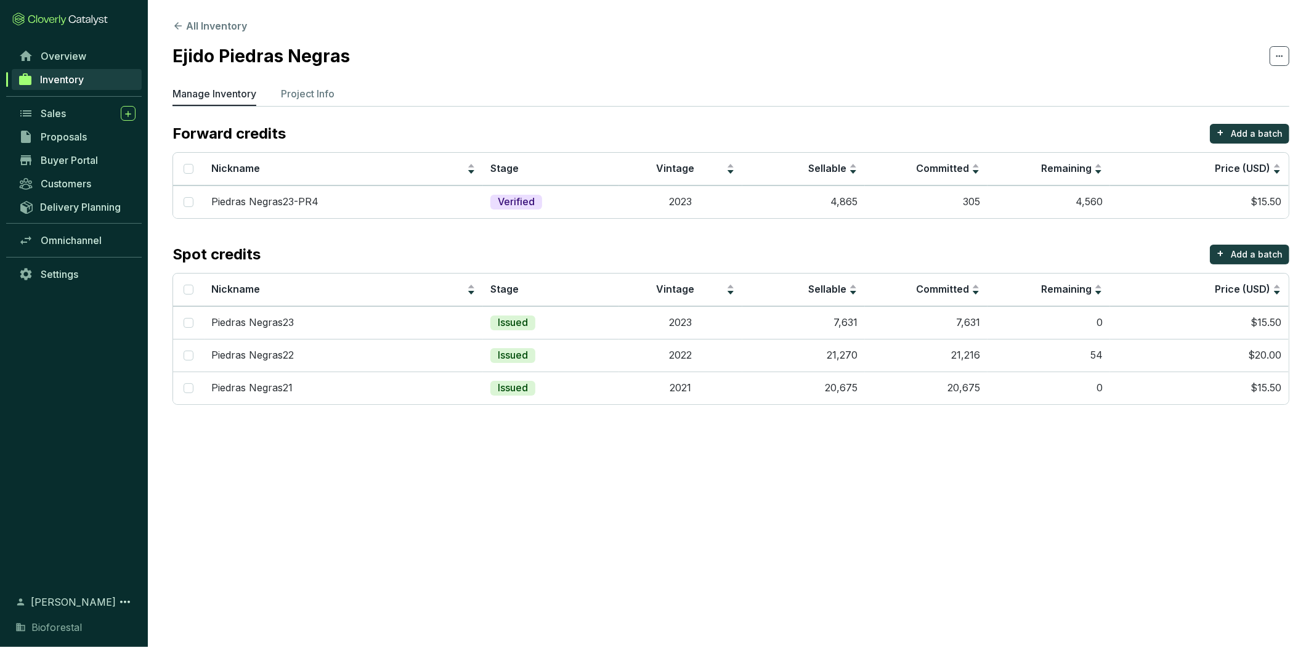
click at [1038, 483] on section "All Inventory Ejido Piedras Negras Manage Inventory Project Info Forward credit…" at bounding box center [657, 323] width 1314 height 647
click at [922, 496] on section "All Inventory Ejido Piedras Negras Manage Inventory Project Info Forward credit…" at bounding box center [657, 323] width 1314 height 647
click at [180, 23] on icon at bounding box center [177, 25] width 11 height 11
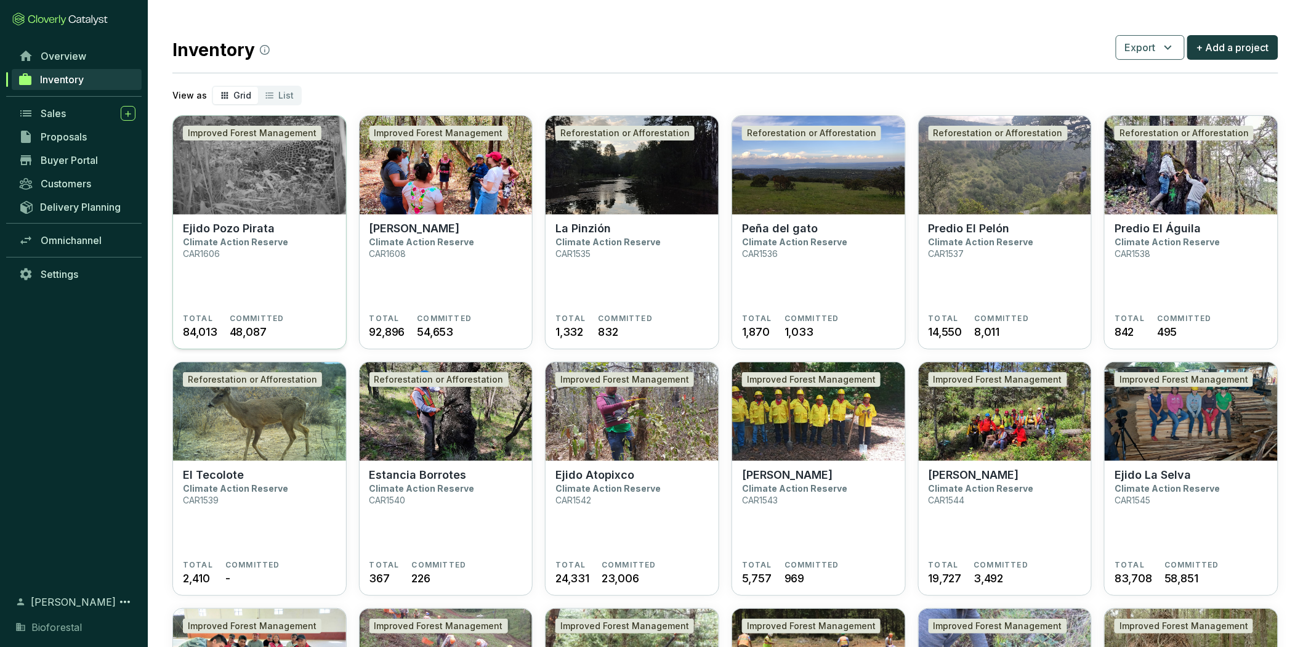
click at [299, 214] on img at bounding box center [259, 165] width 173 height 99
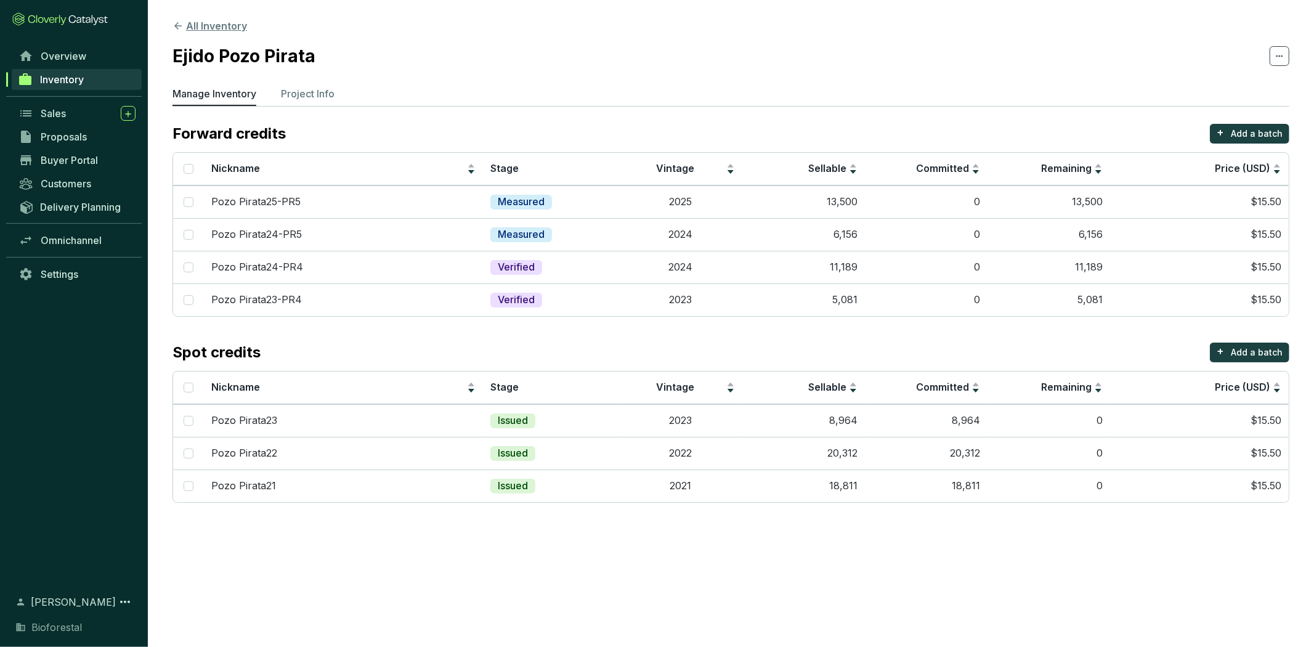
click at [232, 27] on button "All Inventory" at bounding box center [209, 25] width 75 height 15
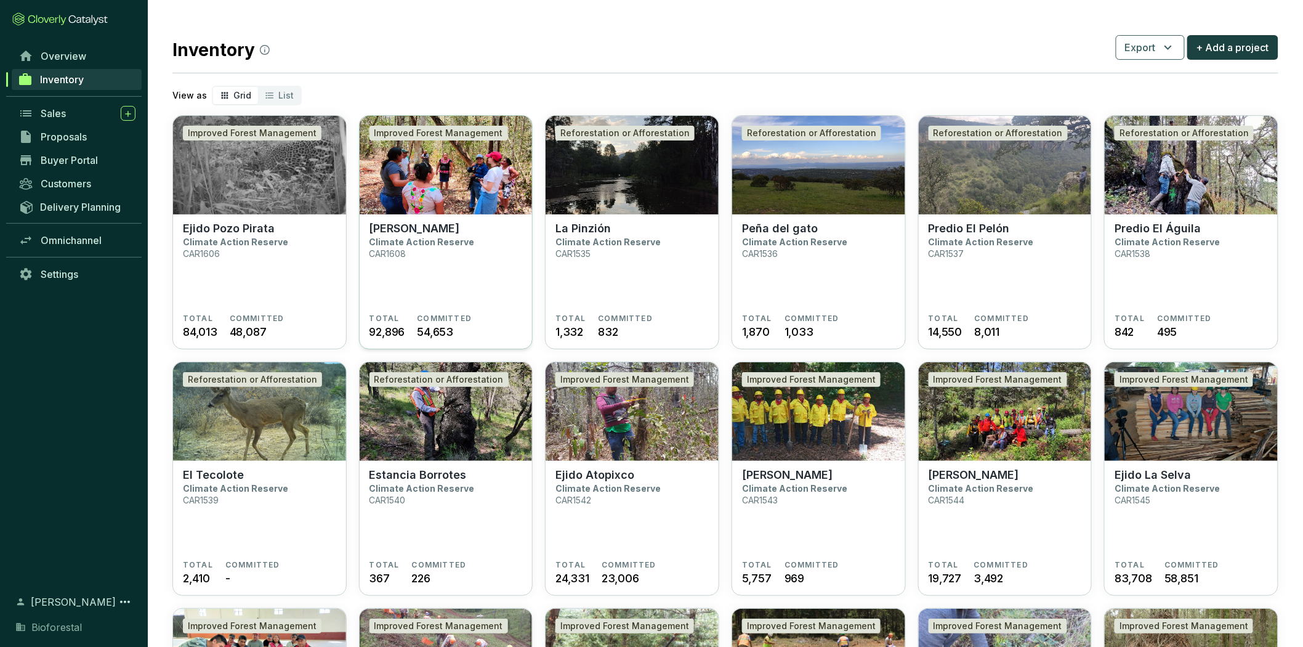
click at [441, 238] on p "Climate Action Reserve" at bounding box center [421, 241] width 105 height 10
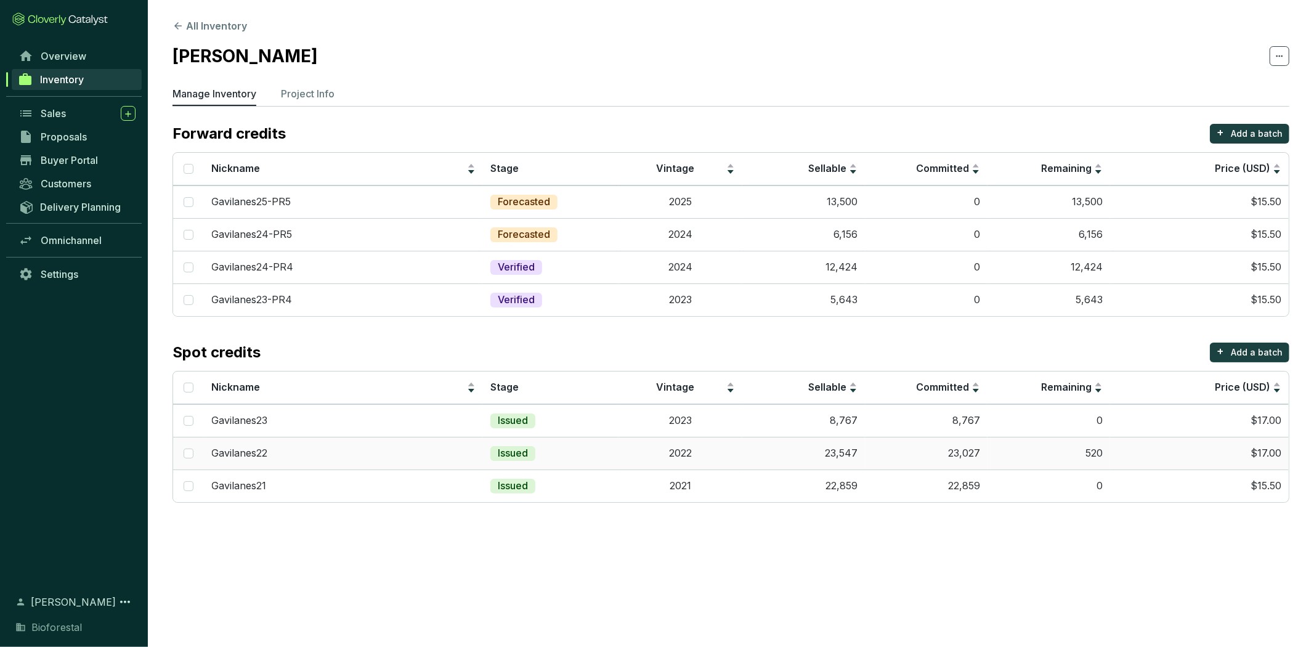
click at [1033, 454] on td "520" at bounding box center [1048, 453] width 123 height 33
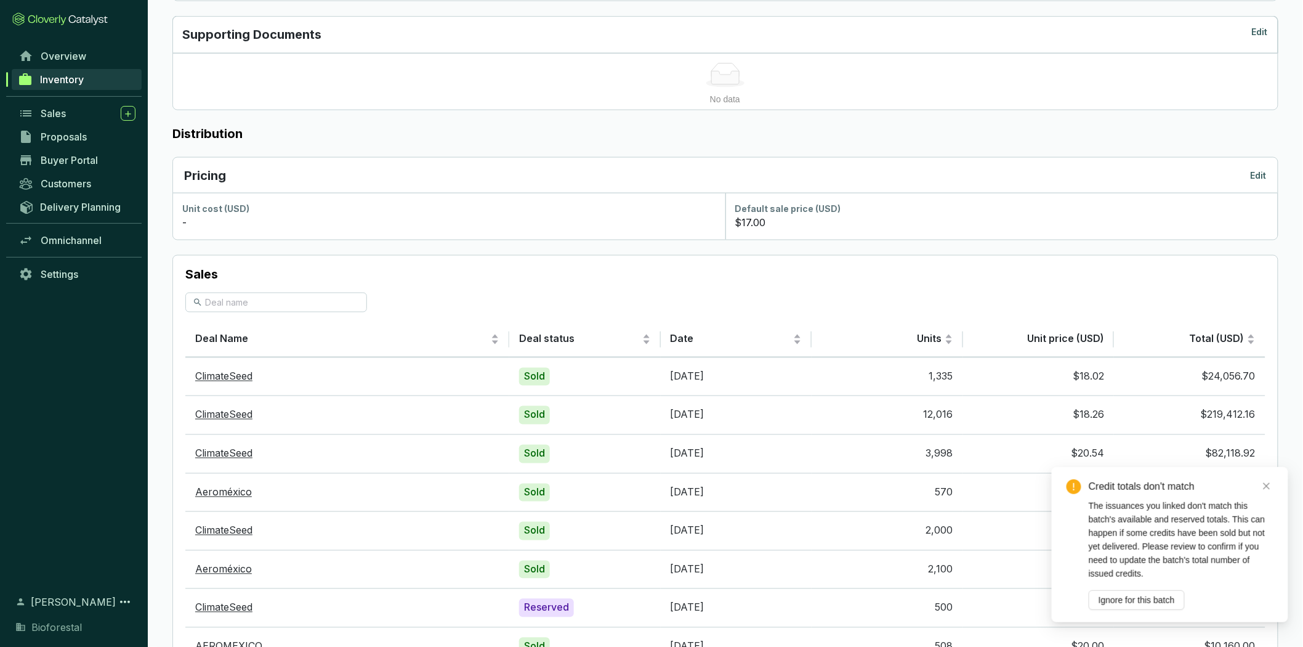
scroll to position [684, 0]
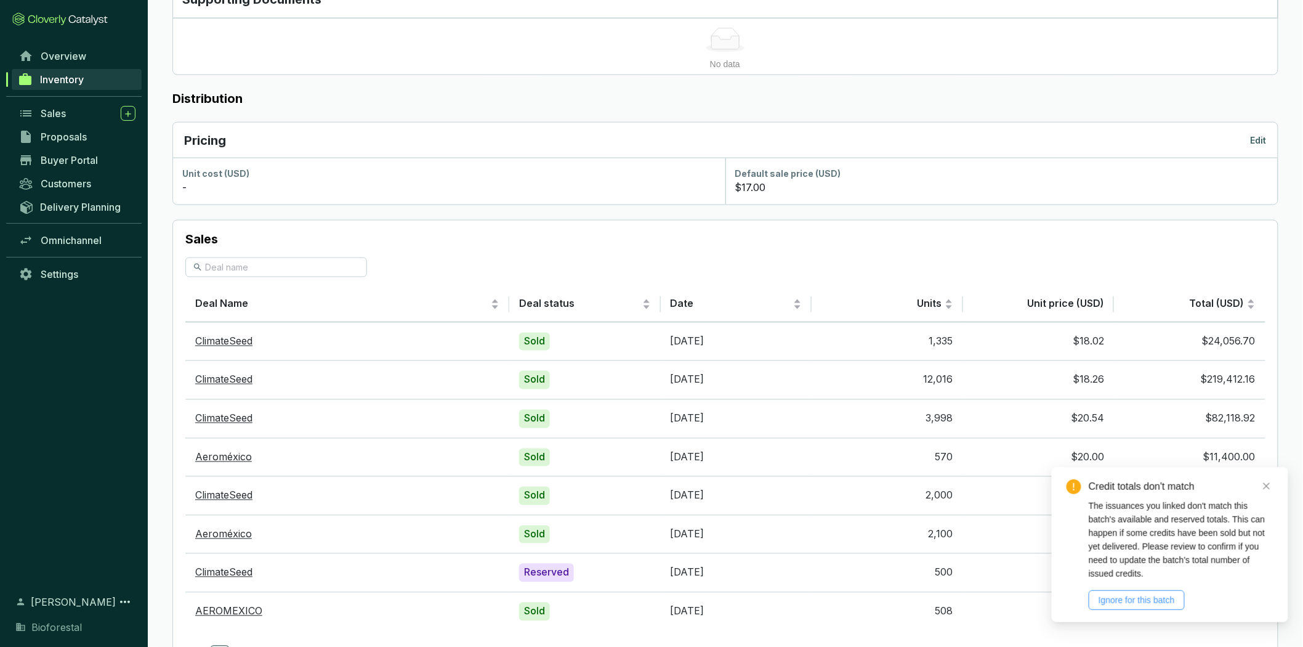
click at [1173, 597] on span "Ignore for this batch" at bounding box center [1137, 600] width 76 height 14
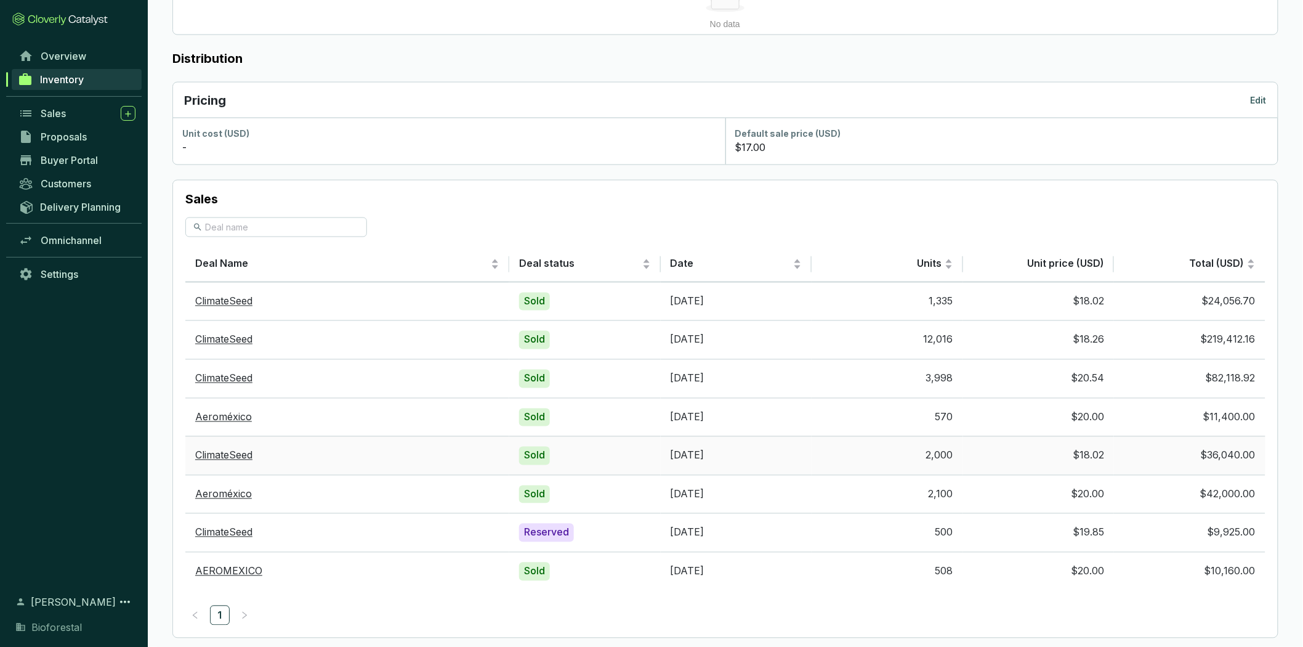
scroll to position [746, 0]
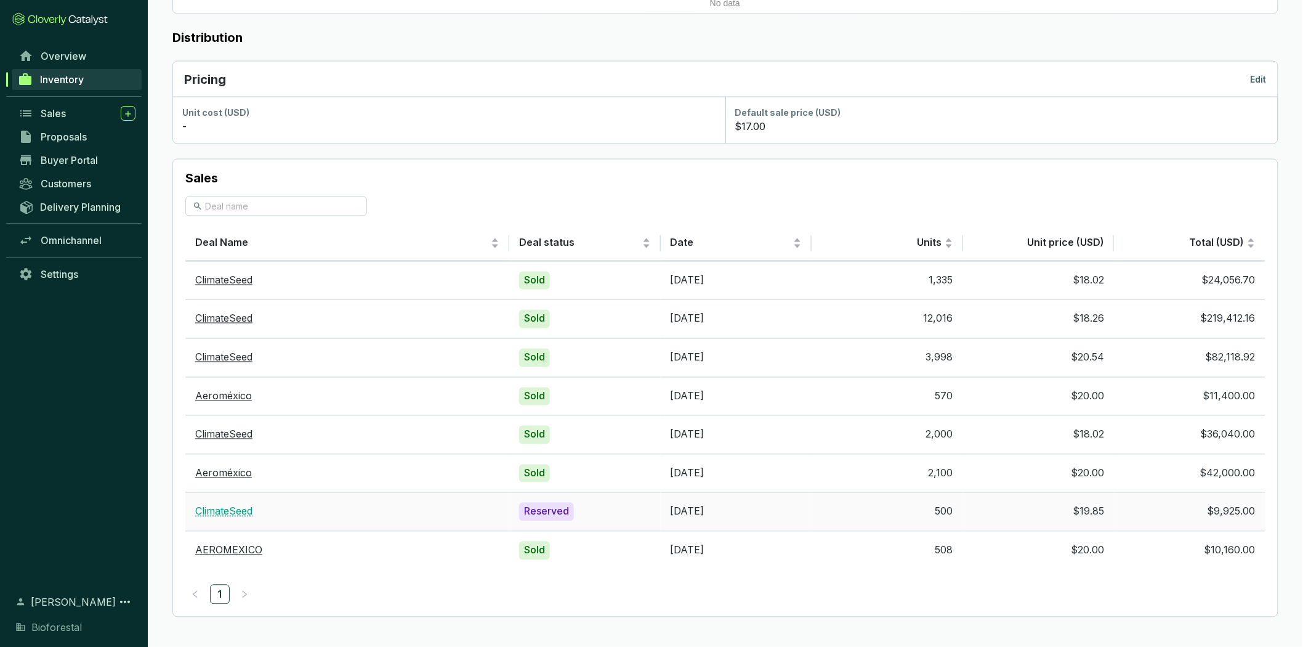
click at [237, 512] on link "ClimateSeed" at bounding box center [223, 511] width 57 height 12
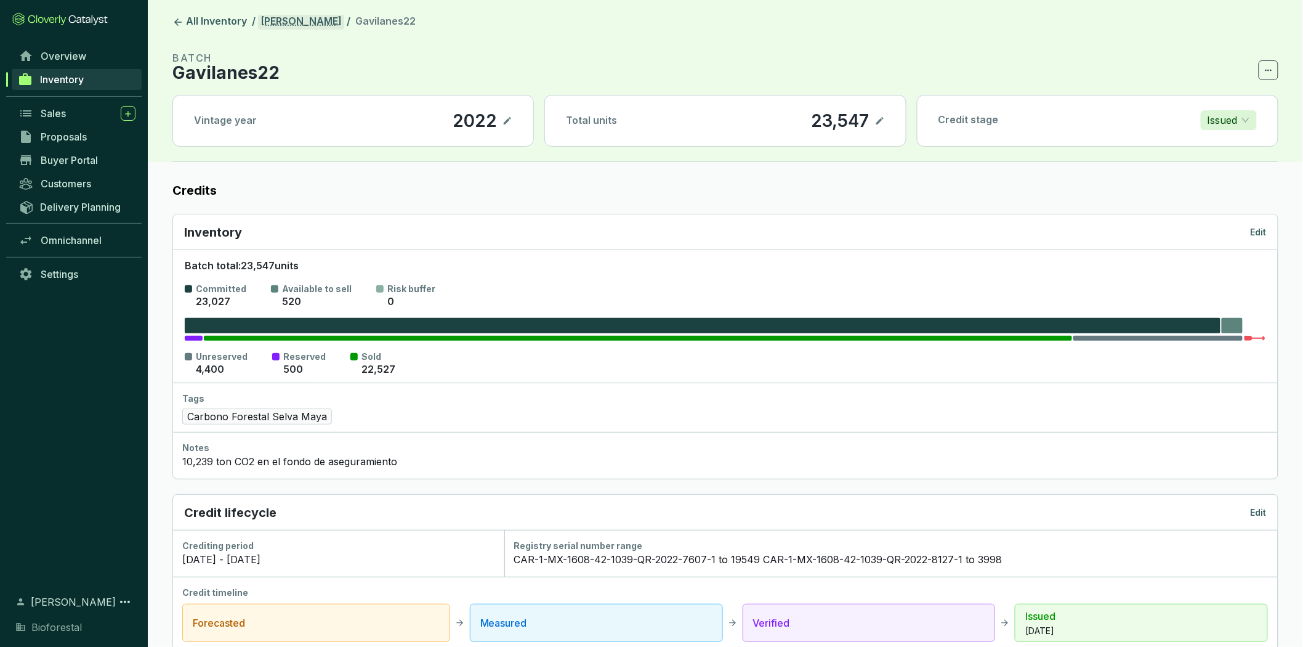
click at [324, 25] on link "[PERSON_NAME]" at bounding box center [301, 22] width 86 height 15
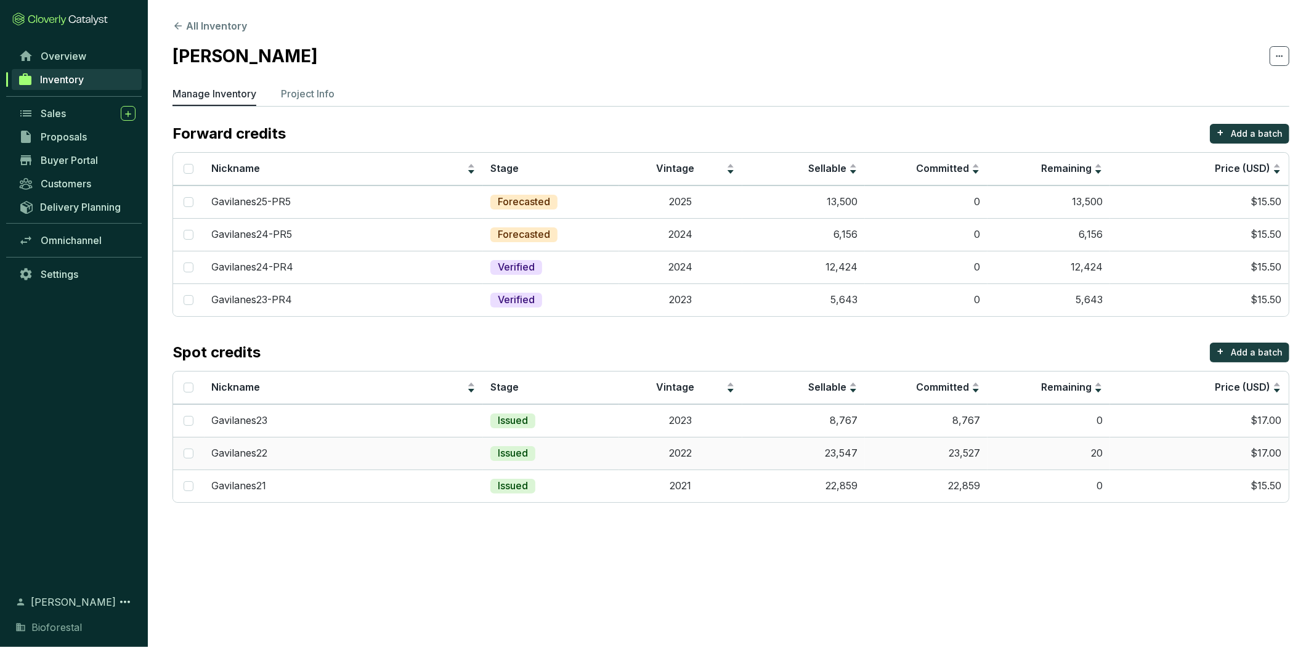
click at [847, 454] on td "23,547" at bounding box center [803, 453] width 123 height 33
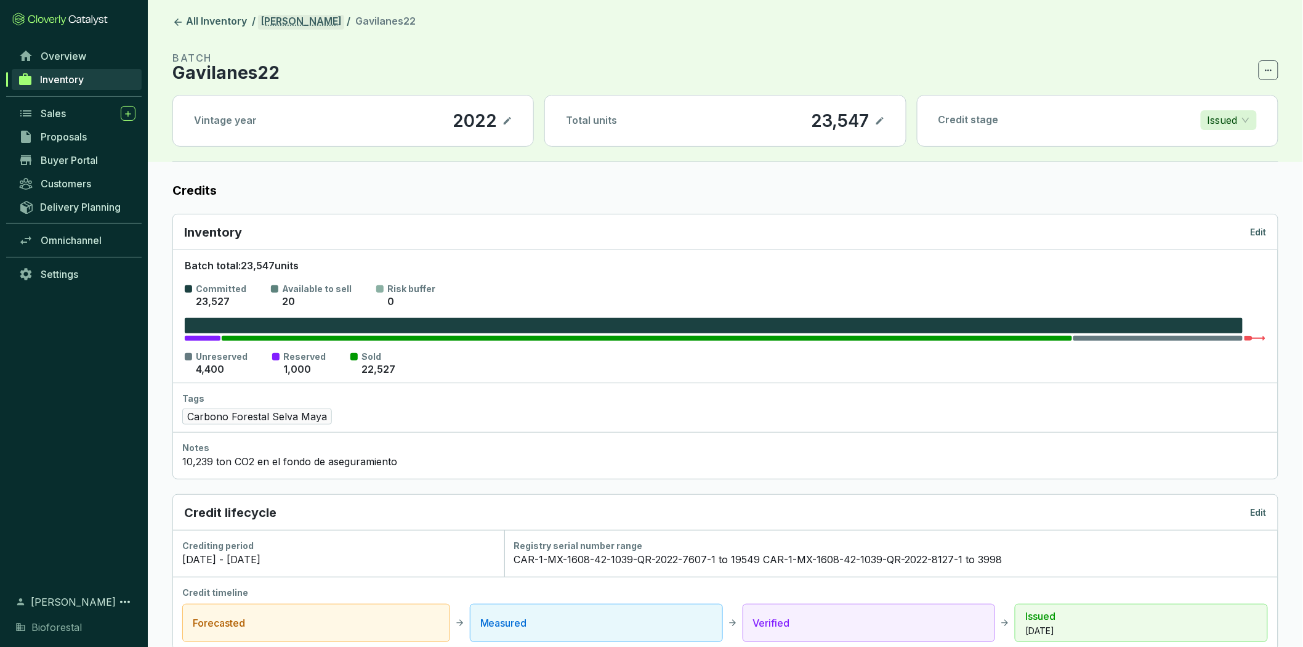
click at [315, 21] on link "[PERSON_NAME]" at bounding box center [301, 22] width 86 height 15
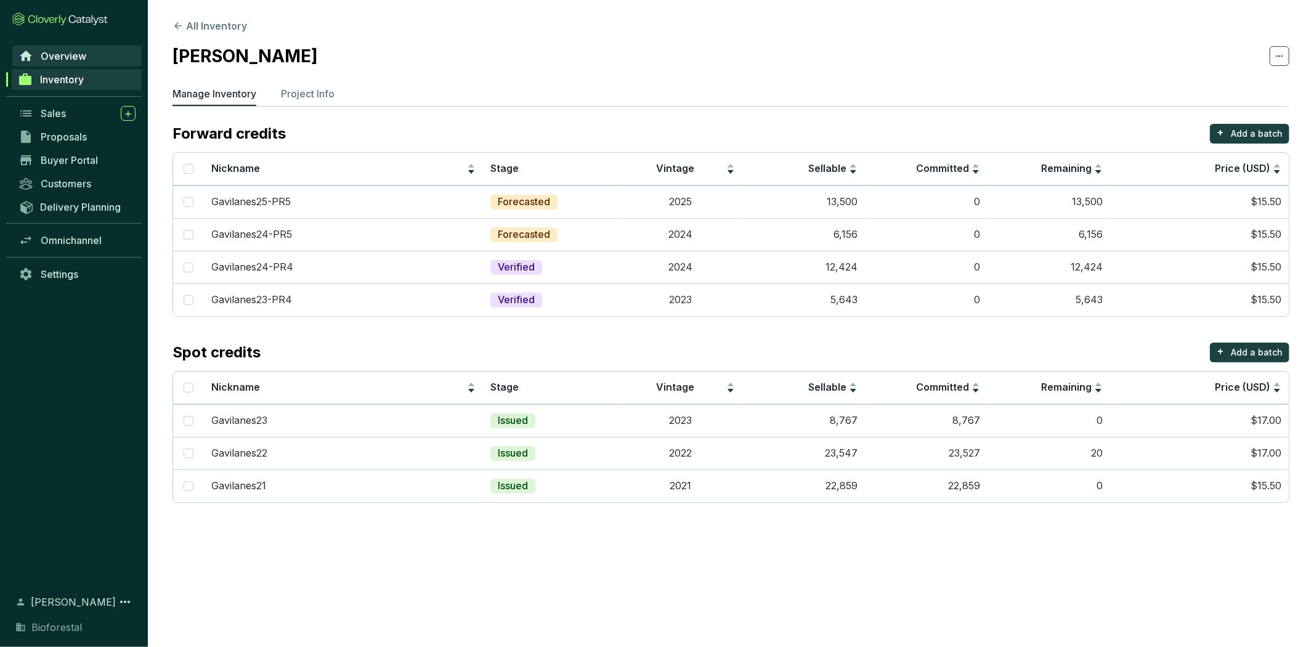
click at [96, 57] on link "Overview" at bounding box center [76, 56] width 129 height 21
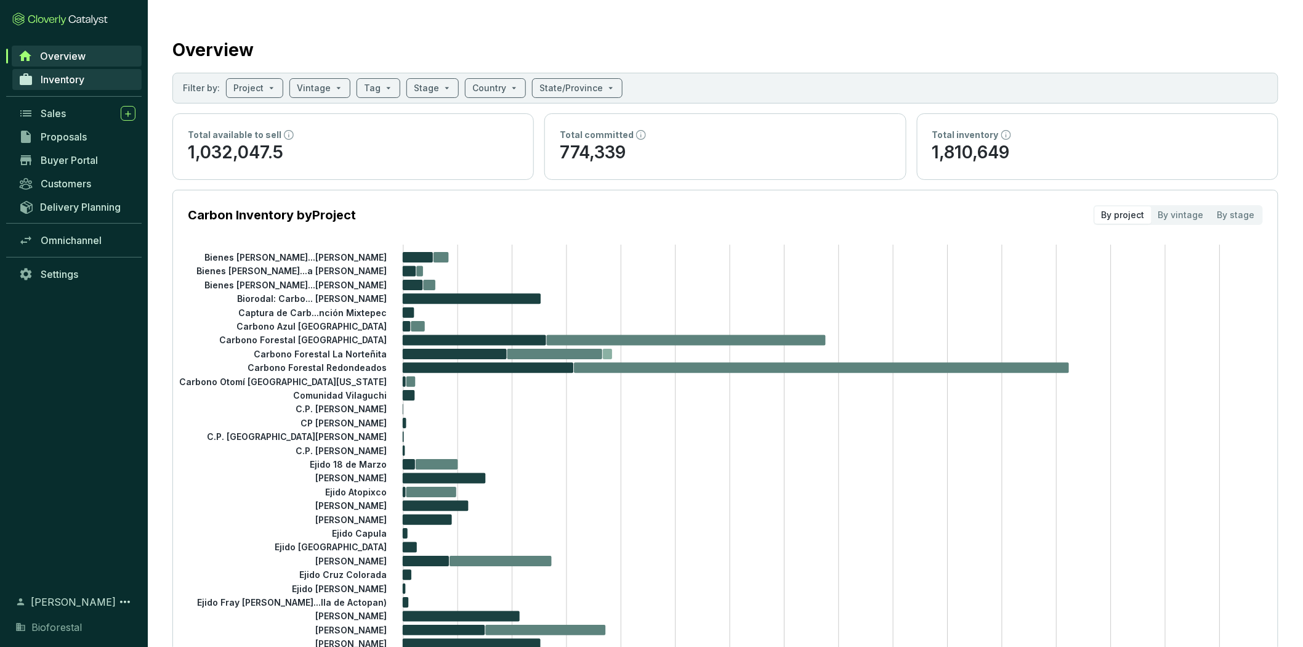
click at [87, 77] on link "Inventory" at bounding box center [76, 79] width 129 height 21
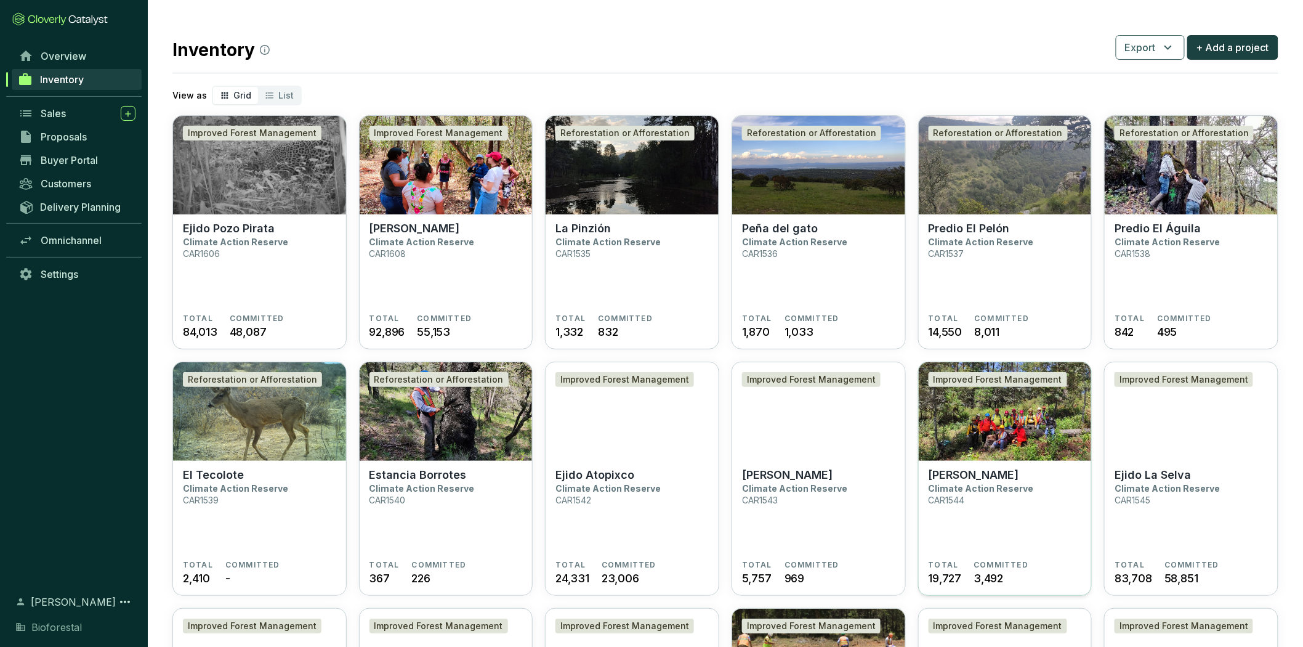
scroll to position [410, 0]
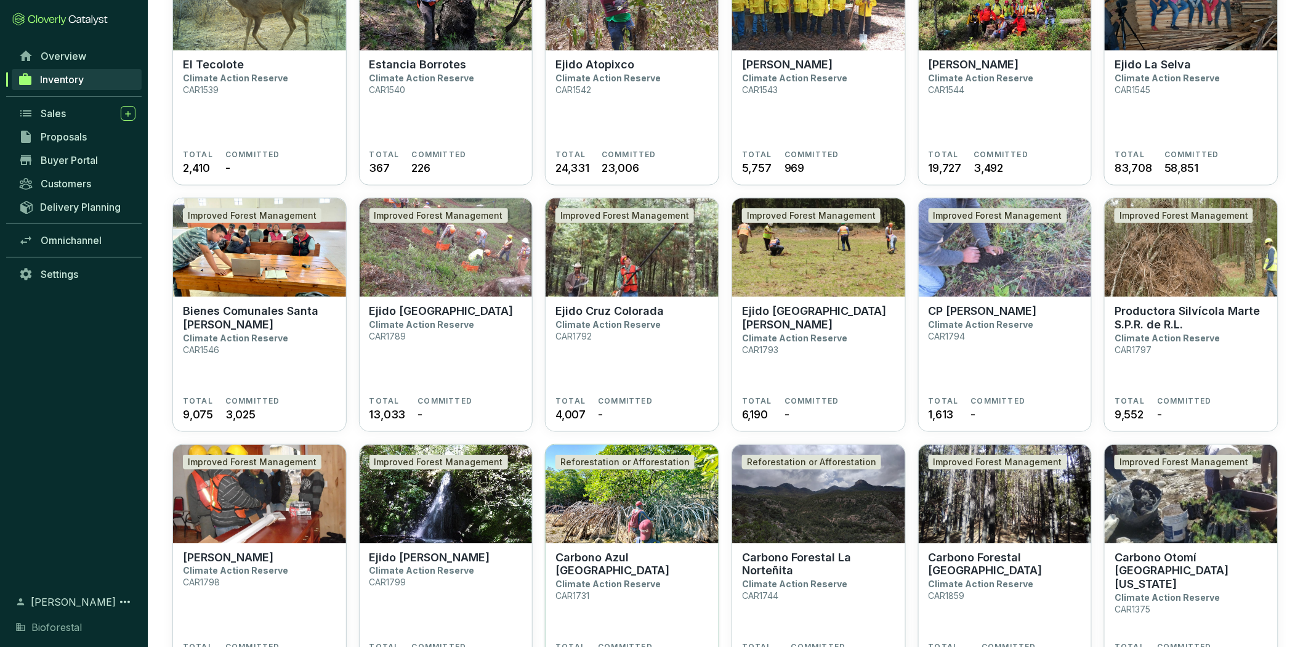
drag, startPoint x: 653, startPoint y: 510, endPoint x: 657, endPoint y: 501, distance: 10.2
click at [653, 509] on img at bounding box center [632, 494] width 173 height 99
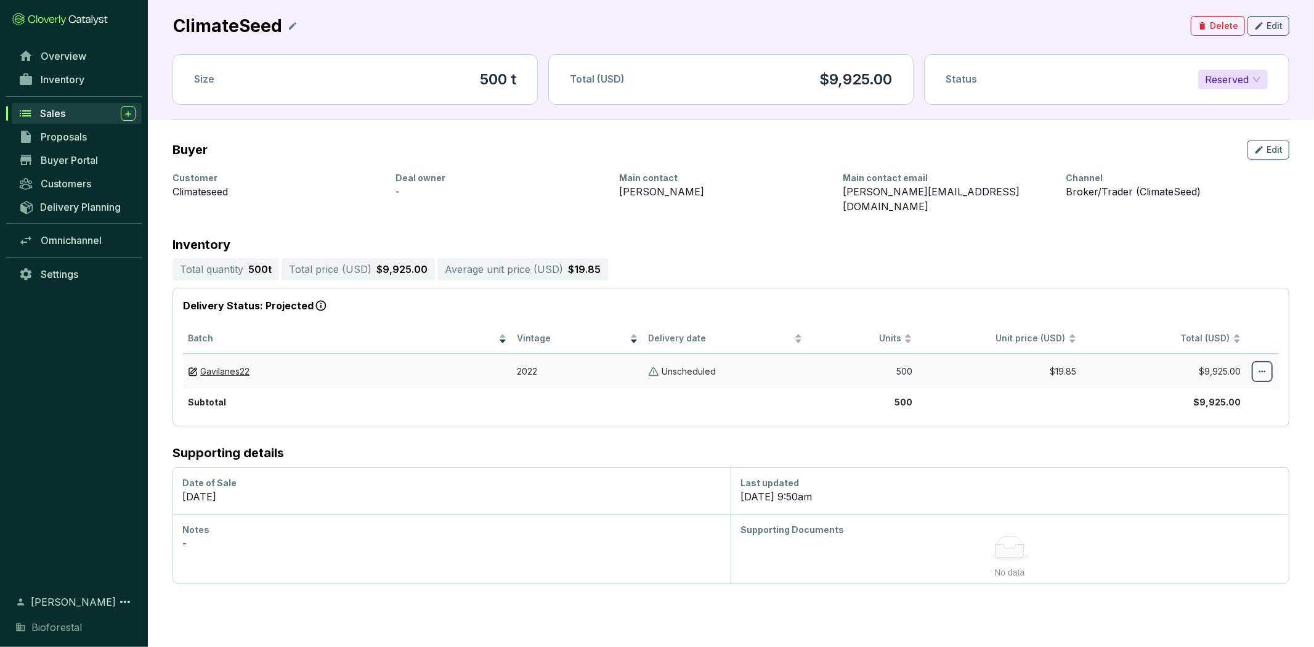
click at [1263, 364] on icon at bounding box center [1262, 371] width 10 height 15
drag, startPoint x: 890, startPoint y: 350, endPoint x: 895, endPoint y: 353, distance: 6.7
click at [890, 353] on td "500" at bounding box center [862, 370] width 110 height 35
click at [900, 355] on td "500" at bounding box center [862, 370] width 110 height 35
click at [1275, 154] on span "Edit" at bounding box center [1274, 149] width 16 height 12
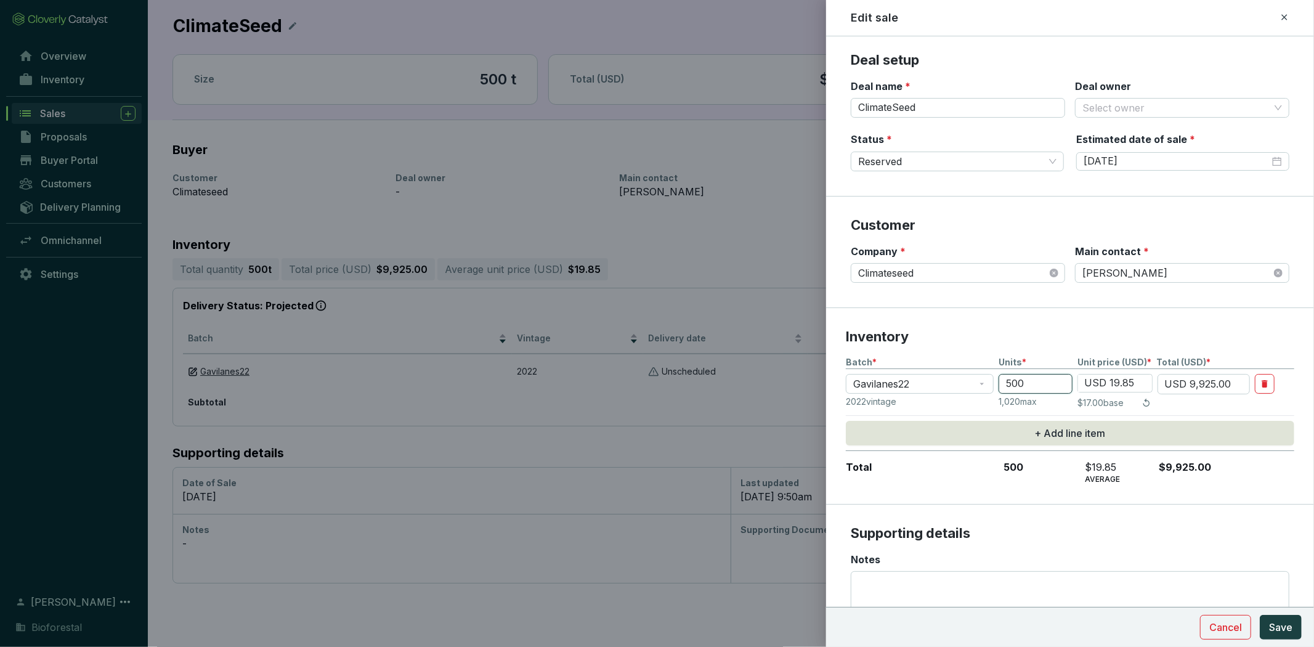
click at [1033, 386] on input "500" at bounding box center [1035, 384] width 74 height 20
type input "50"
type input "USD 992.50"
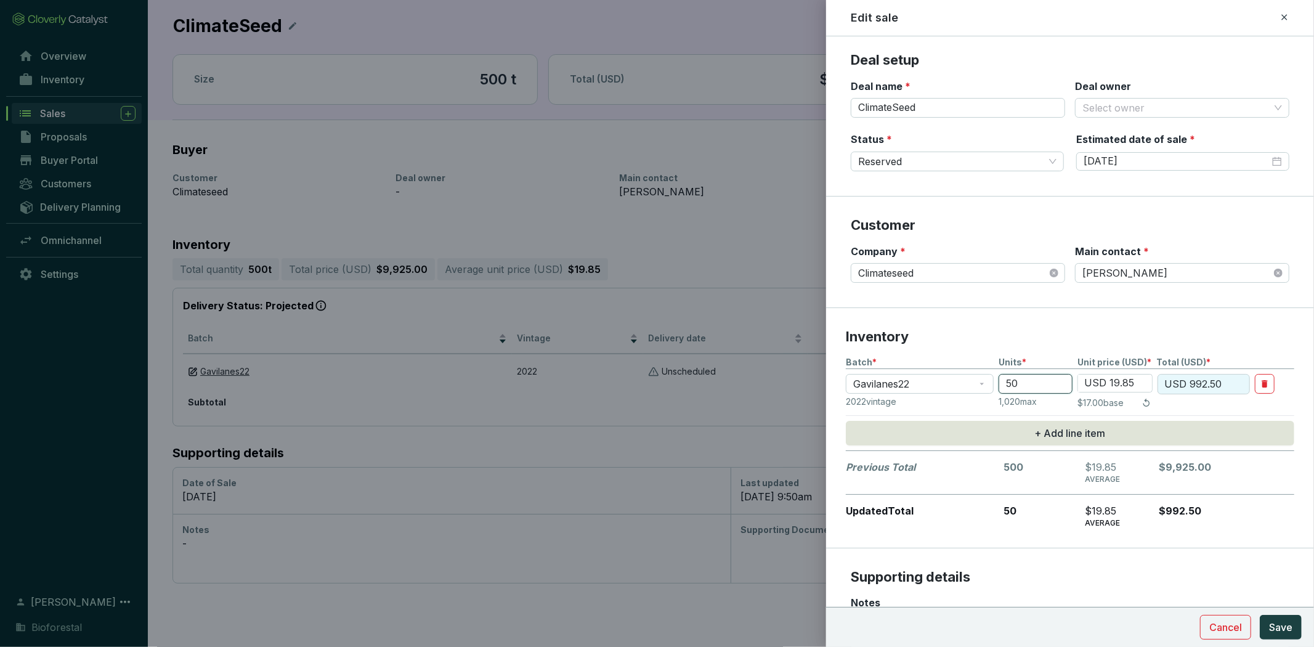
type input "5"
type input "USD 99.25"
type input "USD 0.00"
type input "1"
type input "USD 19.85"
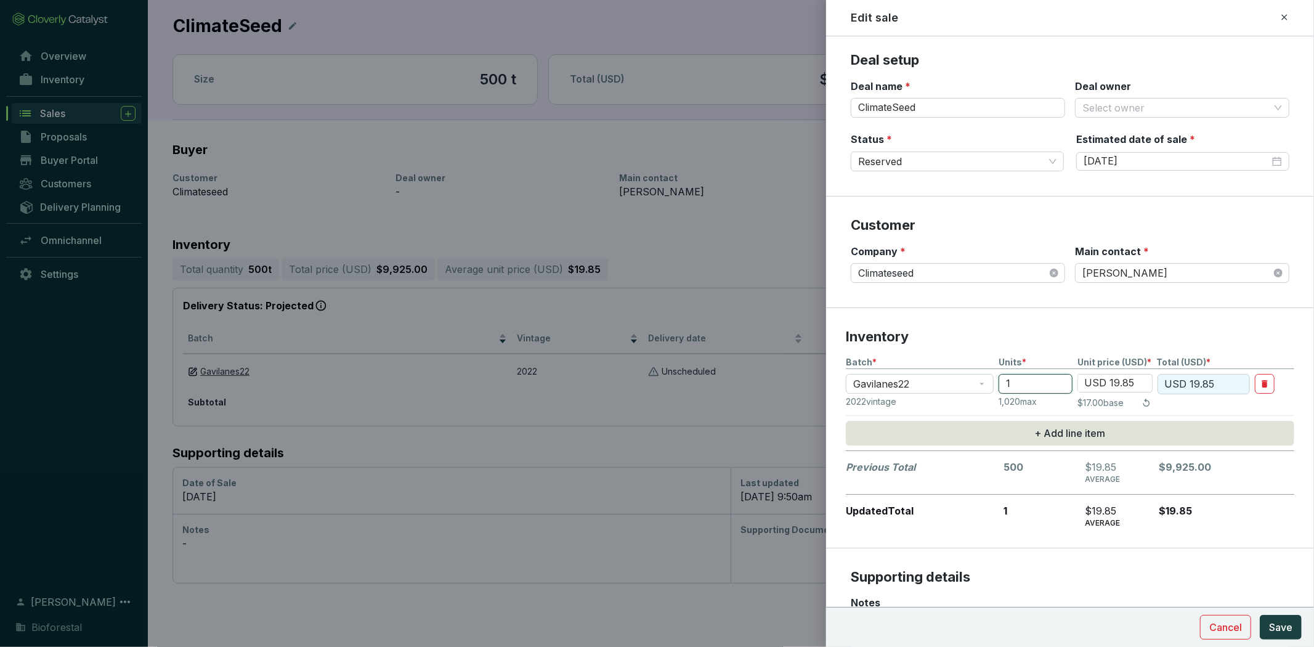
type input "10"
type input "USD 198.50"
type input "100"
type input "USD 1,985.00"
type input "1000"
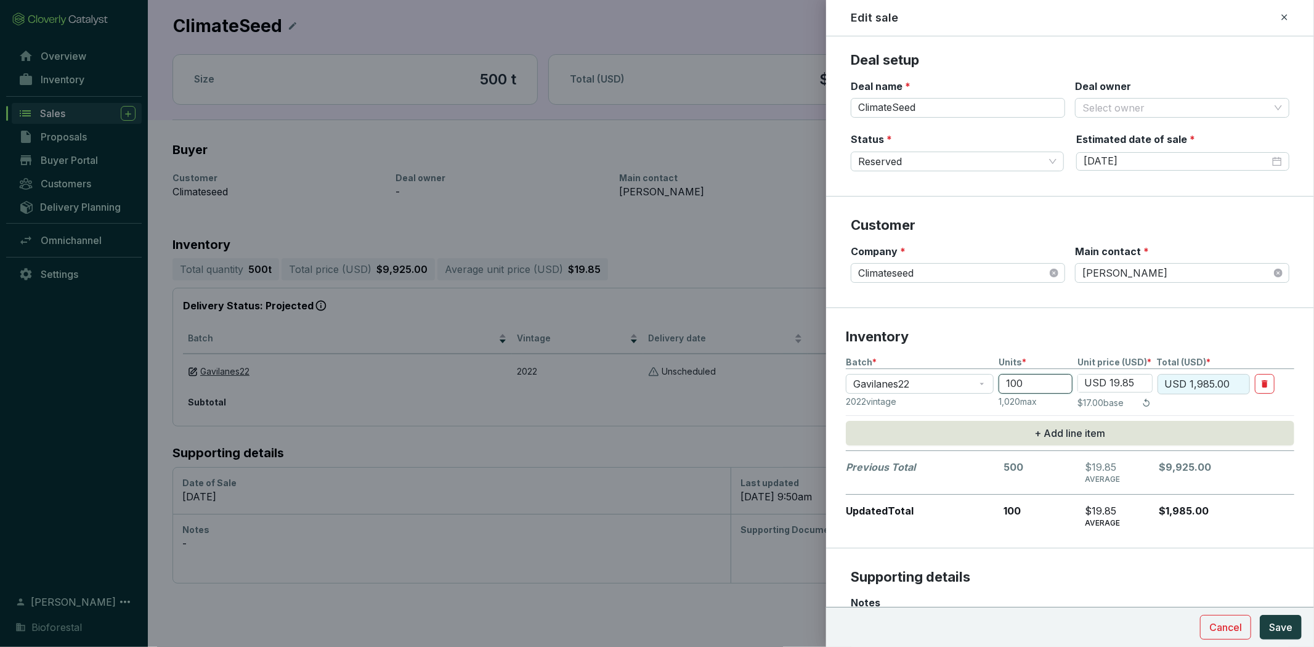
type input "USD 19,850.00"
type input "1000"
click at [1134, 163] on input "9/30/2025" at bounding box center [1176, 162] width 186 height 14
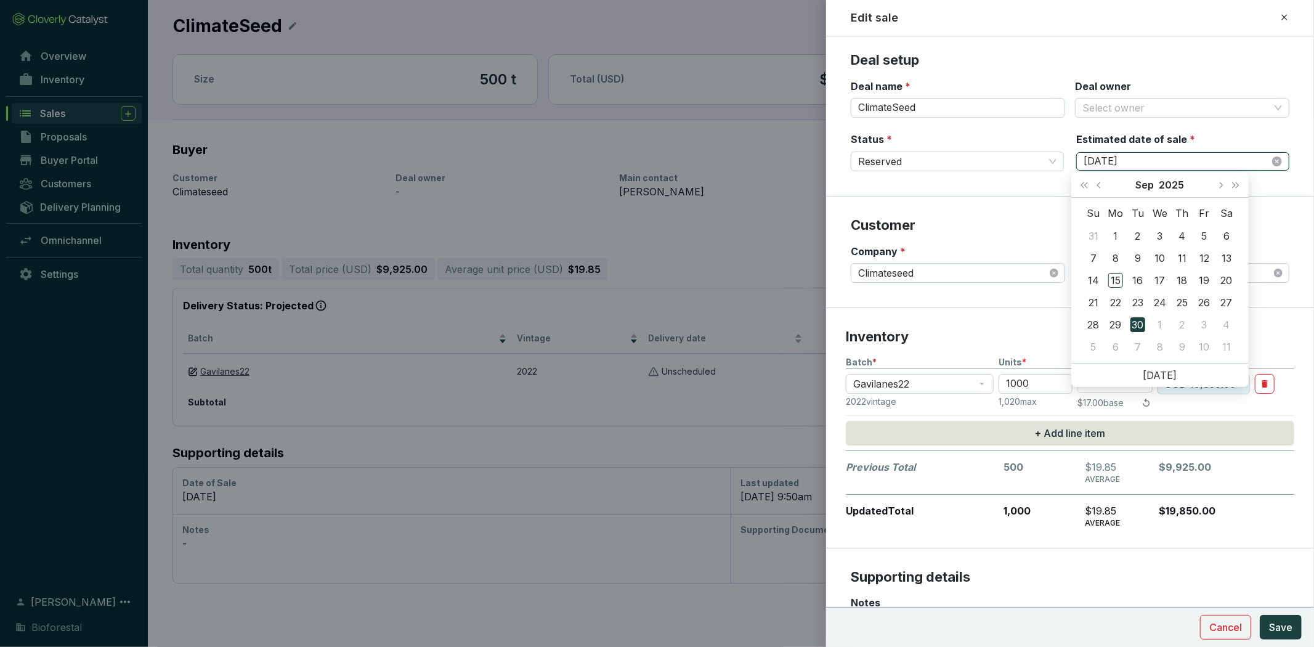
click at [1134, 163] on input "9/30/2025" at bounding box center [1176, 162] width 186 height 14
click at [1019, 179] on div "Status * Reserved Estimated date of sale * 9/30/2025" at bounding box center [1069, 159] width 438 height 54
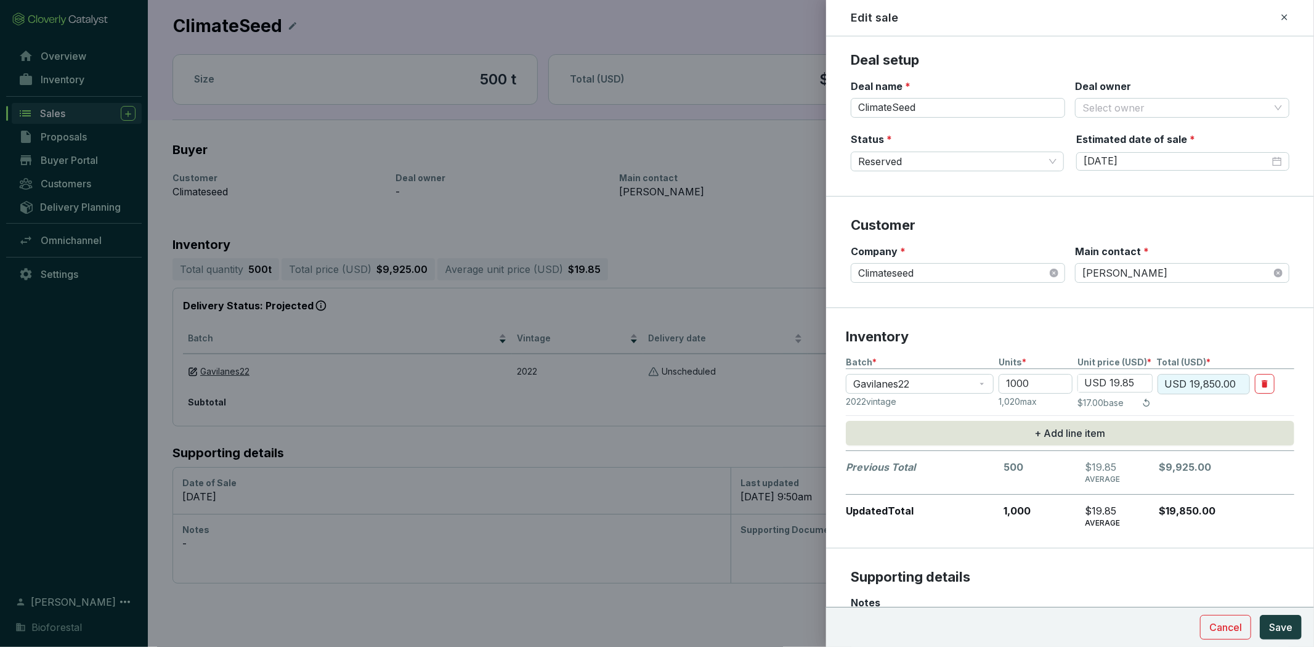
scroll to position [230, 0]
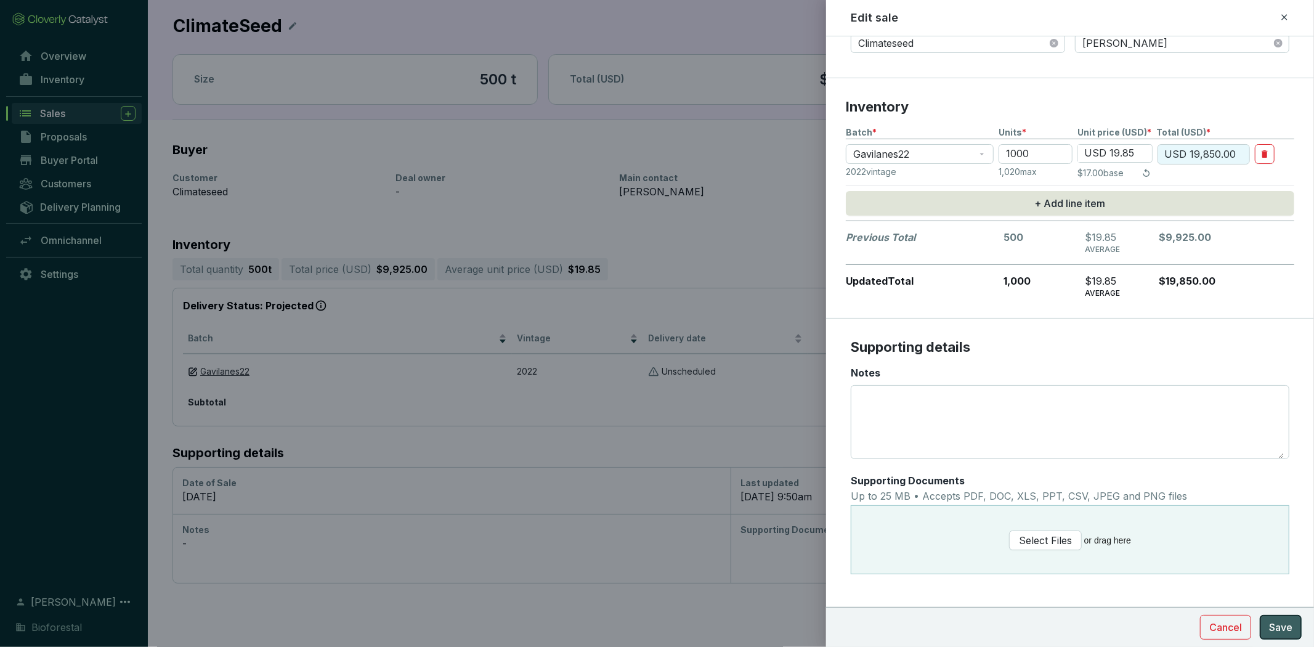
click at [1274, 626] on span "Save" at bounding box center [1280, 627] width 23 height 15
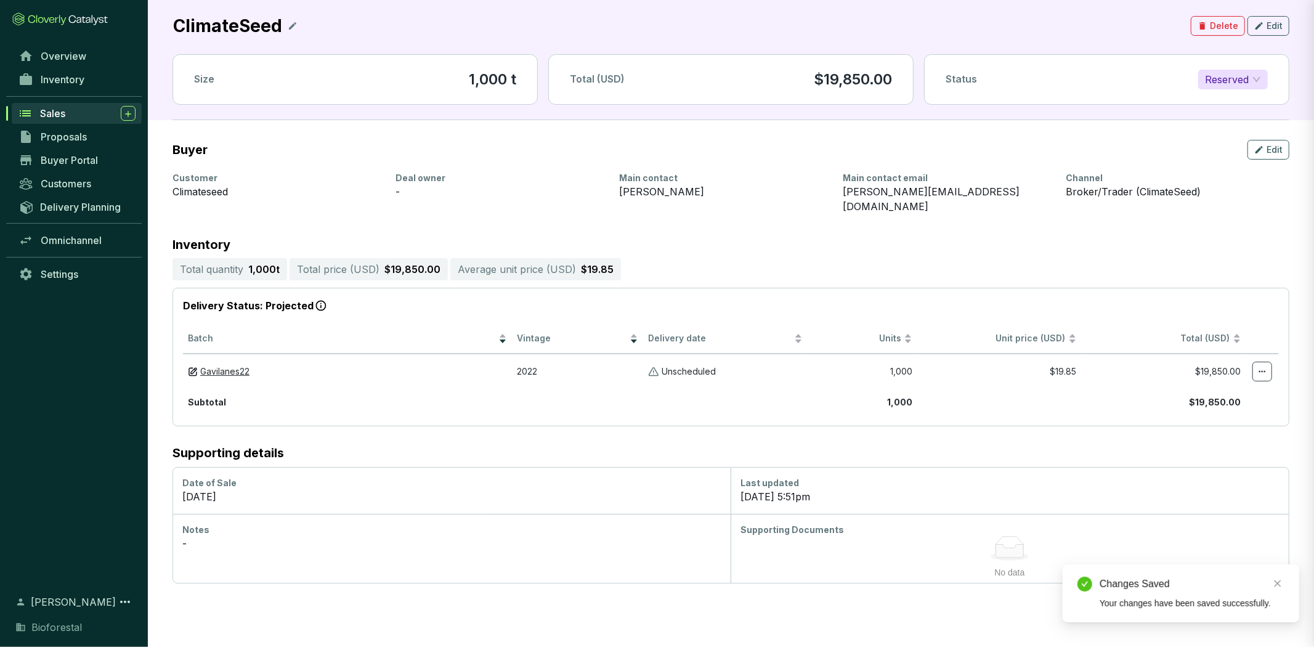
scroll to position [228, 0]
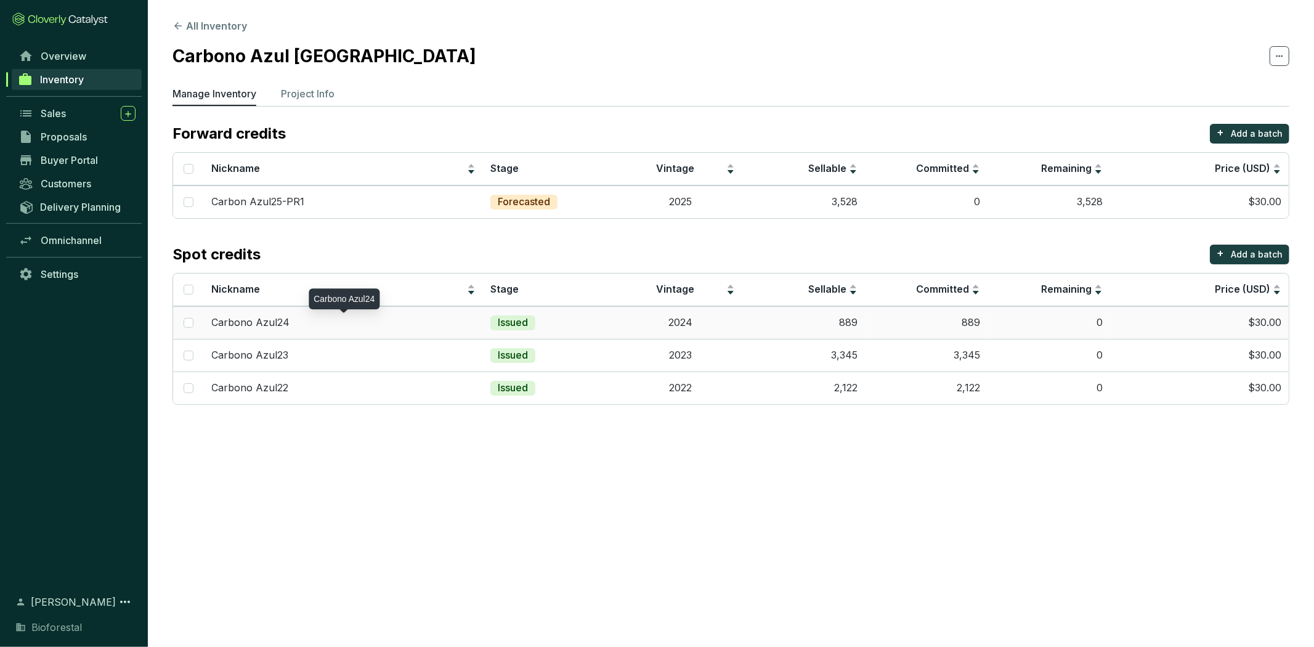
click at [262, 317] on p "Carbono Azul24" at bounding box center [251, 323] width 78 height 14
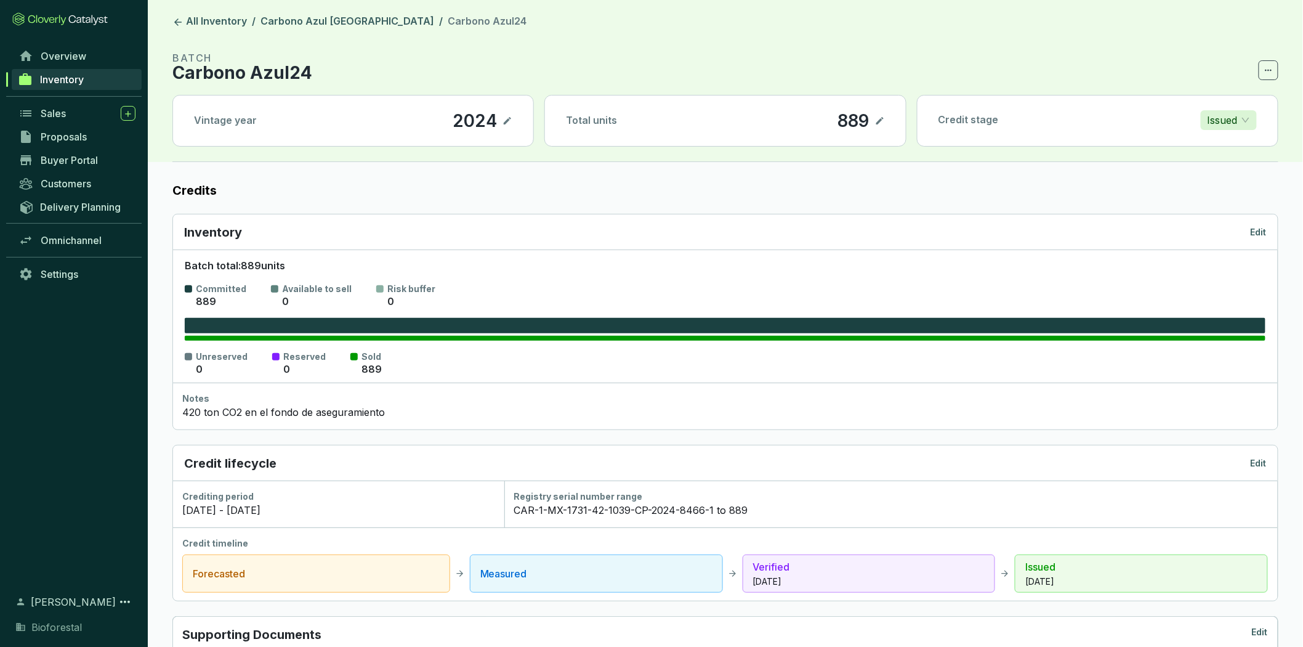
click at [107, 82] on link "Inventory" at bounding box center [77, 79] width 130 height 21
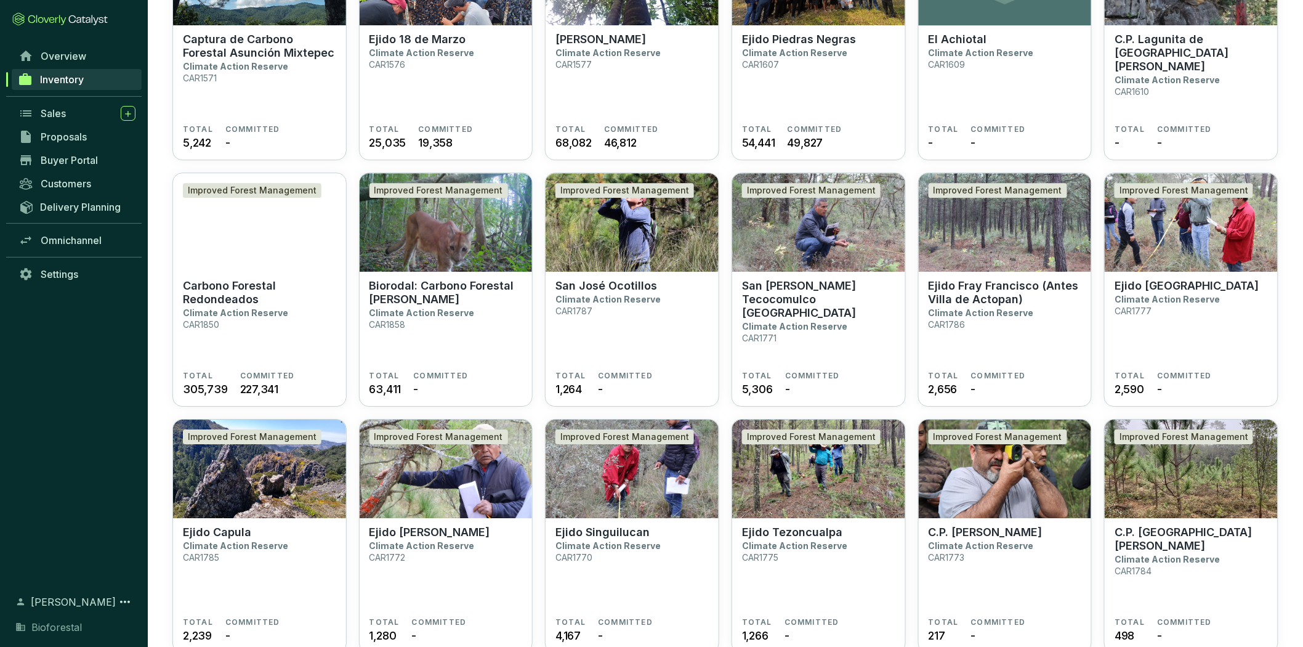
scroll to position [1437, 0]
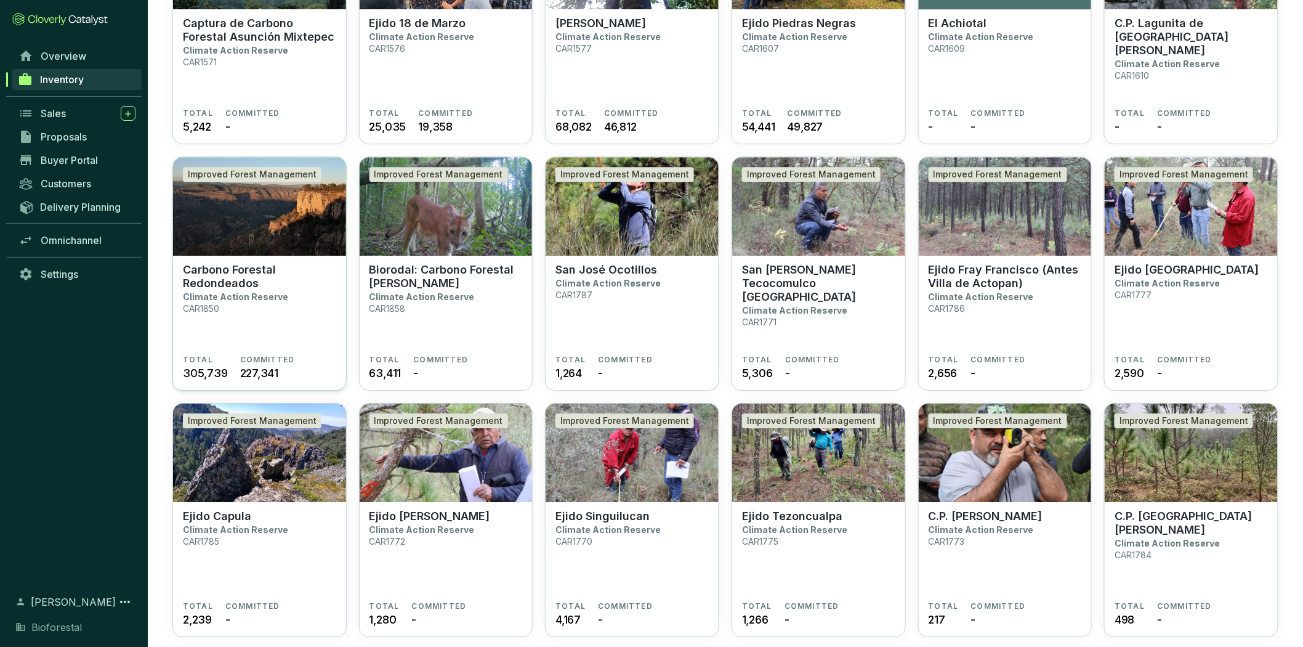
click at [242, 272] on p "Carbono Forestal Redondeados" at bounding box center [259, 276] width 153 height 27
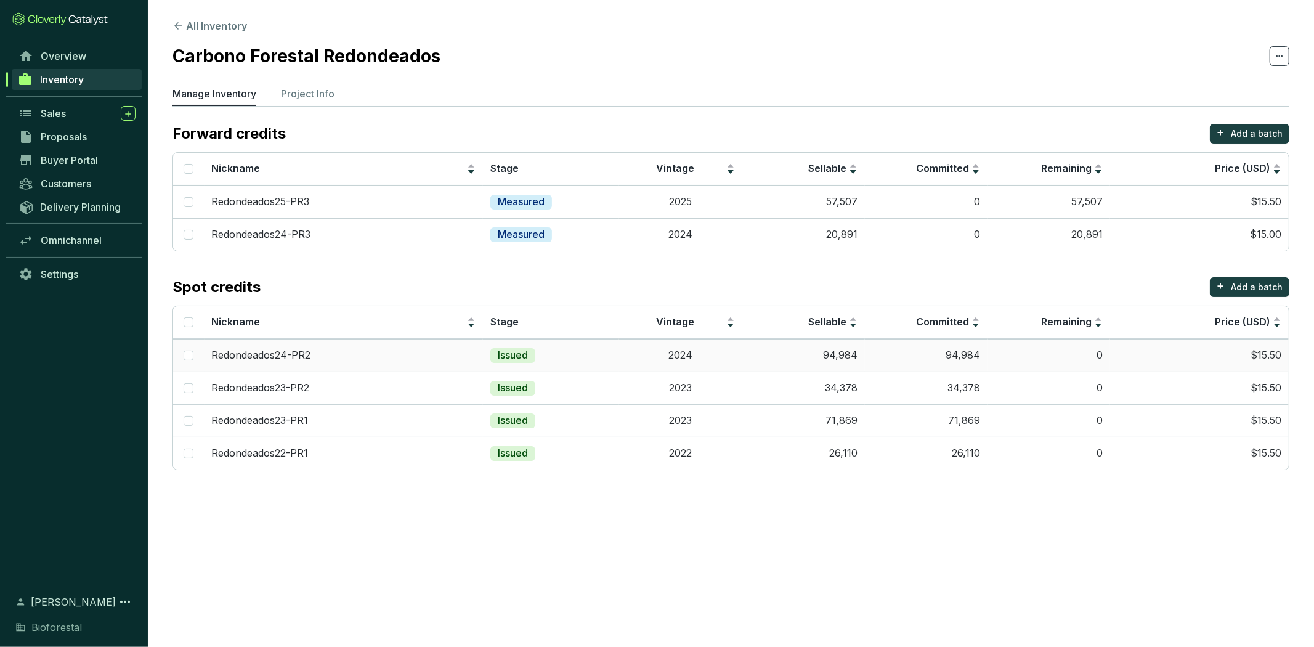
click at [595, 352] on td "Issued" at bounding box center [551, 355] width 136 height 33
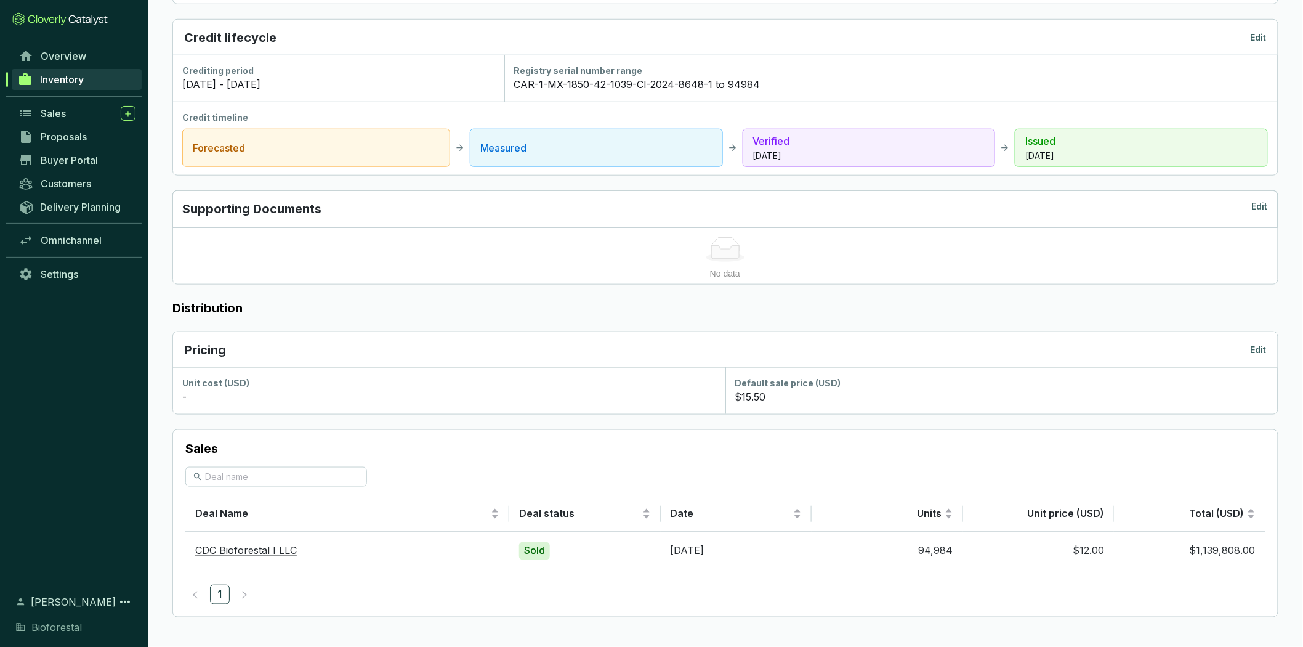
scroll to position [427, 0]
click at [285, 550] on link "CDC Bioforestal I LLC" at bounding box center [246, 550] width 102 height 12
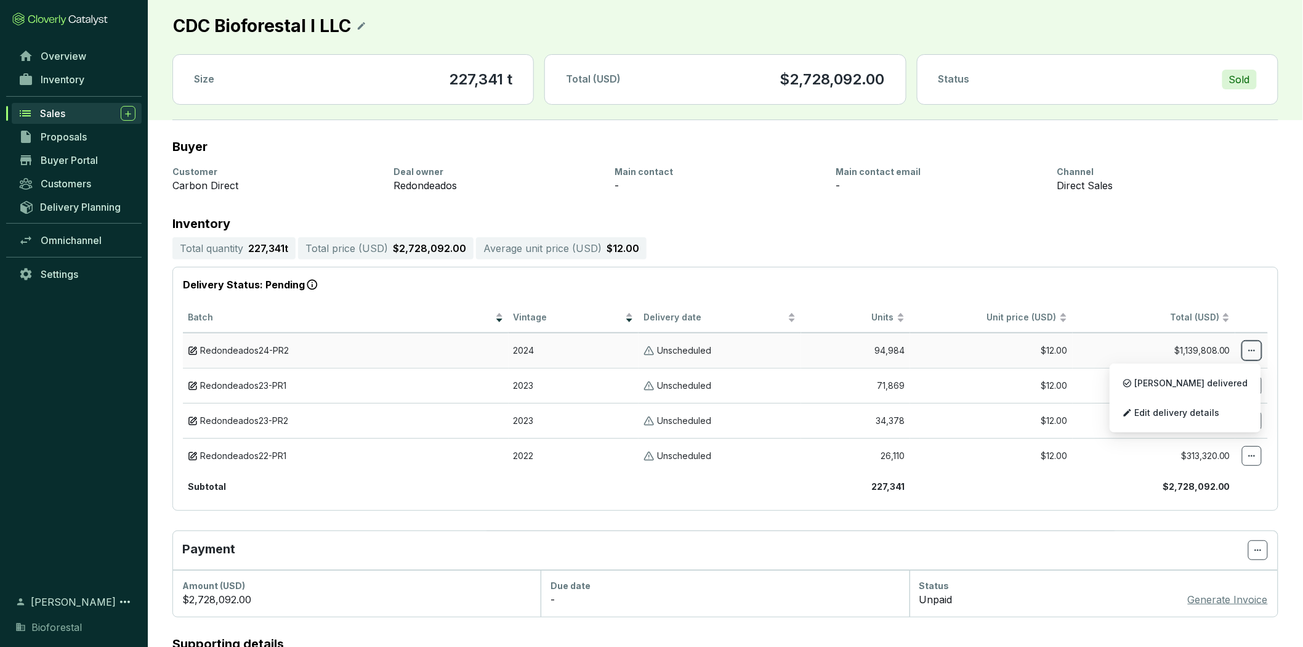
click at [1253, 345] on icon at bounding box center [1252, 350] width 10 height 15
click at [1219, 374] on p "[PERSON_NAME] delivered" at bounding box center [1185, 383] width 139 height 26
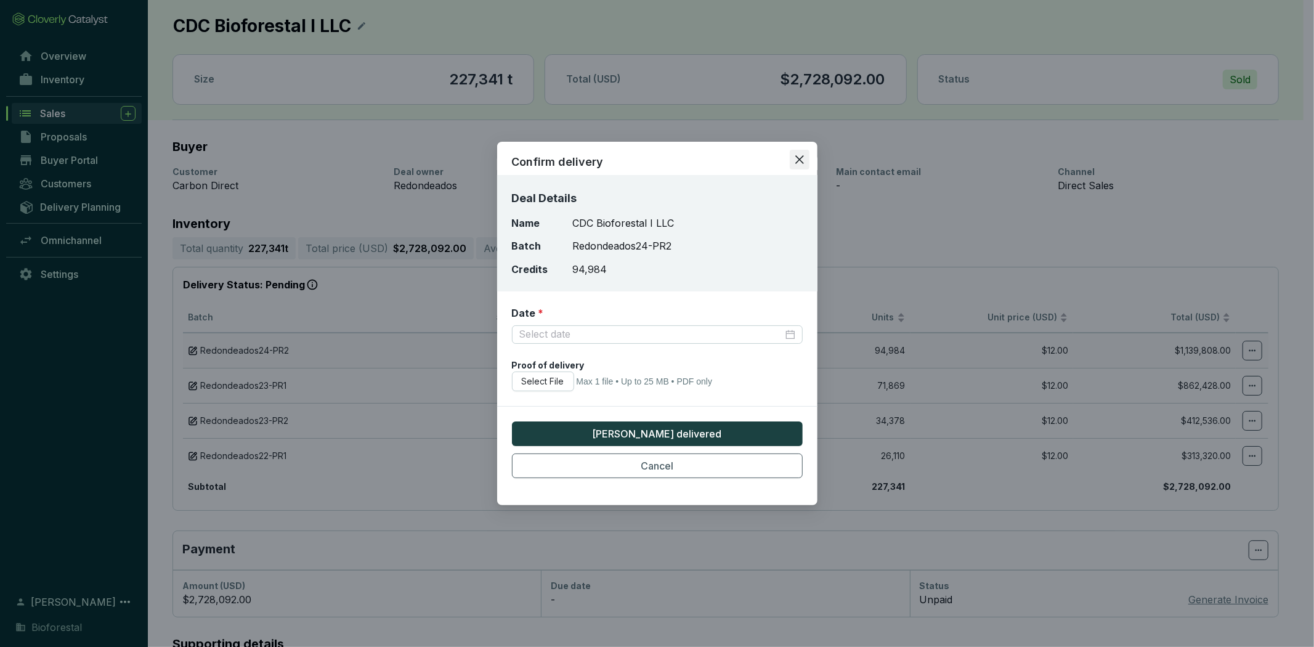
click at [798, 158] on icon "close" at bounding box center [799, 159] width 9 height 9
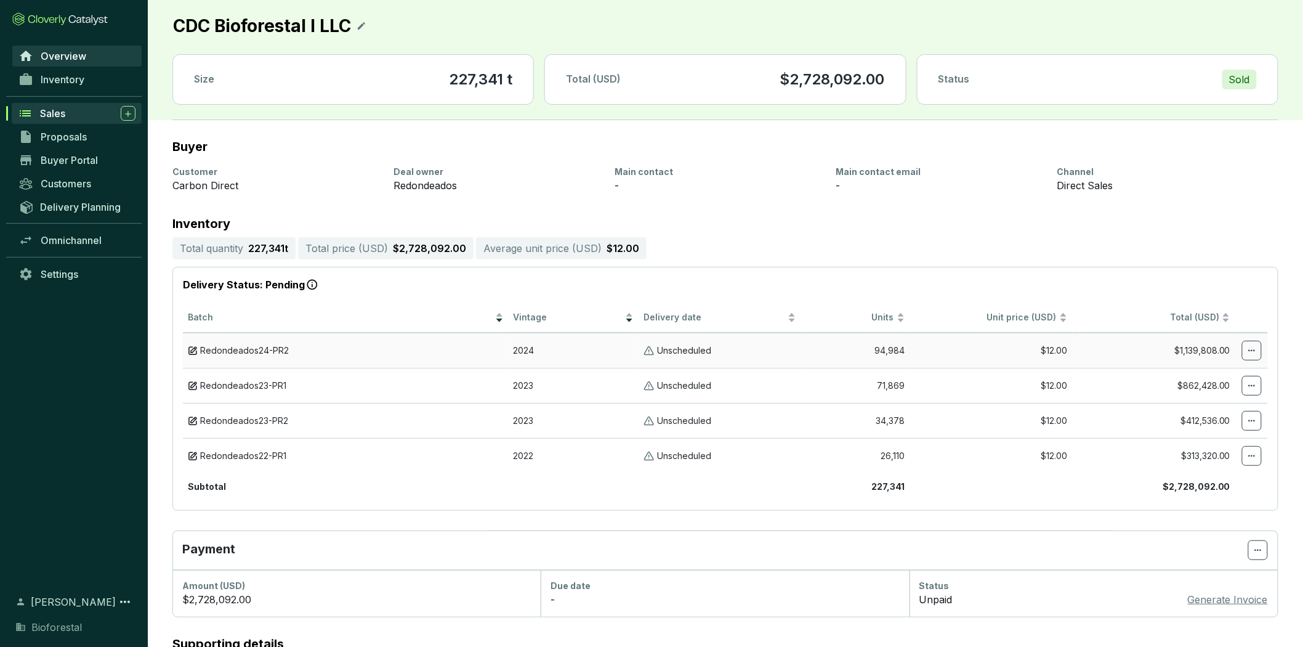
click at [63, 46] on link "Overview" at bounding box center [76, 56] width 129 height 21
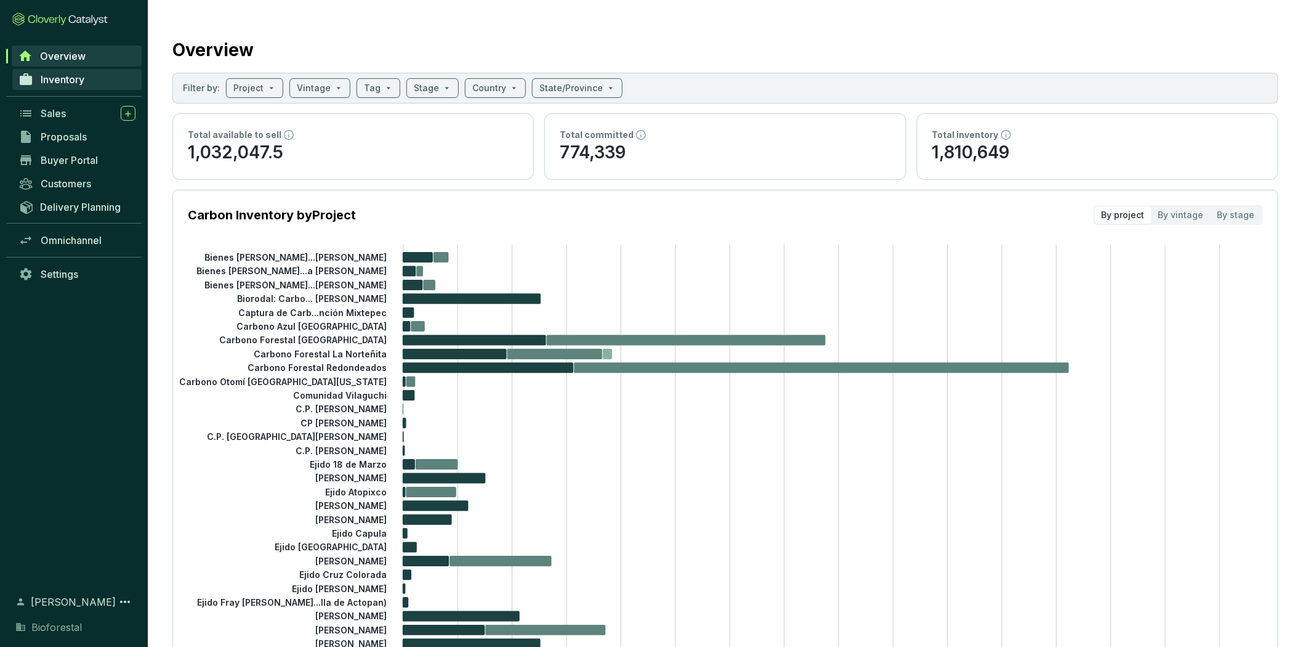
click at [103, 84] on link "Inventory" at bounding box center [76, 79] width 129 height 21
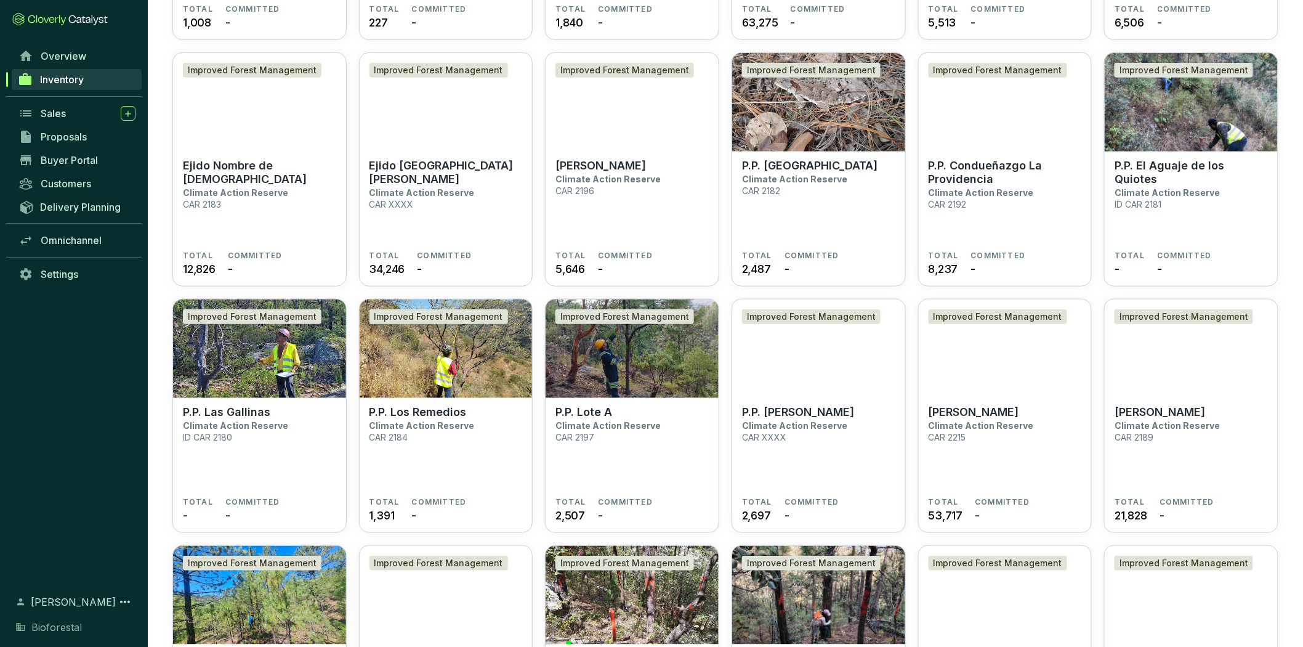
scroll to position [2074, 0]
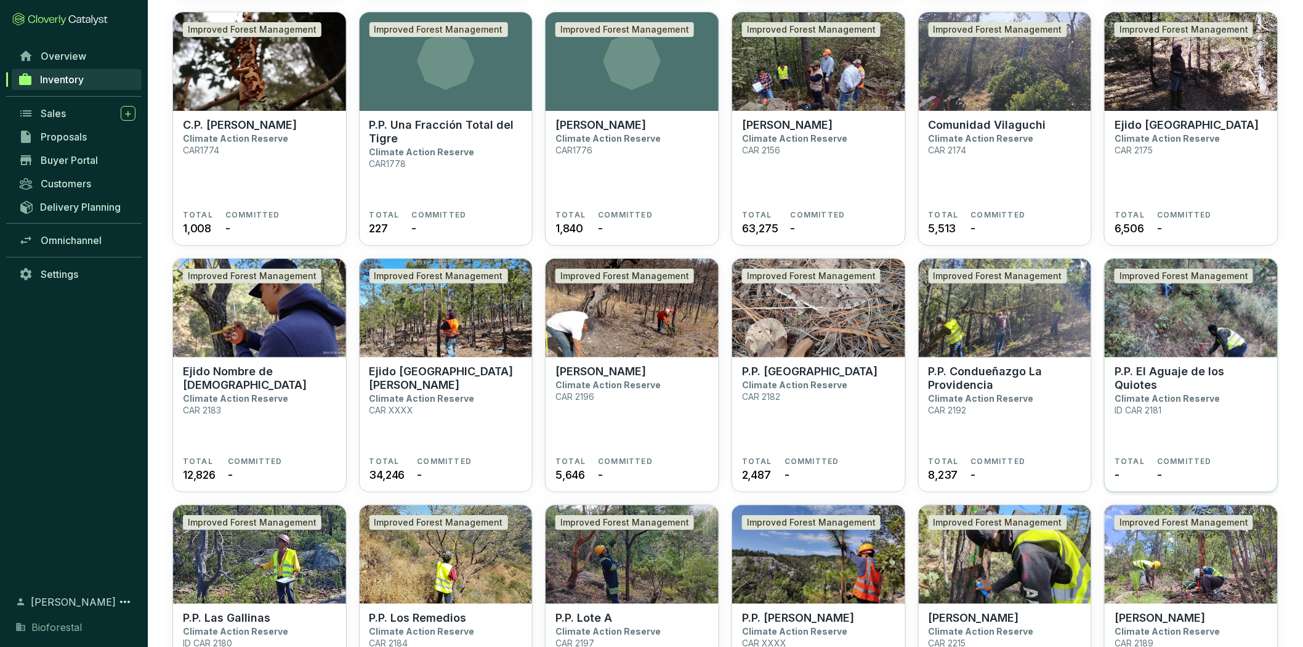
click at [1199, 393] on p "Climate Action Reserve" at bounding box center [1167, 398] width 105 height 10
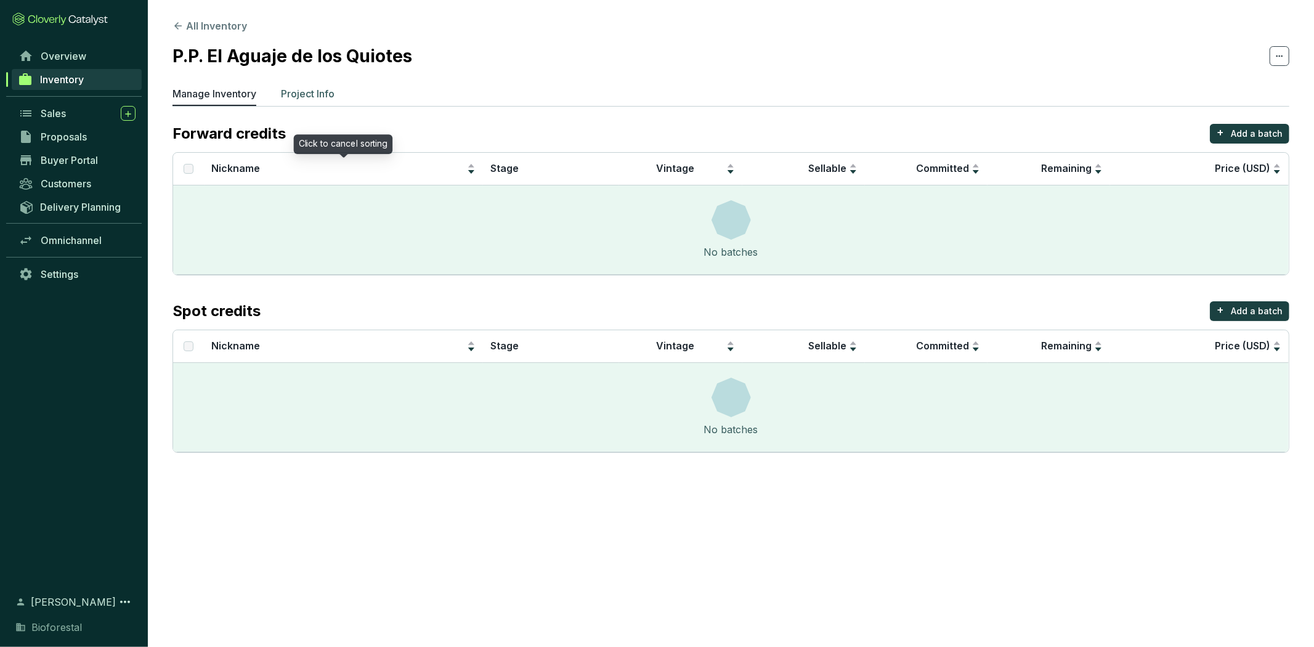
click at [314, 91] on p "Project Info" at bounding box center [308, 93] width 54 height 15
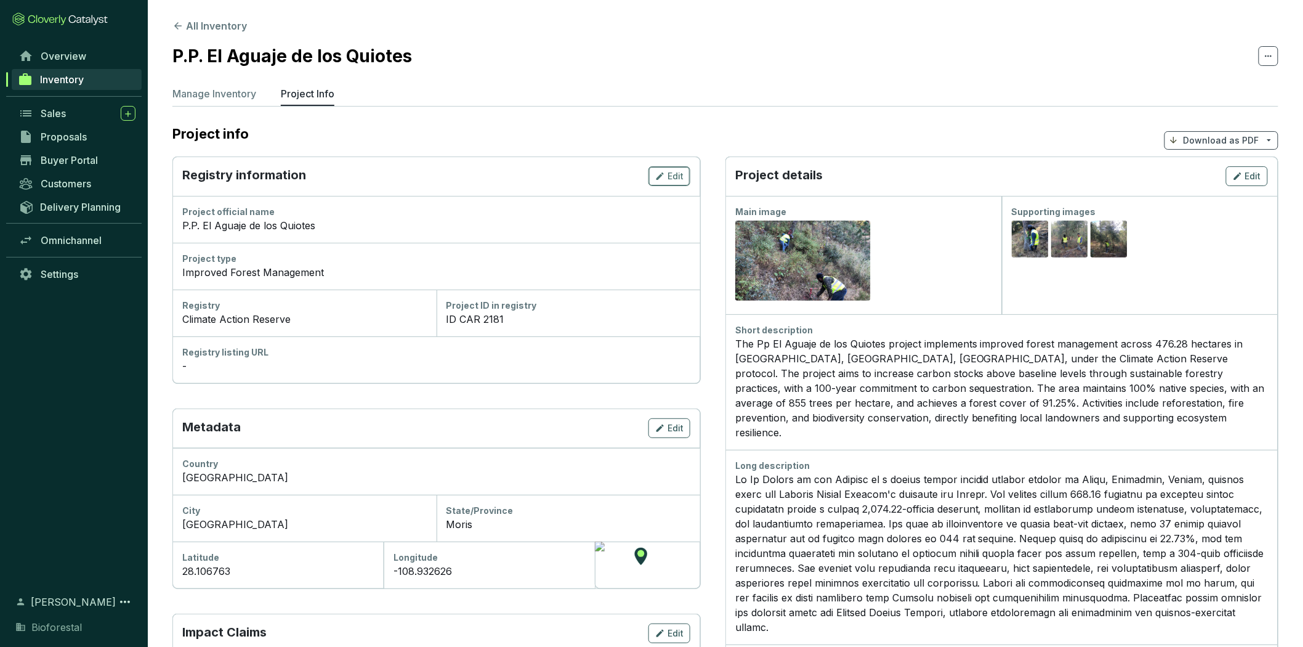
click at [655, 180] on icon "button" at bounding box center [660, 176] width 10 height 15
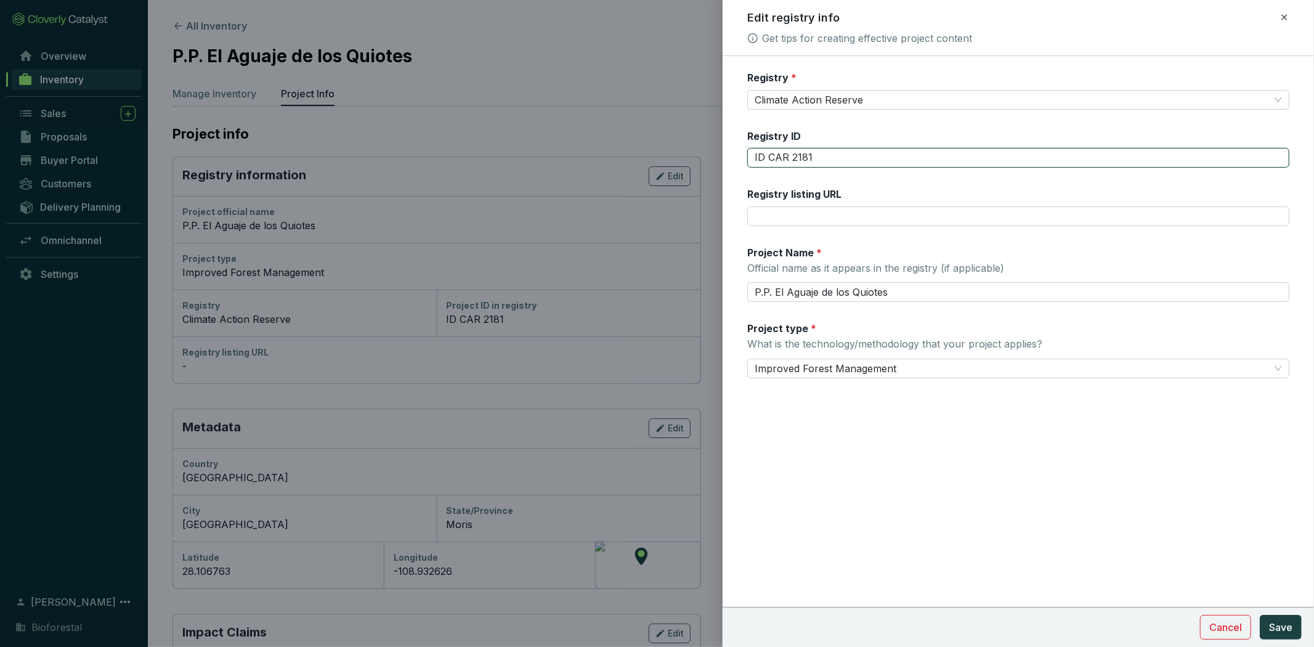
click at [765, 157] on input "ID CAR 2181" at bounding box center [1018, 158] width 542 height 20
click at [768, 156] on input "ID CAR 2181" at bounding box center [1018, 158] width 542 height 20
type input "CAR 2181"
click at [1283, 620] on span "Save" at bounding box center [1280, 627] width 23 height 15
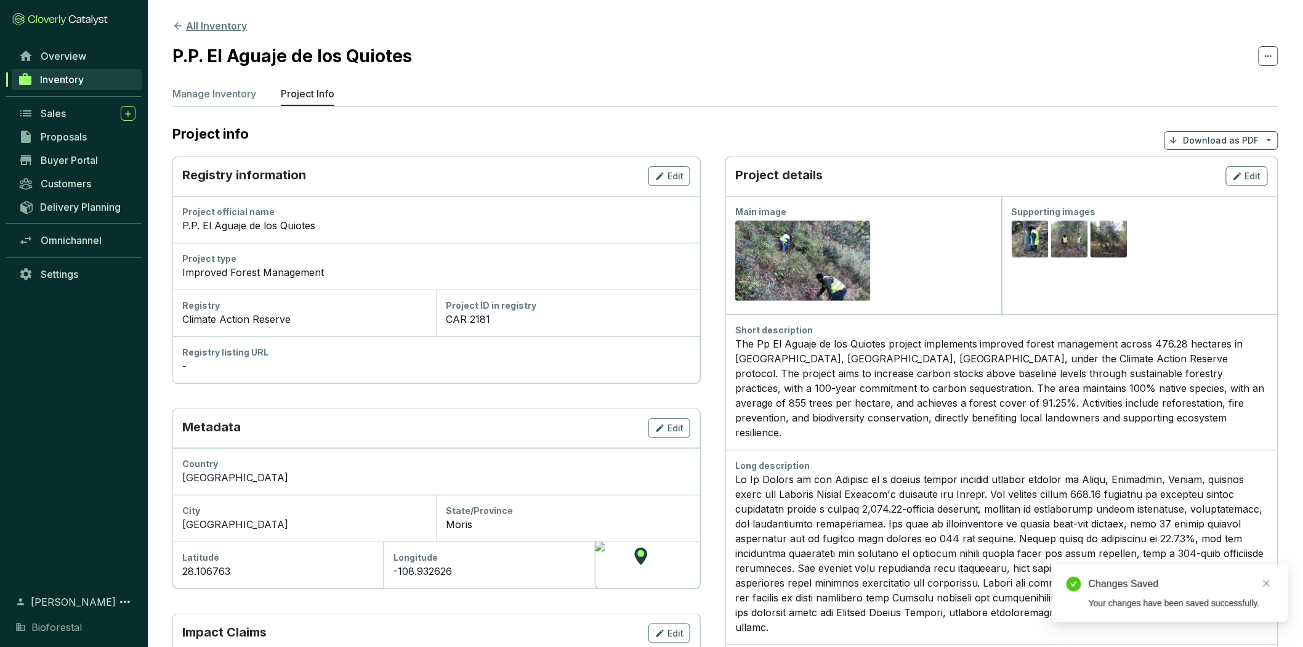
click at [212, 22] on button "All Inventory" at bounding box center [209, 25] width 75 height 15
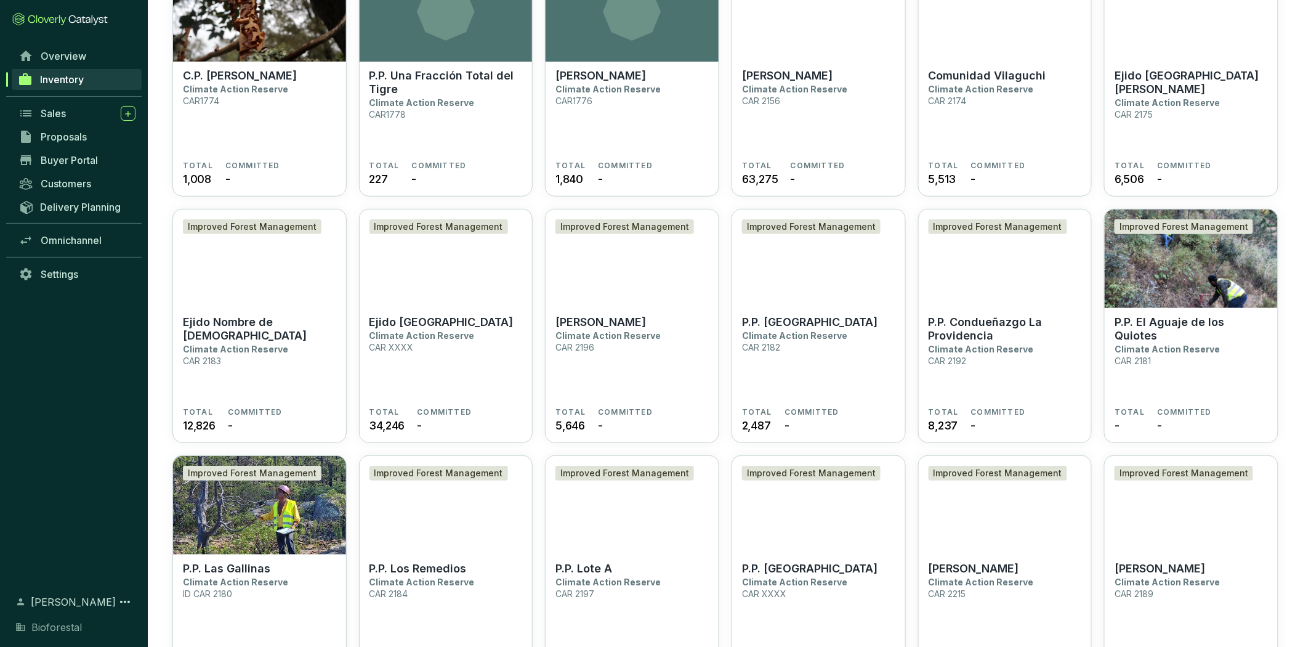
scroll to position [2118, 0]
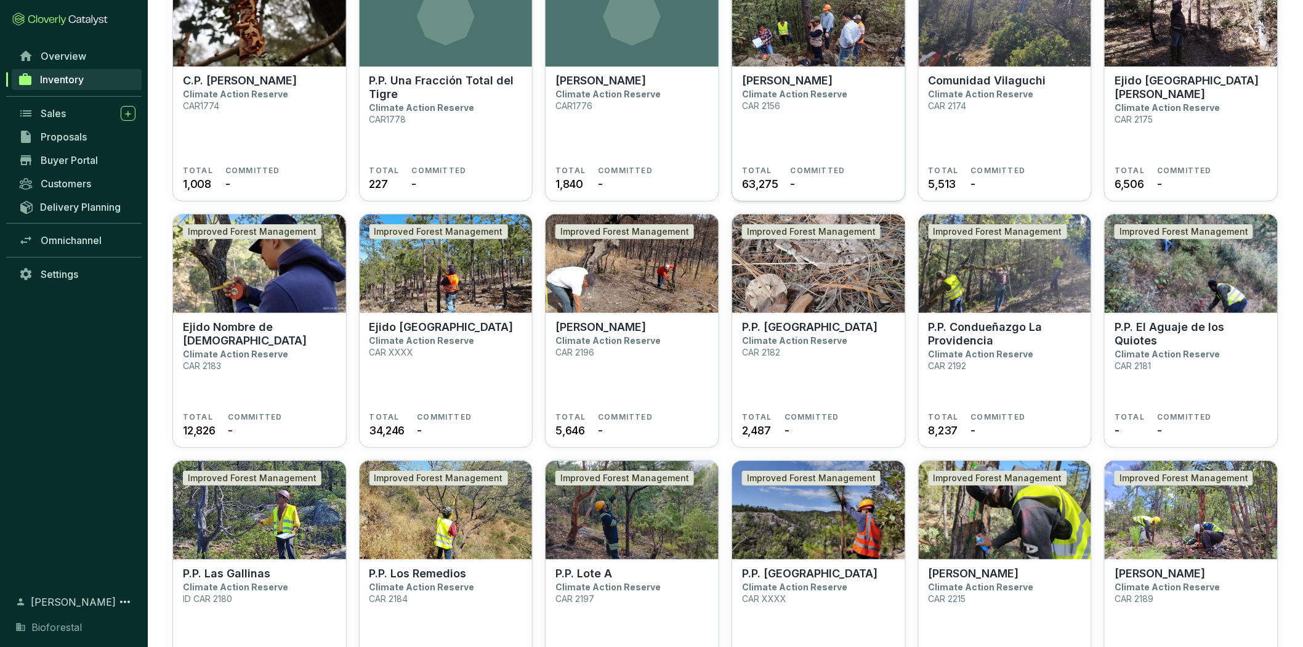
click at [844, 78] on section "Ejido Huevachi Climate Action Reserve CAR 2156" at bounding box center [818, 120] width 153 height 92
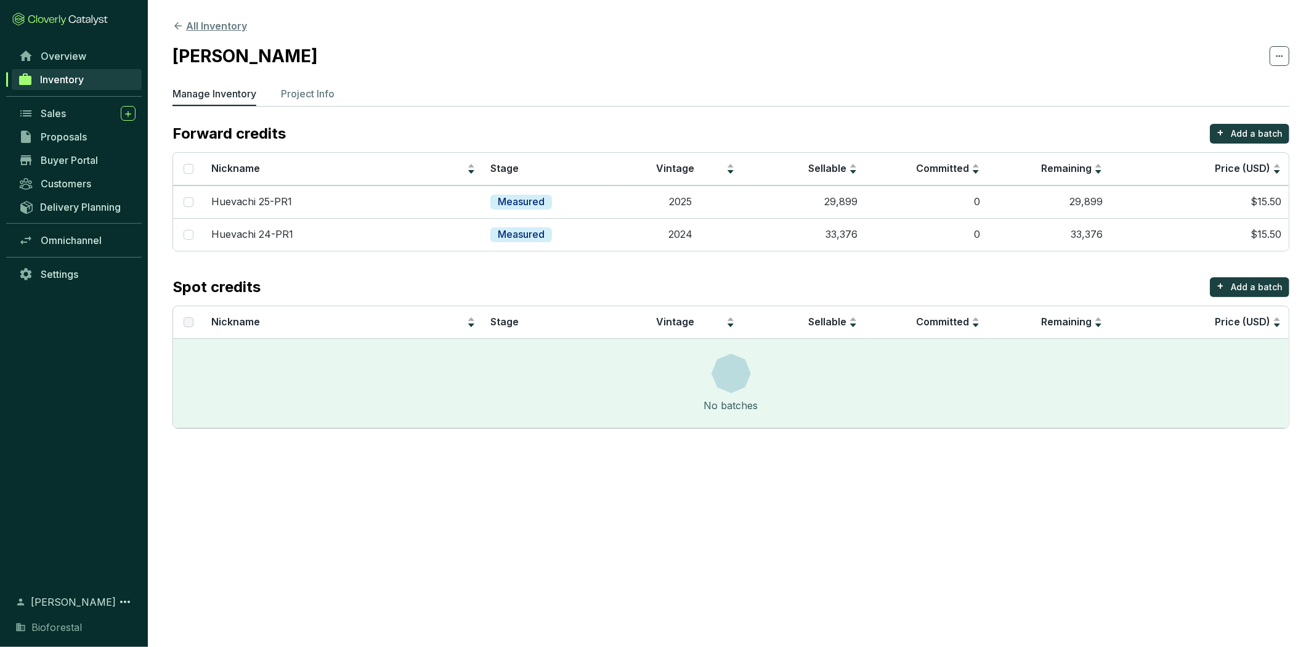
click at [228, 22] on button "All Inventory" at bounding box center [209, 25] width 75 height 15
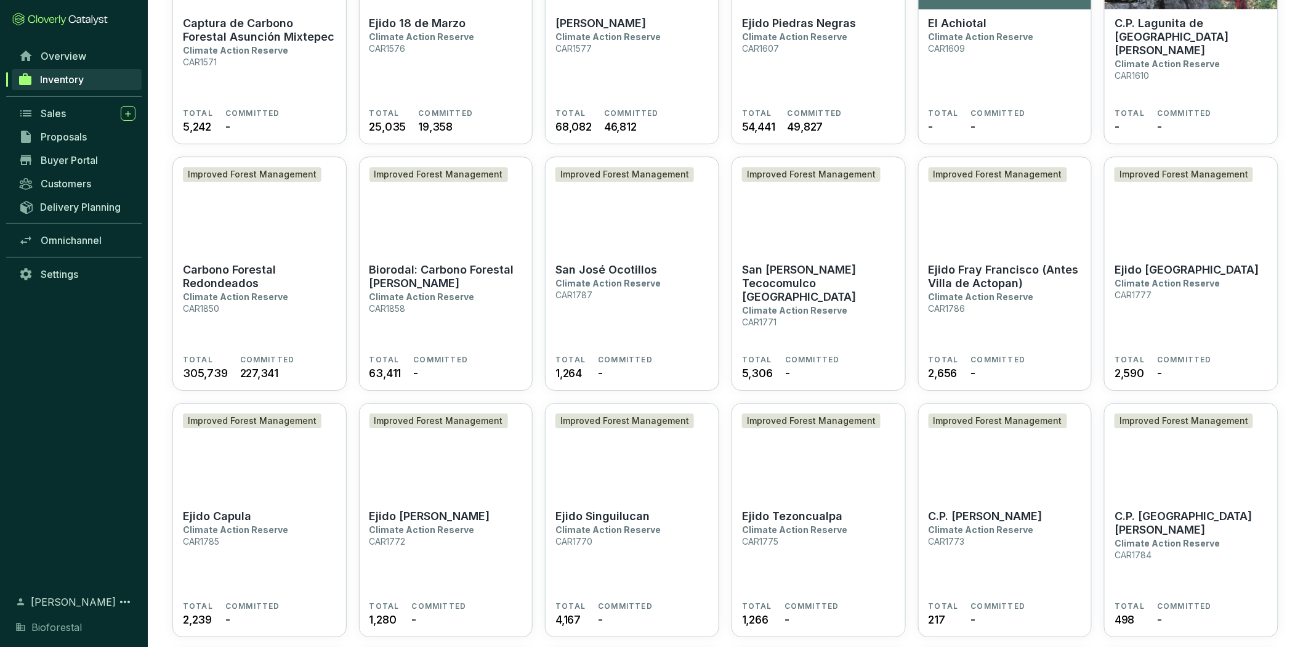
scroll to position [2690, 0]
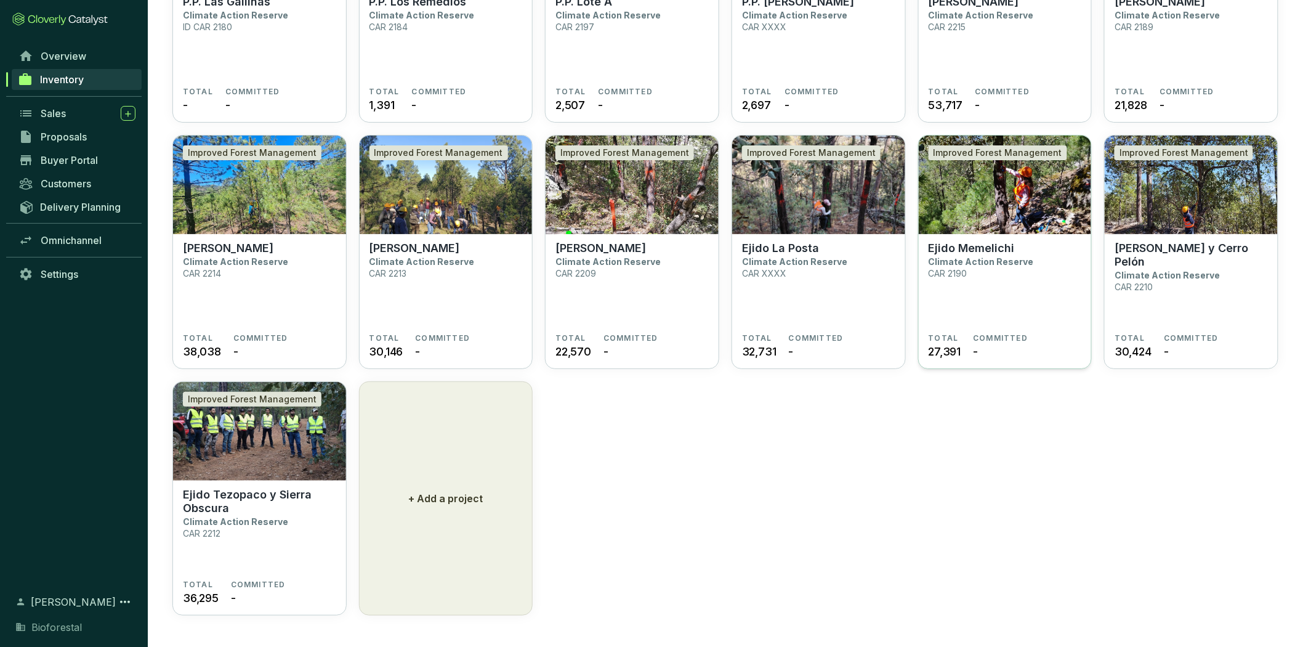
click at [993, 256] on p "Climate Action Reserve" at bounding box center [981, 261] width 105 height 10
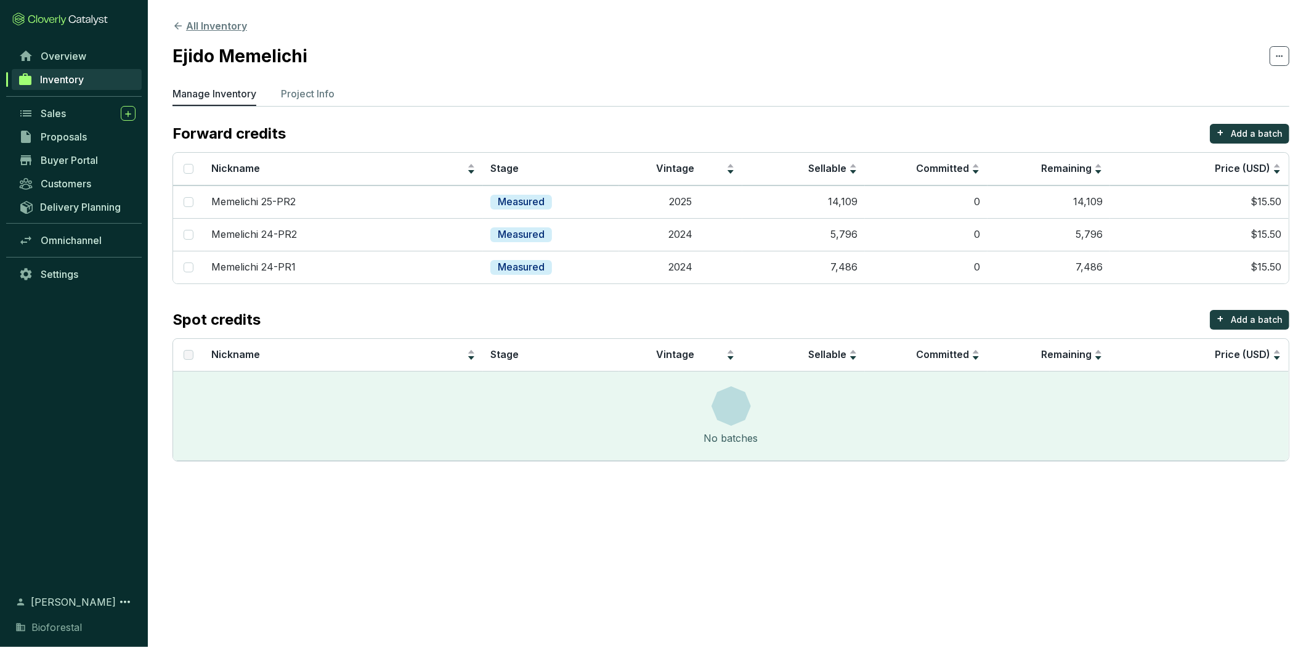
click at [216, 23] on button "All Inventory" at bounding box center [209, 25] width 75 height 15
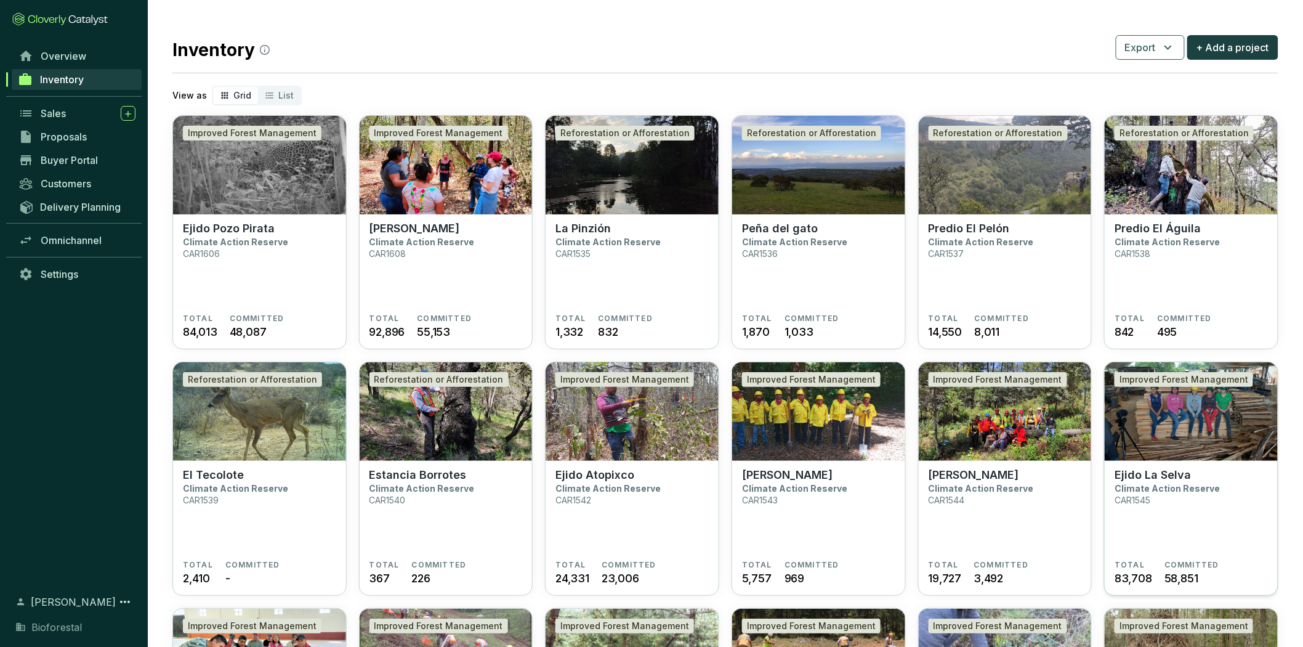
click at [1172, 484] on p "Climate Action Reserve" at bounding box center [1167, 488] width 105 height 10
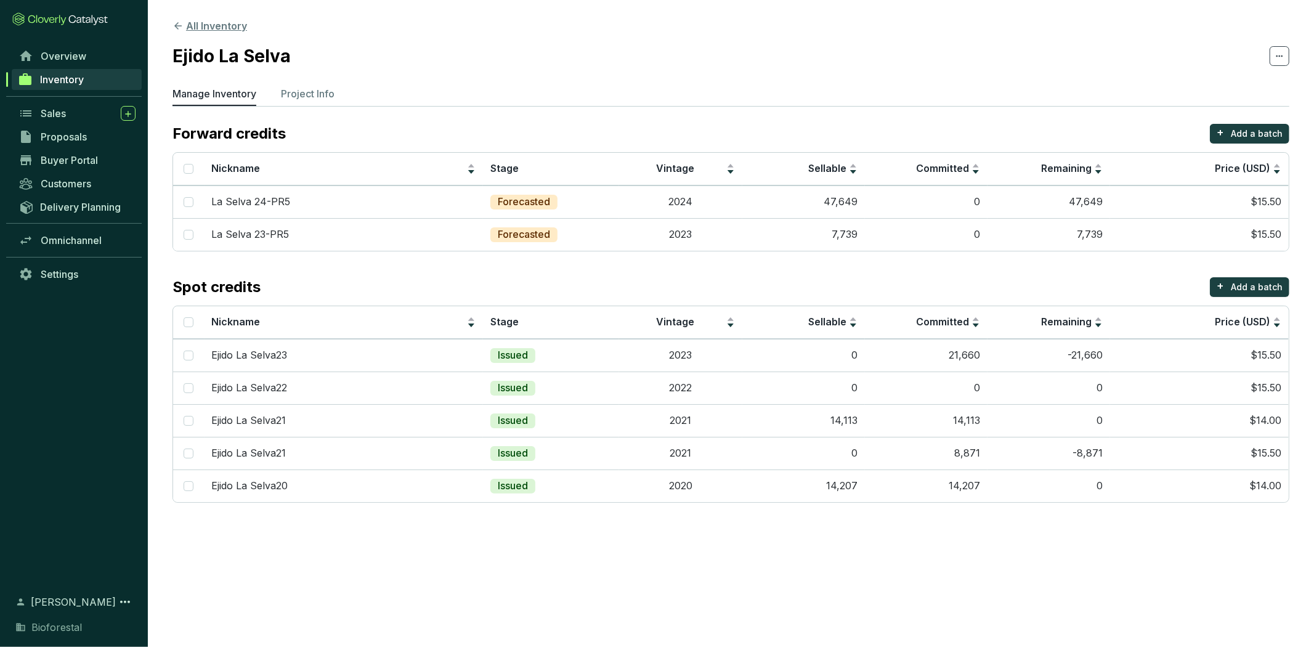
click at [203, 26] on button "All Inventory" at bounding box center [209, 25] width 75 height 15
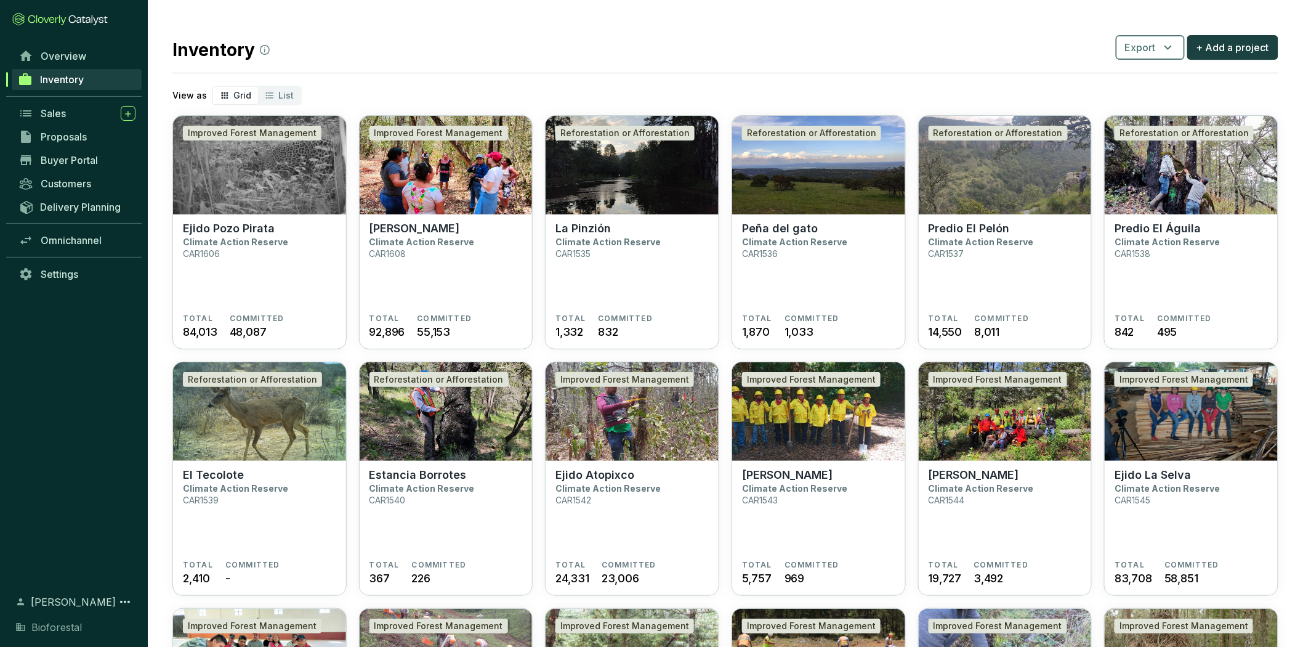
click at [1153, 52] on span "Export" at bounding box center [1140, 47] width 31 height 15
click at [1150, 102] on span "Batches" at bounding box center [1152, 104] width 38 height 15
click at [47, 113] on span "Sales" at bounding box center [53, 113] width 25 height 12
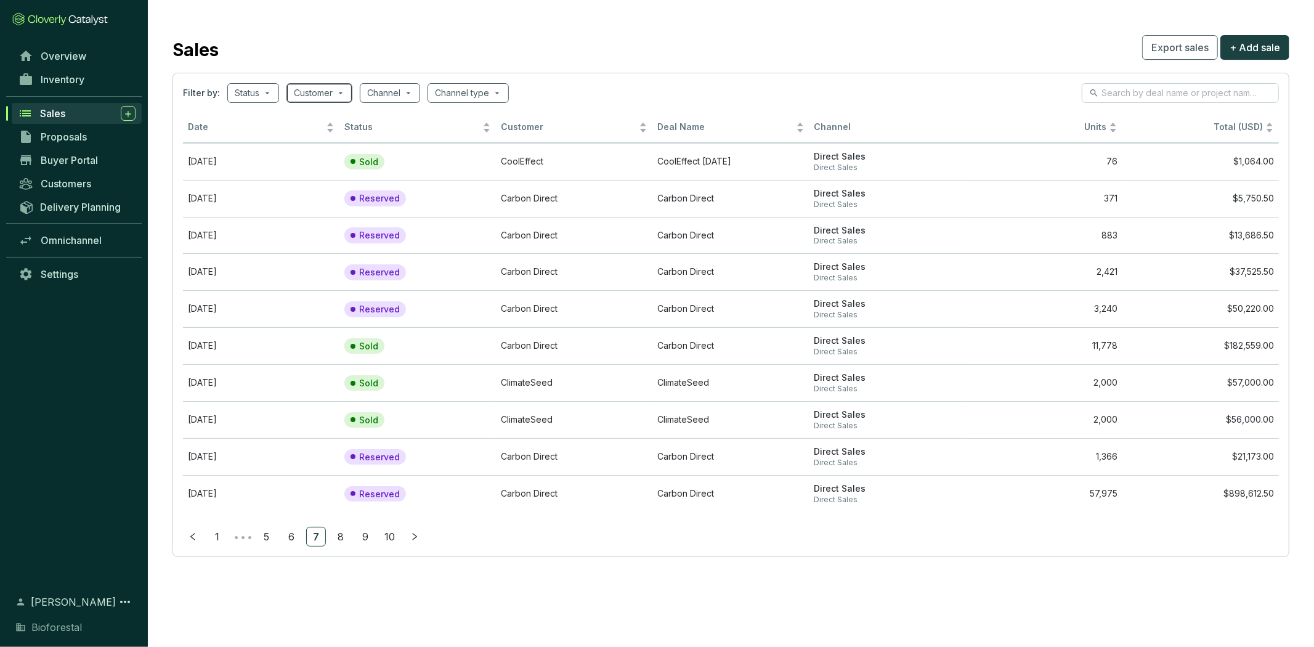
click at [299, 95] on input "search" at bounding box center [313, 93] width 39 height 18
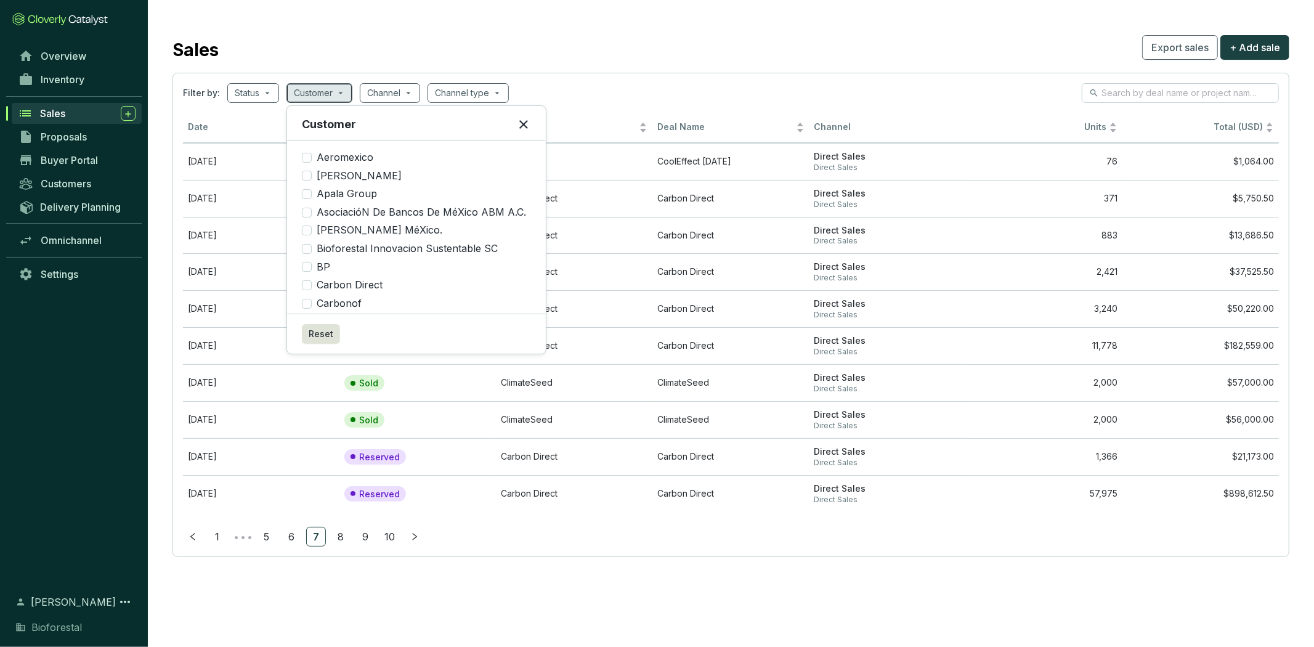
click at [299, 94] on input "search" at bounding box center [313, 93] width 39 height 18
click at [382, 97] on input "search" at bounding box center [383, 93] width 33 height 18
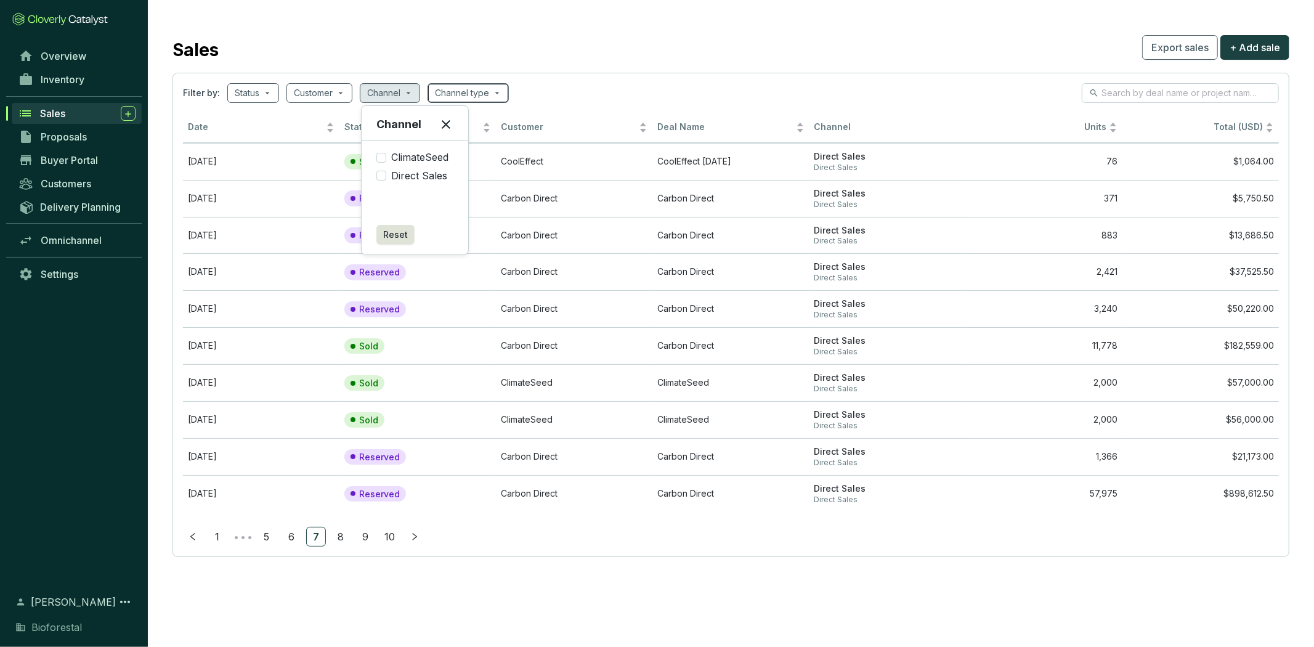
click at [475, 94] on input "search" at bounding box center [462, 93] width 54 height 18
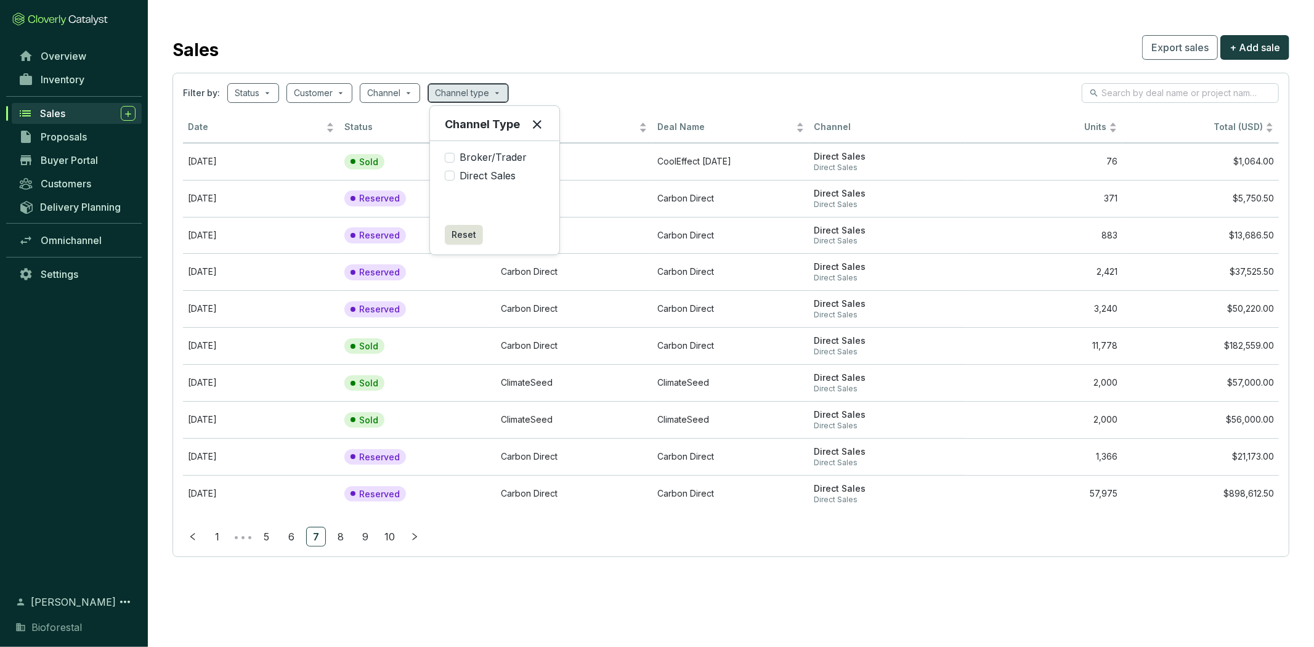
click at [475, 94] on input "search" at bounding box center [462, 93] width 54 height 18
click at [240, 85] on input "search" at bounding box center [247, 93] width 25 height 18
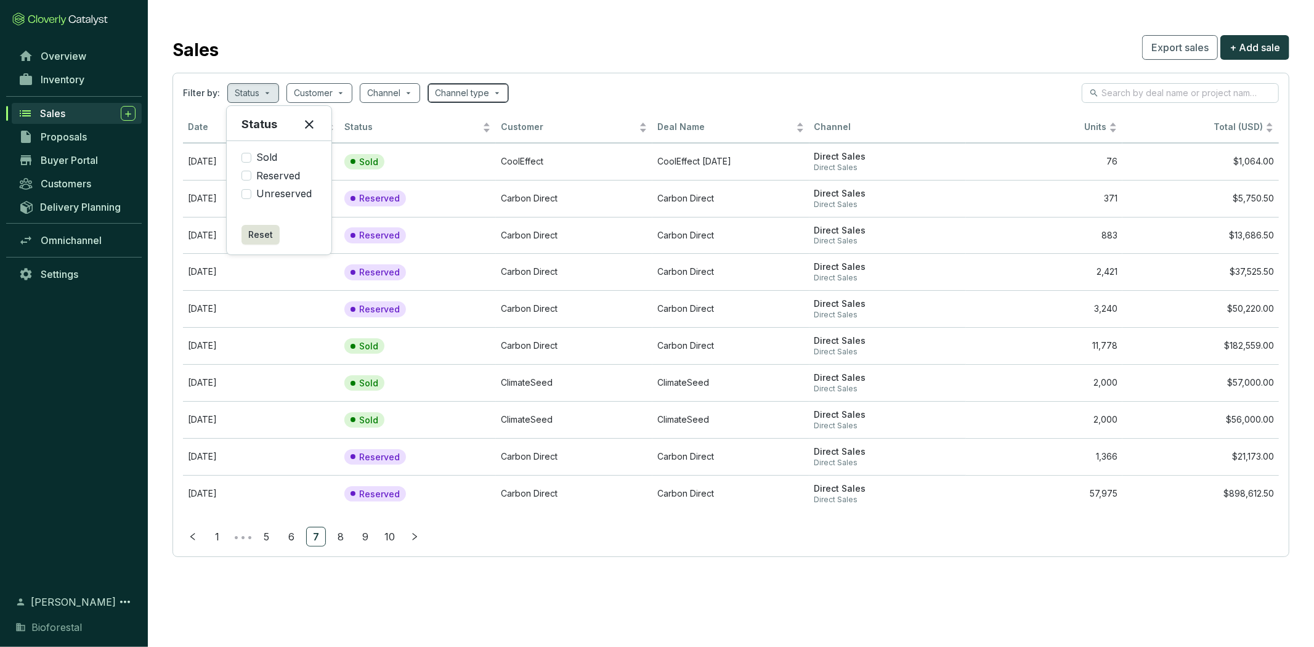
click at [475, 87] on input "search" at bounding box center [462, 93] width 54 height 18
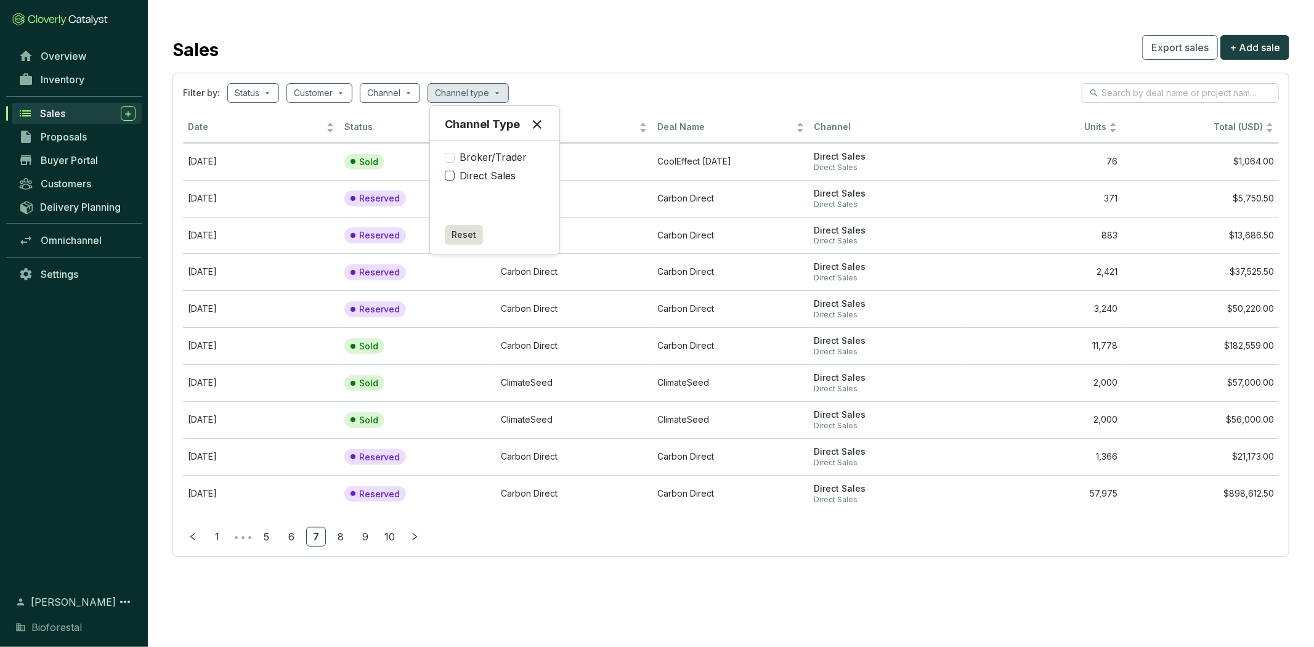
click at [447, 175] on input "Direct Sales" at bounding box center [450, 176] width 10 height 10
checkbox input "true"
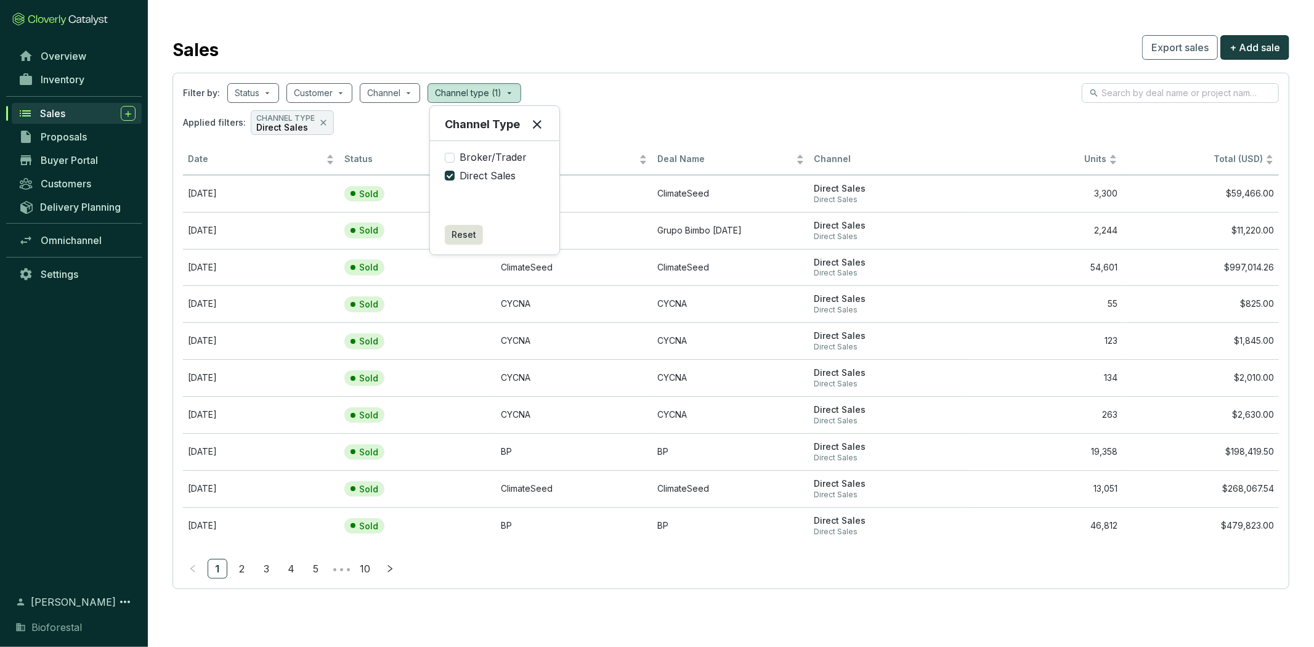
click at [848, 116] on div "Applied filters: CHANNEL TYPE Direct Sales" at bounding box center [731, 122] width 1096 height 25
click at [236, 567] on link "2" at bounding box center [242, 568] width 18 height 18
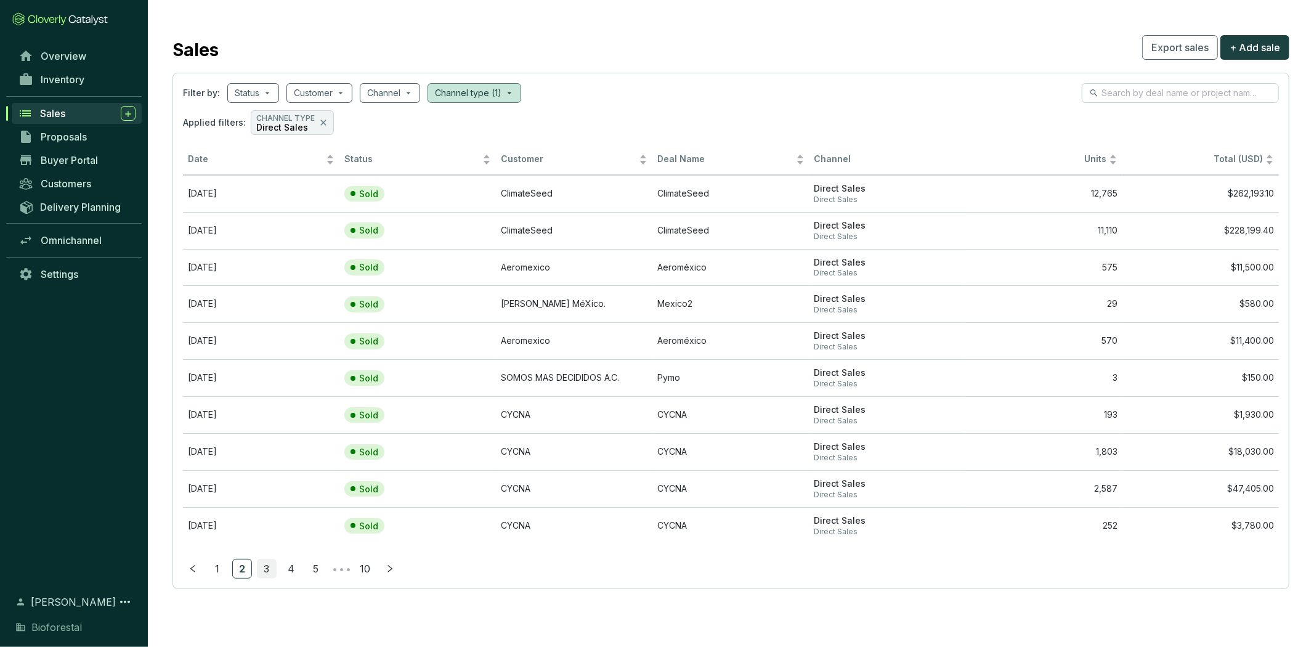
click at [269, 567] on link "3" at bounding box center [266, 568] width 18 height 18
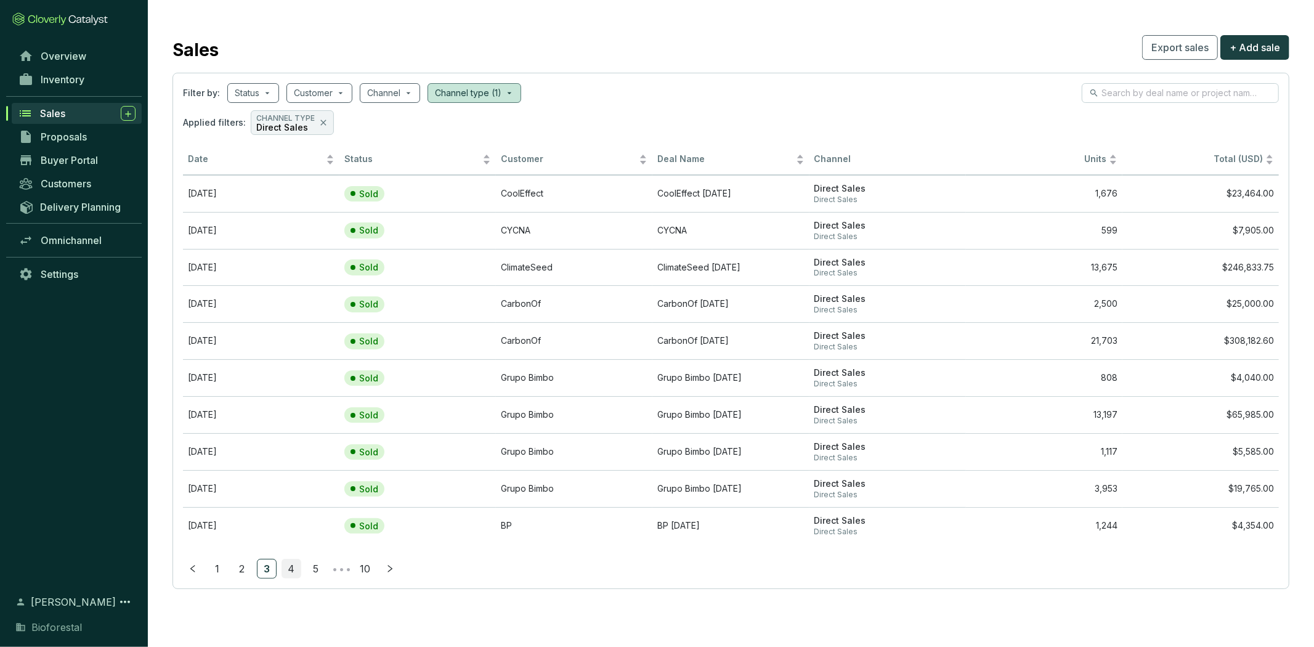
click at [294, 564] on link "4" at bounding box center [291, 568] width 18 height 18
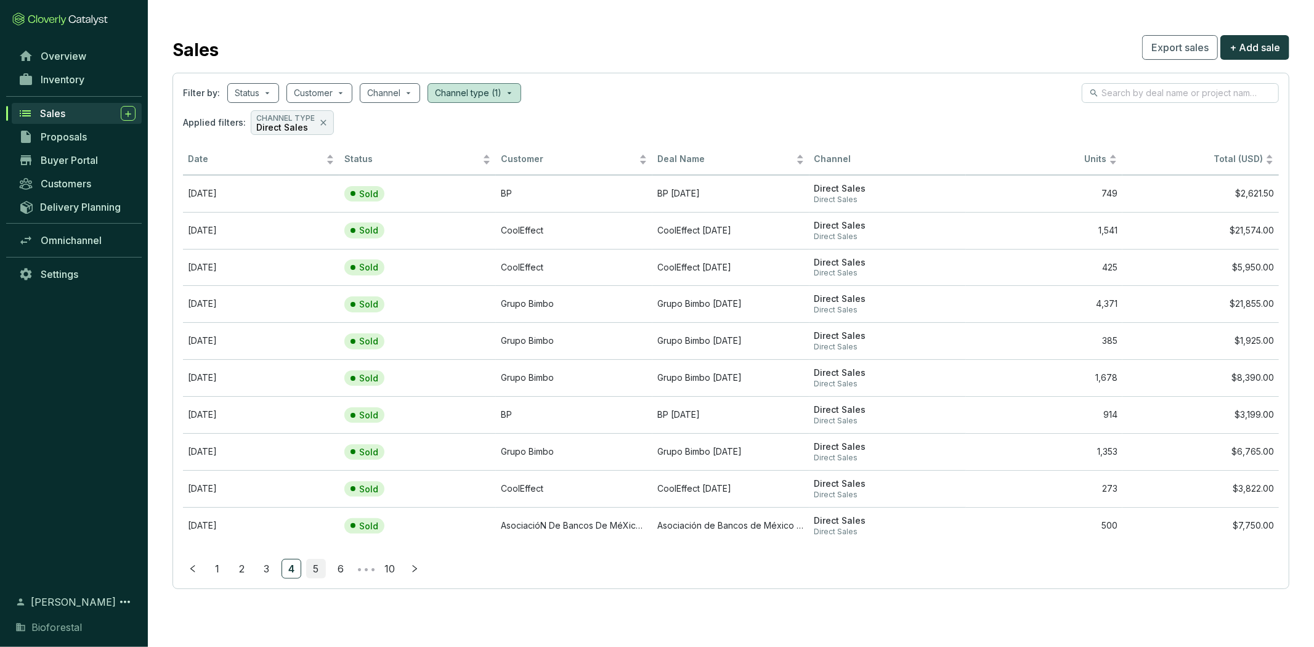
click at [316, 571] on link "5" at bounding box center [316, 568] width 18 height 18
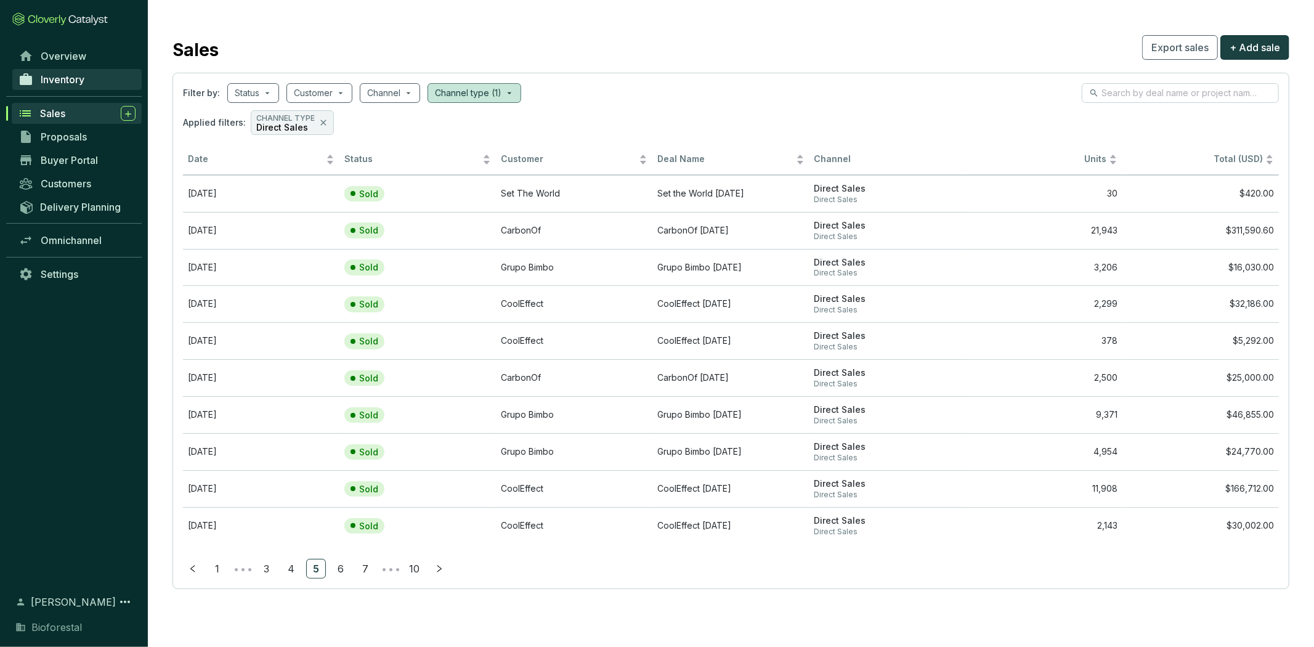
click at [26, 78] on icon at bounding box center [26, 79] width 12 height 12
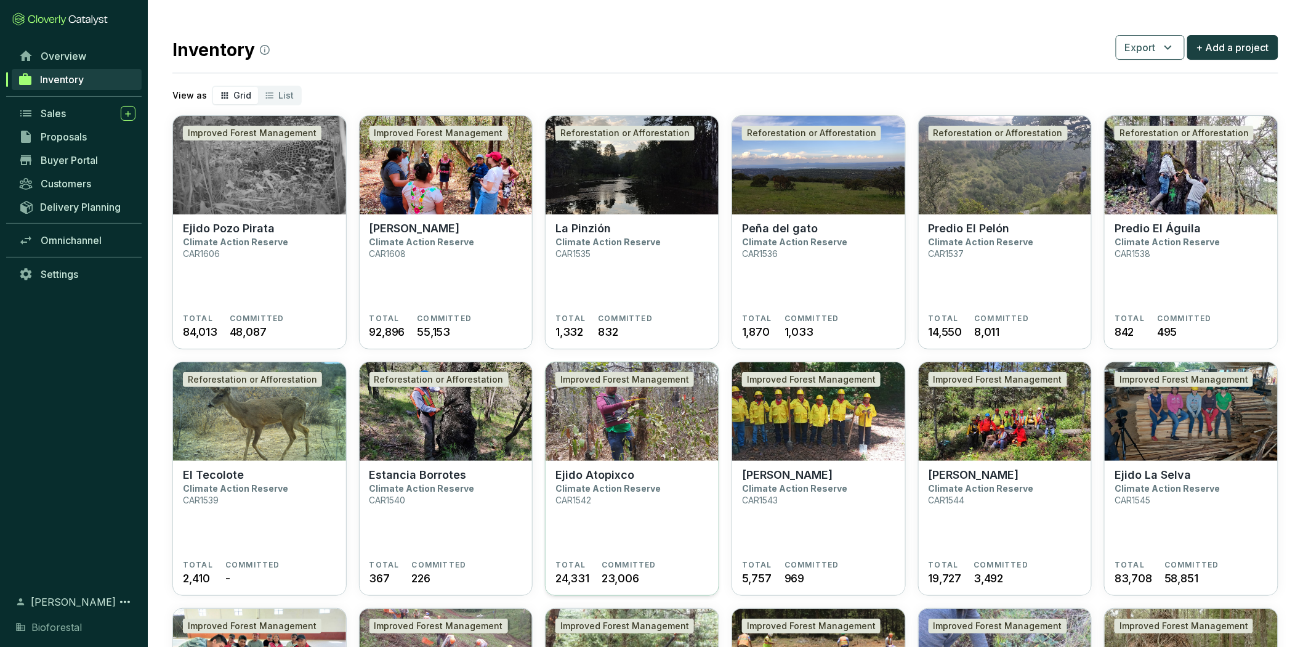
click at [679, 482] on section "Ejido Atopixco Climate Action Reserve CAR1542" at bounding box center [631, 514] width 153 height 92
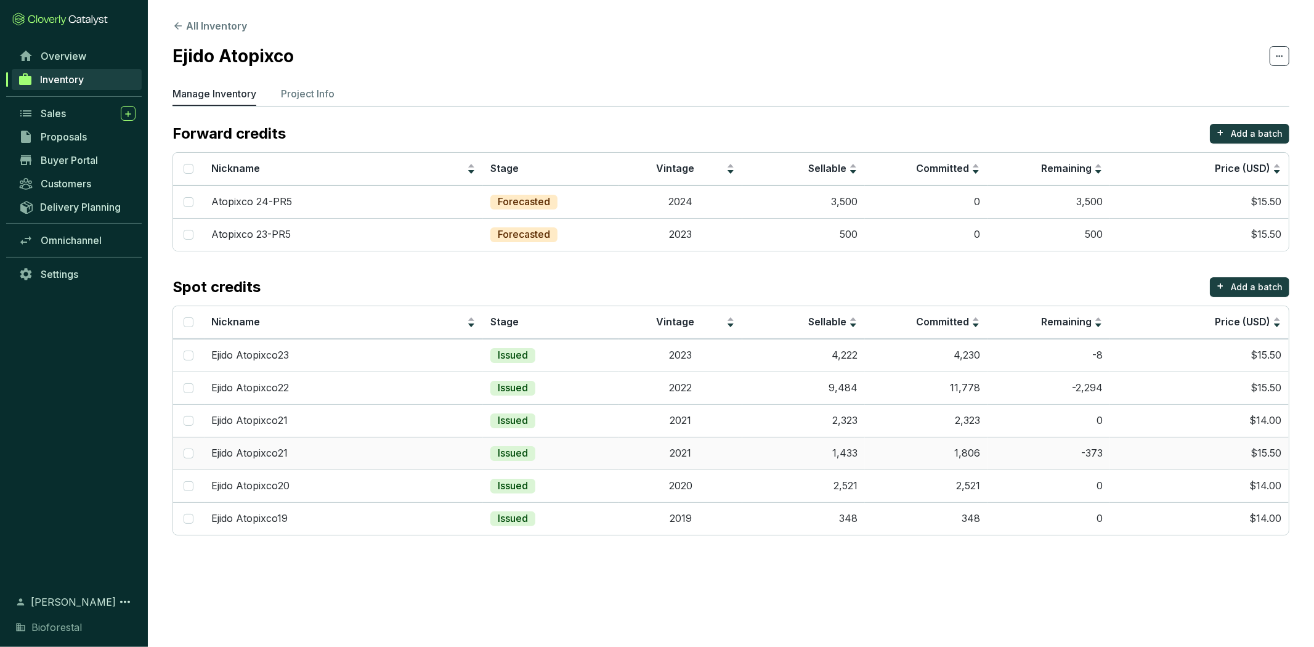
click at [540, 458] on td "Issued" at bounding box center [551, 453] width 136 height 33
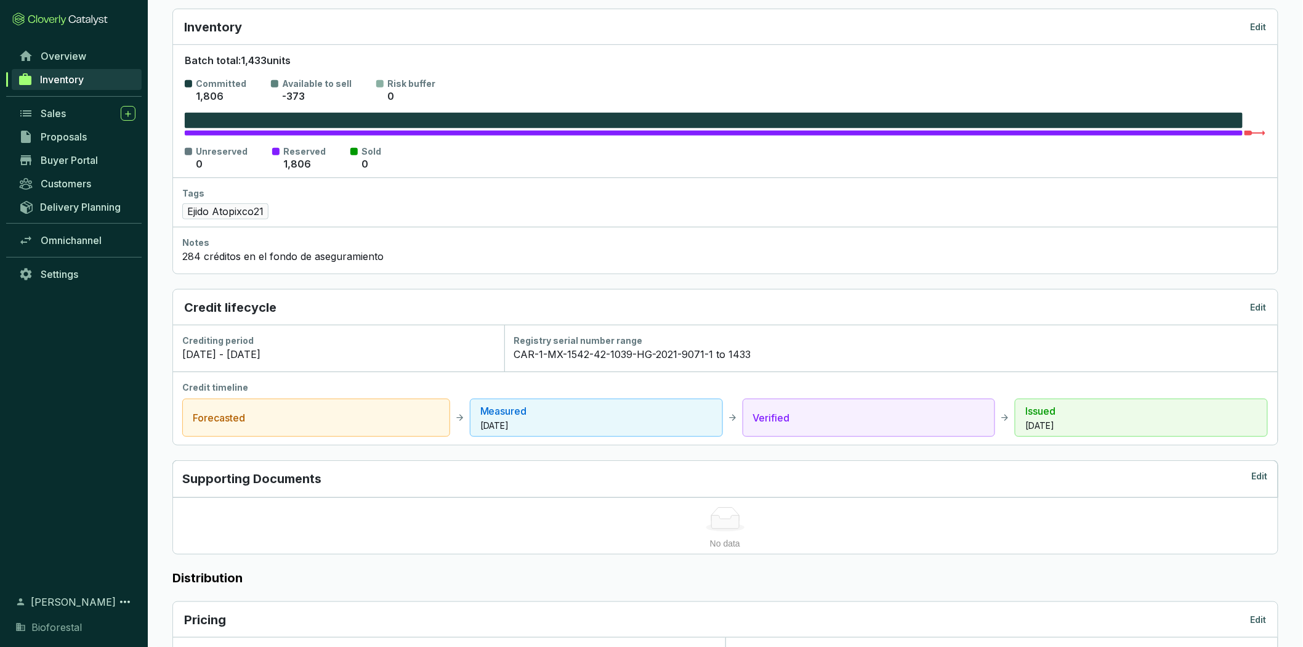
scroll to position [476, 0]
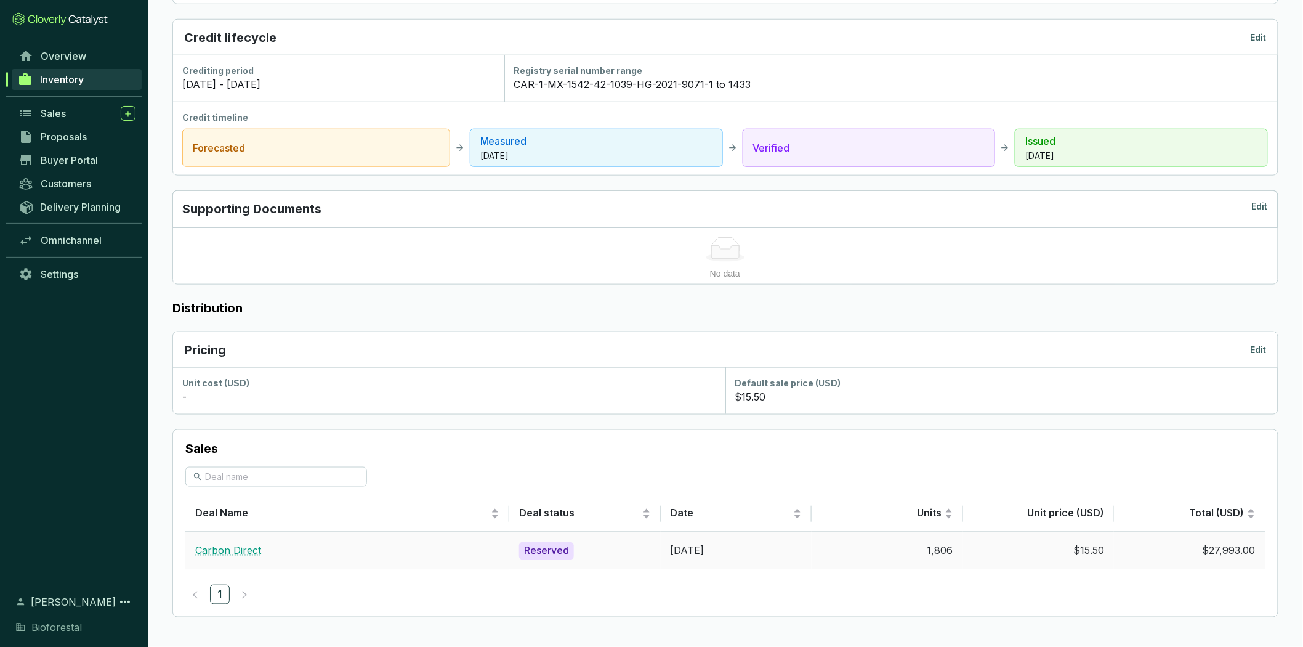
click at [249, 549] on link "Carbon Direct" at bounding box center [228, 550] width 66 height 12
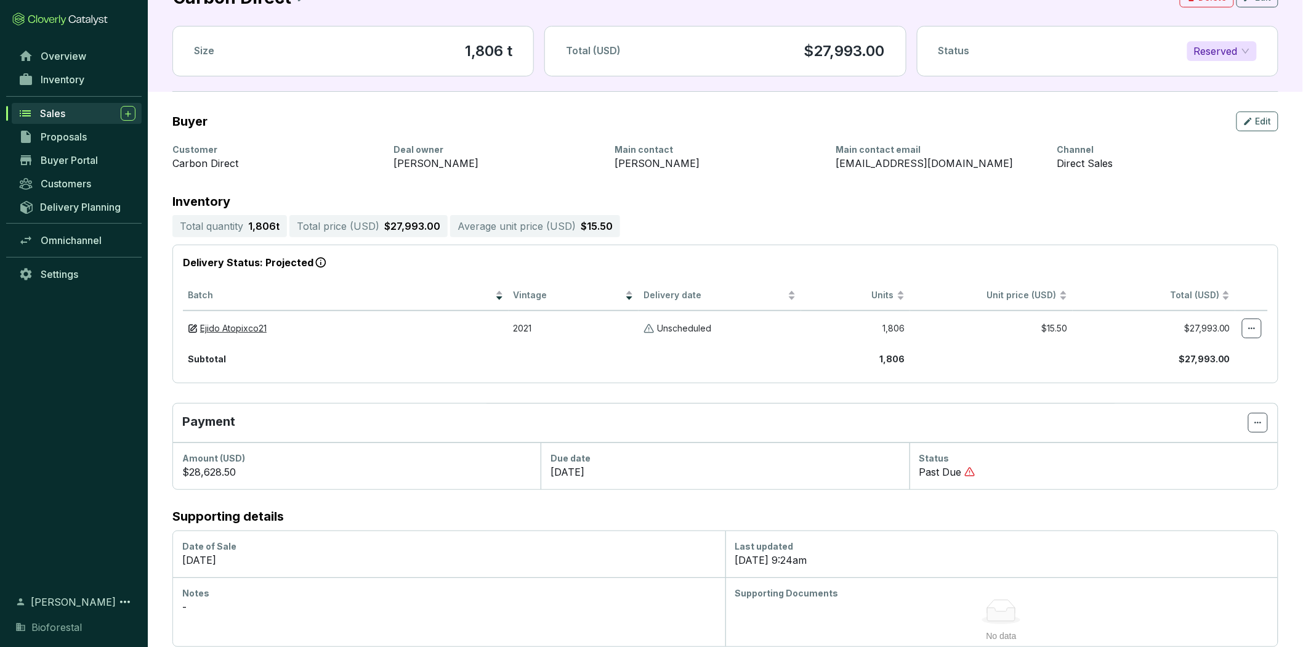
scroll to position [44, 0]
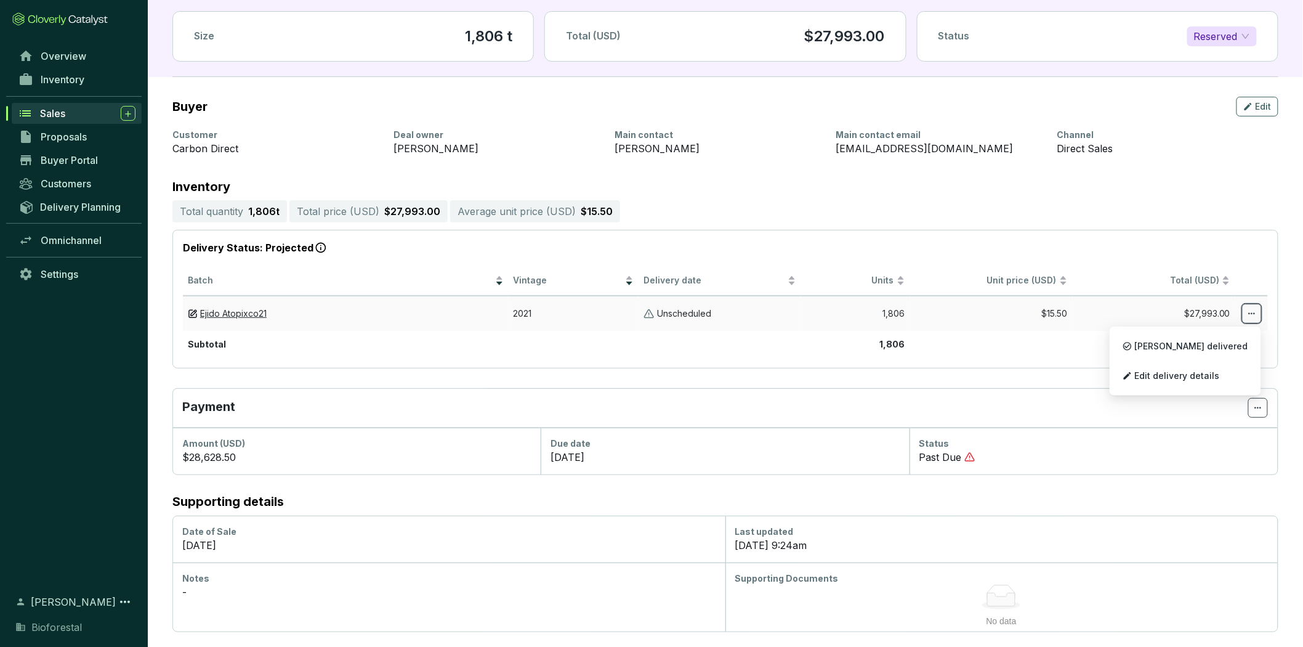
click at [1245, 317] on span at bounding box center [1252, 314] width 20 height 20
click at [1179, 339] on p "Mark delivered" at bounding box center [1185, 346] width 139 height 26
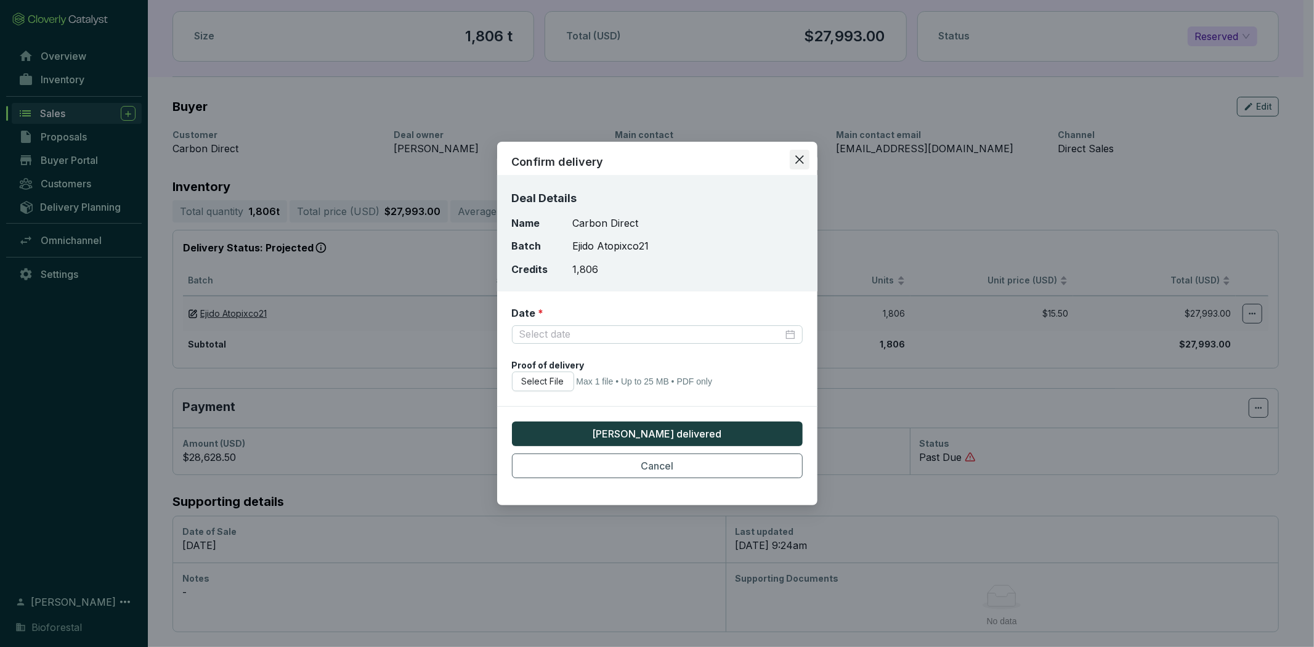
click at [796, 158] on icon "close" at bounding box center [799, 159] width 11 height 11
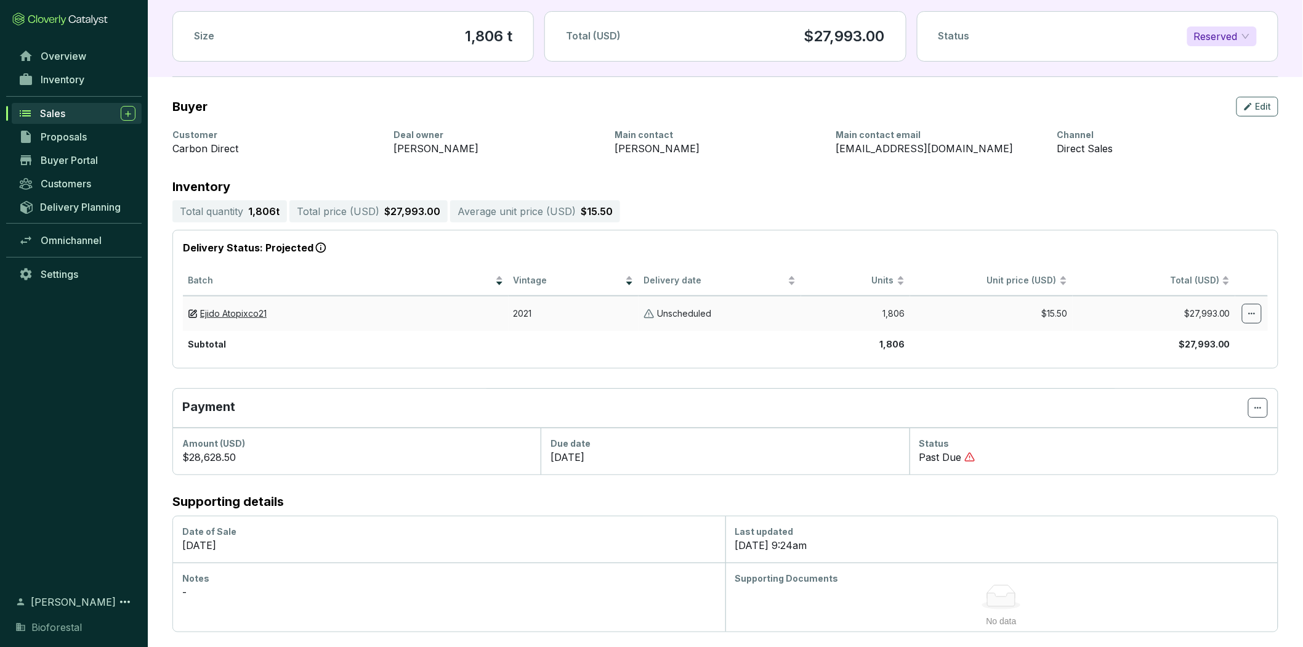
click at [892, 305] on td "1,806" at bounding box center [855, 313] width 108 height 35
click at [260, 309] on link "Ejido Atopixco21" at bounding box center [233, 314] width 67 height 12
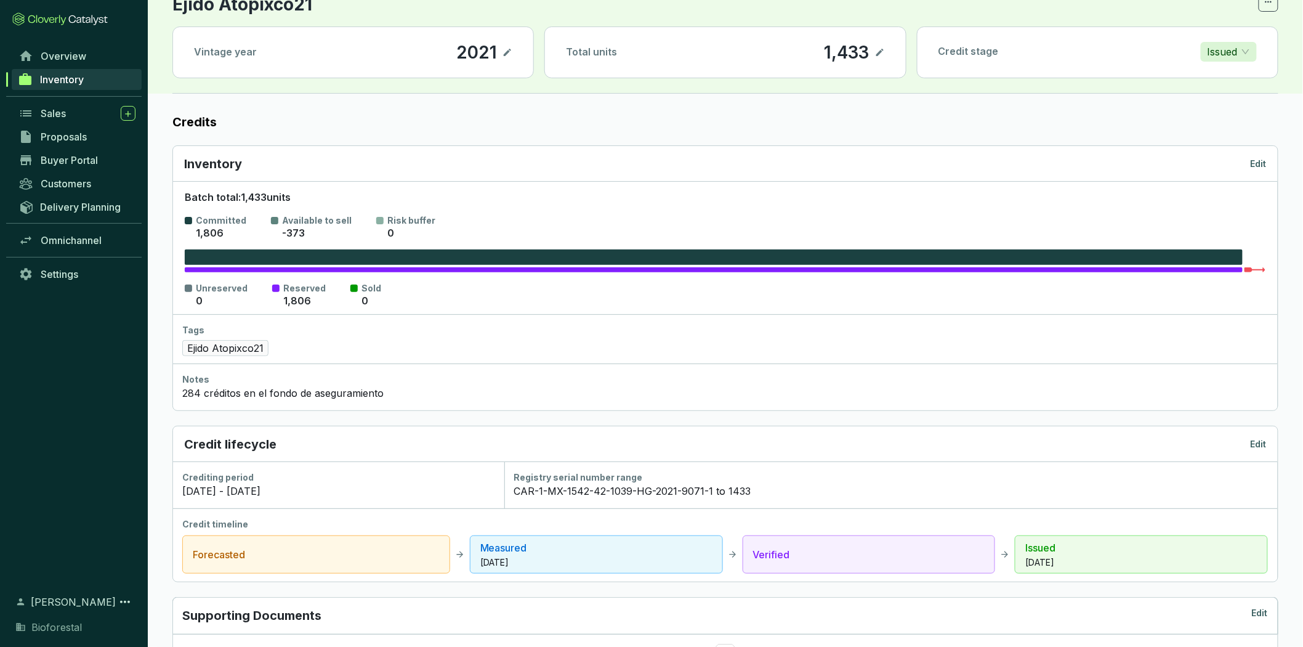
scroll to position [476, 0]
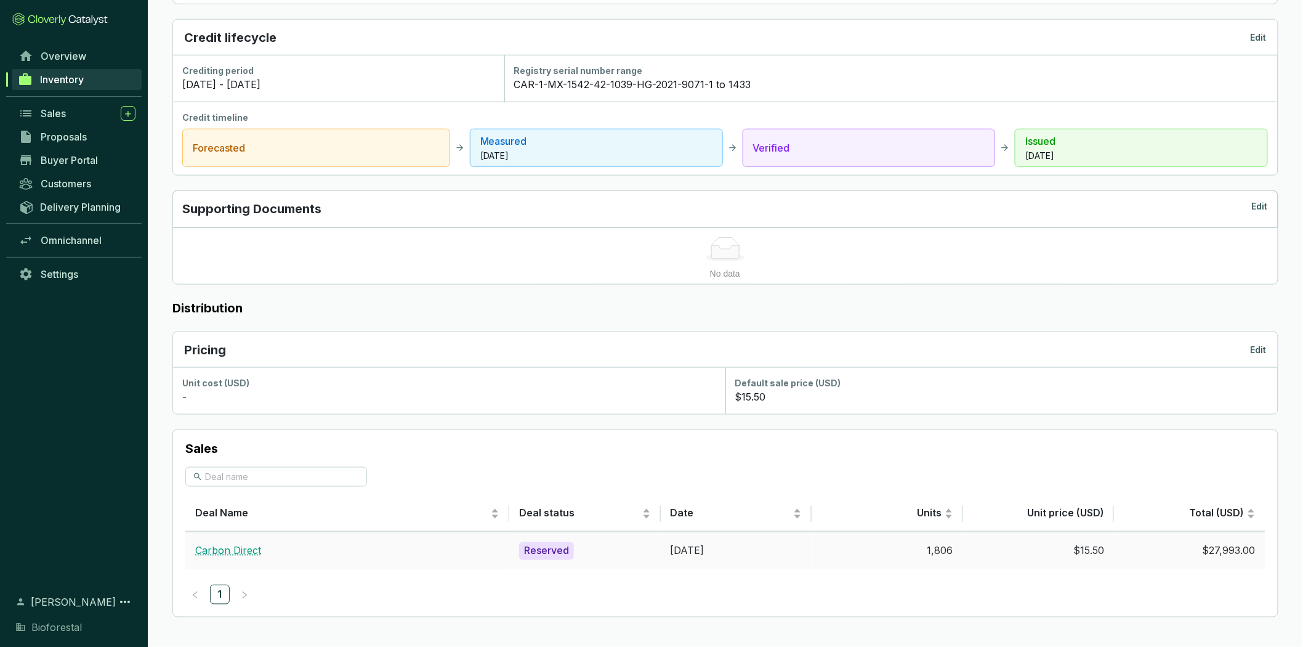
click at [249, 553] on link "Carbon Direct" at bounding box center [228, 550] width 66 height 12
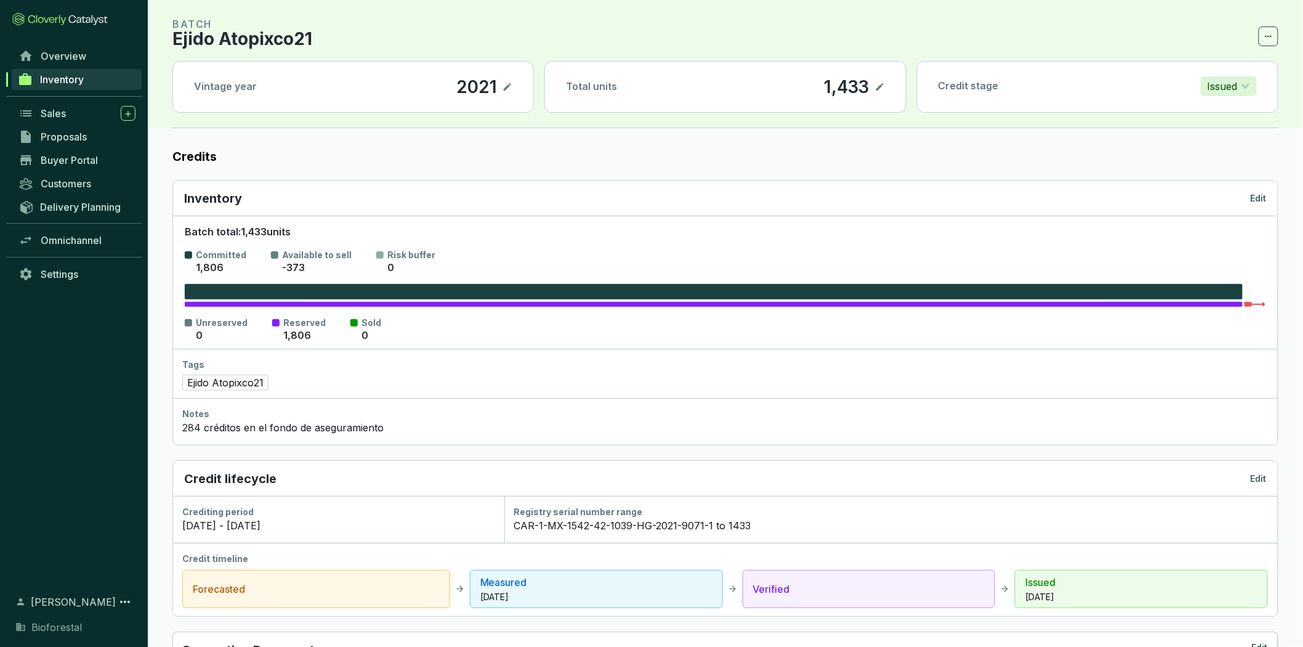
scroll to position [0, 0]
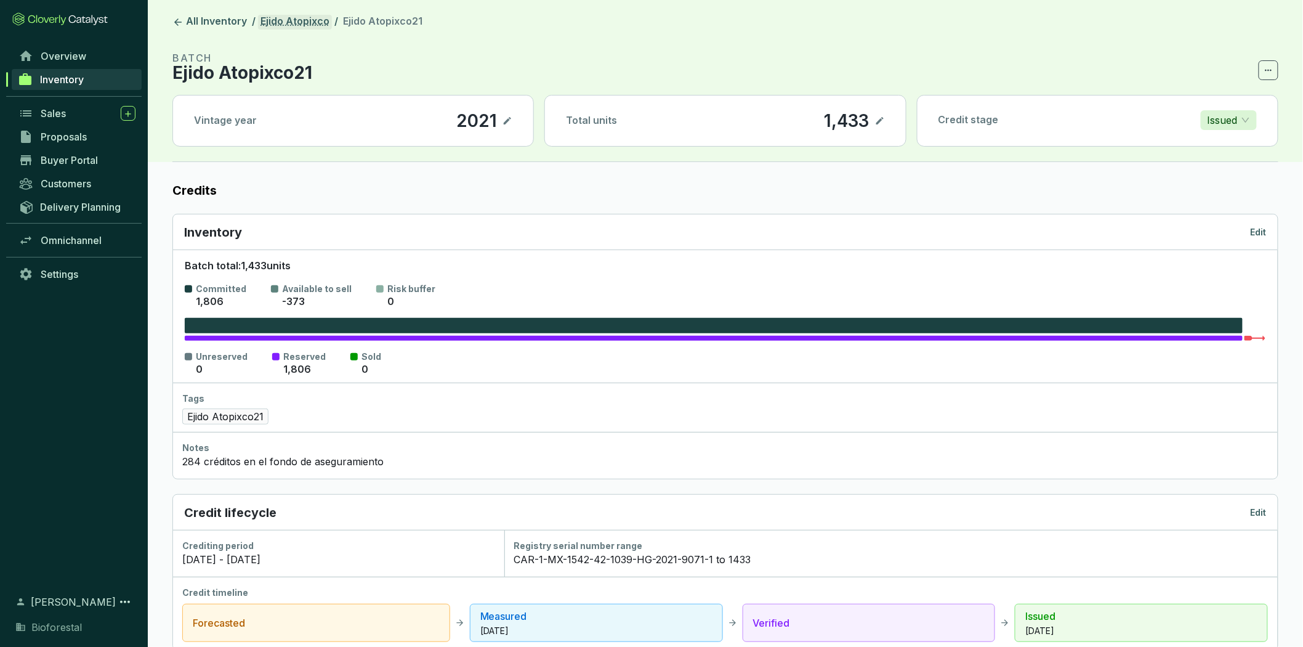
click at [321, 28] on link "Ejido Atopixco" at bounding box center [295, 22] width 74 height 15
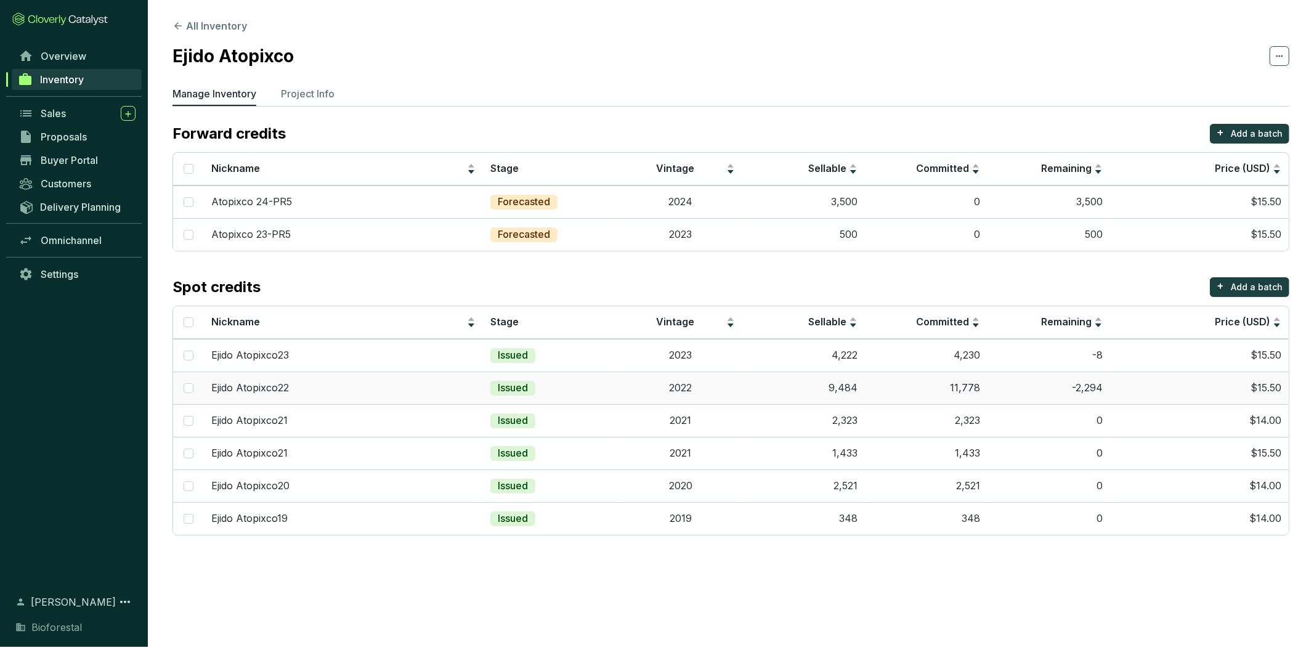
click at [694, 386] on td "2022" at bounding box center [680, 387] width 123 height 33
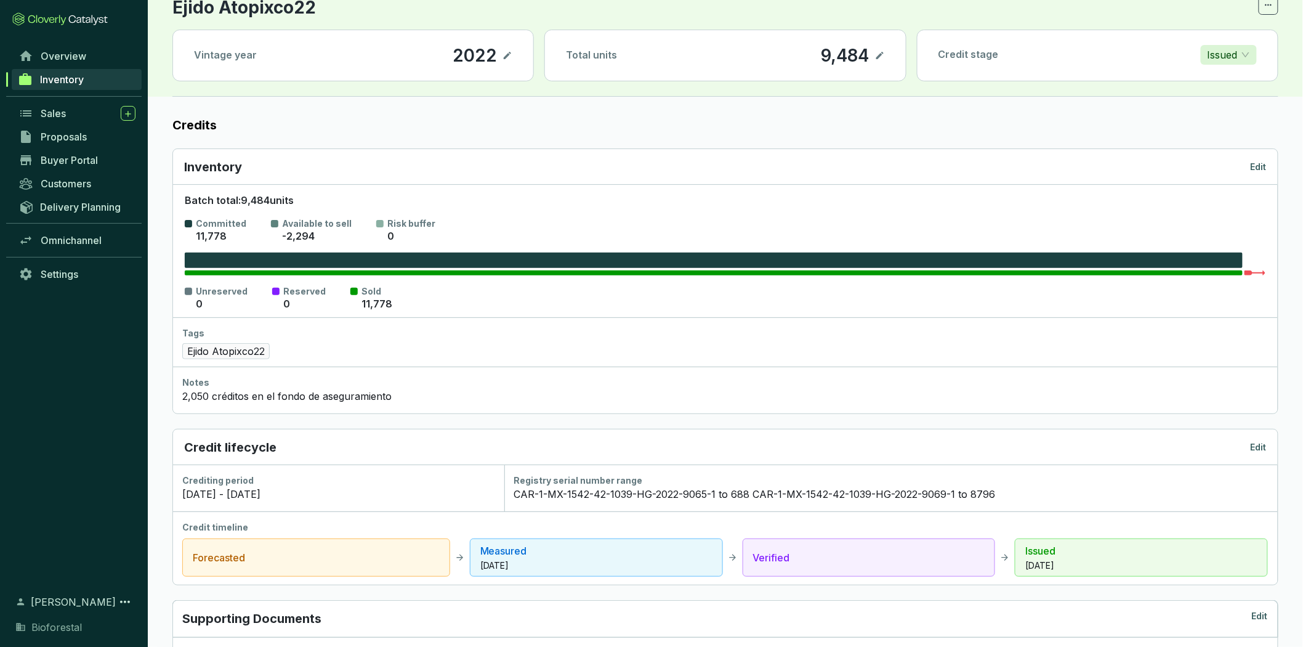
scroll to position [476, 0]
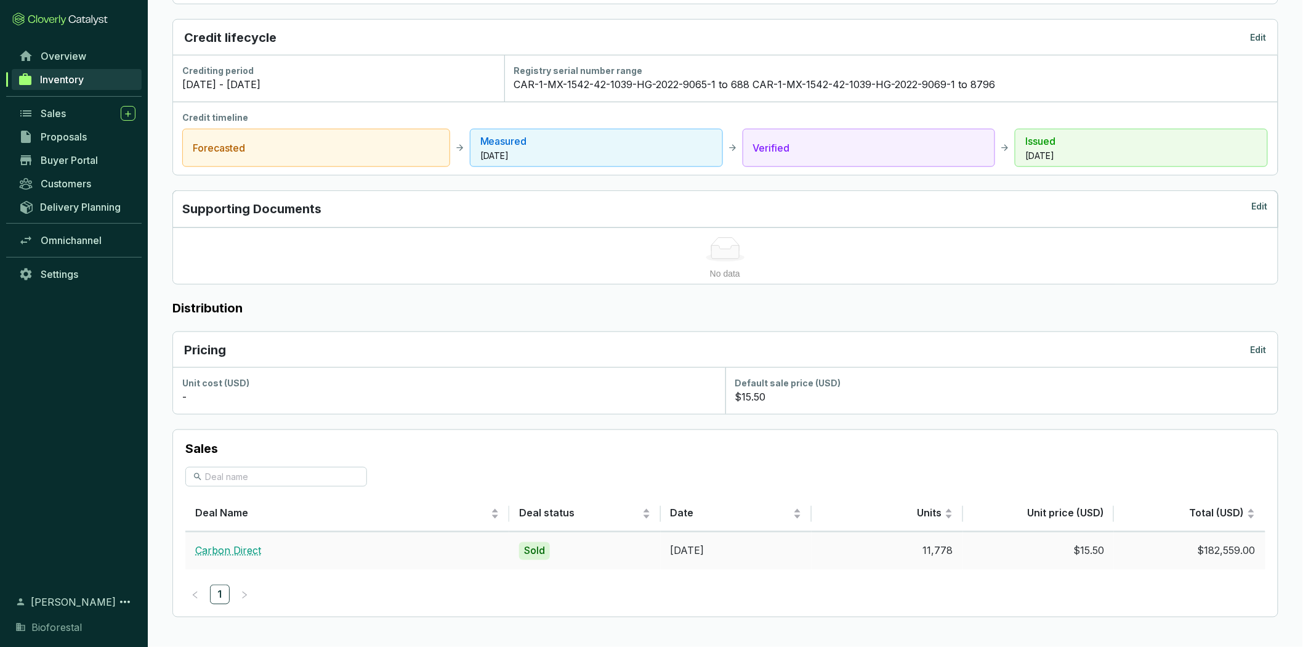
click at [254, 552] on link "Carbon Direct" at bounding box center [228, 550] width 66 height 12
click at [542, 551] on div "Sold" at bounding box center [534, 551] width 31 height 18
click at [540, 551] on div "Sold" at bounding box center [534, 551] width 31 height 18
click at [226, 554] on link "Carbon Direct" at bounding box center [228, 550] width 66 height 12
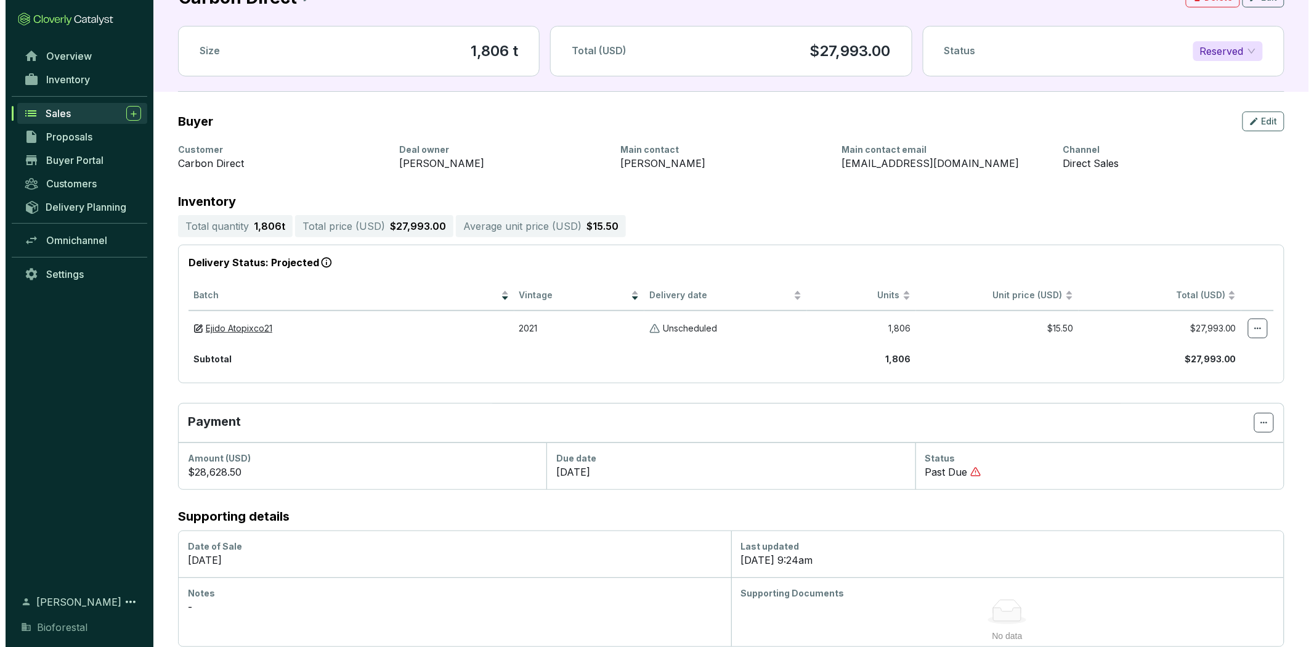
scroll to position [44, 0]
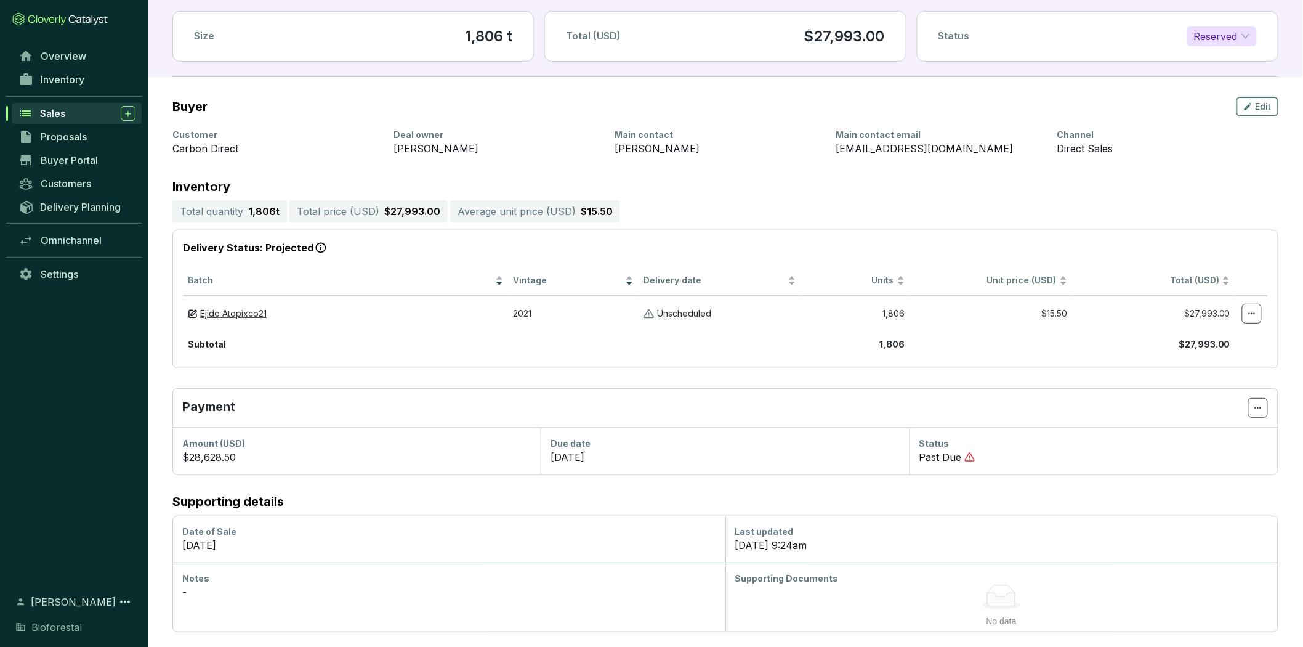
click at [1255, 97] on button "Edit" at bounding box center [1258, 107] width 42 height 20
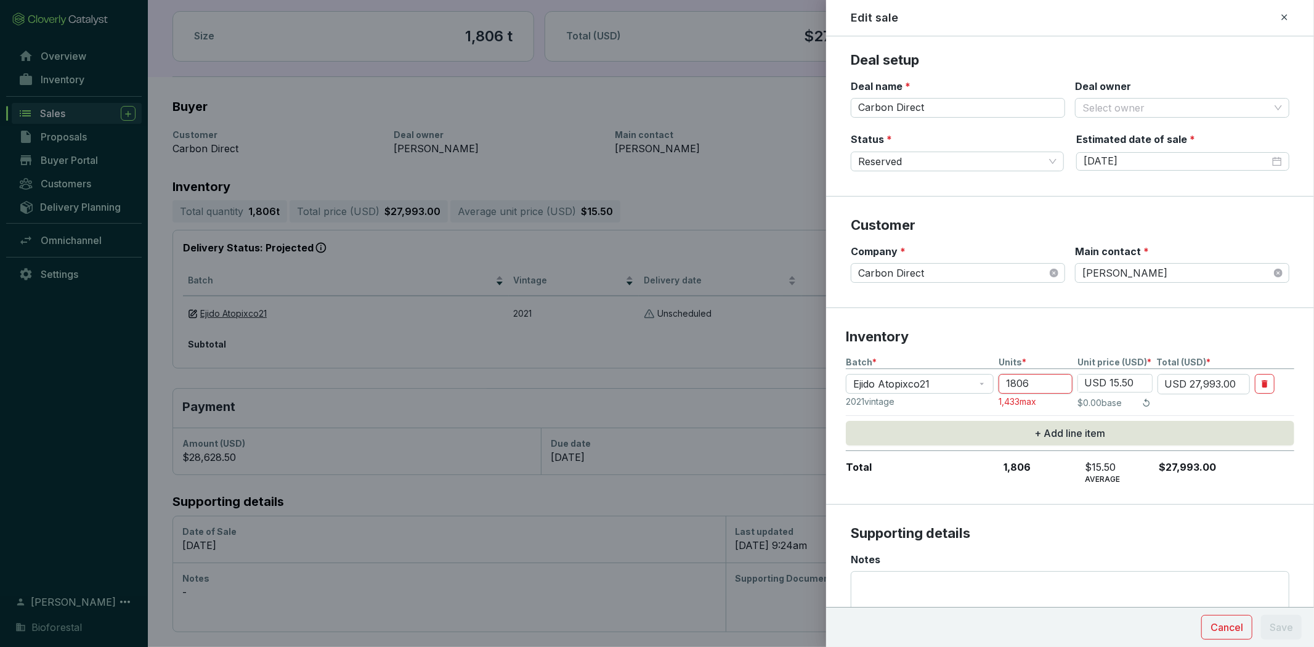
click at [1030, 380] on input "1806" at bounding box center [1035, 384] width 74 height 20
type input "180"
type input "USD 2,790.00"
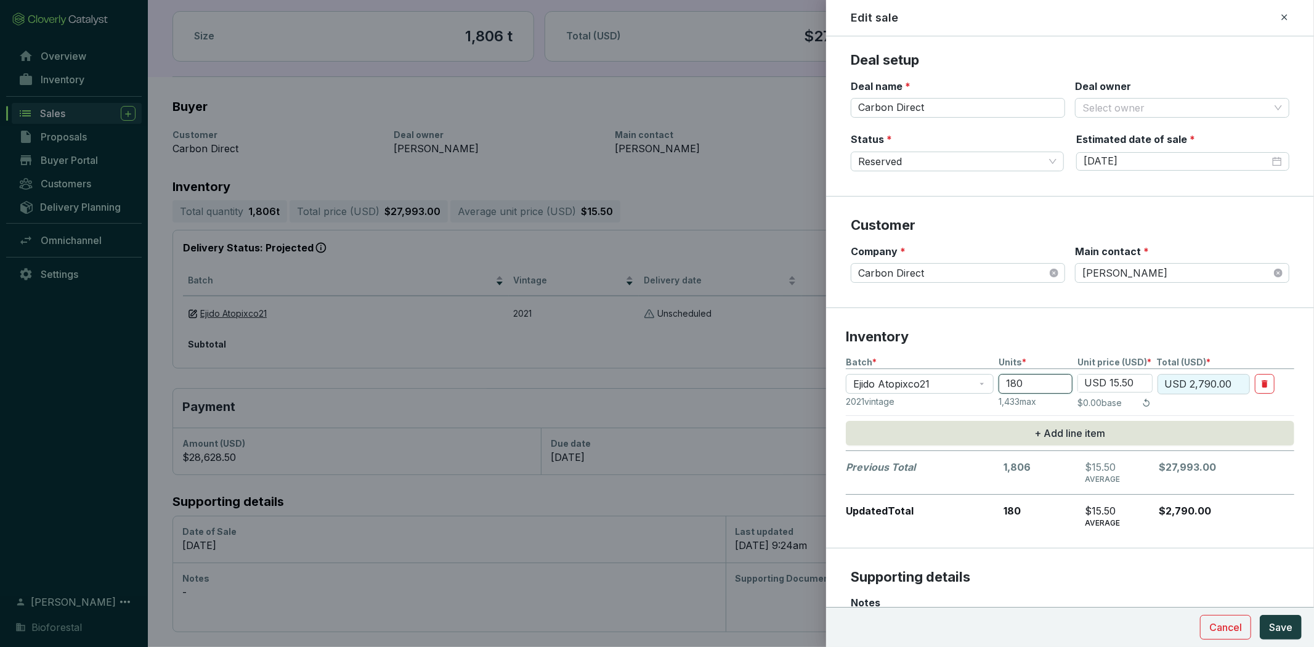
type input "18"
type input "USD 279.00"
type input "1"
type input "USD 15.50"
type input "14"
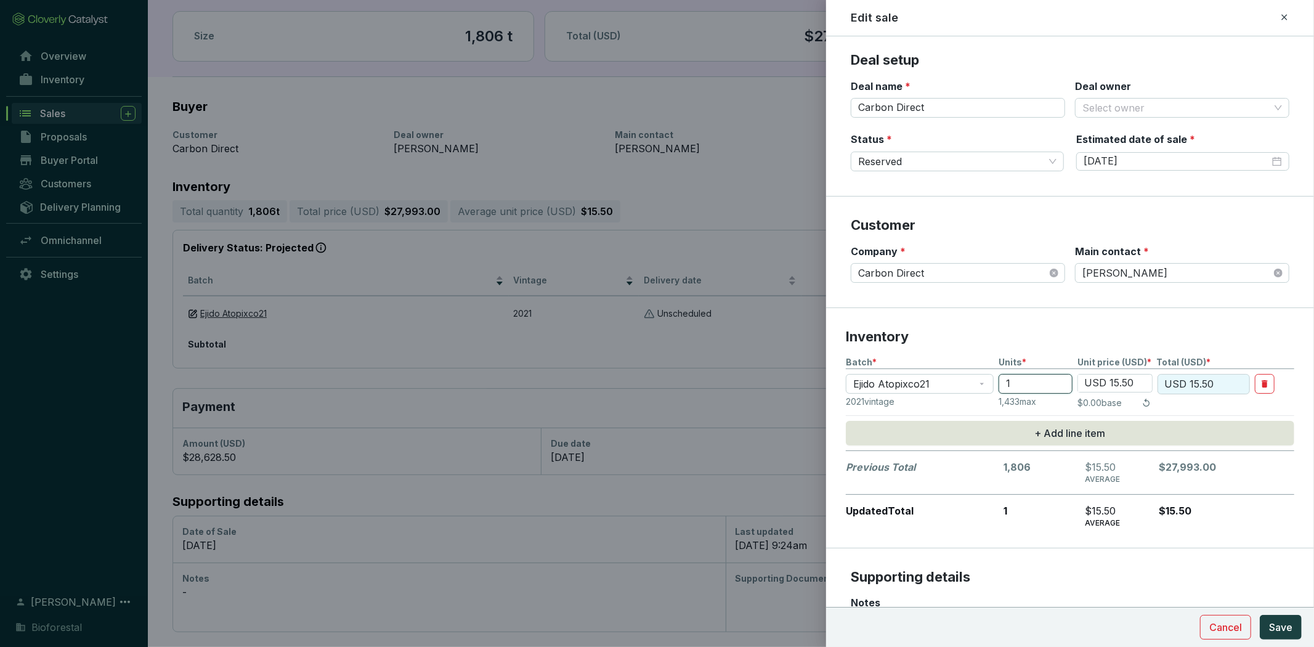
type input "USD 217.00"
type input "143"
type input "USD 2,216.50"
type input "1433"
type input "USD 22,211.50"
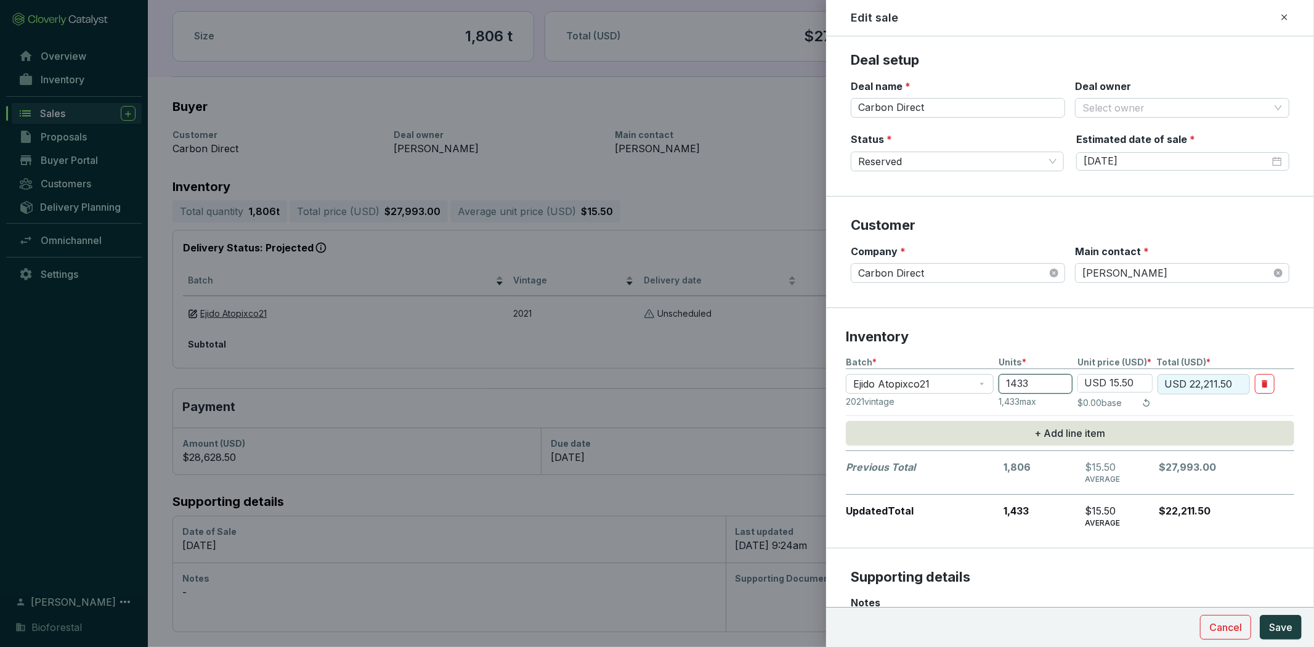
type input "1433"
click at [1277, 328] on p "Inventory" at bounding box center [1070, 337] width 448 height 18
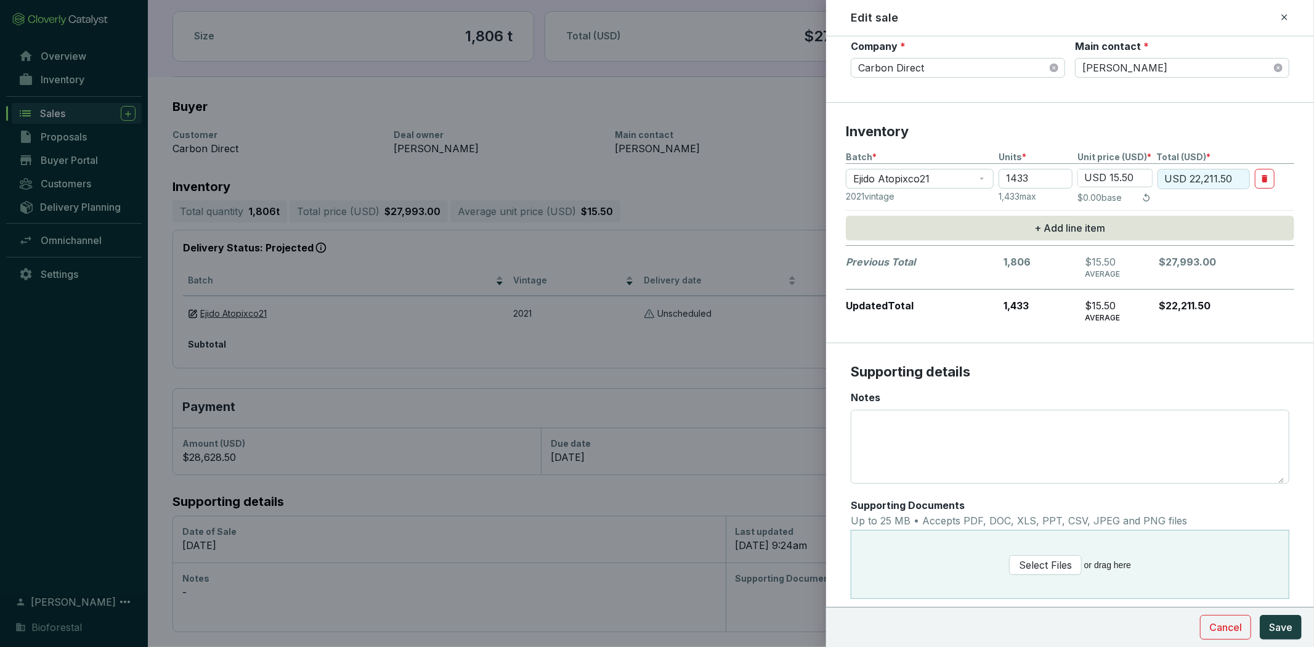
scroll to position [230, 0]
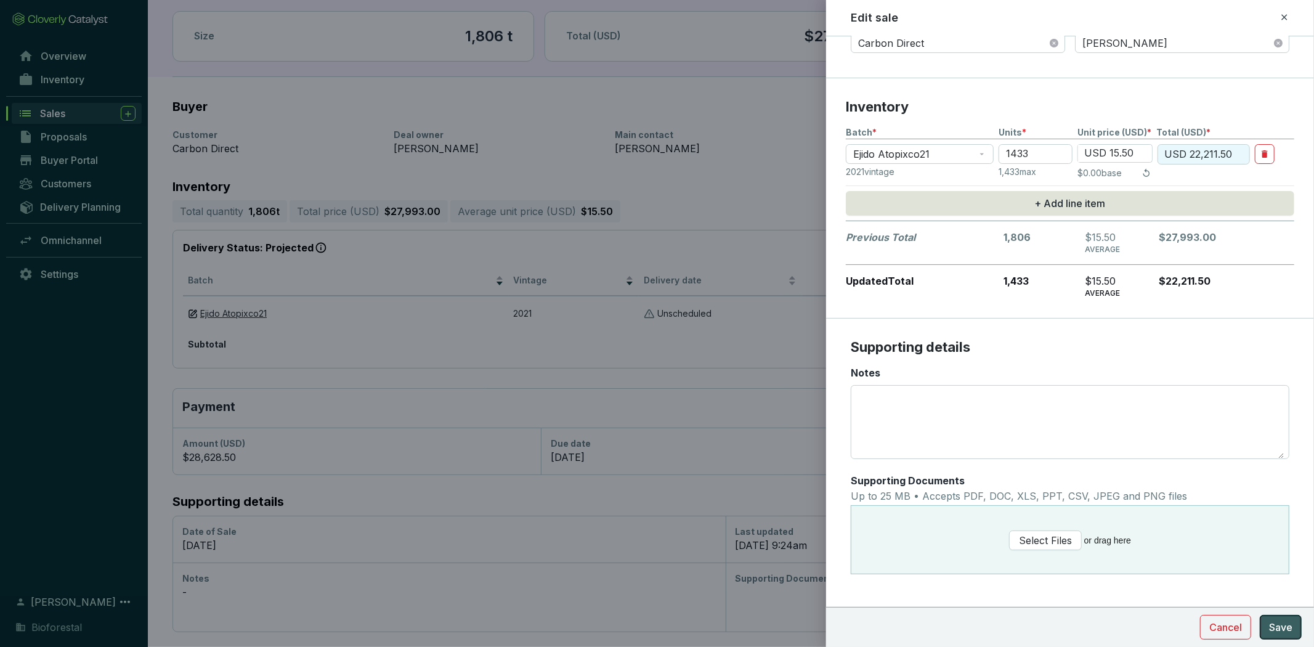
click at [1270, 623] on span "Save" at bounding box center [1280, 627] width 23 height 15
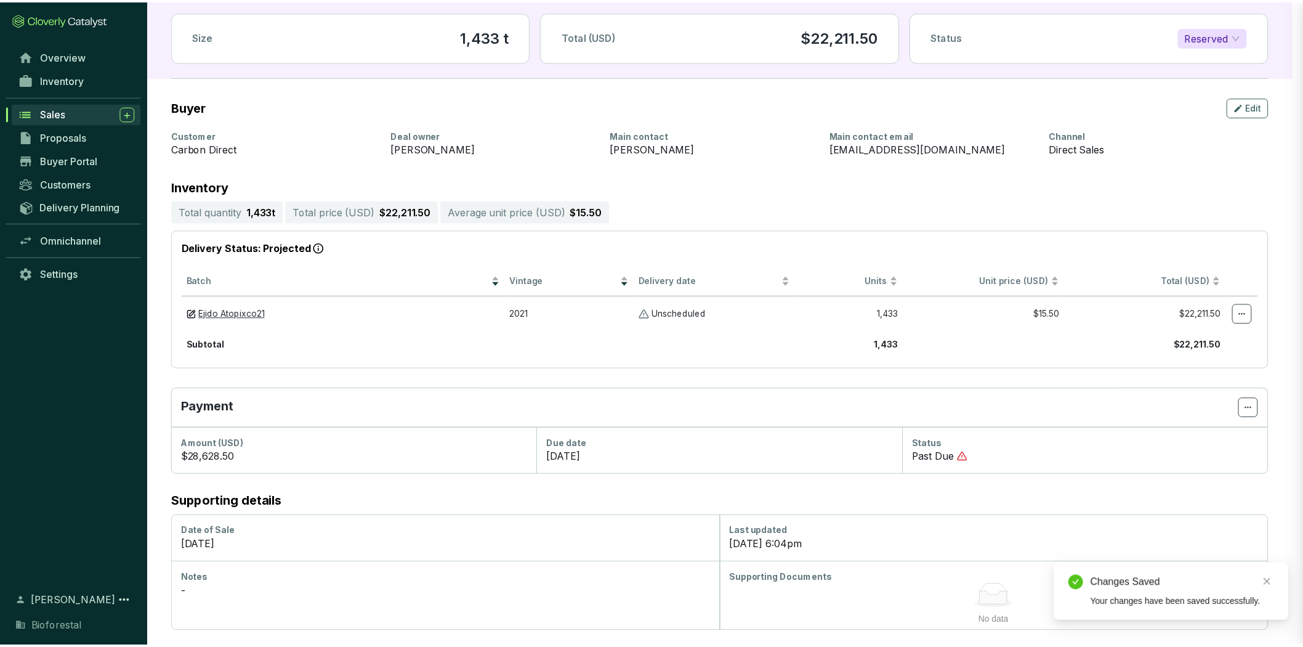
scroll to position [228, 0]
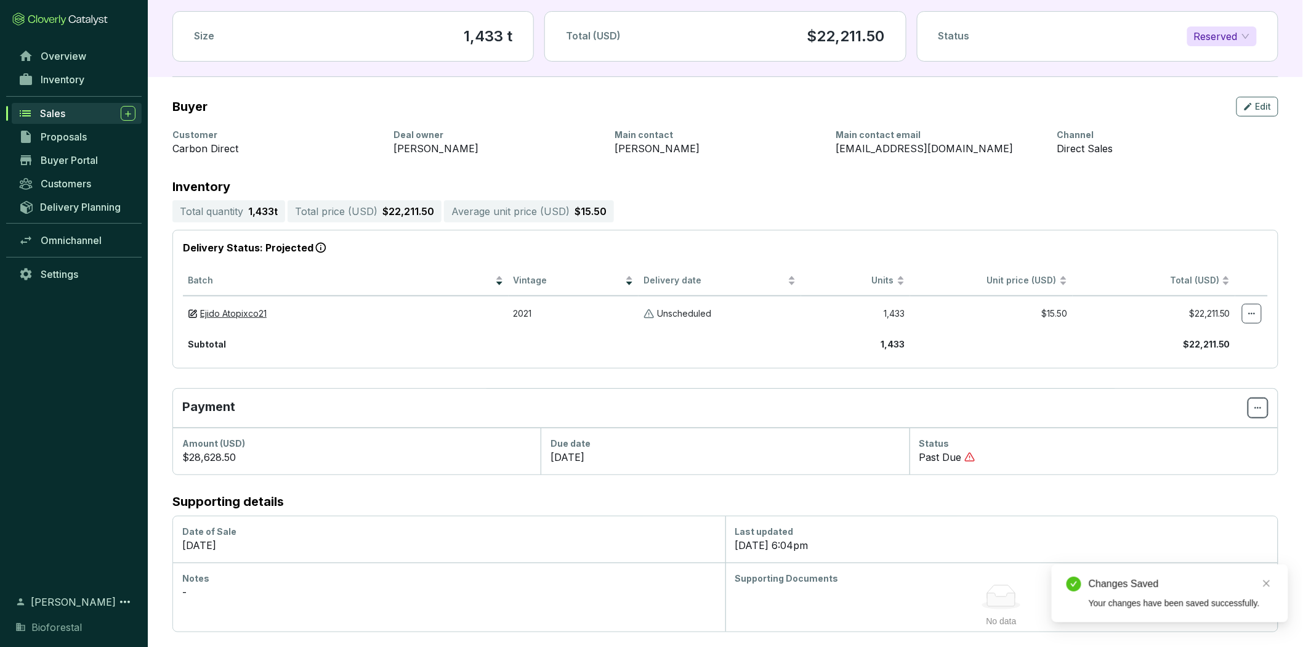
click at [1257, 400] on icon at bounding box center [1258, 407] width 10 height 15
click at [1245, 433] on p "Mark as paid" at bounding box center [1220, 440] width 83 height 26
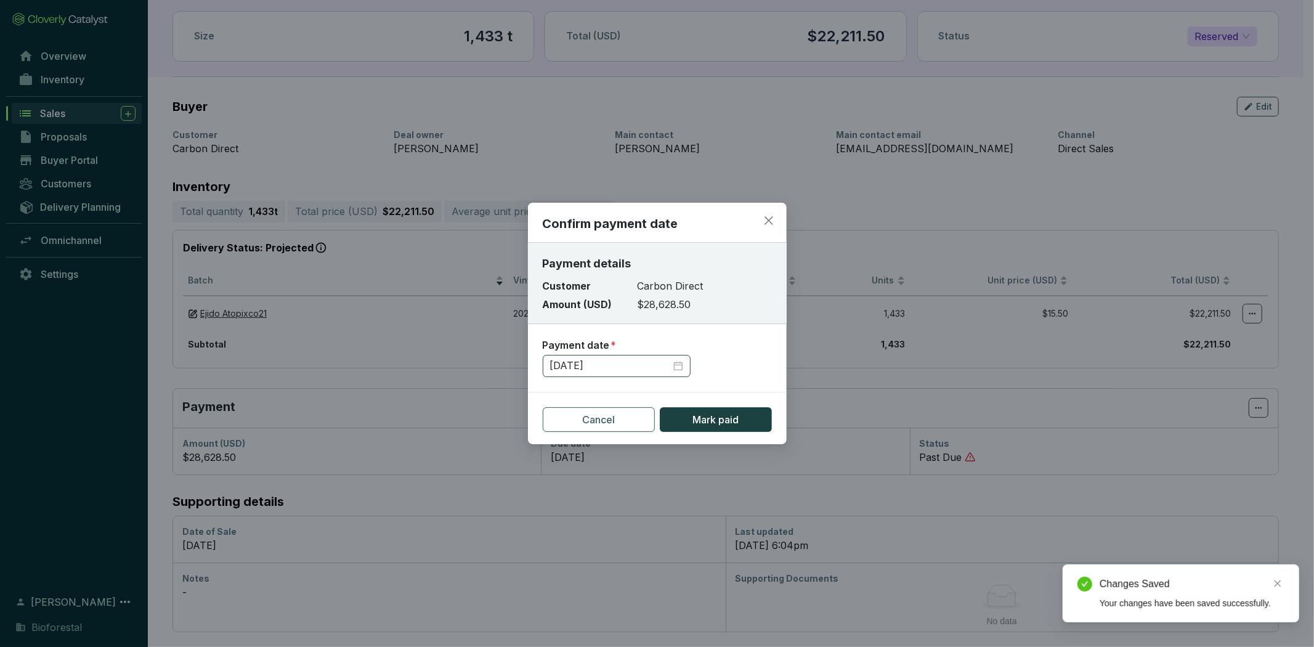
click at [681, 366] on div "[DATE]" at bounding box center [616, 366] width 133 height 14
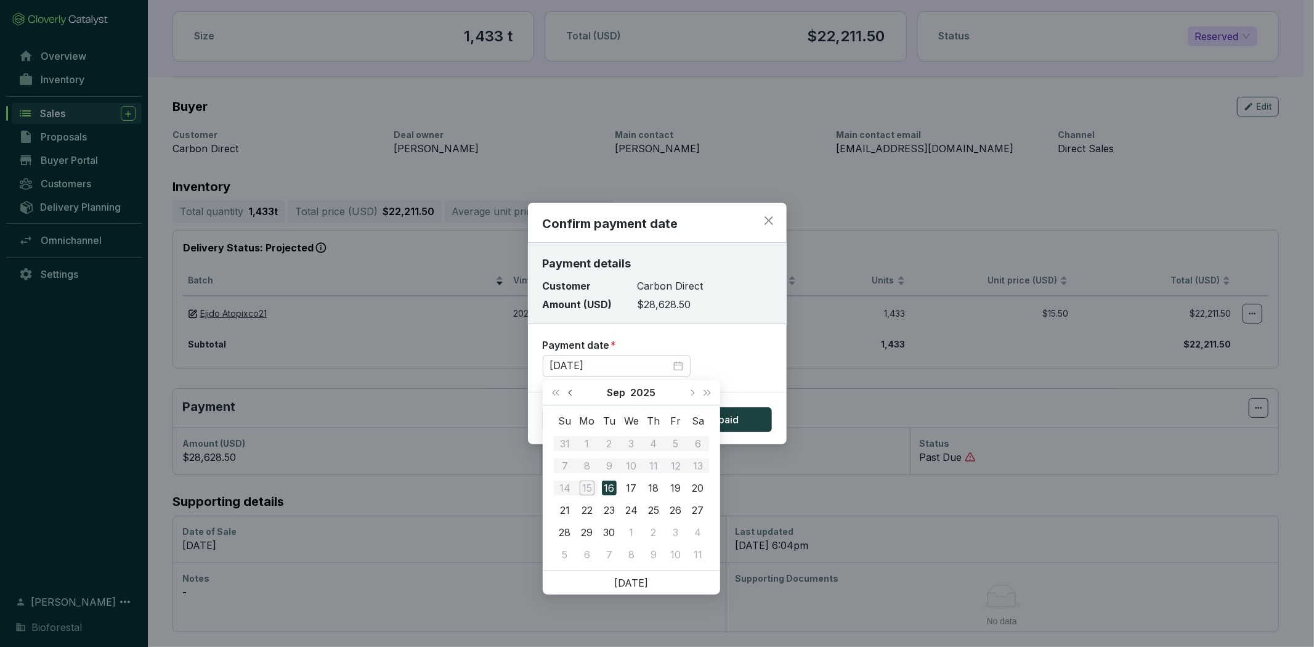
click at [567, 388] on button "Previous month (PageUp)" at bounding box center [571, 392] width 16 height 25
click at [624, 491] on div "13" at bounding box center [631, 487] width 15 height 15
click at [601, 477] on td "12" at bounding box center [609, 488] width 22 height 22
click at [768, 347] on div "Payment date *" at bounding box center [657, 346] width 229 height 14
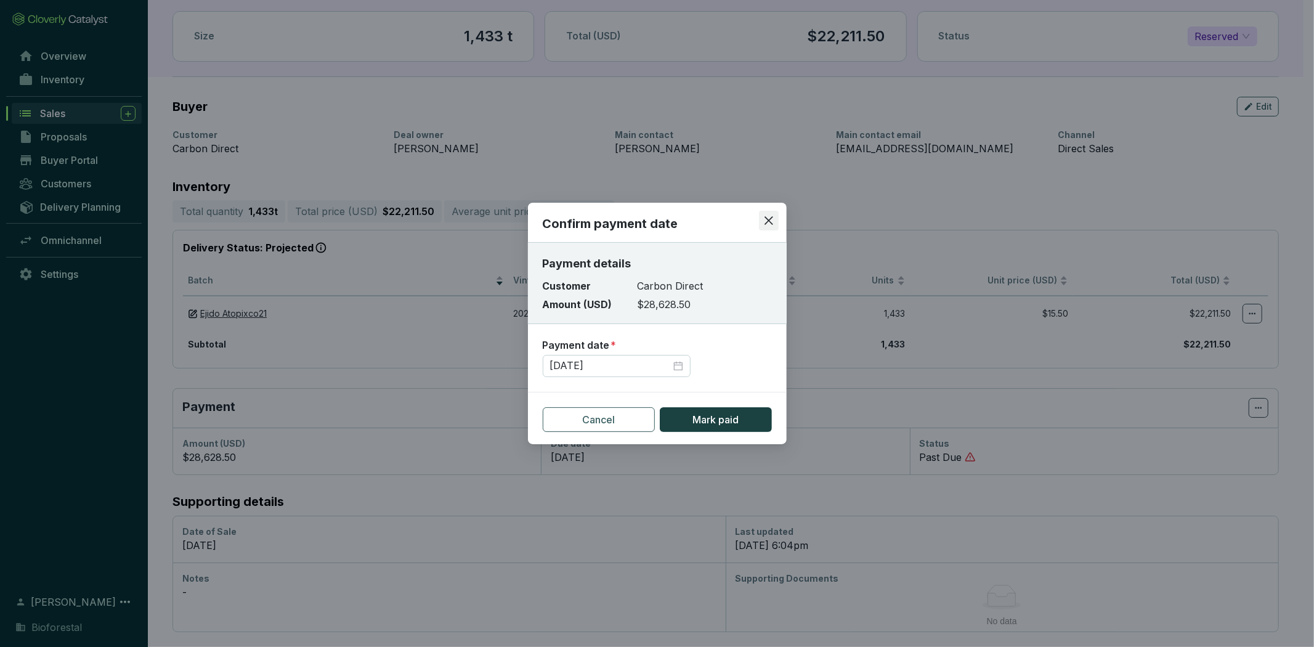
click at [774, 217] on span "Close" at bounding box center [769, 220] width 20 height 11
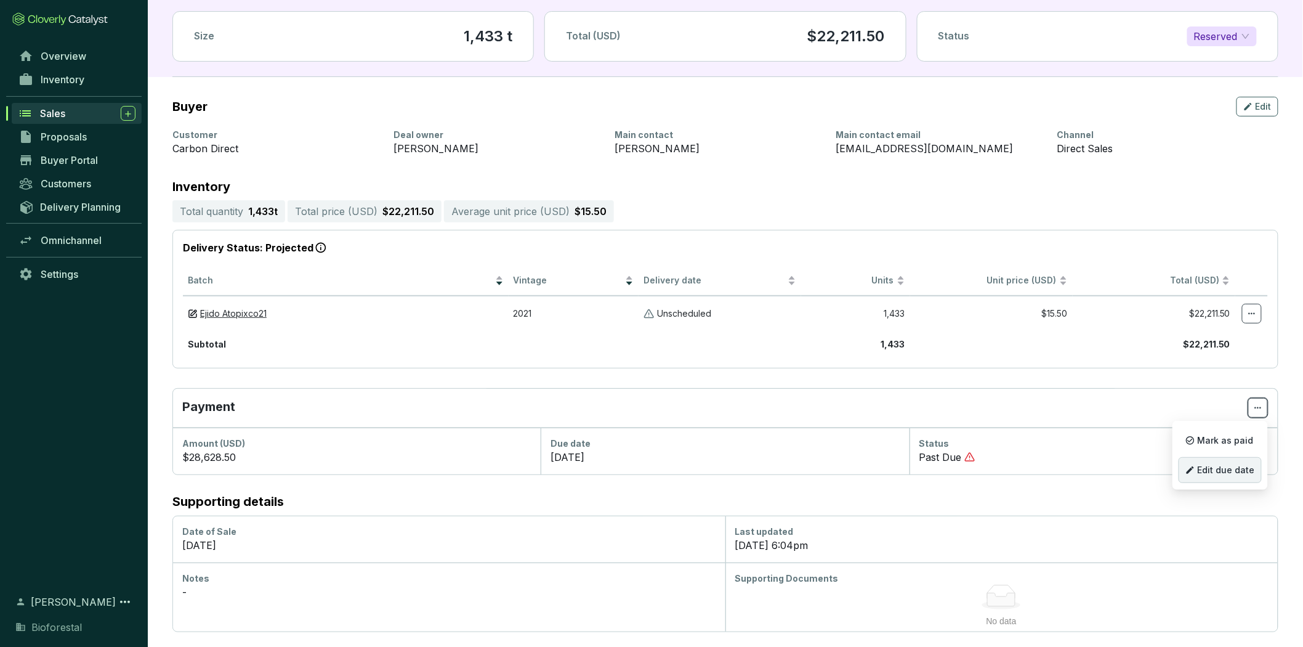
click at [1234, 472] on span "Edit due date" at bounding box center [1226, 470] width 57 height 10
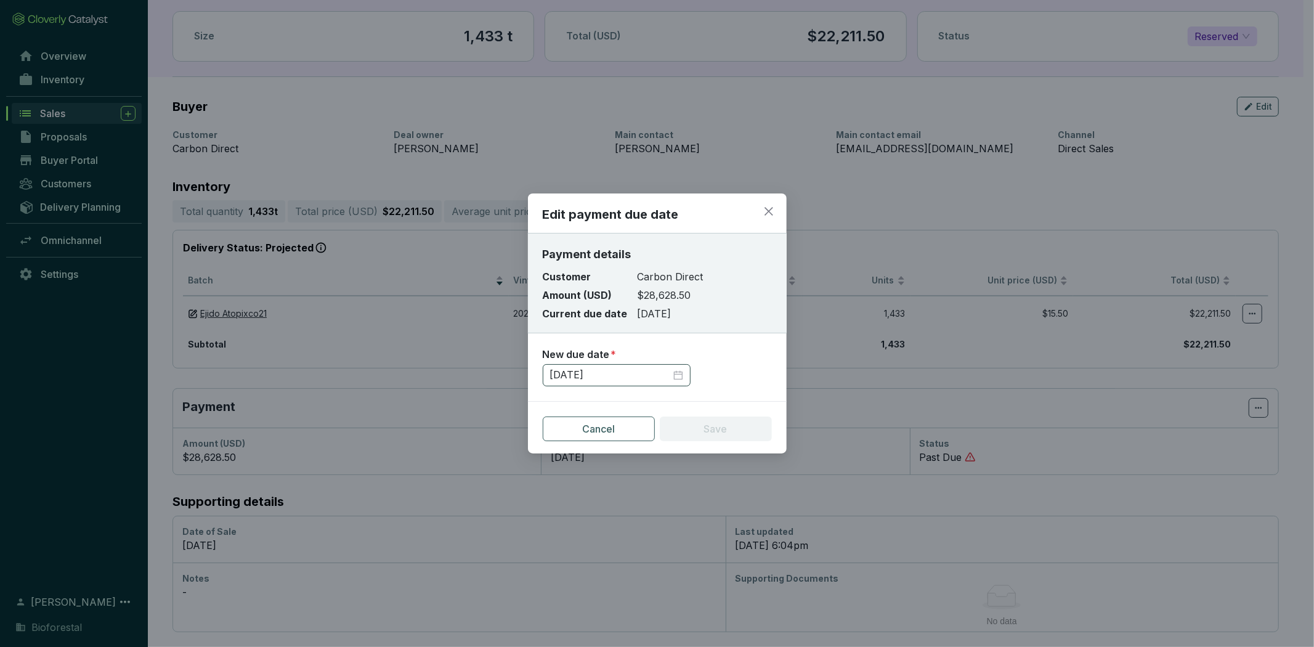
click at [678, 374] on div "[DATE]" at bounding box center [616, 375] width 133 height 14
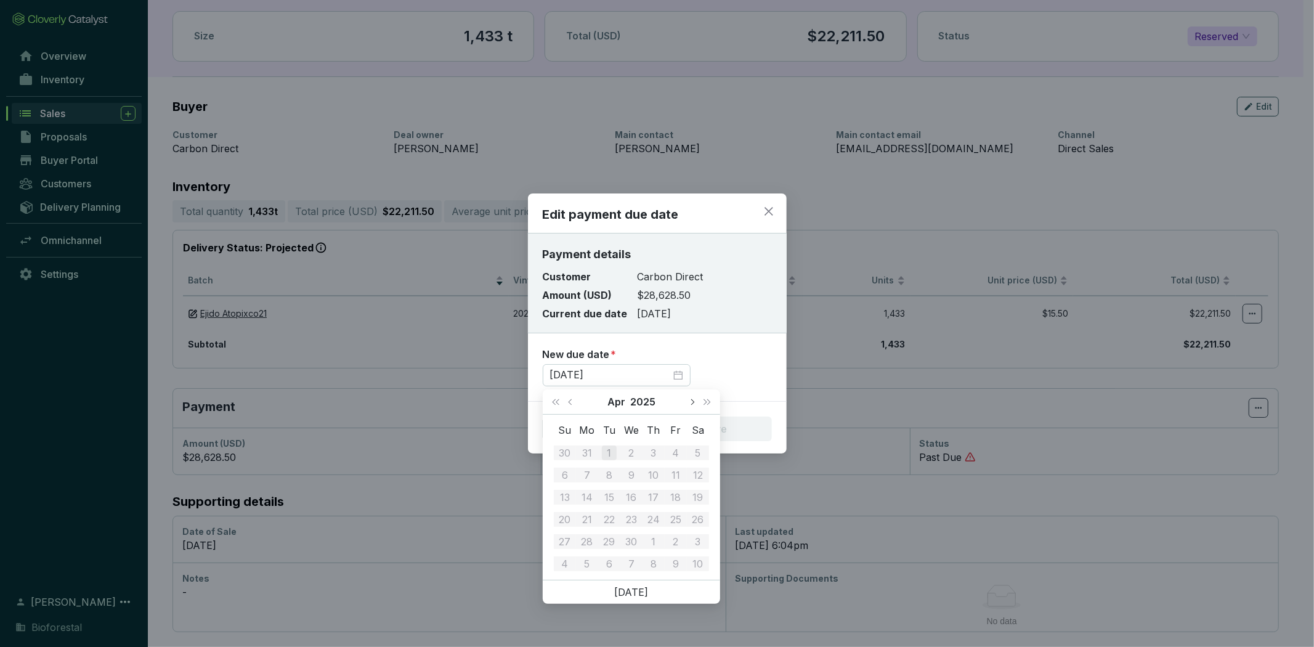
click at [690, 405] on button "Next month (PageDown)" at bounding box center [692, 401] width 16 height 25
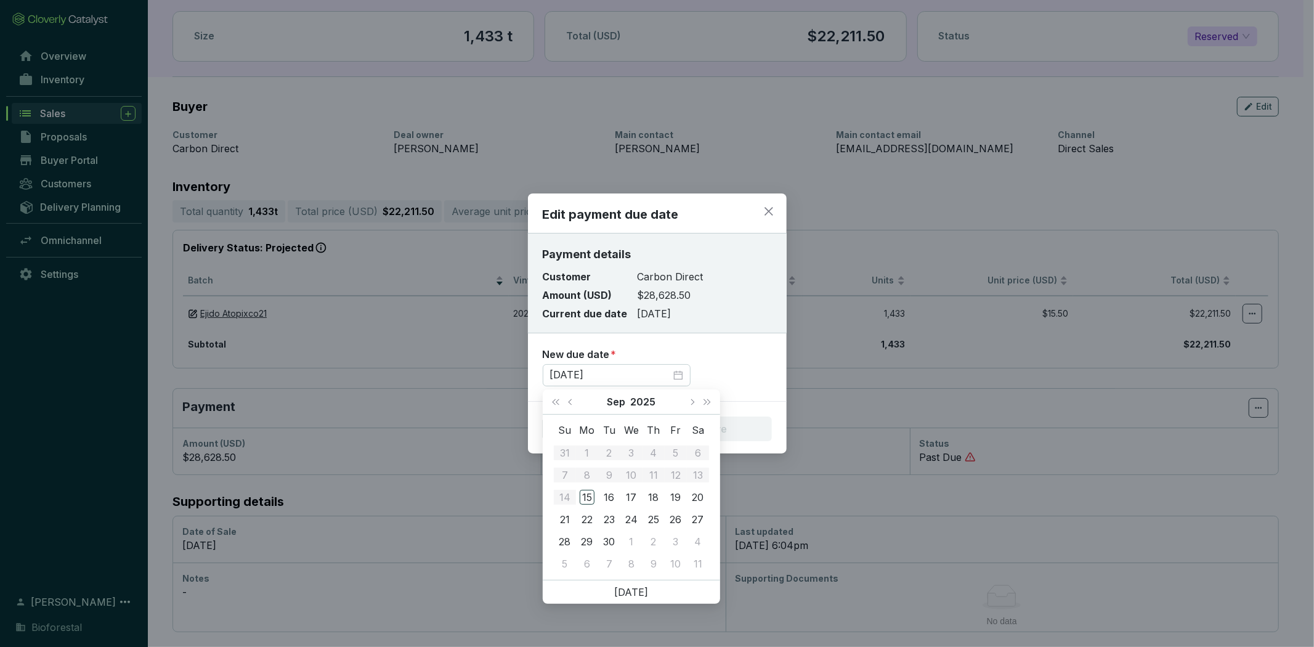
click at [926, 366] on div "Edit payment due date Payment details Customer Carbon Direct Amount (USD) $28,6…" at bounding box center [657, 323] width 1314 height 647
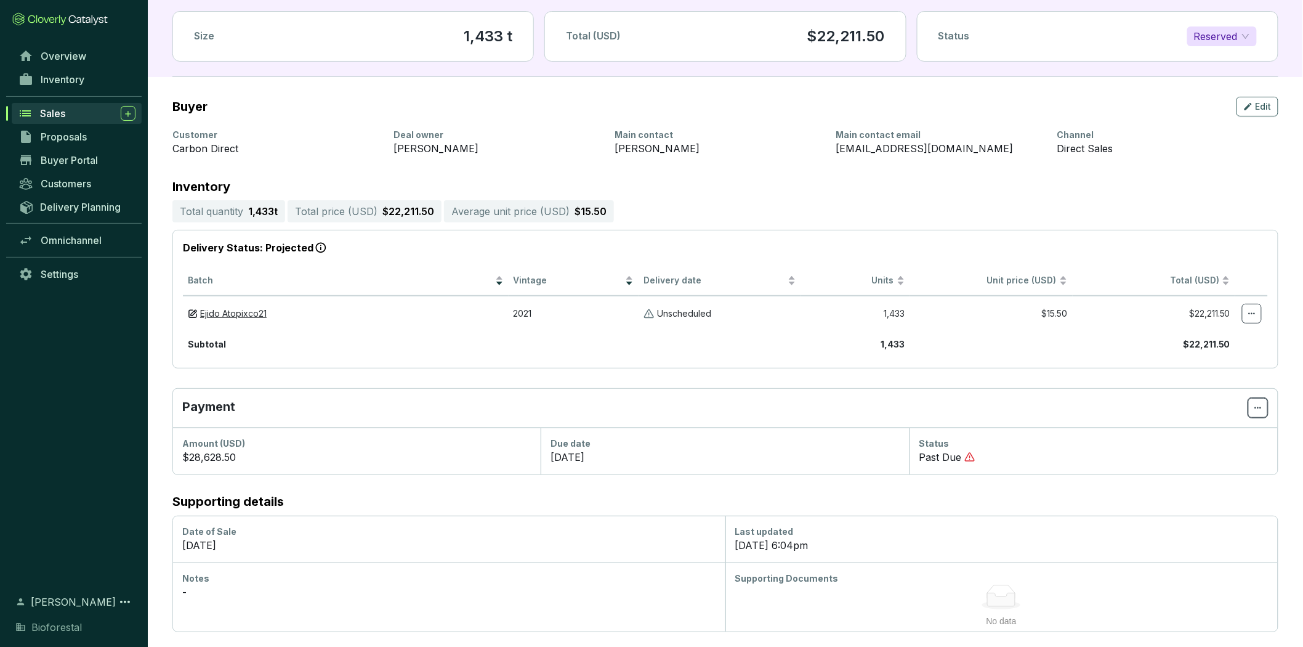
click at [1261, 410] on icon at bounding box center [1258, 407] width 10 height 15
click at [1255, 405] on icon at bounding box center [1258, 407] width 10 height 15
click at [1208, 435] on span "Mark as paid" at bounding box center [1226, 440] width 56 height 10
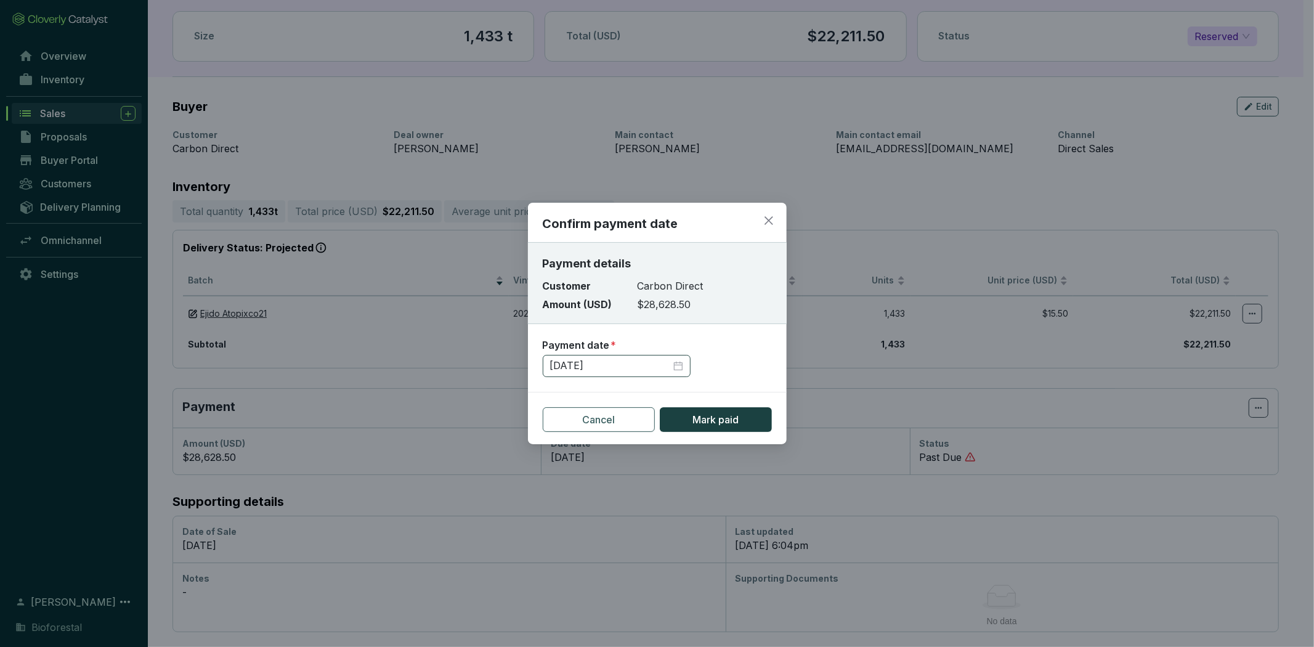
click at [677, 360] on div "[DATE]" at bounding box center [616, 366] width 133 height 14
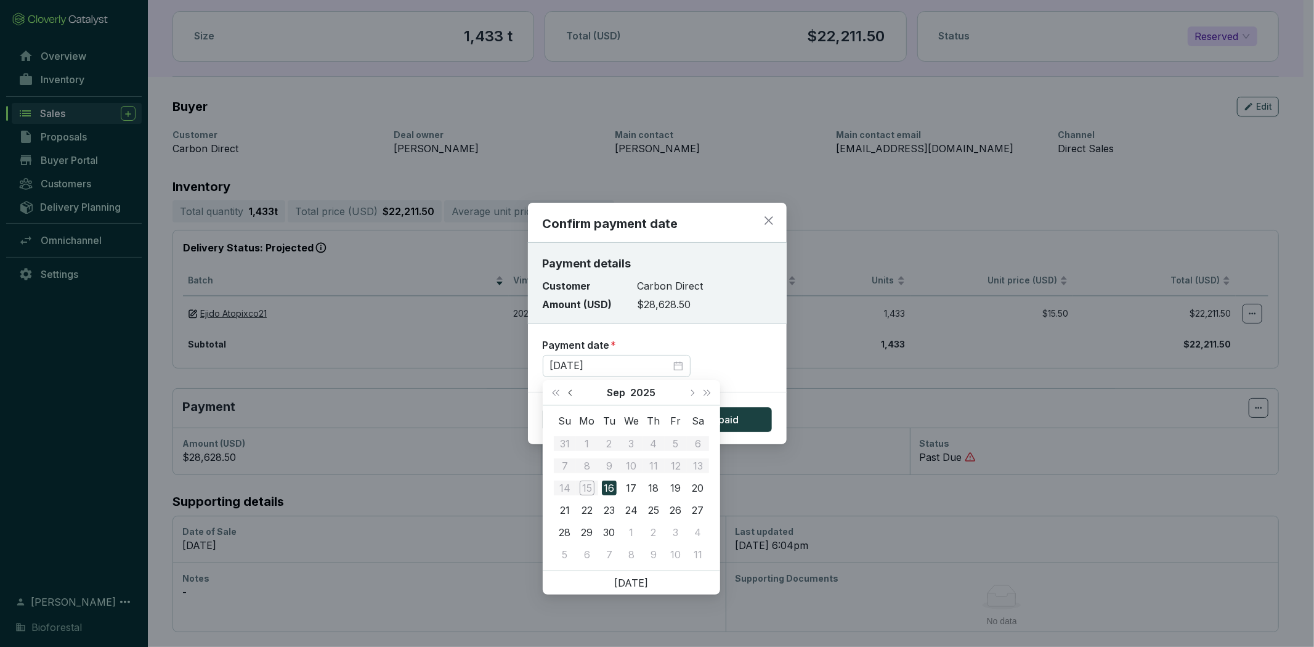
click at [569, 390] on span "Previous month (PageUp)" at bounding box center [571, 392] width 6 height 6
click at [693, 391] on span "Next month (PageDown)" at bounding box center [692, 392] width 6 height 6
click at [608, 505] on div "19" at bounding box center [609, 510] width 15 height 15
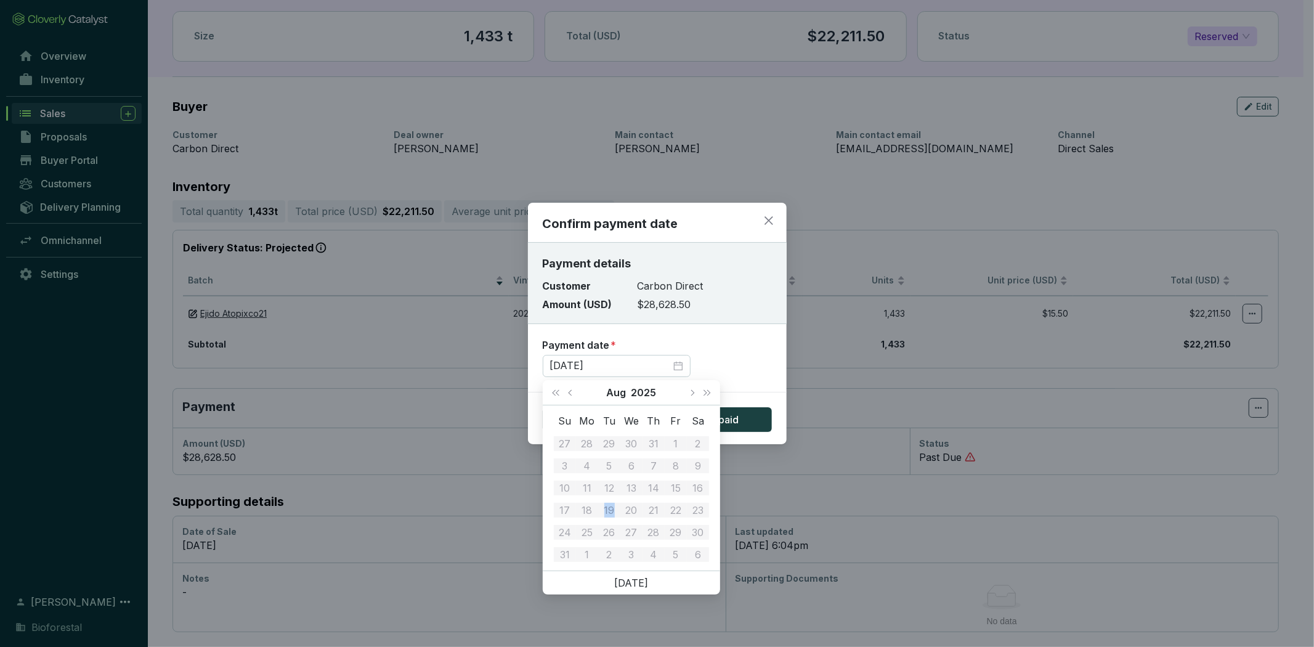
click at [608, 505] on div "19" at bounding box center [609, 510] width 15 height 15
click at [831, 395] on div "Confirm payment date Payment details Customer Carbon Direct Amount (USD) $28,62…" at bounding box center [657, 323] width 1314 height 647
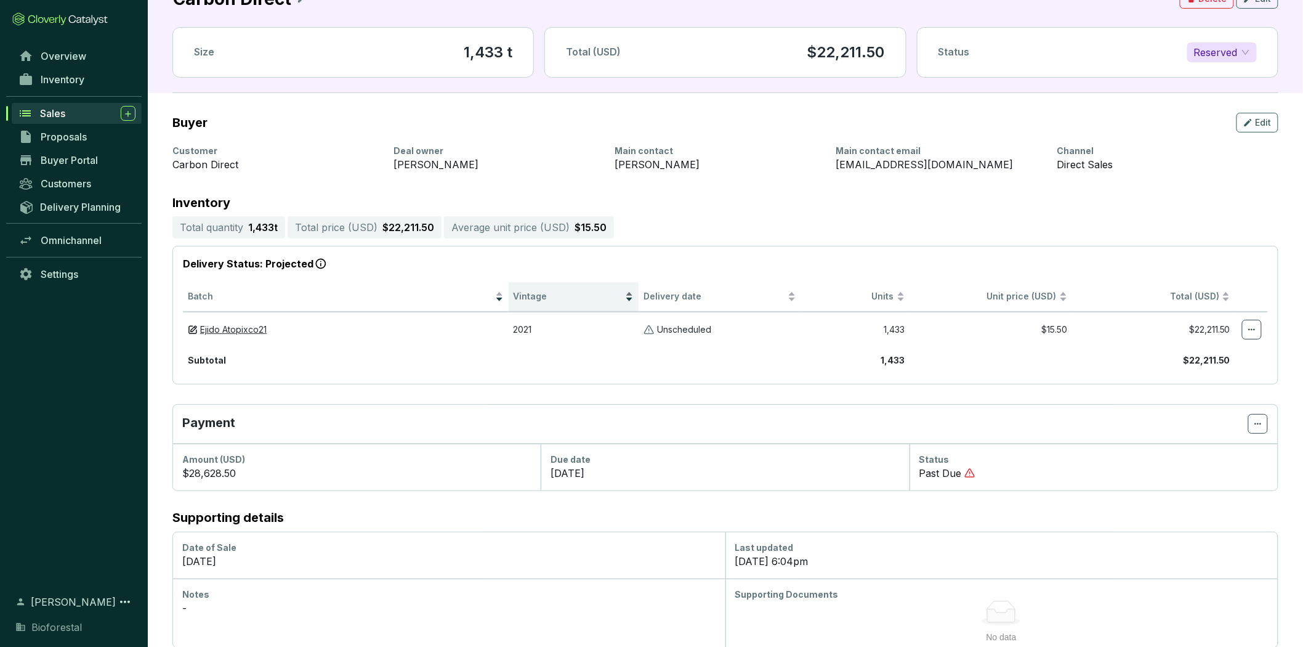
scroll to position [0, 0]
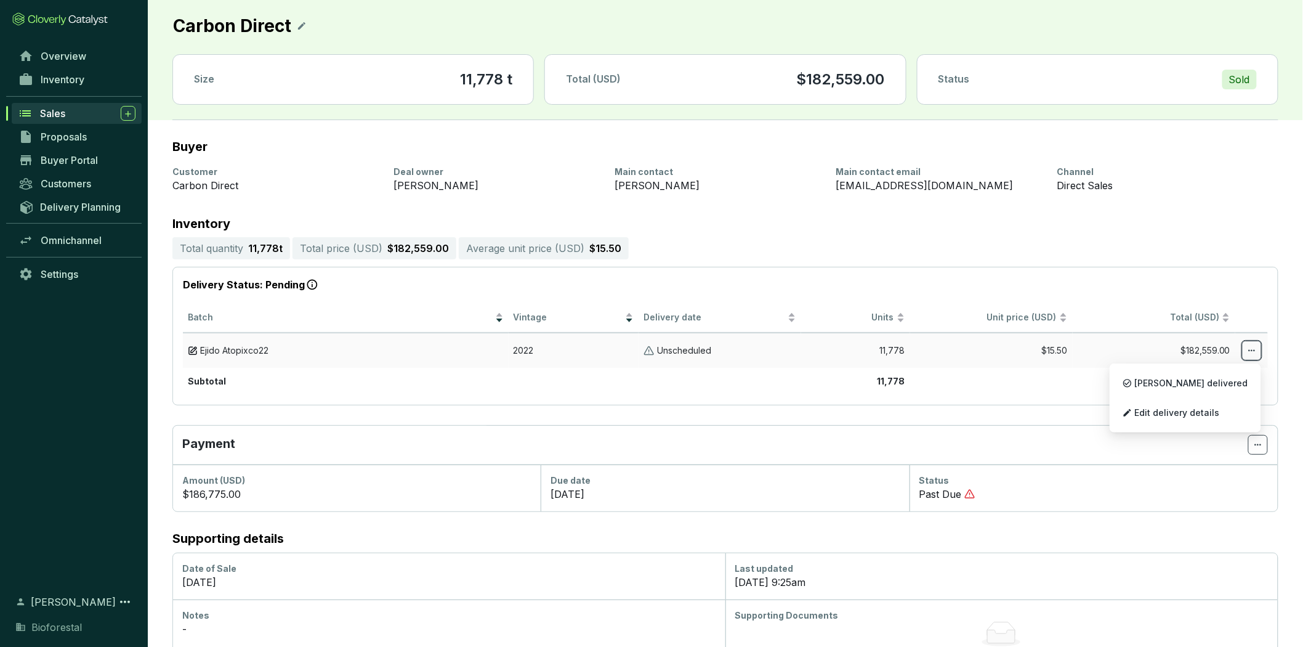
click at [1252, 347] on icon at bounding box center [1252, 350] width 10 height 15
click at [1248, 354] on icon at bounding box center [1252, 350] width 10 height 15
click at [1211, 408] on span "Edit delivery details" at bounding box center [1177, 413] width 85 height 10
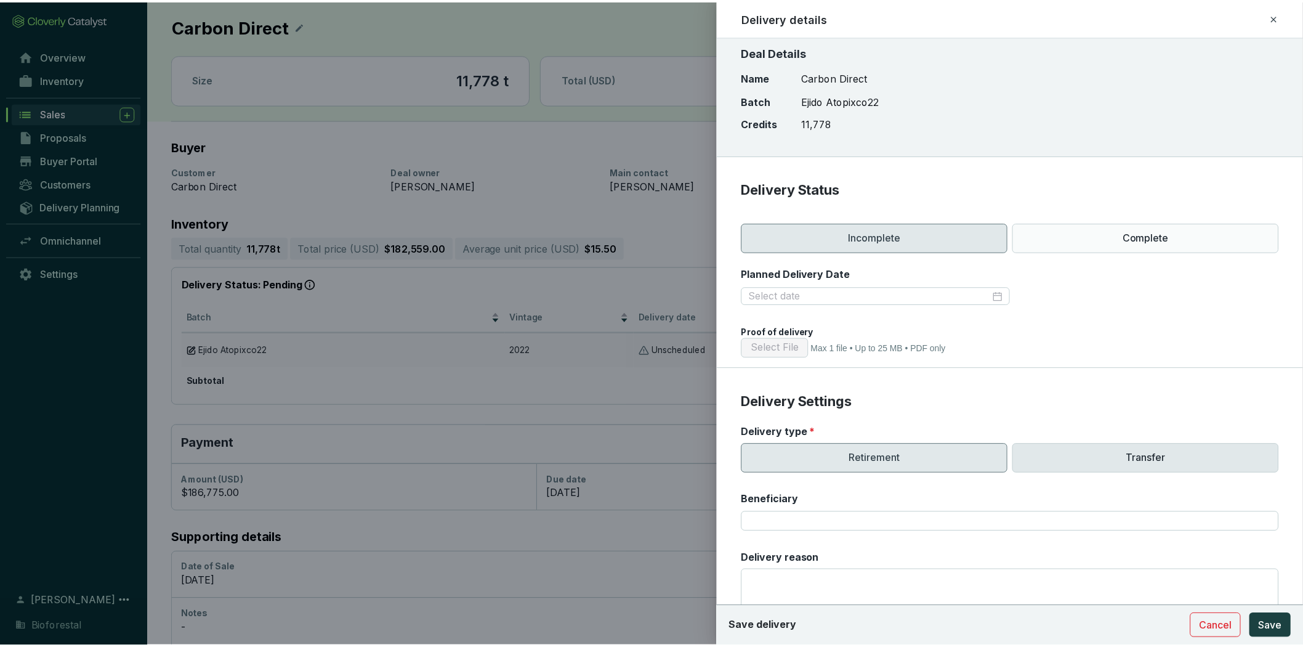
scroll to position [281, 0]
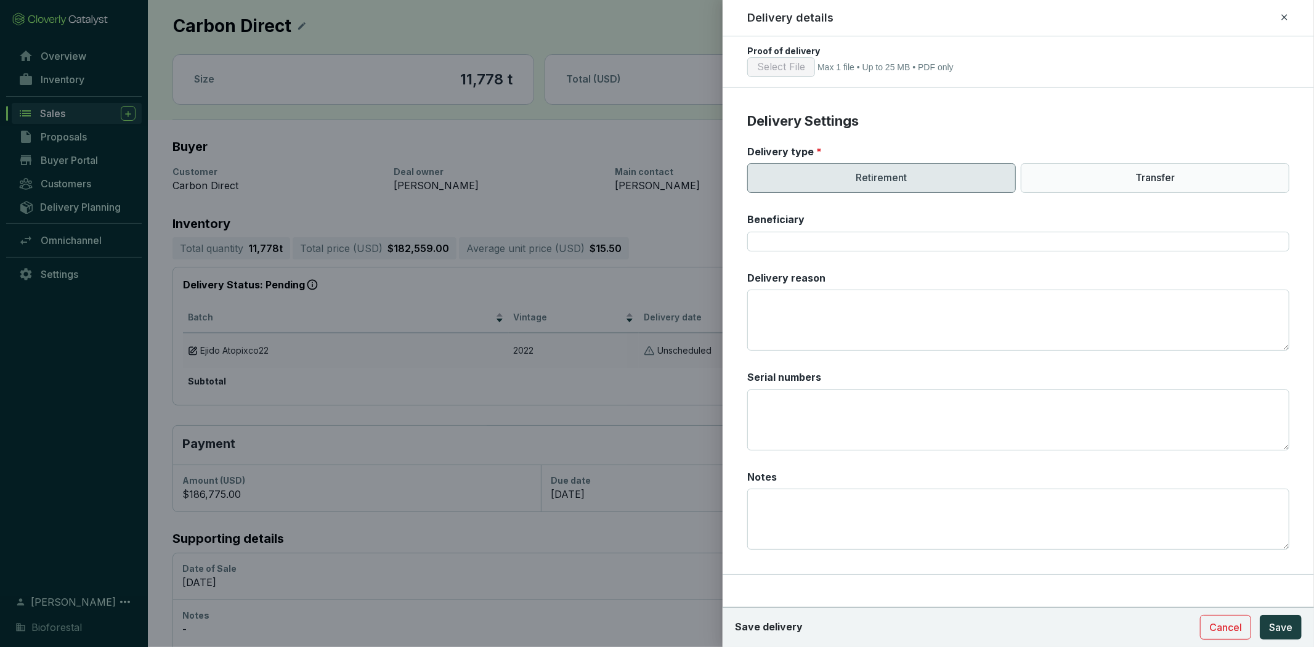
click at [655, 395] on div at bounding box center [657, 323] width 1314 height 647
click at [1226, 629] on span "Cancel" at bounding box center [1225, 627] width 33 height 15
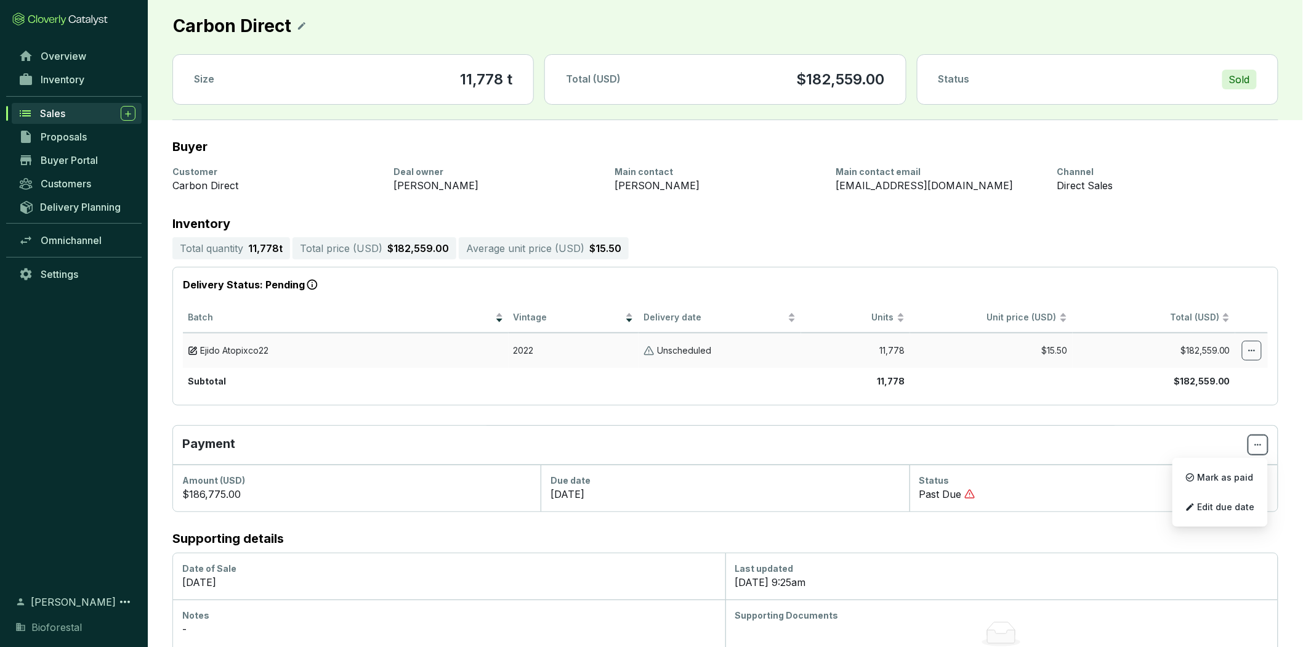
click at [1259, 442] on icon at bounding box center [1258, 444] width 10 height 15
click at [1228, 506] on span "Edit due date" at bounding box center [1226, 507] width 57 height 10
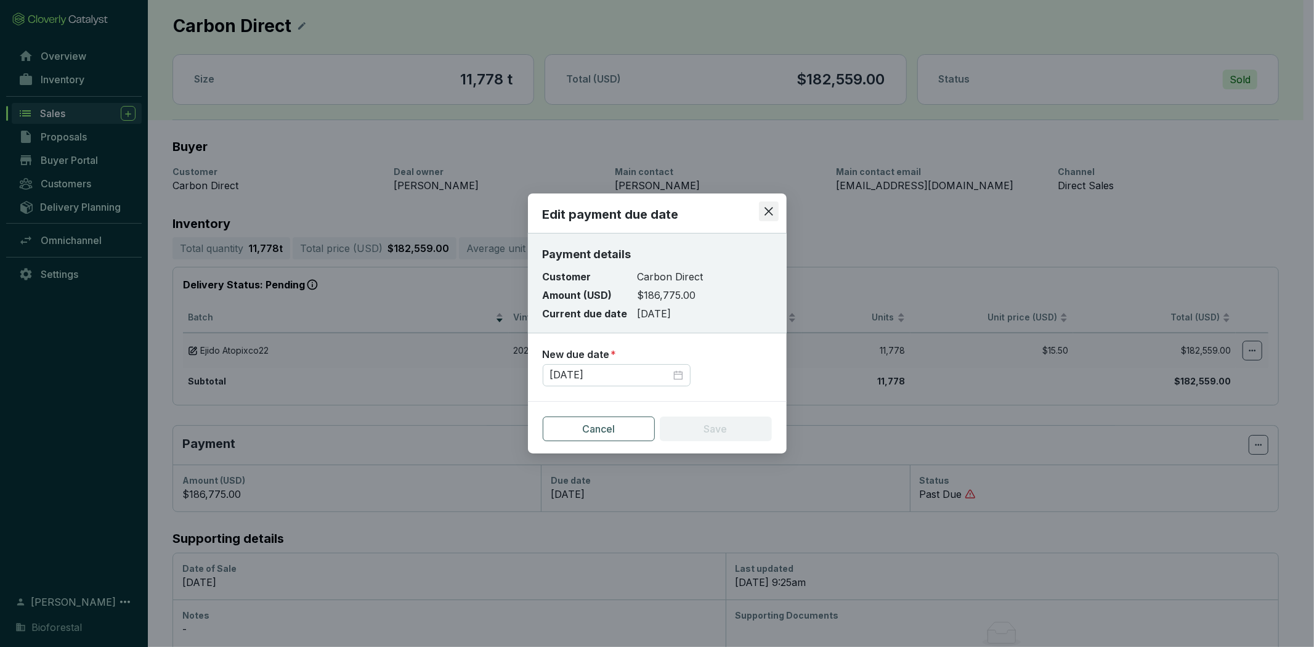
click at [775, 212] on span "Close" at bounding box center [769, 211] width 20 height 11
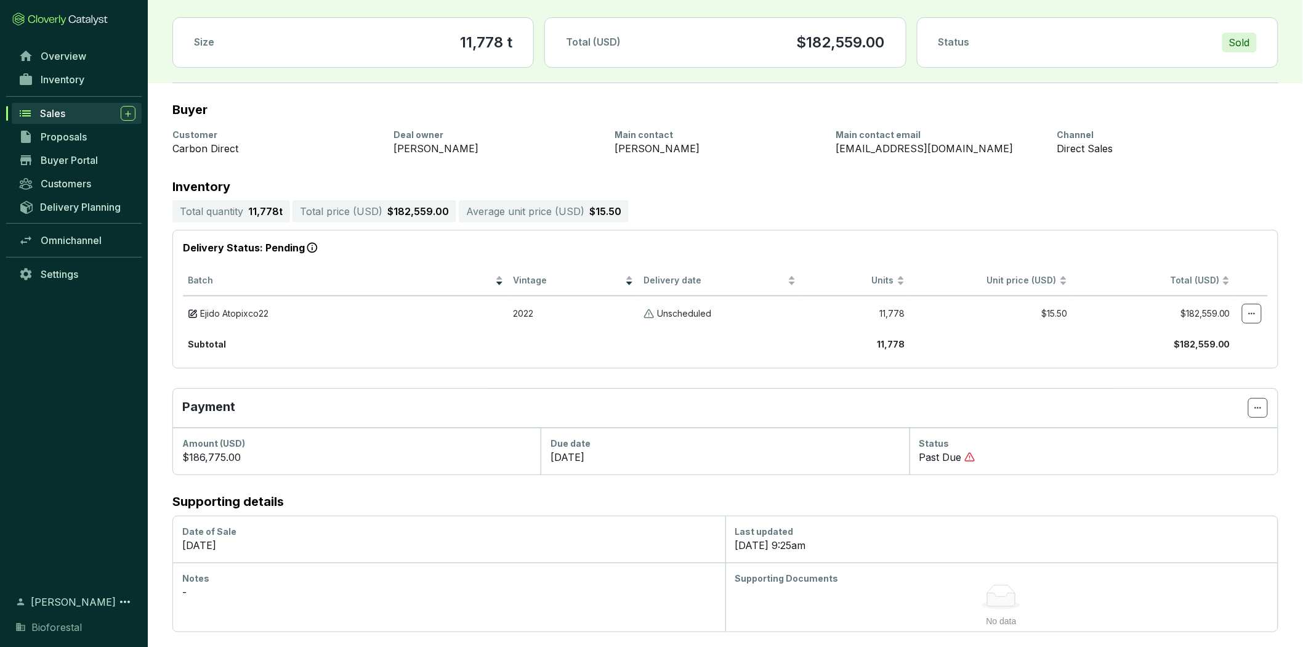
scroll to position [0, 0]
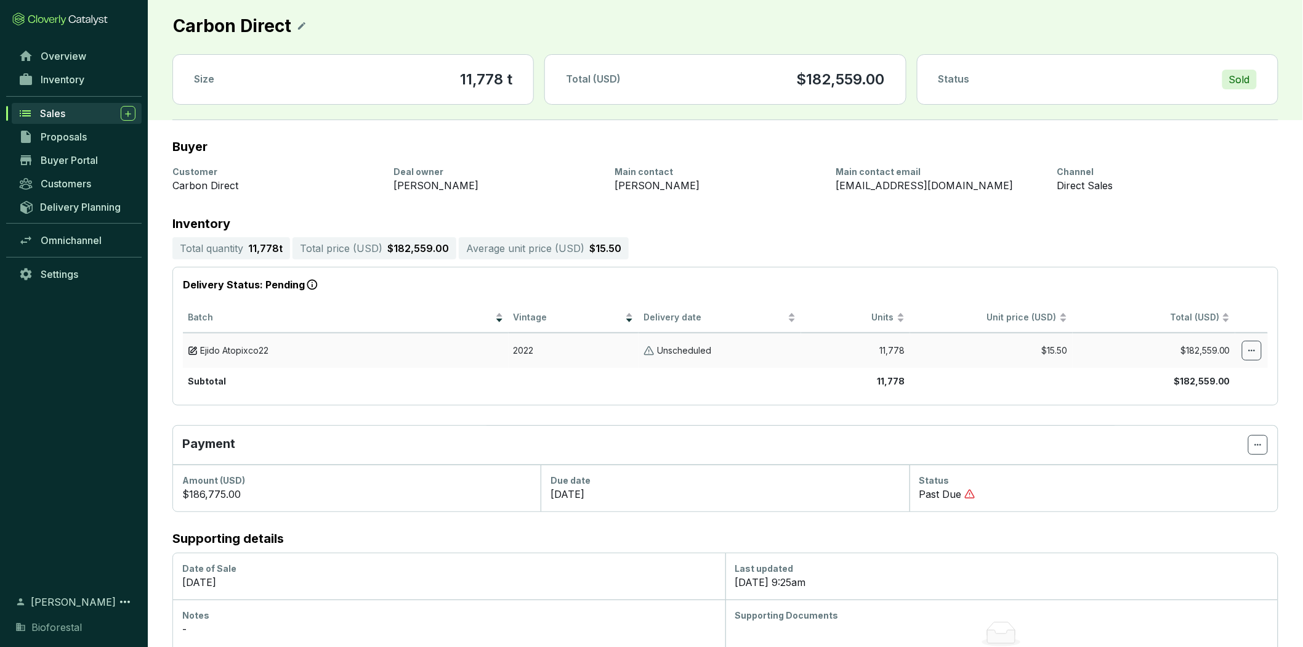
click at [878, 349] on td "11,778" at bounding box center [855, 350] width 108 height 35
click at [1247, 348] on icon at bounding box center [1252, 350] width 10 height 15
click at [1043, 146] on section "Buyer" at bounding box center [725, 147] width 1106 height 14
click at [1249, 349] on icon at bounding box center [1252, 350] width 10 height 15
click at [1216, 408] on span "Edit delivery details" at bounding box center [1177, 413] width 85 height 10
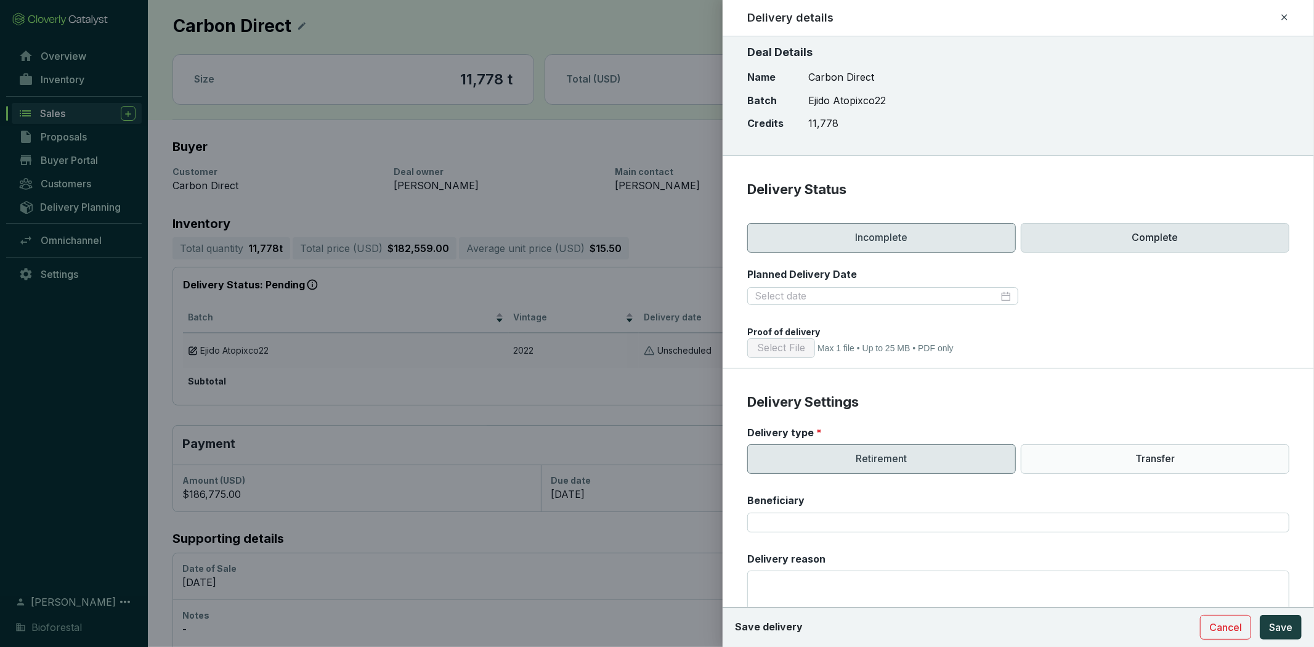
click at [1099, 238] on p "Complete" at bounding box center [1154, 238] width 269 height 30
click at [996, 296] on div at bounding box center [882, 296] width 256 height 14
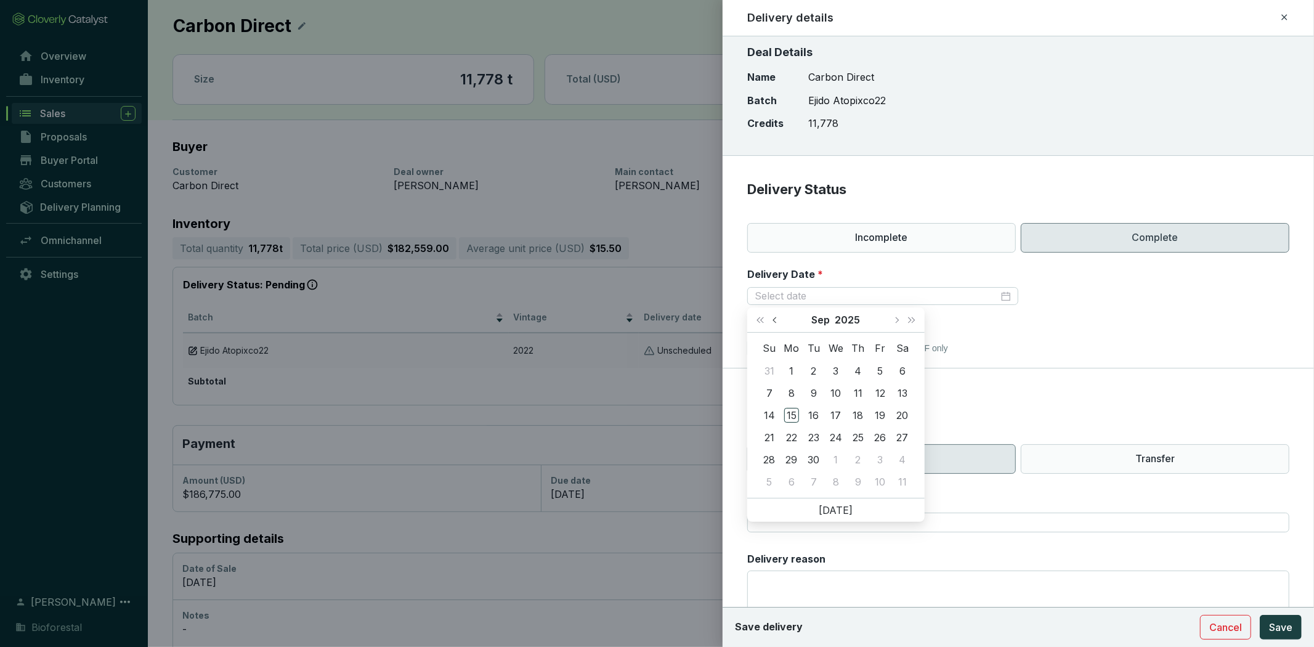
click at [778, 318] on button "Previous month (PageUp)" at bounding box center [776, 319] width 16 height 25
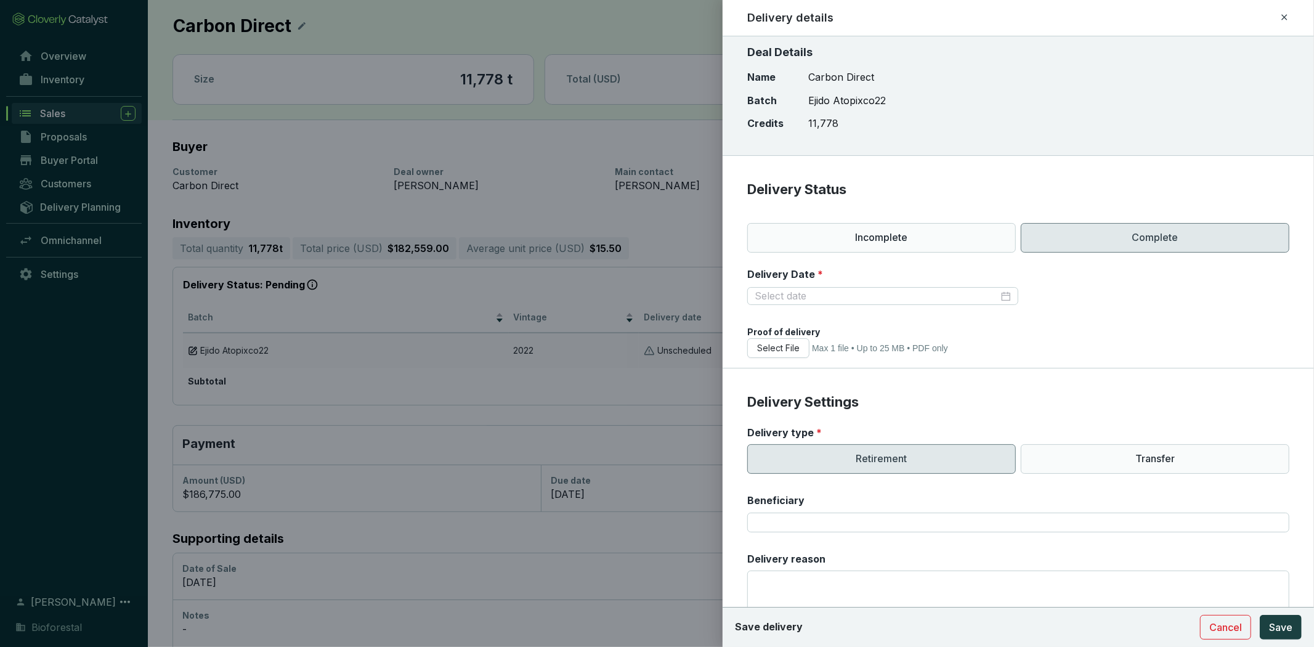
click at [1145, 323] on section "Delivery Status Incomplete Complete Delivery Date * Proof of delivery Select Fi…" at bounding box center [1017, 274] width 591 height 188
click at [890, 238] on p "Incomplete" at bounding box center [881, 238] width 269 height 30
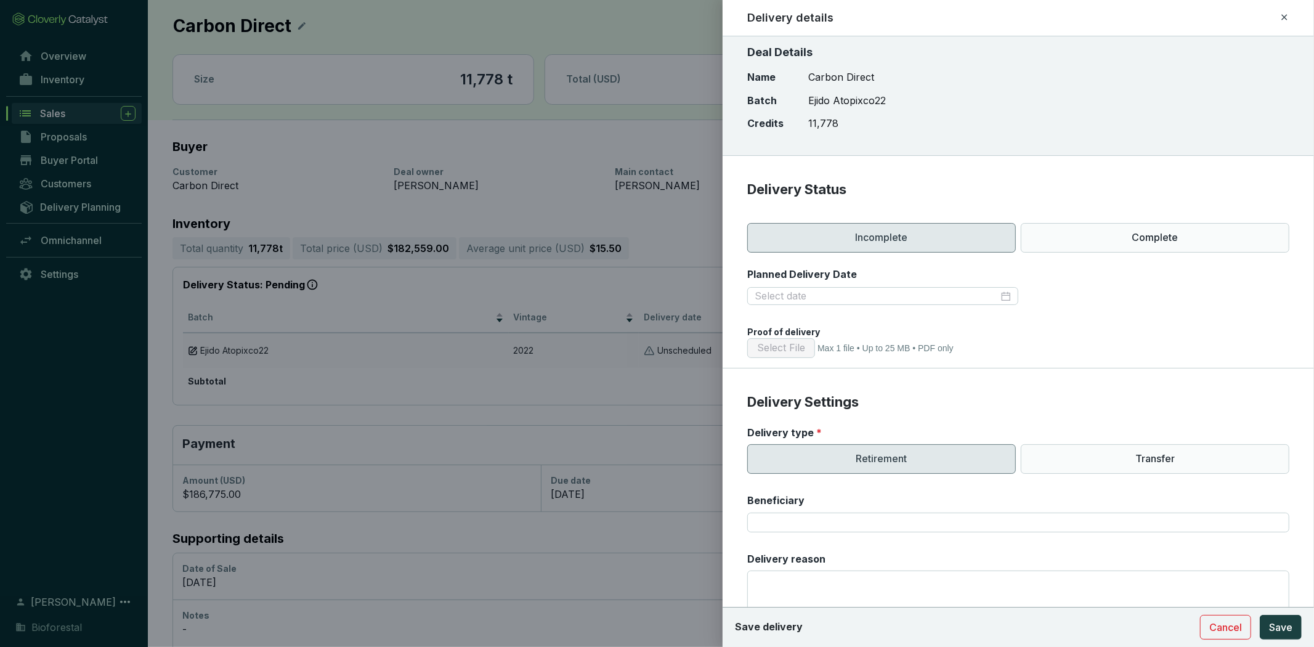
click at [814, 121] on p "11,778" at bounding box center [847, 124] width 78 height 14
click at [815, 121] on p "11,778" at bounding box center [847, 124] width 78 height 14
drag, startPoint x: 1209, startPoint y: 601, endPoint x: 1216, endPoint y: 614, distance: 14.3
click at [1209, 601] on textarea "Delivery reason" at bounding box center [1018, 600] width 542 height 61
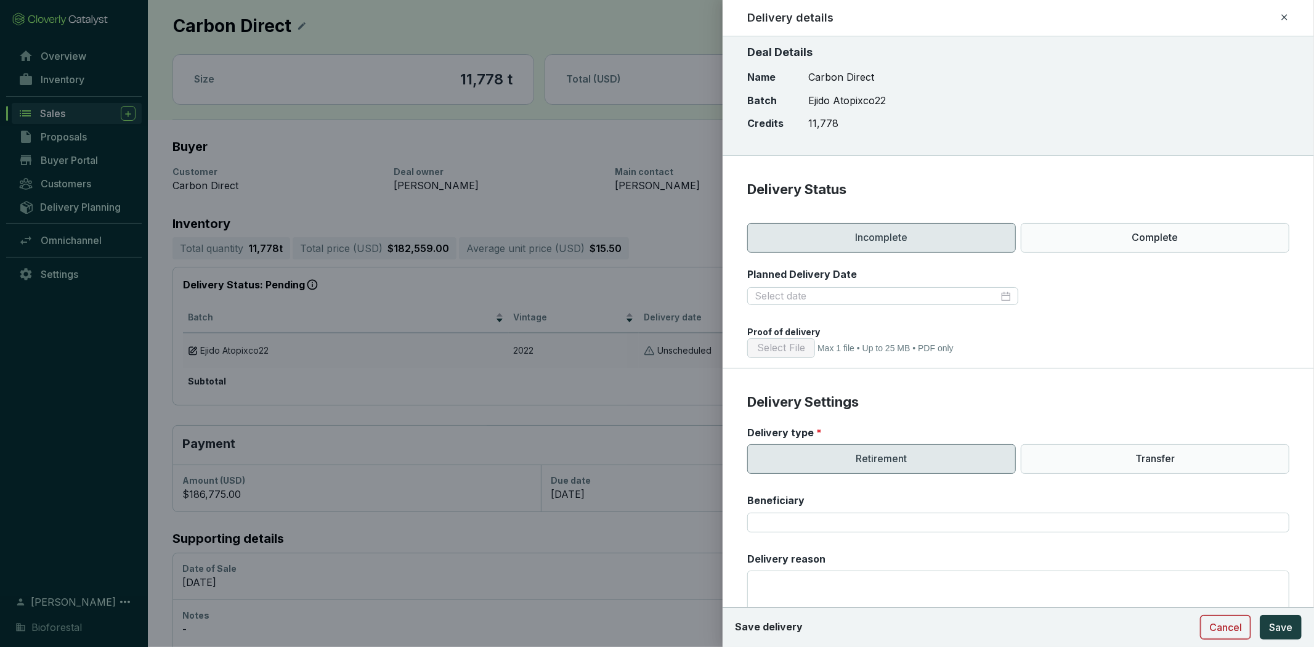
click at [1216, 615] on button "Cancel" at bounding box center [1225, 627] width 51 height 25
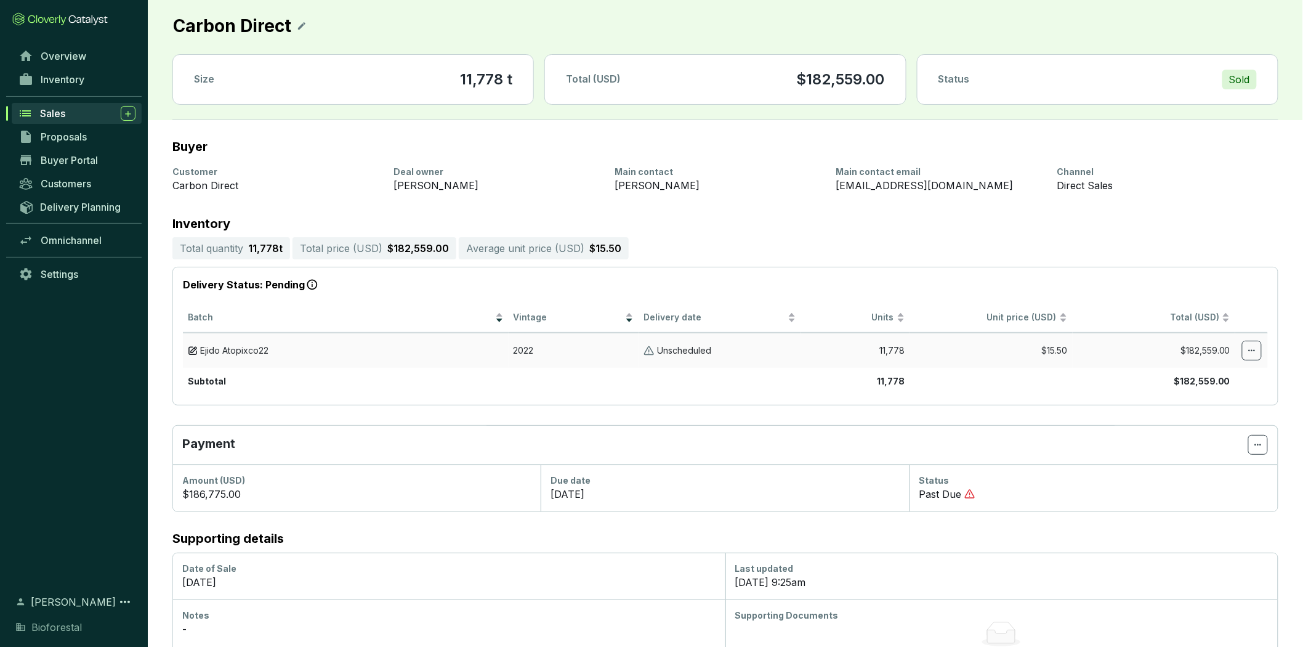
scroll to position [38, 0]
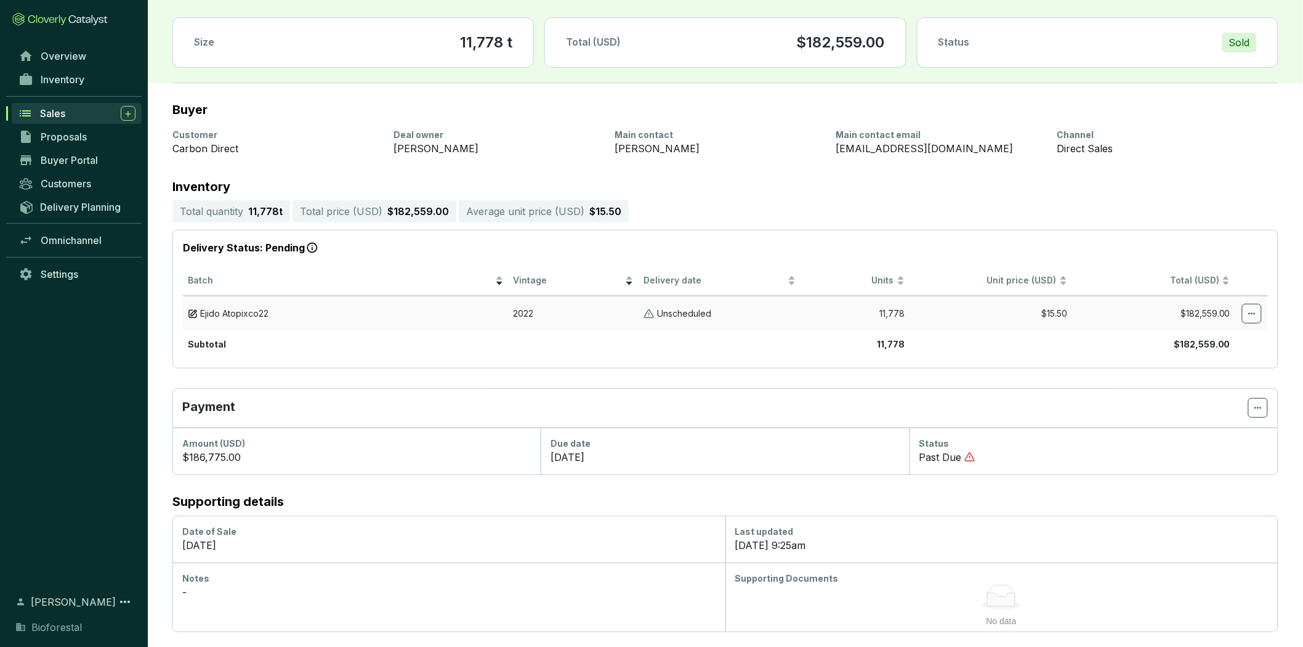
click at [273, 504] on h2 "Supporting details" at bounding box center [725, 502] width 1106 height 14
click at [187, 311] on td "Ejido Atopixco22" at bounding box center [346, 313] width 326 height 35
click at [189, 310] on img at bounding box center [193, 314] width 10 height 12
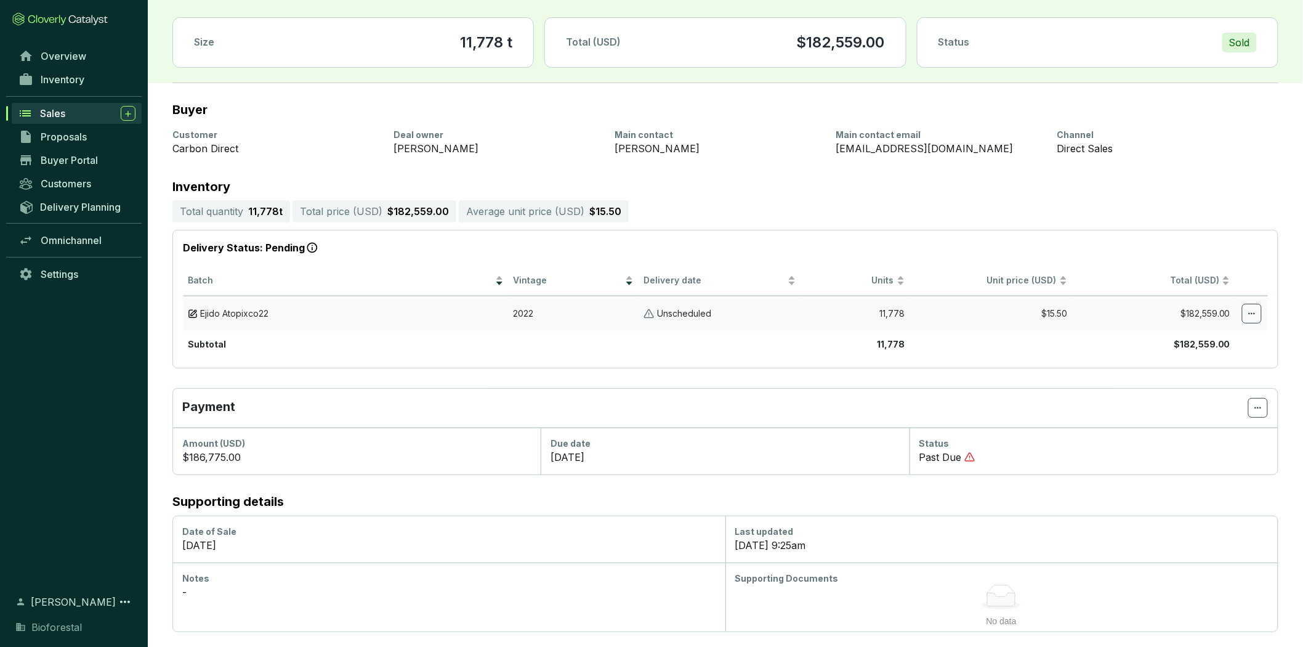
click at [189, 310] on img at bounding box center [193, 314] width 10 height 12
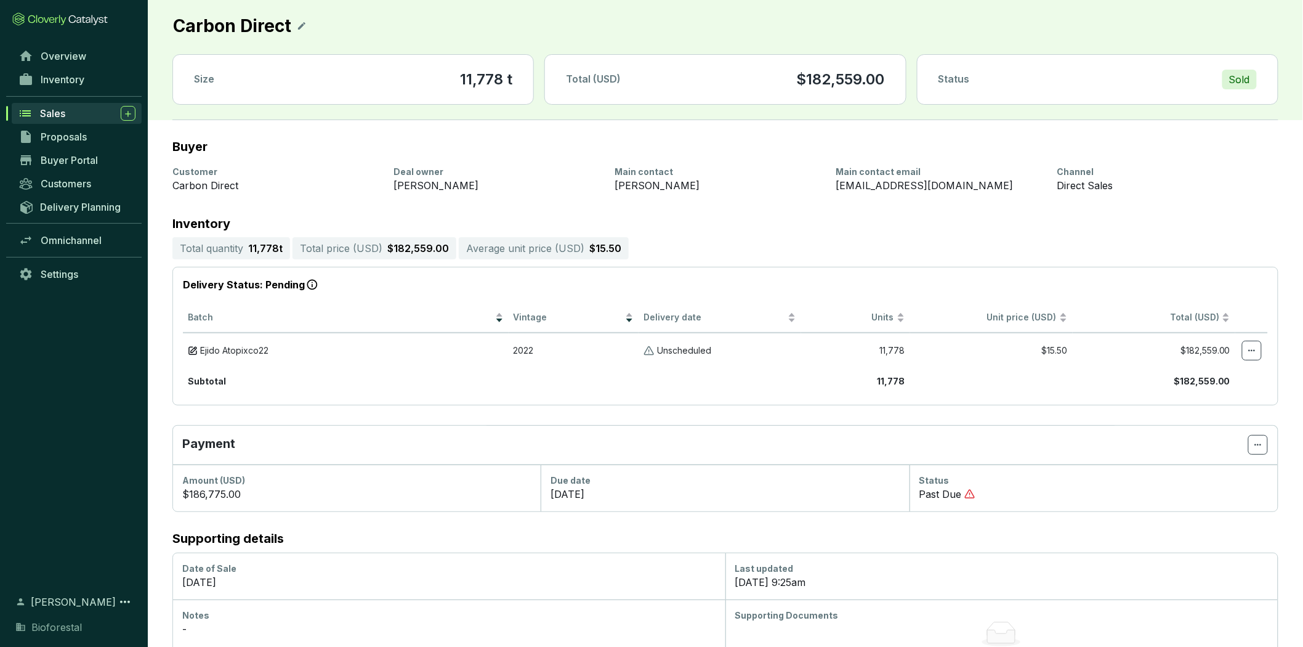
click at [497, 83] on section "11,778 t" at bounding box center [486, 80] width 52 height 20
click at [497, 81] on section "11,778 t" at bounding box center [486, 80] width 52 height 20
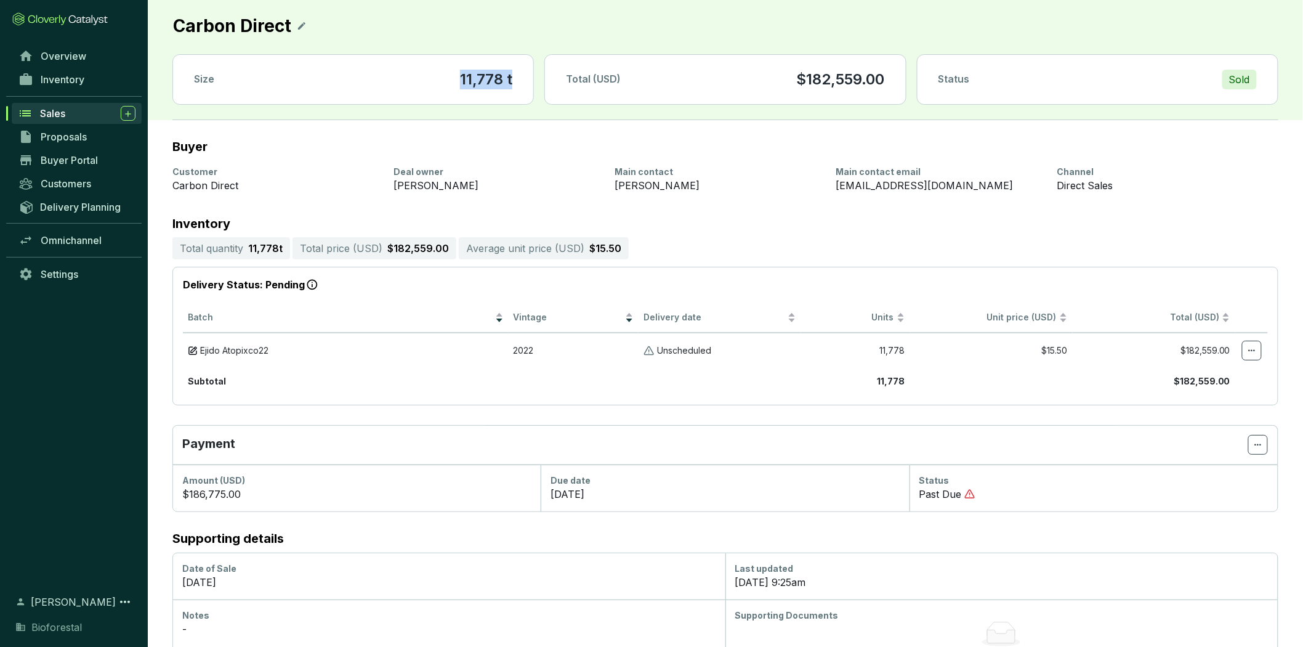
click at [497, 81] on section "11,778 t" at bounding box center [486, 80] width 52 height 20
click at [1232, 76] on div "Sold" at bounding box center [1239, 80] width 34 height 20
